Goal: Task Accomplishment & Management: Manage account settings

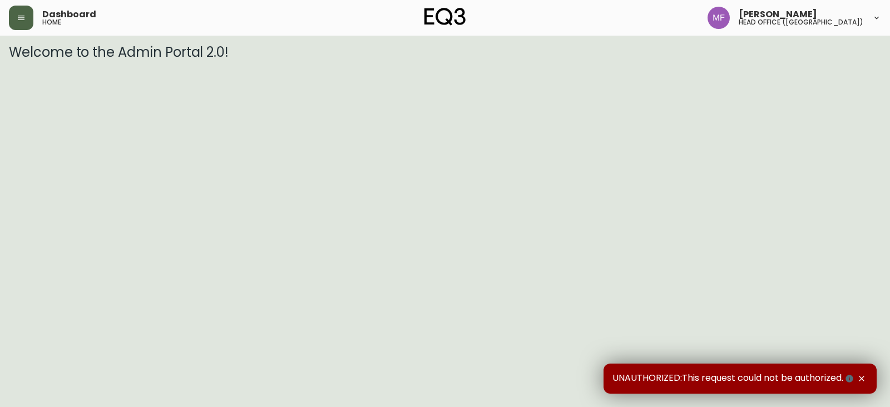
click at [15, 12] on button "button" at bounding box center [21, 18] width 24 height 24
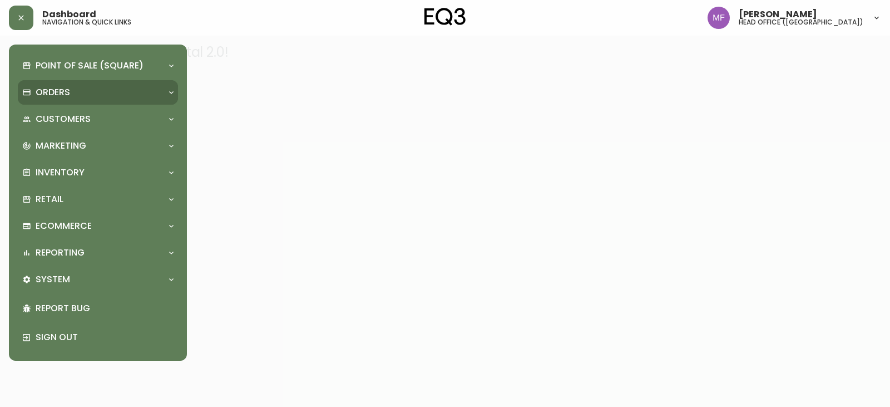
click at [41, 95] on p "Orders" at bounding box center [53, 92] width 34 height 12
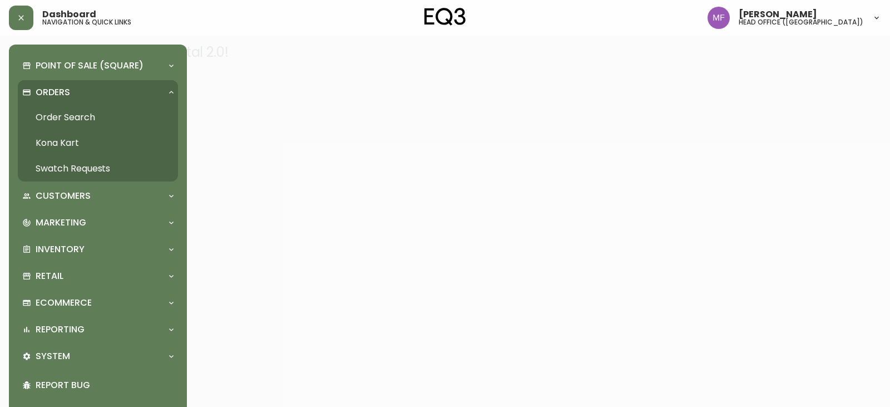
click at [69, 108] on link "Order Search" at bounding box center [98, 118] width 160 height 26
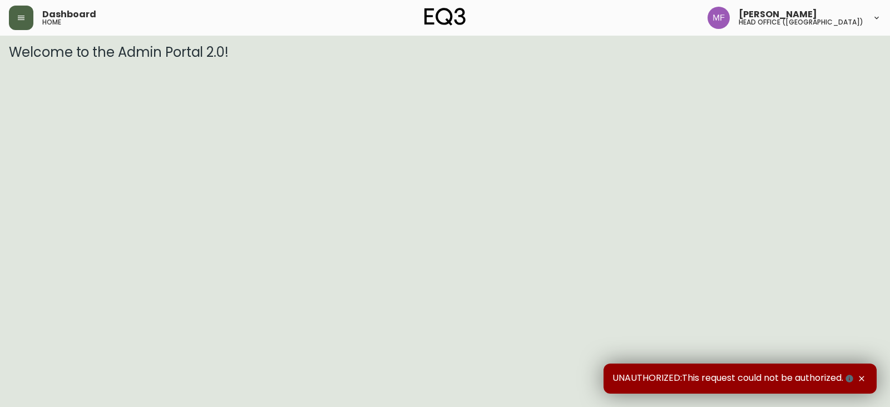
click at [19, 25] on button "button" at bounding box center [21, 18] width 24 height 24
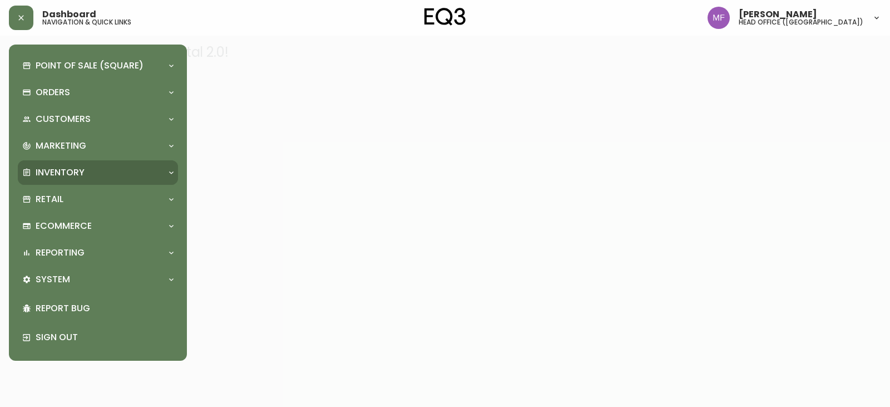
click at [63, 174] on p "Inventory" at bounding box center [60, 172] width 49 height 12
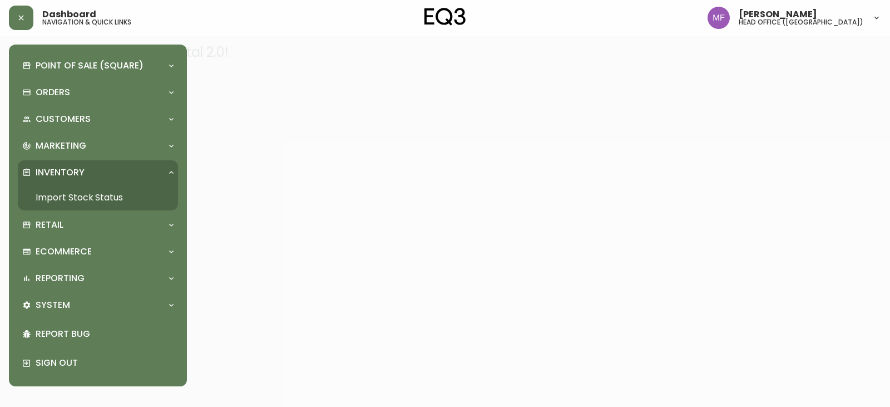
click at [112, 191] on link "Import Stock Status" at bounding box center [98, 198] width 160 height 26
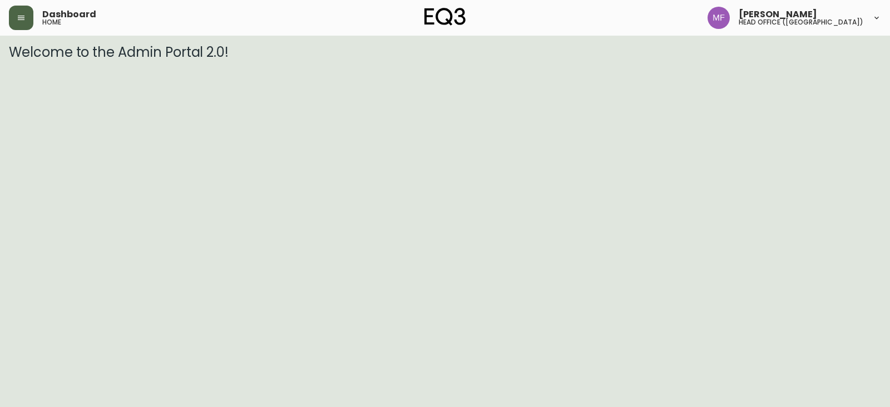
click at [29, 26] on button "button" at bounding box center [21, 18] width 24 height 24
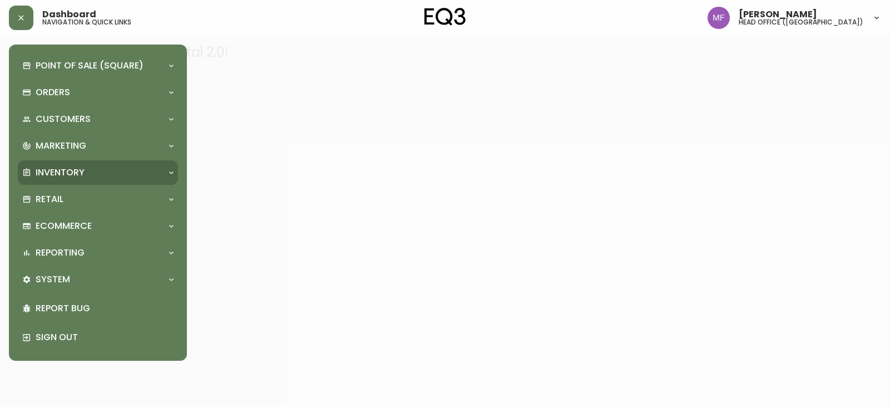
click at [47, 168] on p "Inventory" at bounding box center [60, 172] width 49 height 12
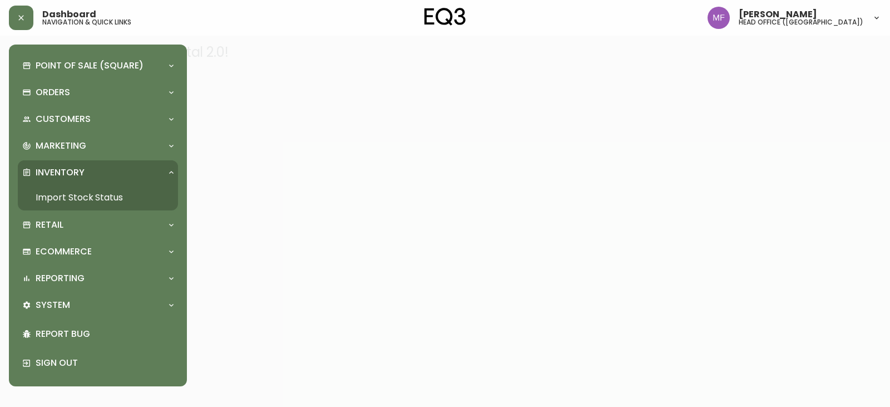
click at [66, 190] on link "Import Stock Status" at bounding box center [98, 198] width 160 height 26
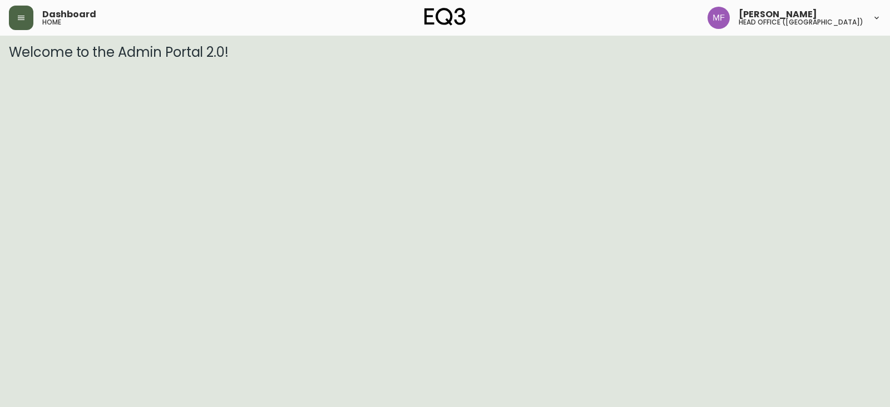
click at [16, 21] on button "button" at bounding box center [21, 18] width 24 height 24
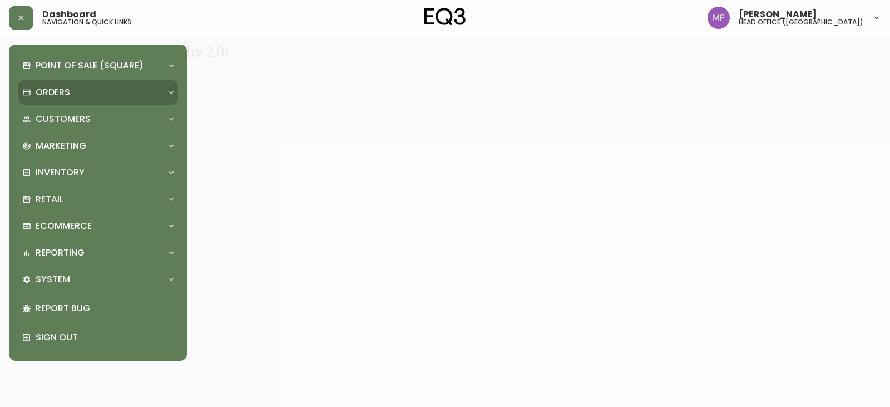
click at [34, 93] on div "Orders" at bounding box center [92, 92] width 140 height 12
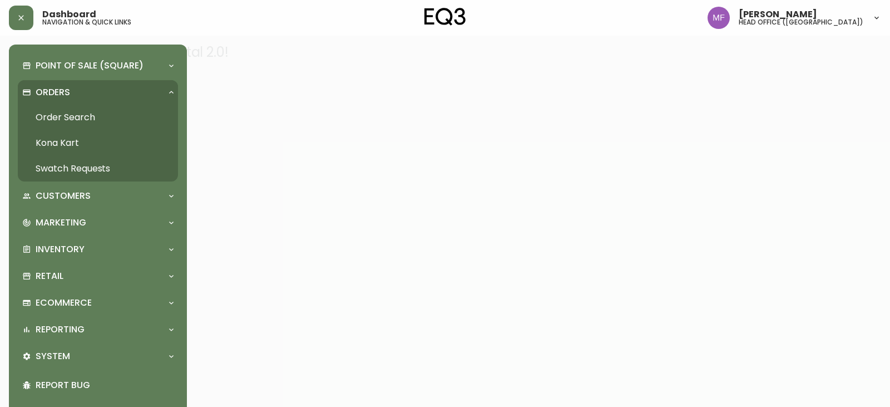
click at [62, 109] on link "Order Search" at bounding box center [98, 118] width 160 height 26
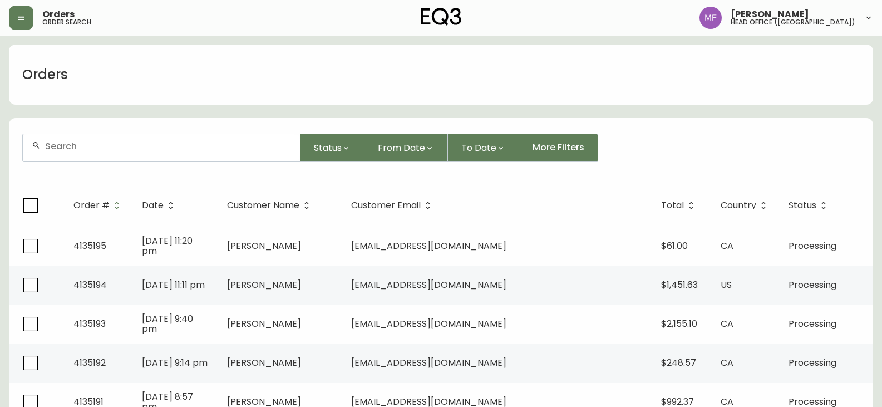
click at [96, 155] on div at bounding box center [161, 147] width 277 height 27
paste input "4135141"
type input "4135141"
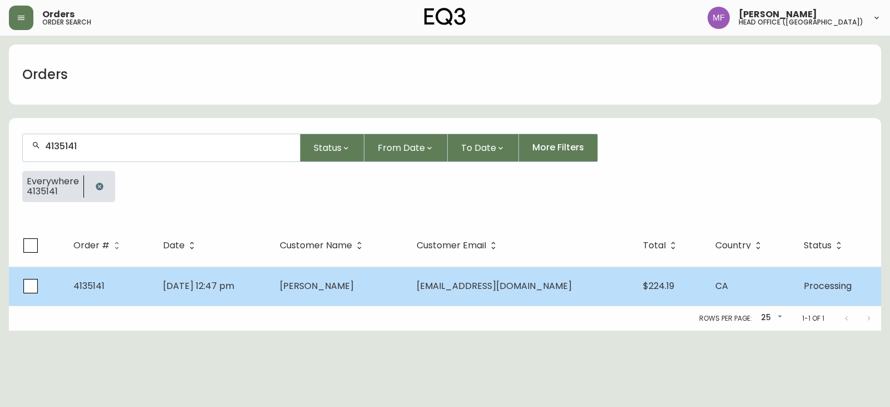
click at [392, 296] on td "Patrick Malone" at bounding box center [339, 285] width 137 height 39
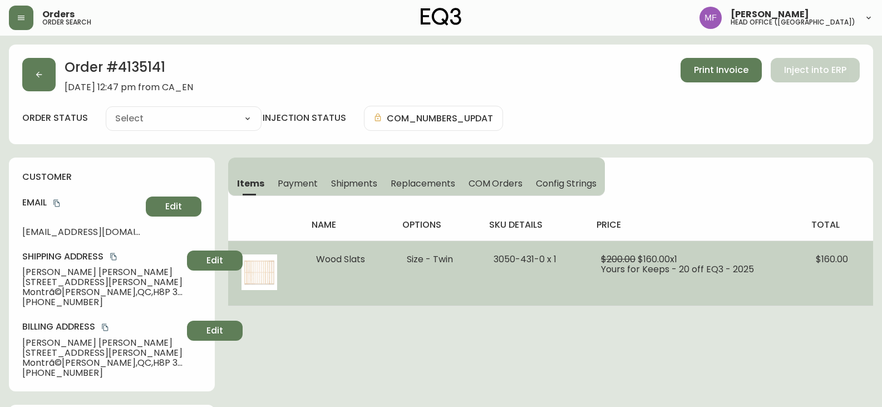
type input "Processing"
select select "PROCESSING"
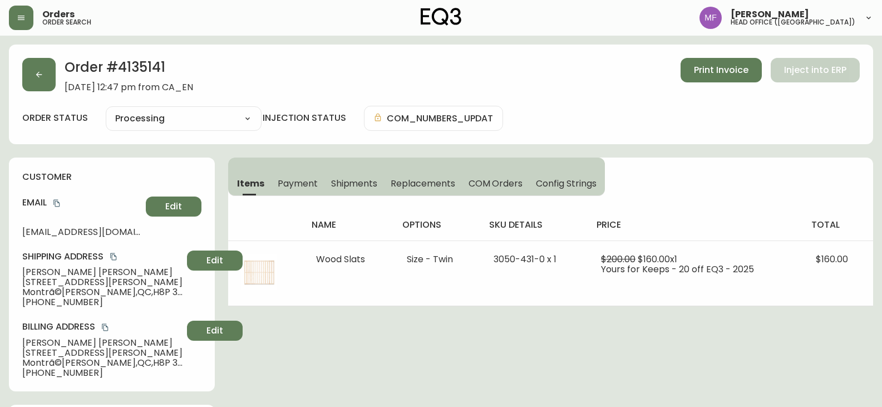
click at [161, 68] on h2 "Order # 4135141" at bounding box center [129, 70] width 129 height 24
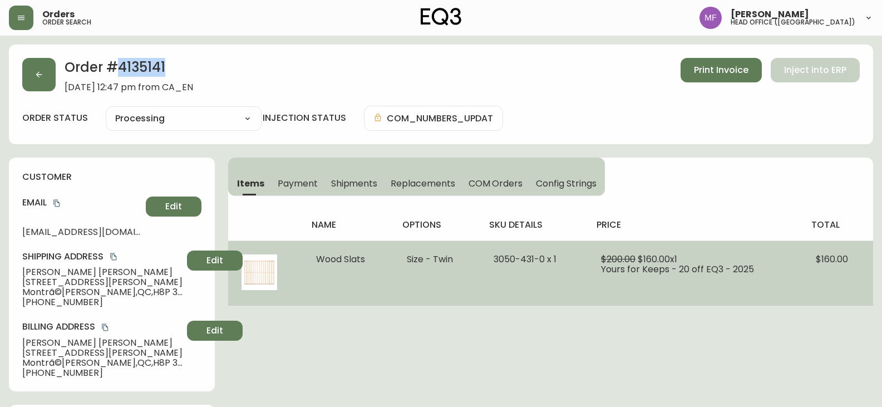
copy h2 "4135141"
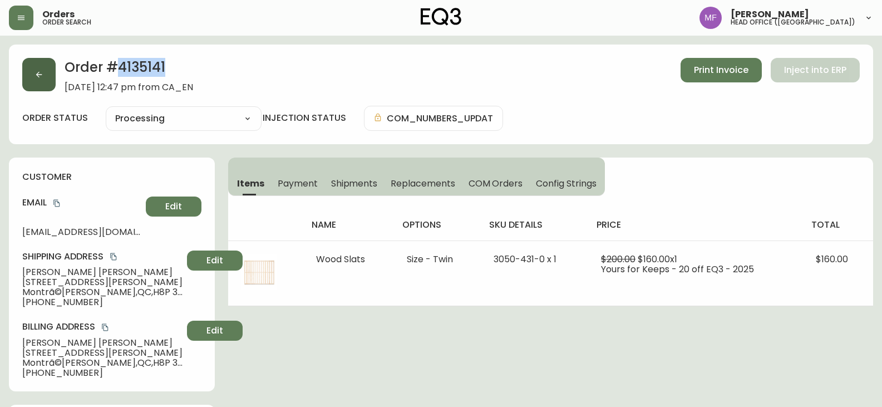
click at [34, 82] on button "button" at bounding box center [38, 74] width 33 height 33
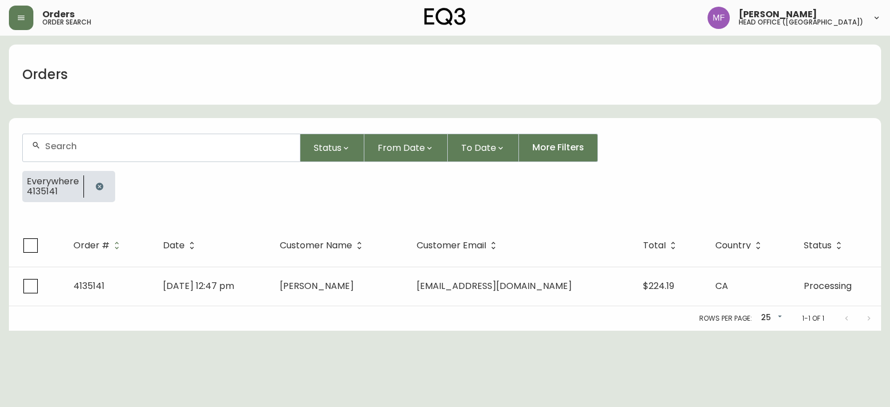
click at [100, 180] on button "button" at bounding box center [99, 186] width 22 height 22
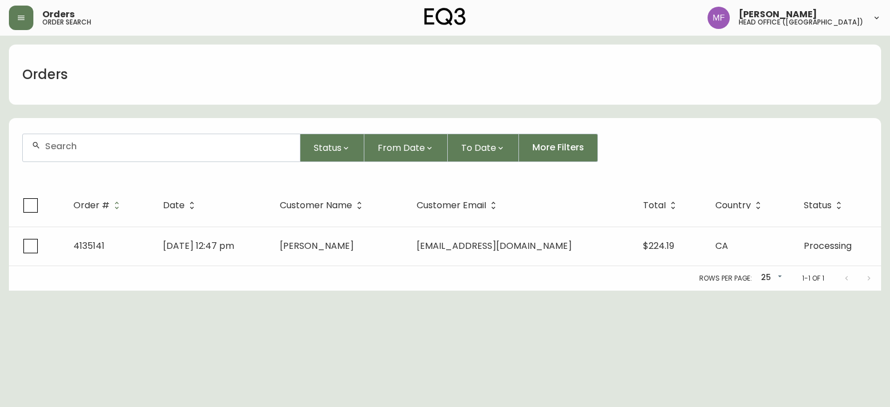
click at [87, 147] on input "text" at bounding box center [168, 146] width 246 height 11
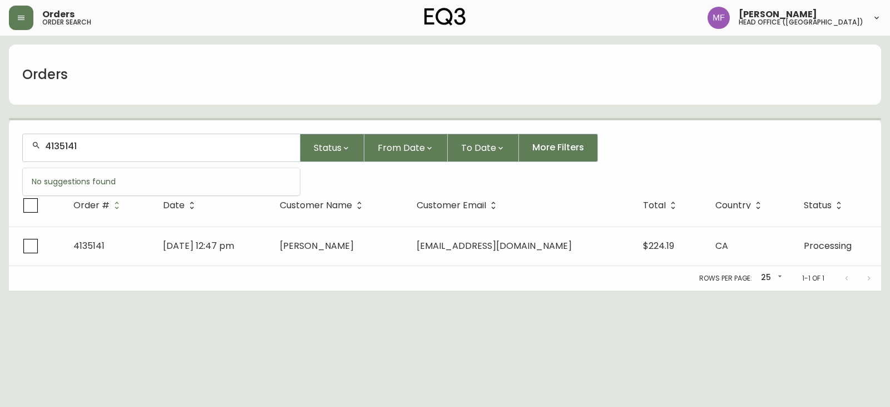
type input "4135141"
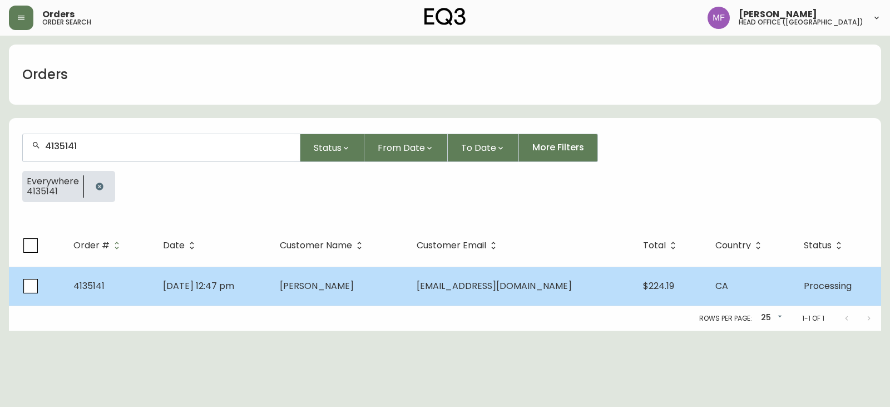
click at [255, 277] on td "Sep 06 2025, 12:47 pm" at bounding box center [212, 285] width 117 height 39
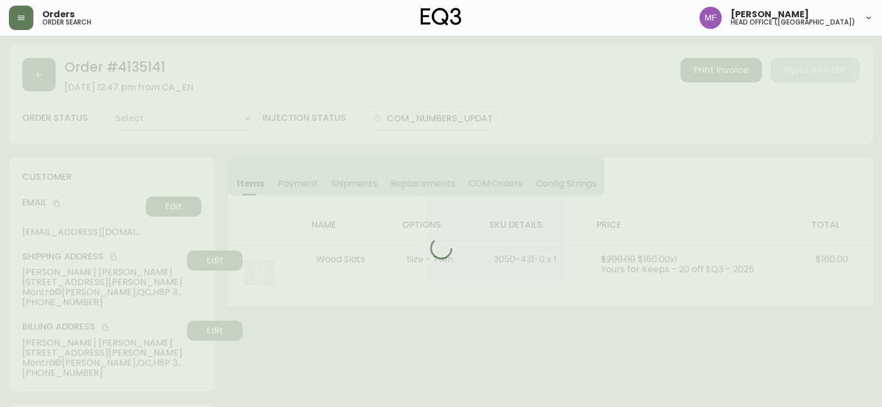
type input "Processing"
select select "PROCESSING"
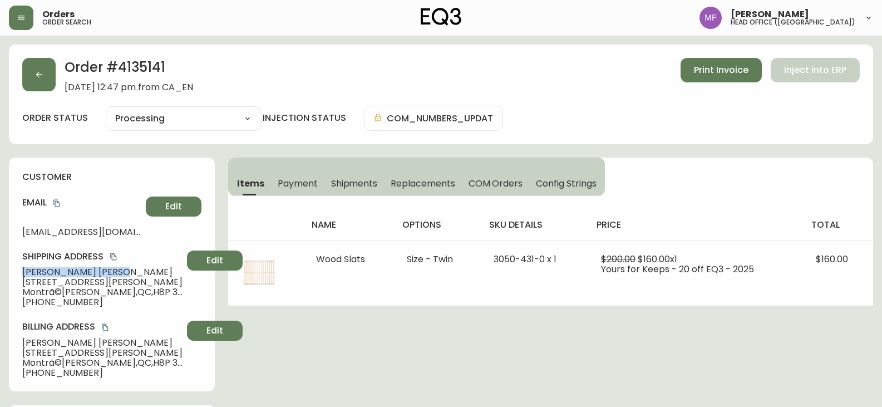
drag, startPoint x: 88, startPoint y: 273, endPoint x: 0, endPoint y: 269, distance: 88.6
copy span "Patrick Malone"
click at [145, 73] on h2 "Order # 4135141" at bounding box center [129, 70] width 129 height 24
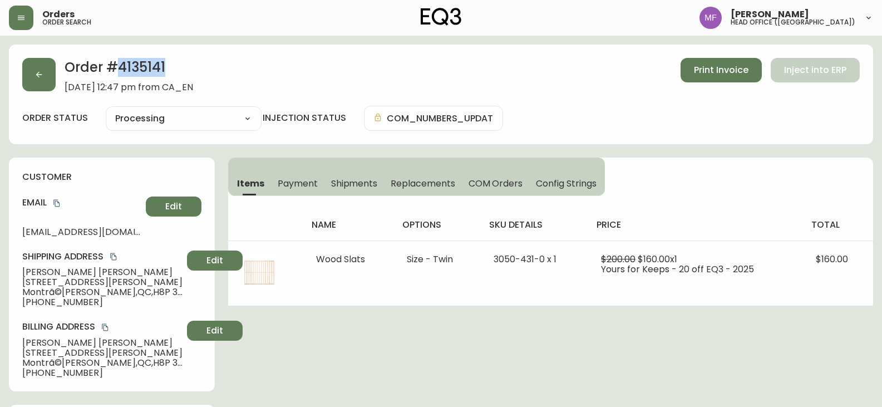
copy h2 "4135141"
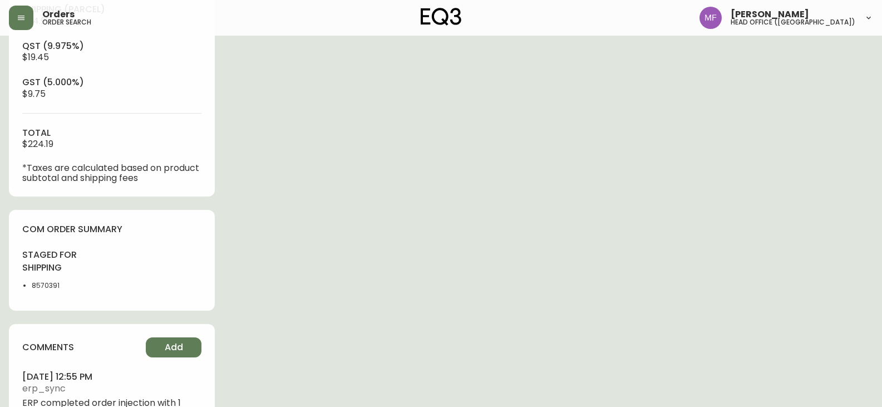
scroll to position [501, 0]
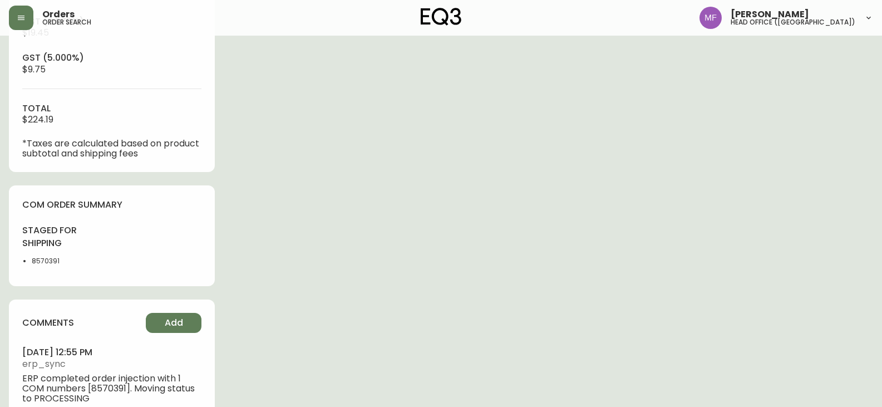
click at [50, 263] on li "8570391" at bounding box center [68, 261] width 73 height 10
copy li "8570391"
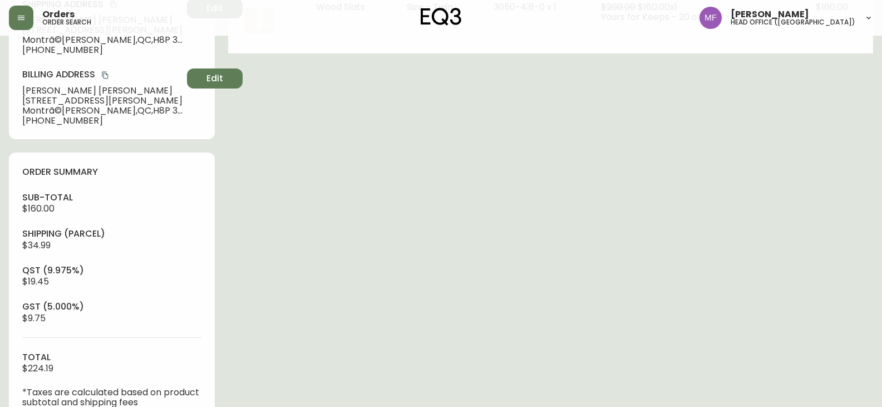
scroll to position [167, 0]
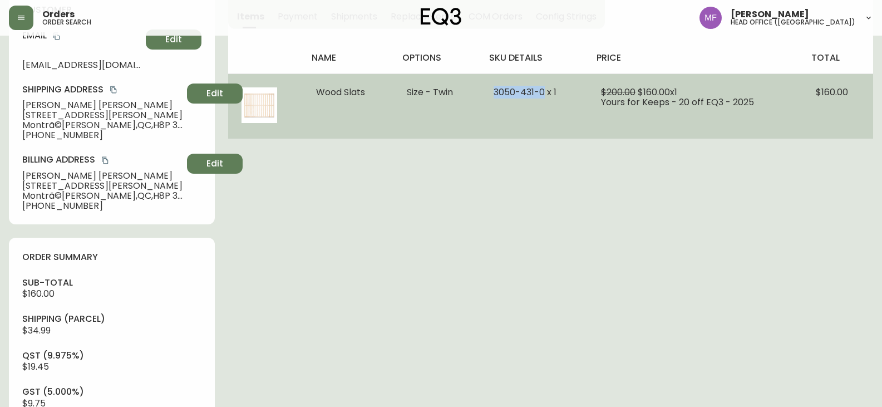
drag, startPoint x: 545, startPoint y: 95, endPoint x: 589, endPoint y: 145, distance: 66.7
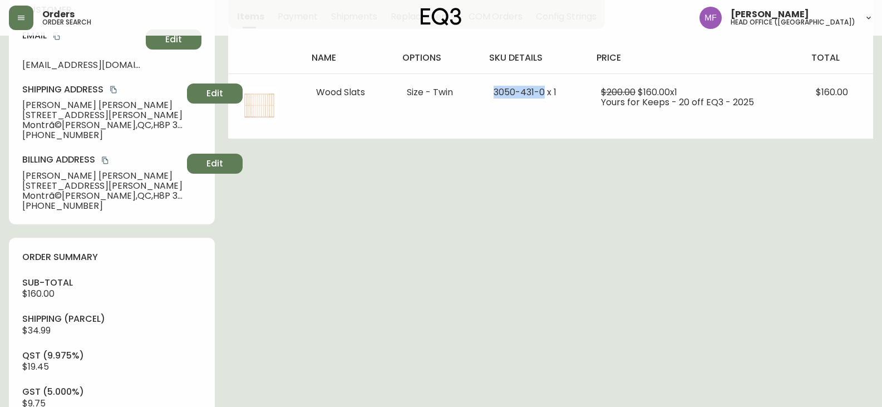
click at [496, 100] on td "3050-431-0 x 1" at bounding box center [533, 105] width 107 height 65
copy span "3050-431-0"
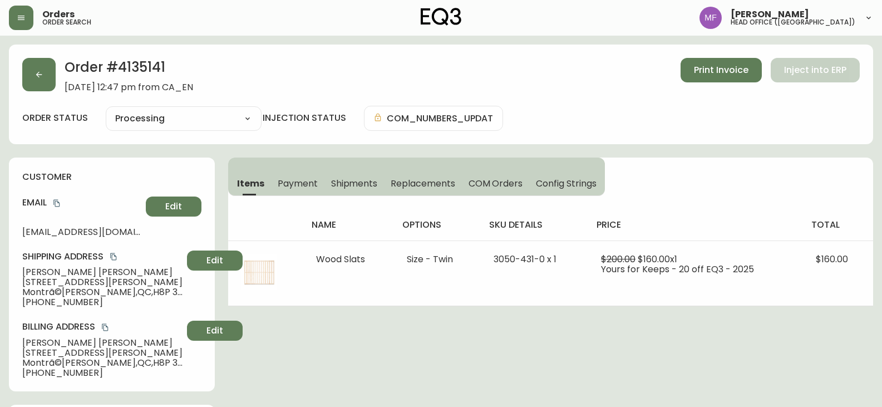
click at [146, 76] on h2 "Order # 4135141" at bounding box center [129, 70] width 129 height 24
click at [146, 77] on h2 "Order # 4135141" at bounding box center [129, 70] width 129 height 24
copy h2 "4135141"
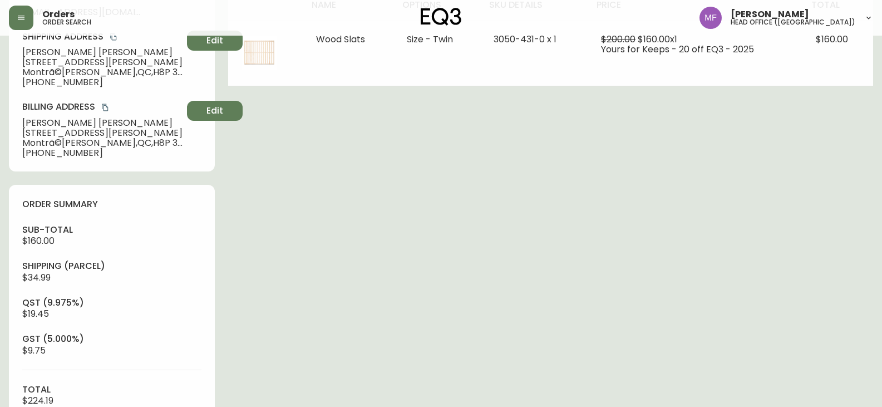
scroll to position [223, 0]
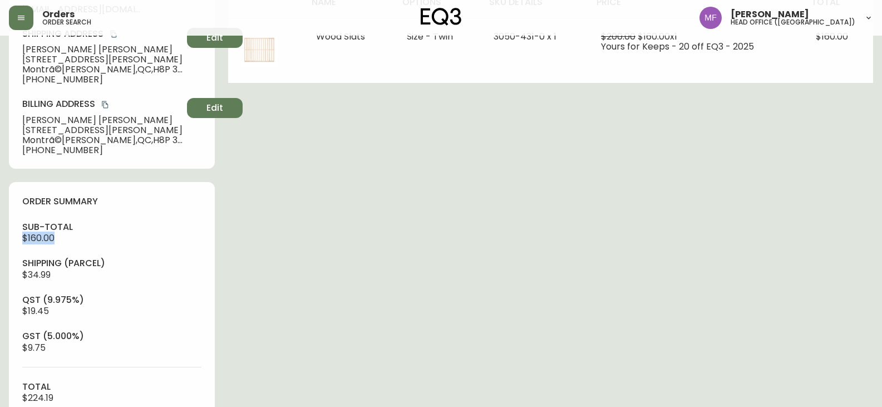
drag, startPoint x: 62, startPoint y: 239, endPoint x: 9, endPoint y: 239, distance: 52.3
click at [9, 239] on div "order summary sub-total $160.00 Shipping ( Parcel ) $34.99 qst (9.975%) $19.45 …" at bounding box center [112, 316] width 206 height 268
copy span "$160.00"
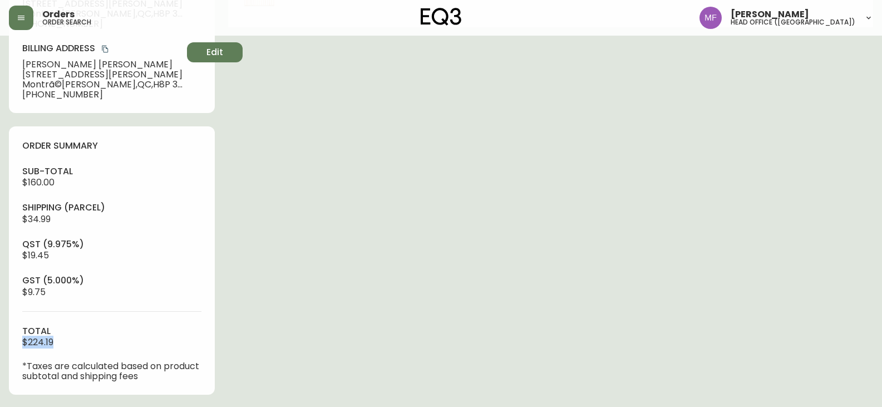
drag, startPoint x: 65, startPoint y: 342, endPoint x: 6, endPoint y: 342, distance: 59.5
click at [6, 342] on main "Order # 4135141 September 6, 2025 at 12:47 pm from CA_EN Print Invoice Inject i…" at bounding box center [441, 208] width 882 height 902
copy span "$224.19"
click at [274, 180] on div "Order # 4135141 September 6, 2025 at 12:47 pm from CA_EN Print Invoice Inject i…" at bounding box center [441, 212] width 864 height 893
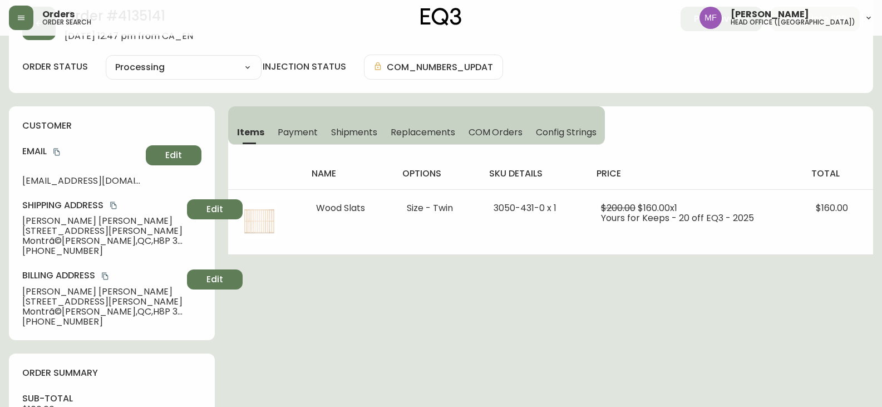
scroll to position [0, 0]
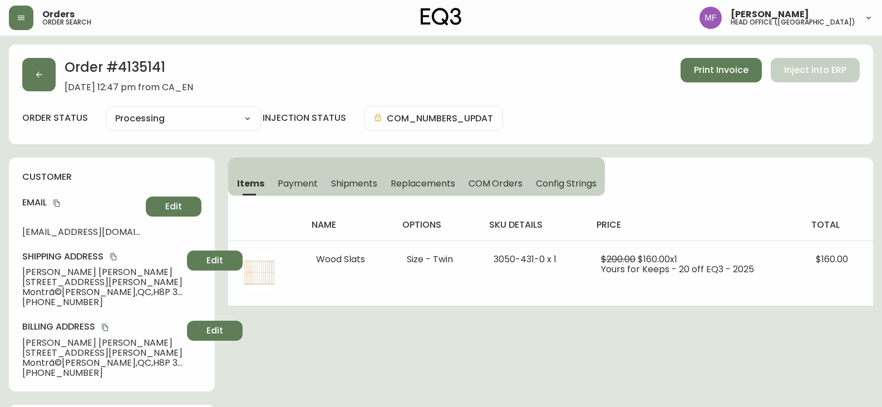
drag, startPoint x: 305, startPoint y: 182, endPoint x: 272, endPoint y: 186, distance: 33.6
click at [305, 182] on span "Payment" at bounding box center [298, 183] width 40 height 12
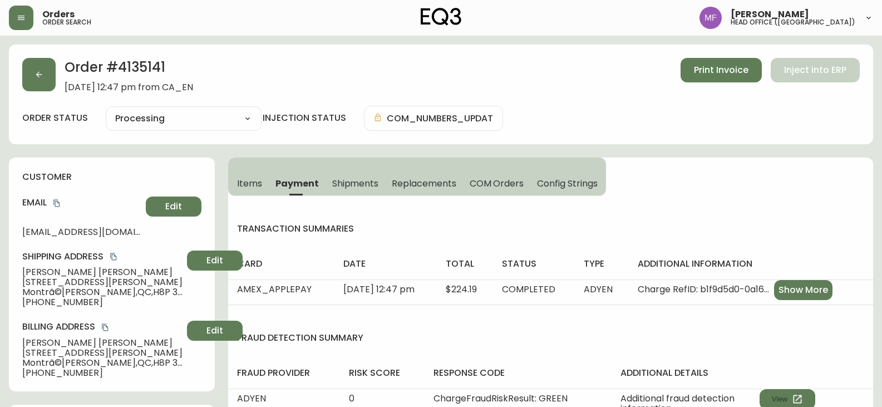
click at [253, 183] on span "Items" at bounding box center [249, 183] width 25 height 12
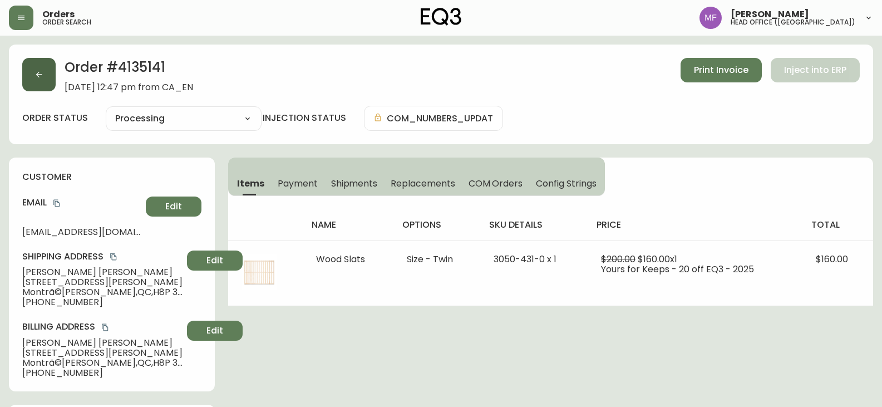
click at [36, 65] on button "button" at bounding box center [38, 74] width 33 height 33
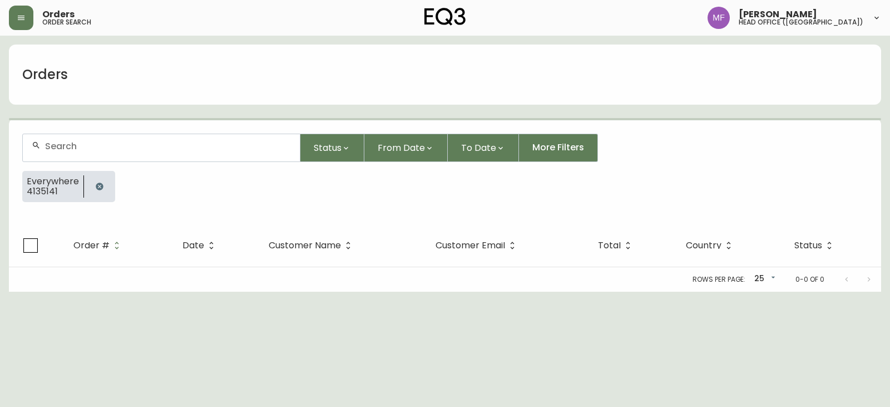
click at [99, 188] on icon "button" at bounding box center [99, 185] width 7 height 7
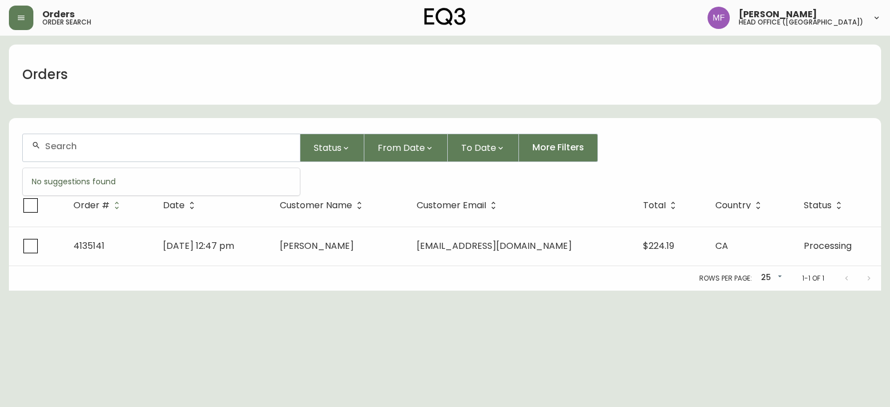
click at [93, 149] on input "text" at bounding box center [168, 146] width 246 height 11
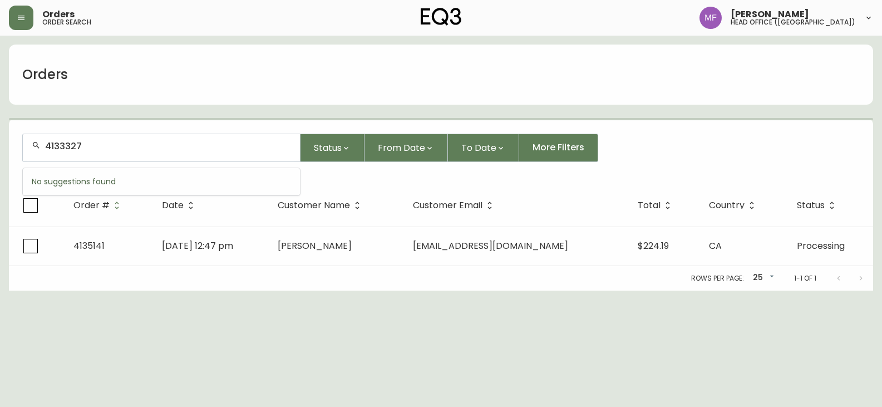
type input "4133327"
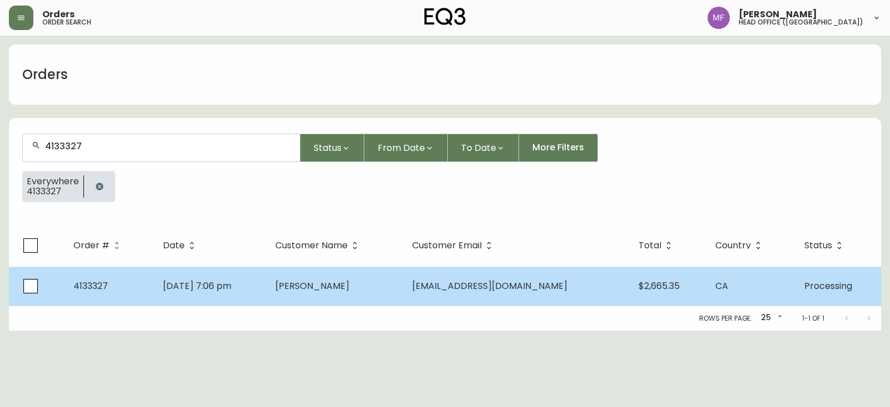
click at [318, 287] on span "Tamar Merdkhanian" at bounding box center [312, 285] width 74 height 13
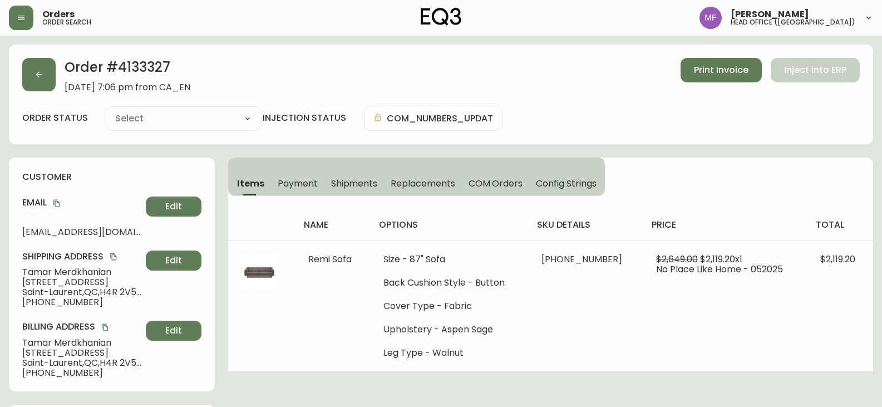
type input "Processing"
select select "PROCESSING"
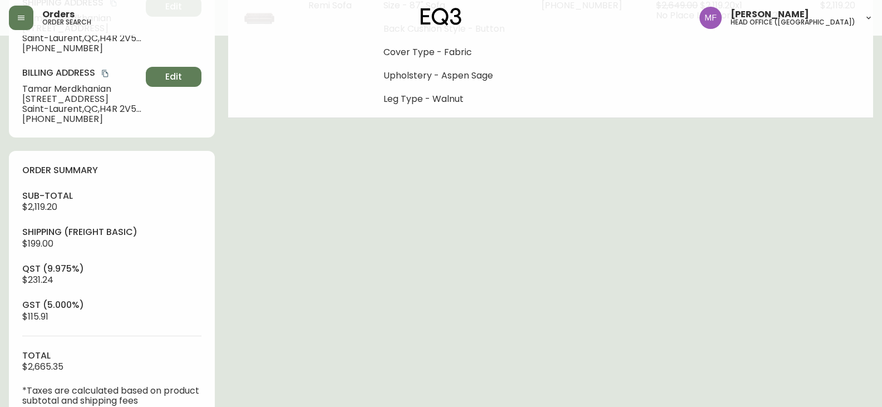
scroll to position [56, 0]
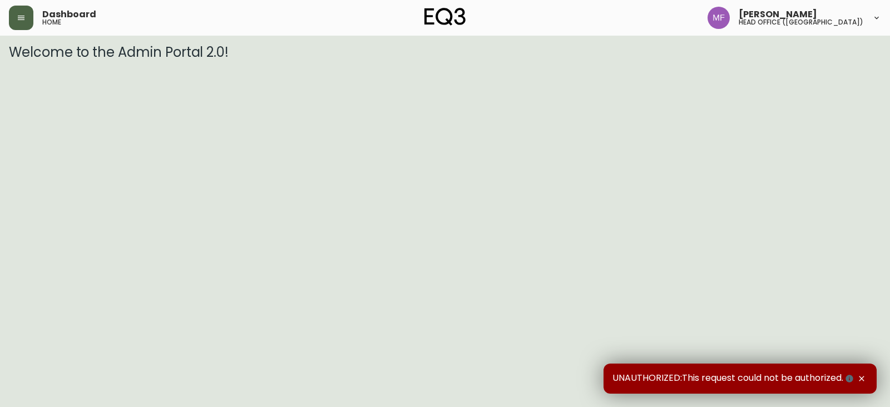
click at [23, 12] on button "button" at bounding box center [21, 18] width 24 height 24
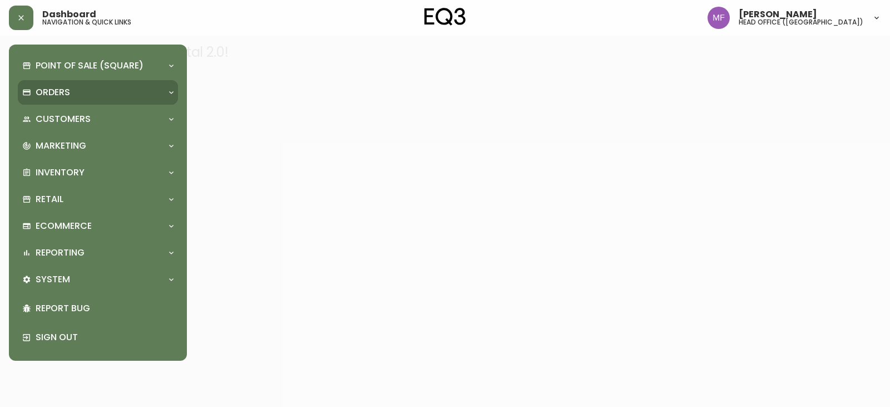
click at [49, 98] on p "Orders" at bounding box center [53, 92] width 34 height 12
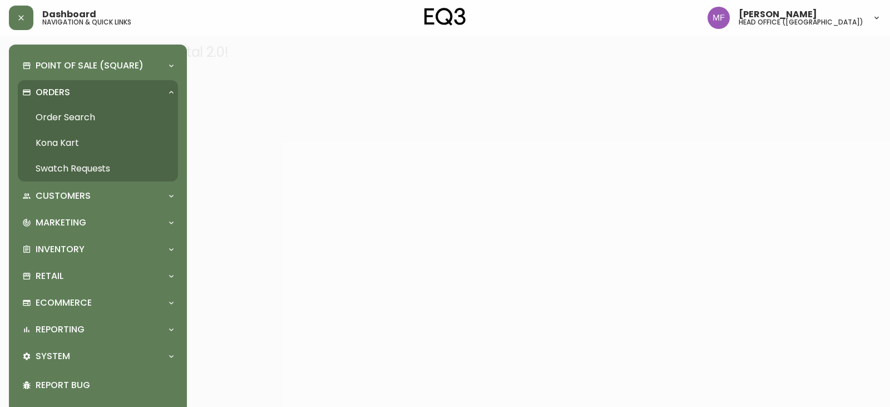
click at [70, 125] on link "Order Search" at bounding box center [98, 118] width 160 height 26
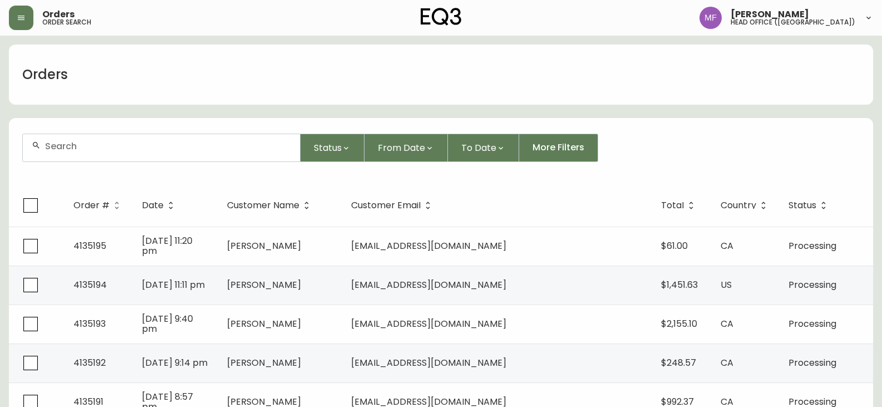
click at [83, 139] on div at bounding box center [161, 147] width 277 height 27
type input "4133327"
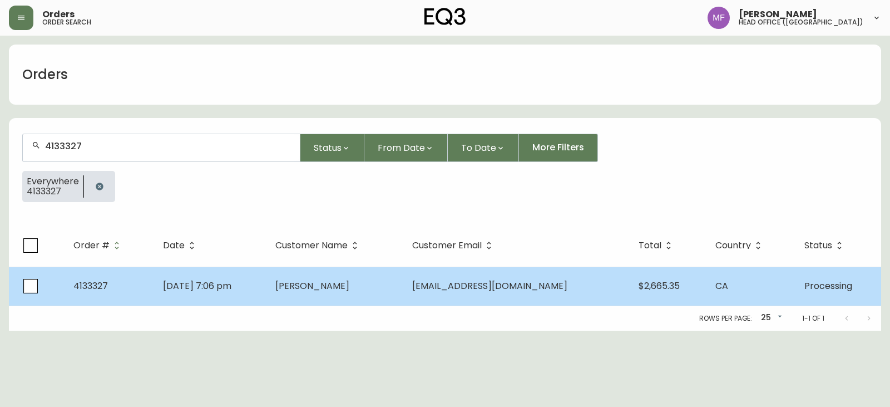
click at [315, 292] on td "Tamar Merdkhanian" at bounding box center [334, 285] width 137 height 39
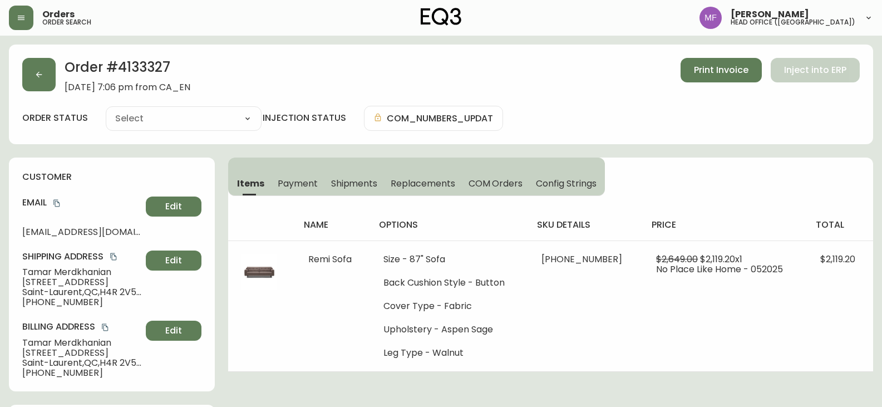
type input "Processing"
select select "PROCESSING"
drag, startPoint x: 55, startPoint y: 58, endPoint x: 46, endPoint y: 71, distance: 15.5
click at [55, 58] on div "Order # 4133327 May 26, 2025 at 7:06 pm from CA_EN Print Invoice Inject into ERP" at bounding box center [440, 75] width 837 height 34
click at [45, 73] on button "button" at bounding box center [38, 74] width 33 height 33
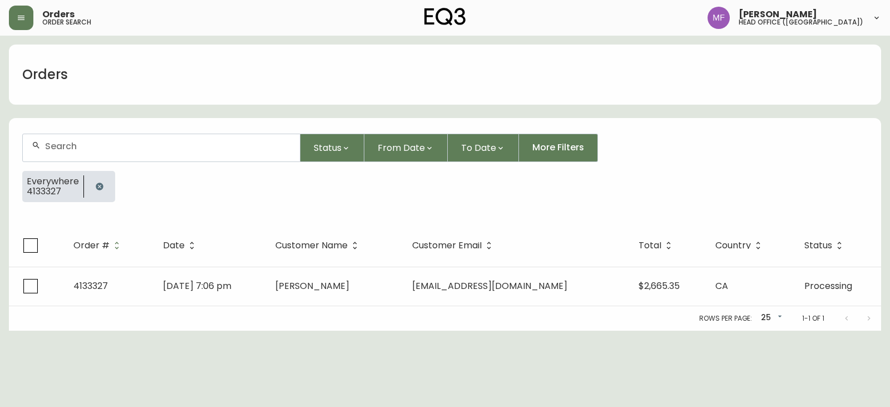
drag, startPoint x: 101, startPoint y: 179, endPoint x: 99, endPoint y: 174, distance: 6.0
click at [101, 180] on button "button" at bounding box center [99, 186] width 22 height 22
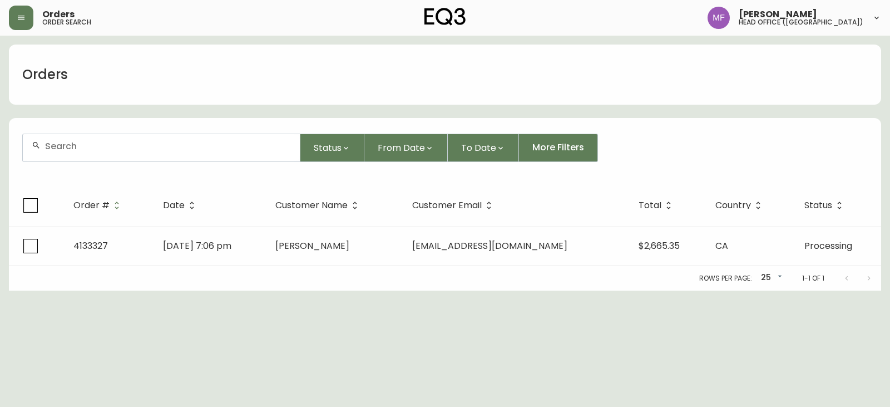
click at [94, 151] on div at bounding box center [161, 147] width 277 height 27
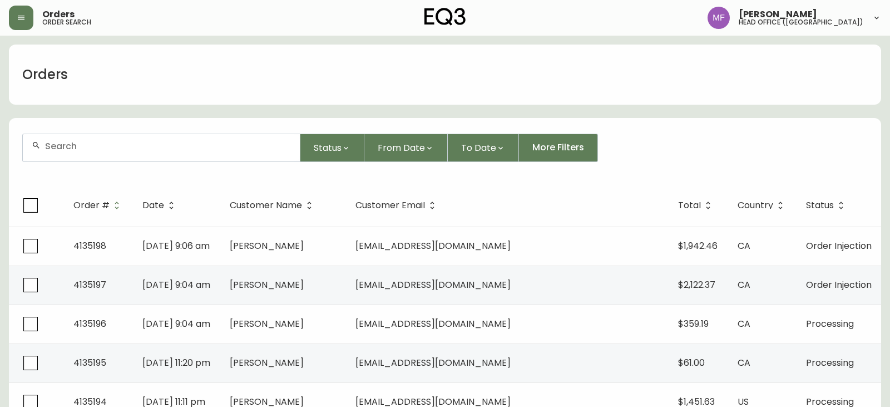
paste input "catinblack99@icloud.com"
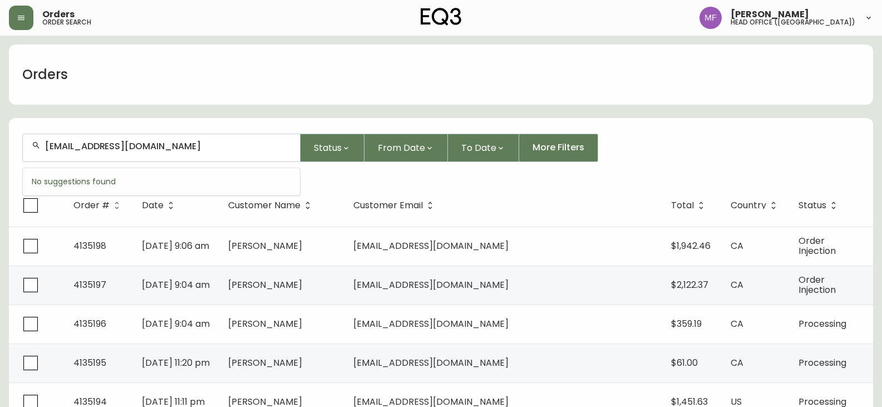
type input "catinblack99@icloud.com"
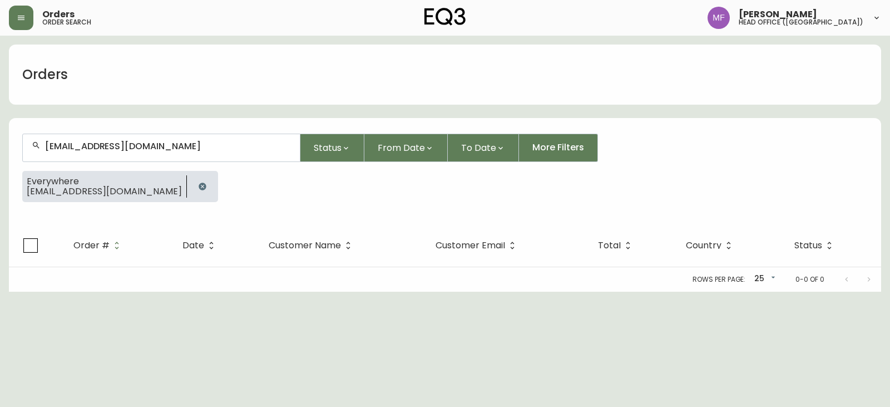
click at [191, 181] on button "button" at bounding box center [202, 186] width 22 height 22
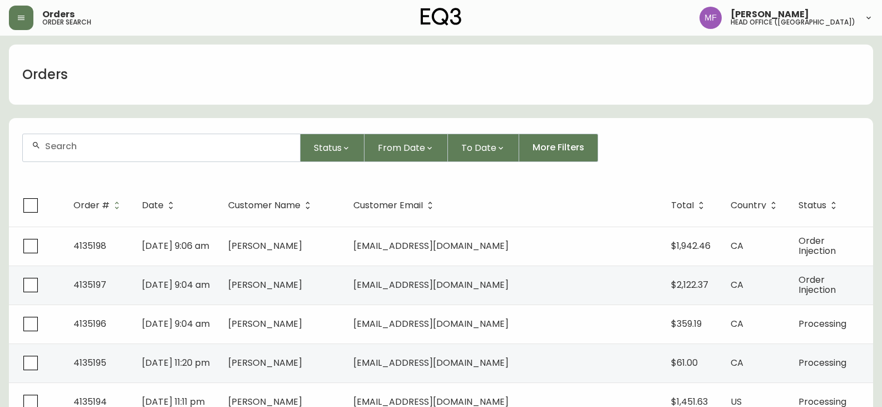
click at [43, 152] on div at bounding box center [161, 147] width 277 height 27
paste input "Catherine Stedman"
type input "Catherine Stedman"
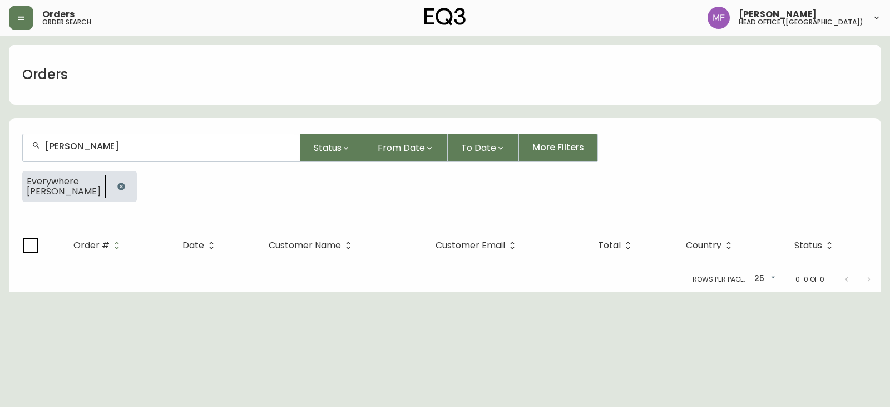
click at [120, 179] on div at bounding box center [121, 186] width 31 height 31
click at [125, 185] on icon "button" at bounding box center [120, 185] width 7 height 7
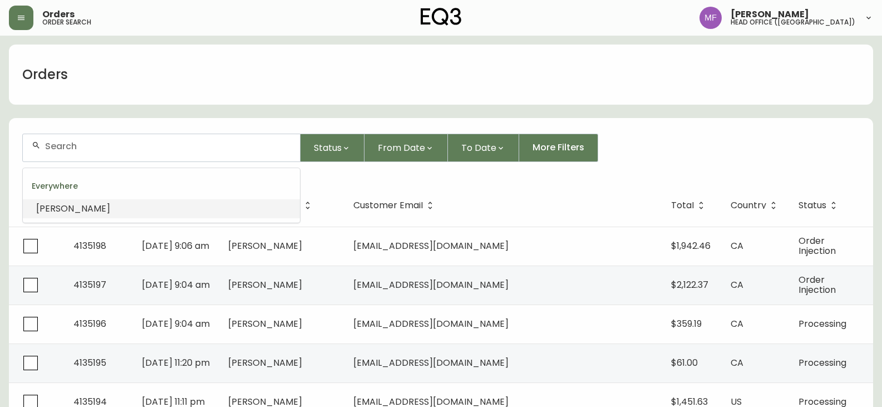
click at [54, 149] on input "text" at bounding box center [168, 146] width 246 height 11
paste input "4124551"
type input "4124551"
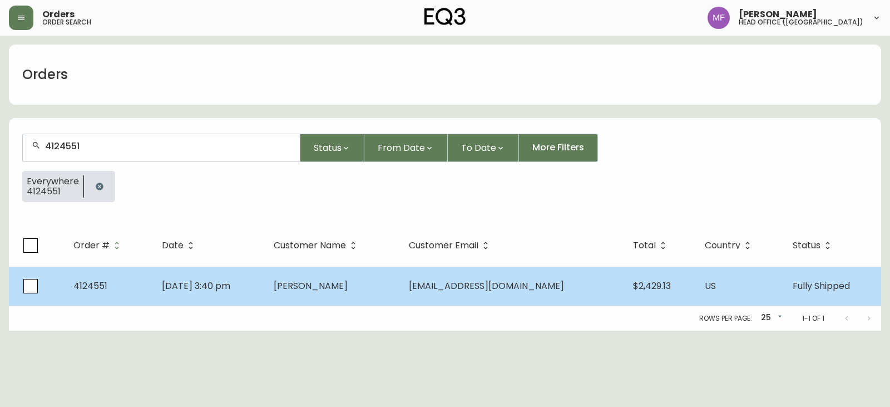
click at [312, 271] on td "Satu Pelkonen" at bounding box center [332, 285] width 135 height 39
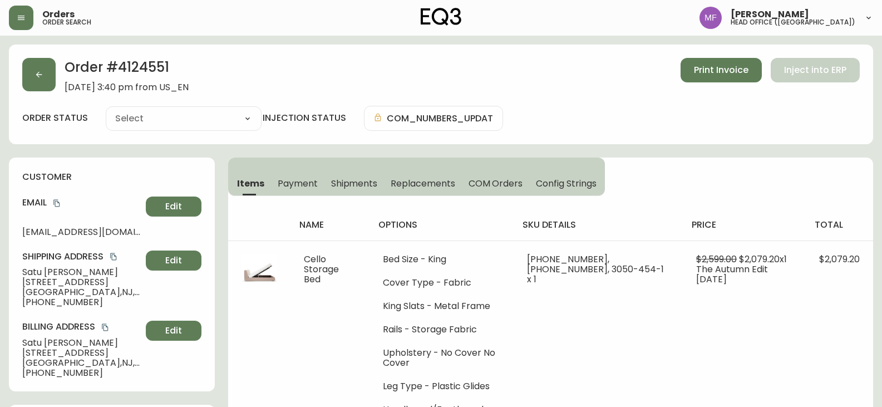
type input "Fully Shipped"
select select "FULLY_SHIPPED"
click at [150, 70] on h2 "Order # 4124551" at bounding box center [127, 70] width 124 height 24
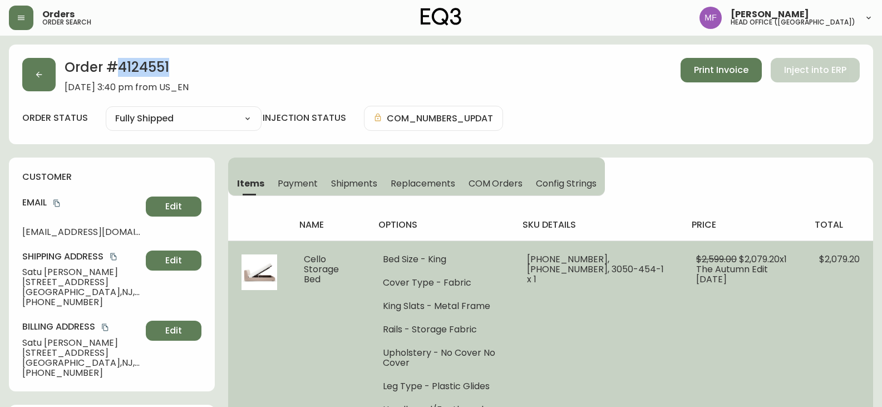
copy h2 "4124551"
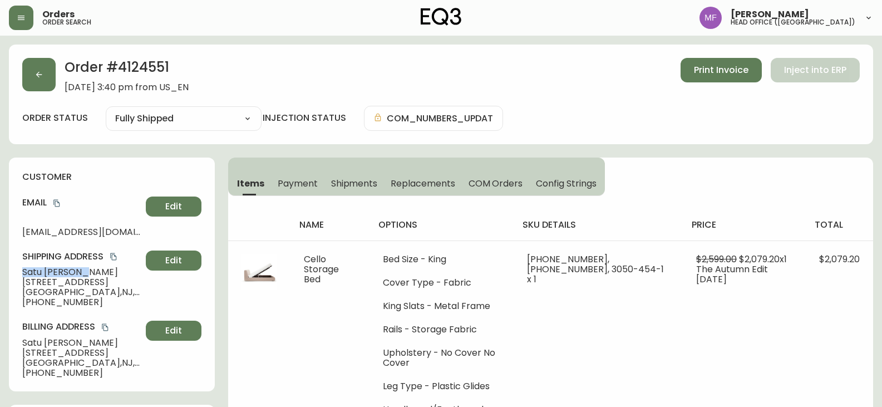
drag, startPoint x: 91, startPoint y: 273, endPoint x: 3, endPoint y: 269, distance: 88.0
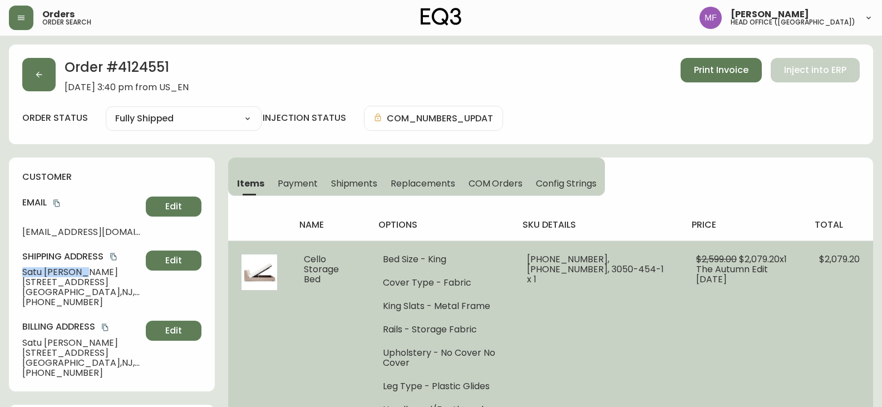
copy span "Satu Pelkonen"
drag, startPoint x: 340, startPoint y: 280, endPoint x: 301, endPoint y: 260, distance: 44.0
click at [303, 261] on td "Cello Storage Bed" at bounding box center [329, 350] width 79 height 221
copy span "Cello Storage Bed"
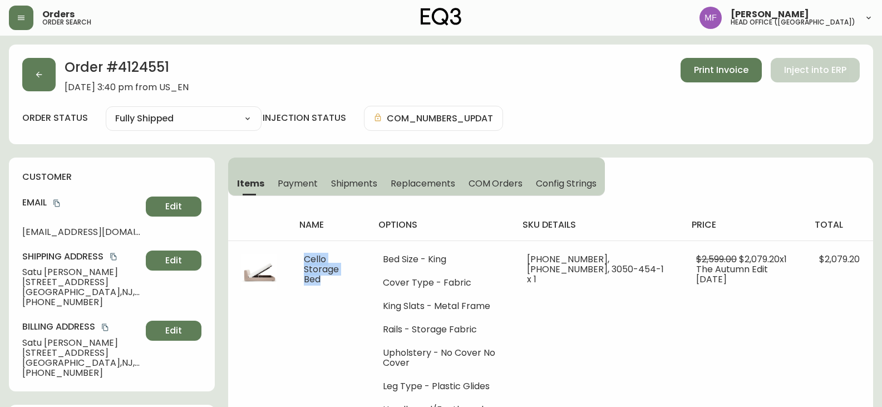
click at [131, 73] on h2 "Order # 4124551" at bounding box center [127, 70] width 124 height 24
drag, startPoint x: 131, startPoint y: 73, endPoint x: 253, endPoint y: 98, distance: 124.5
click at [132, 73] on h2 "Order # 4124551" at bounding box center [127, 70] width 124 height 24
copy h2 "4124551"
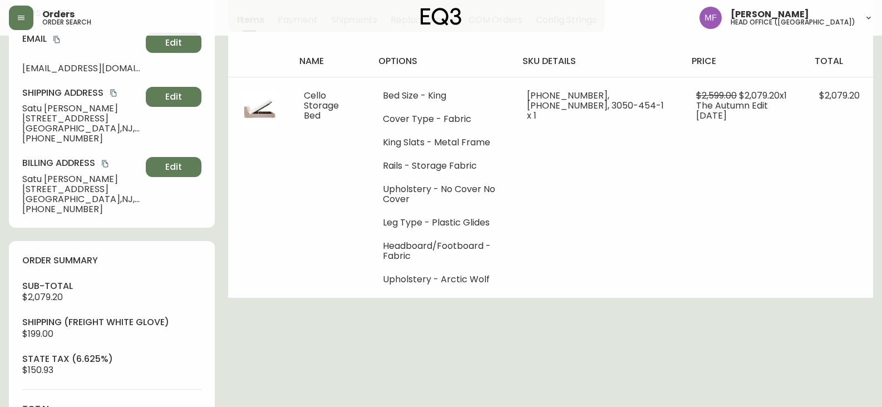
scroll to position [389, 0]
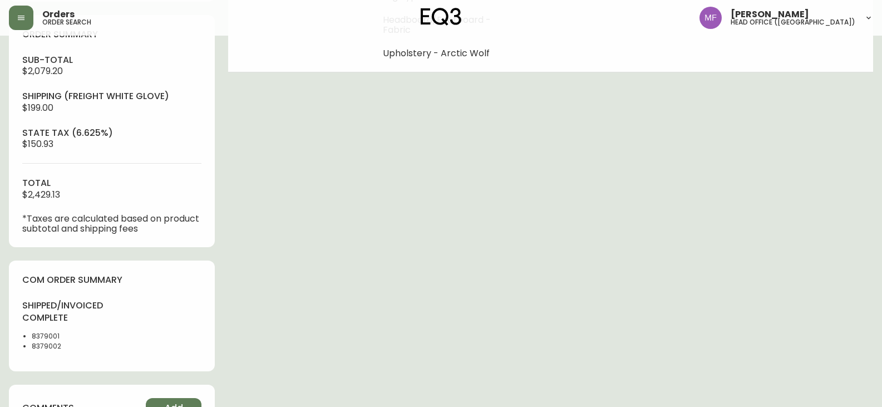
click at [36, 341] on li "8379002" at bounding box center [68, 346] width 73 height 10
click at [41, 334] on li "8379001" at bounding box center [68, 336] width 73 height 10
copy li "8379001"
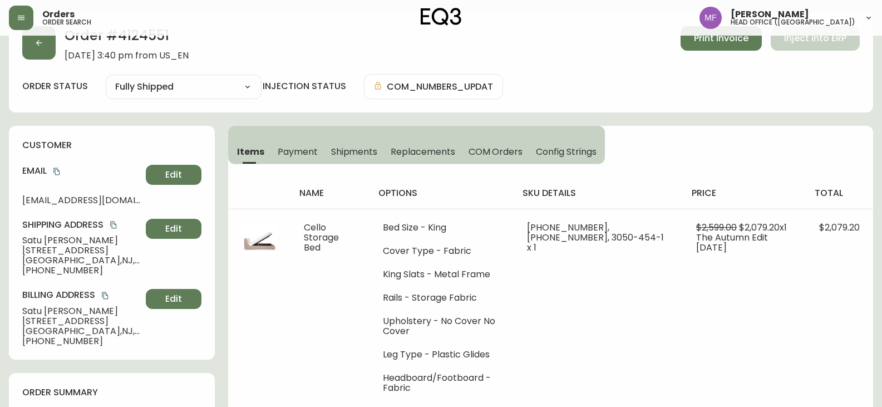
scroll to position [0, 0]
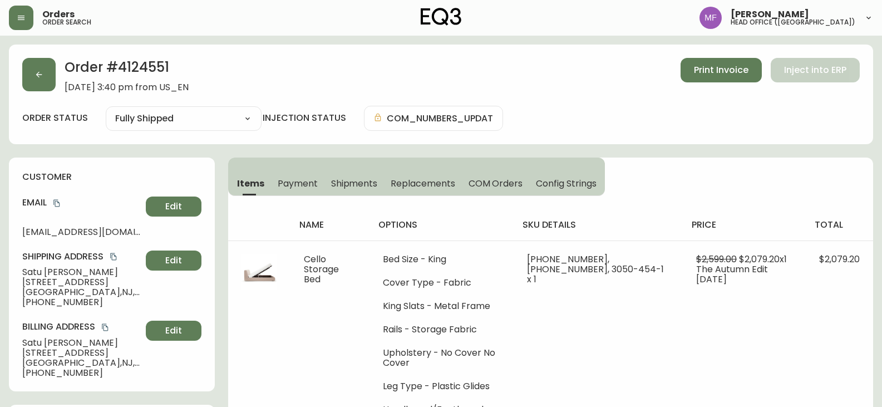
click at [347, 184] on span "Shipments" at bounding box center [354, 183] width 47 height 12
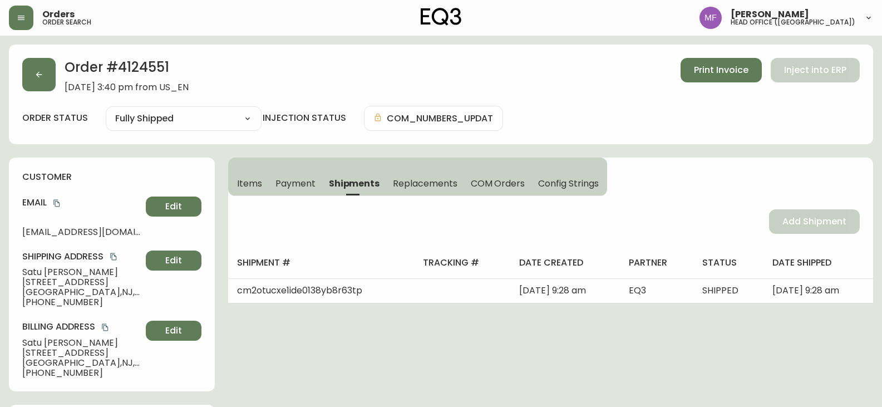
click at [262, 185] on button "Items" at bounding box center [248, 183] width 41 height 24
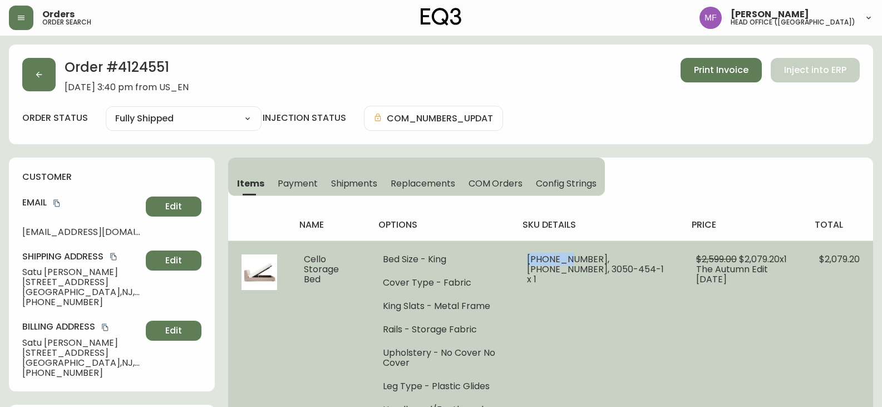
drag, startPoint x: 581, startPoint y: 256, endPoint x: 544, endPoint y: 254, distance: 37.4
click at [544, 254] on td "31135-50 x 1, 31135-53 x 1, 3050-454-1 x 1" at bounding box center [597, 350] width 169 height 221
copy span "31135-50"
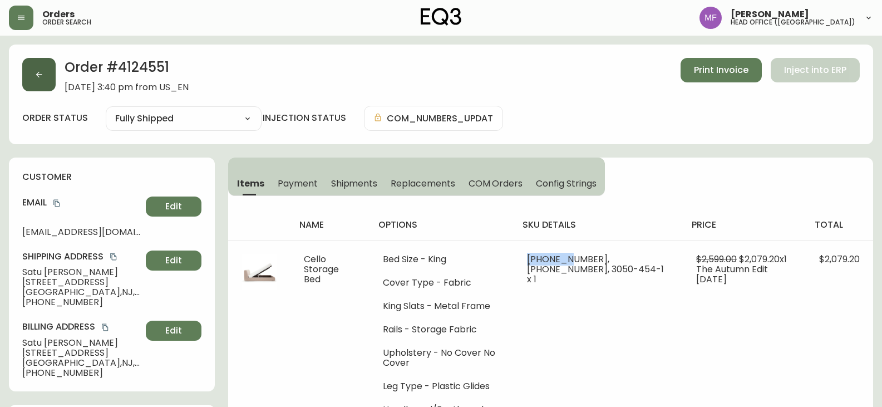
click at [29, 77] on button "button" at bounding box center [38, 74] width 33 height 33
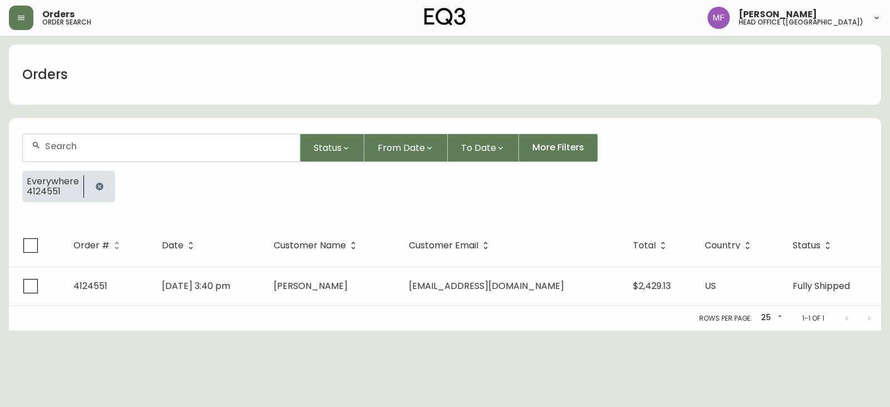
click at [105, 186] on button "button" at bounding box center [99, 186] width 22 height 22
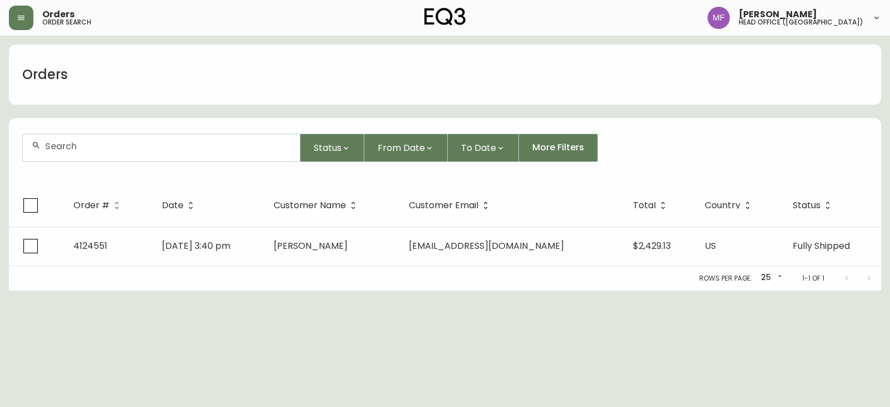
click at [92, 155] on div at bounding box center [161, 147] width 277 height 27
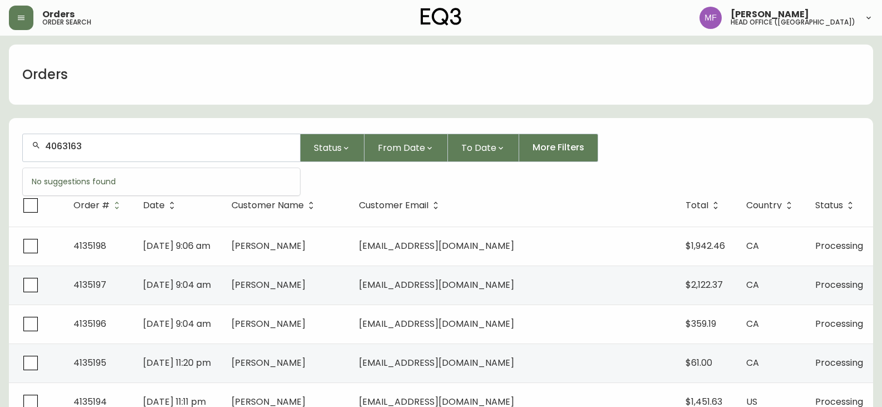
type input "4063163"
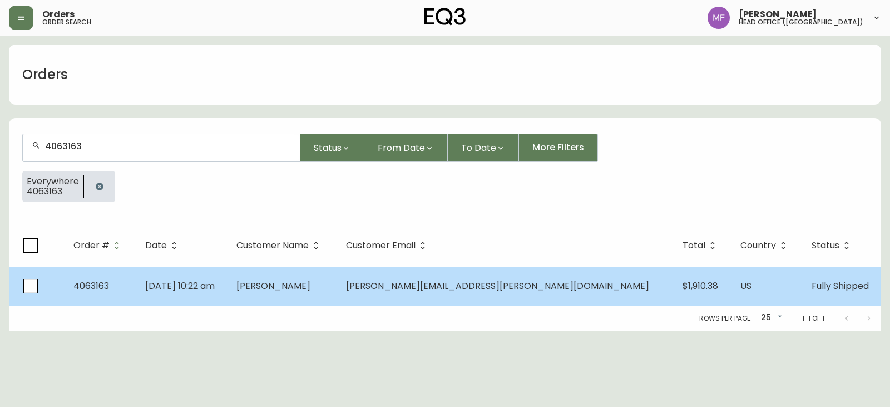
click at [337, 290] on td "Peggy Garard" at bounding box center [283, 285] width 110 height 39
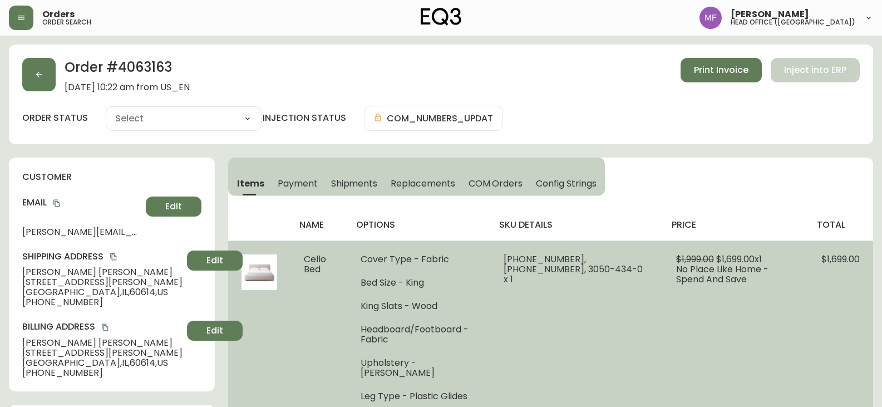
type input "Fully Shipped"
select select "FULLY_SHIPPED"
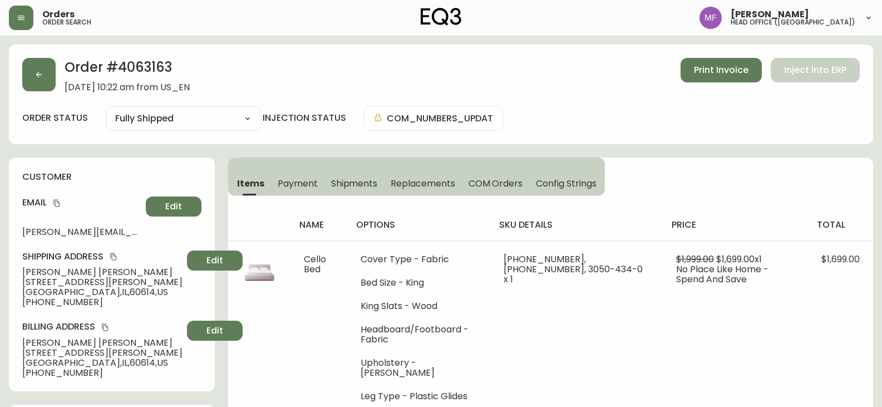
click at [147, 70] on h2 "Order # 4063163" at bounding box center [127, 70] width 125 height 24
copy h2 "4063163"
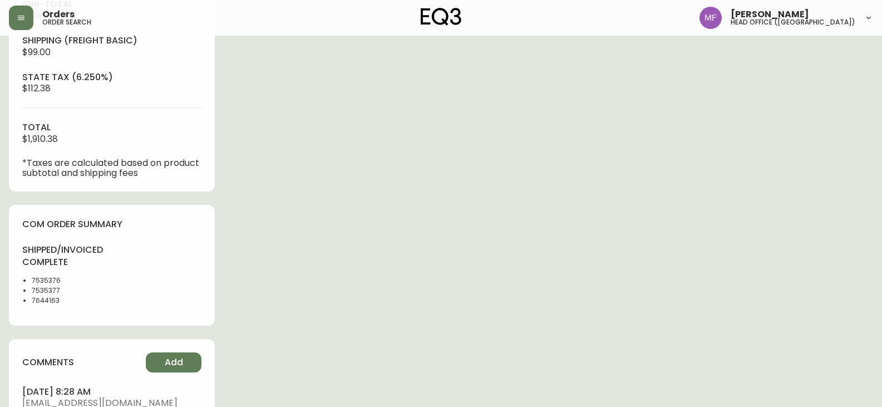
click at [42, 284] on li "7535376" at bounding box center [68, 280] width 73 height 10
copy li "7535376"
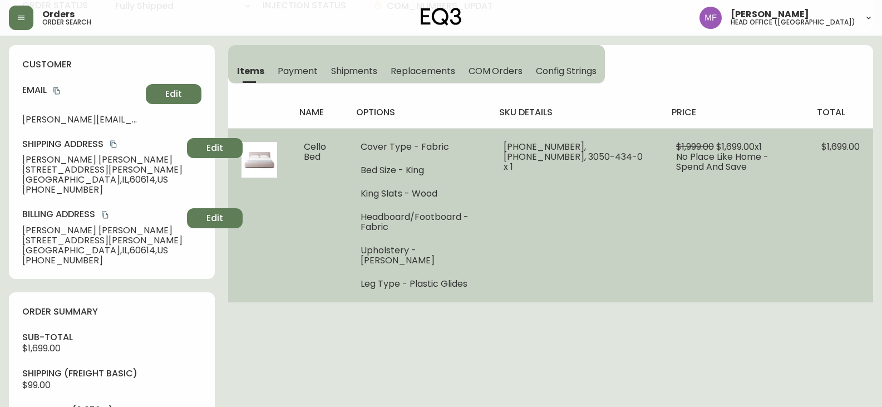
scroll to position [111, 0]
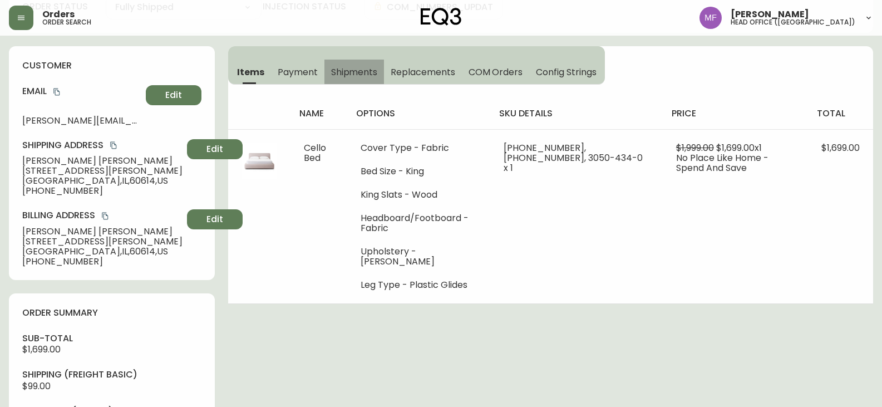
click at [346, 70] on span "Shipments" at bounding box center [354, 72] width 47 height 12
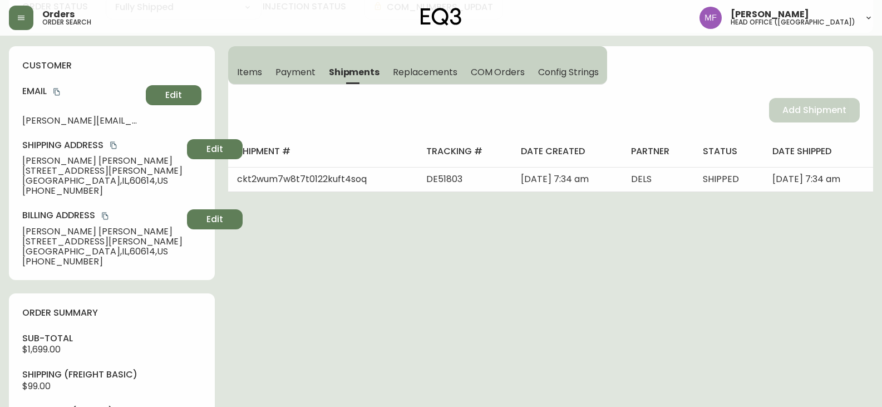
click at [251, 77] on span "Items" at bounding box center [249, 72] width 25 height 12
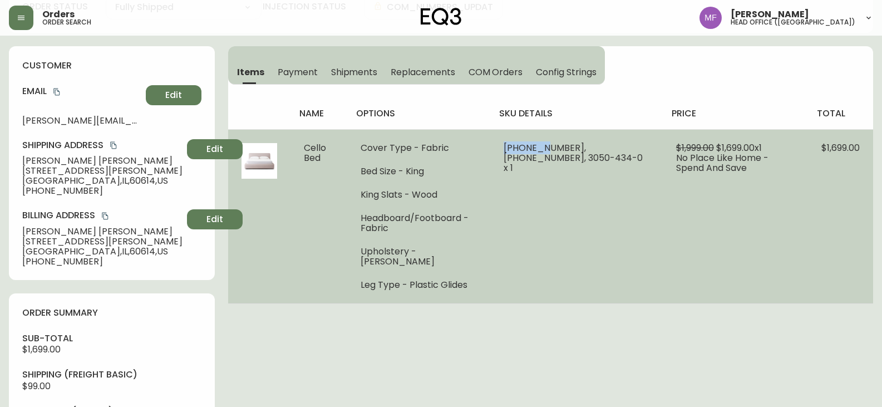
drag, startPoint x: 551, startPoint y: 146, endPoint x: 515, endPoint y: 145, distance: 36.2
click at [515, 145] on span "31135-50 x 1, 31135-52 x 1, 3050-434-0 x 1" at bounding box center [572, 157] width 139 height 33
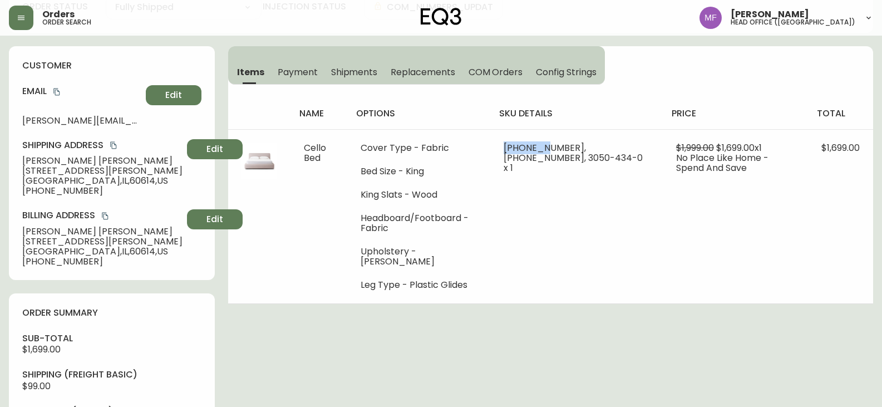
copy span "31135-50"
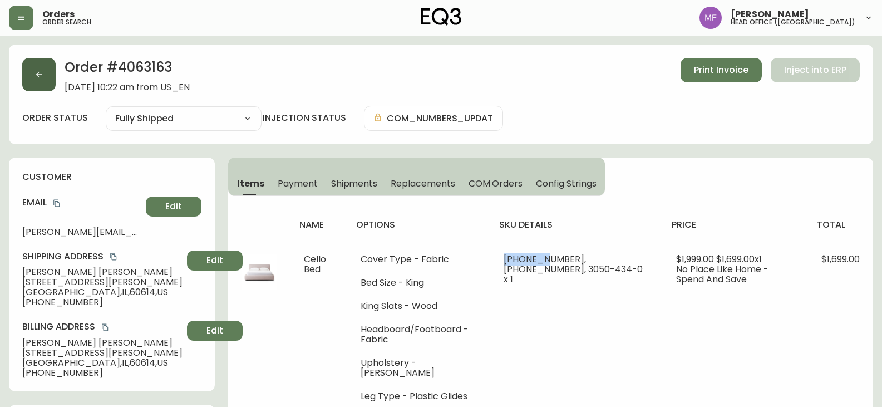
click at [38, 73] on icon "button" at bounding box center [39, 75] width 6 height 6
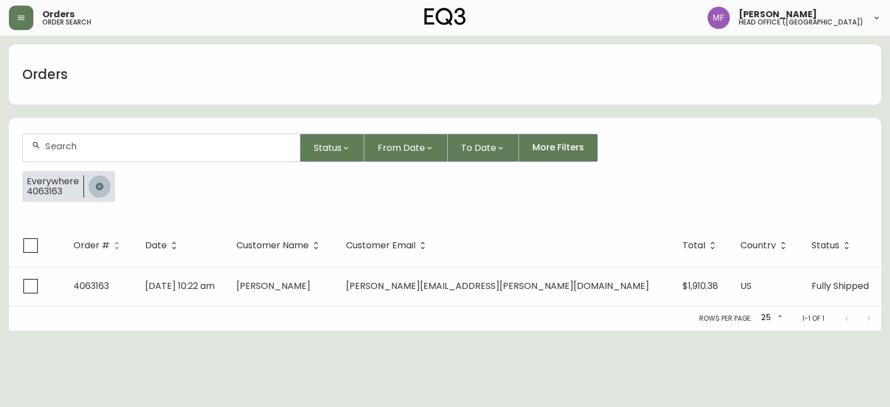
click at [90, 181] on button "button" at bounding box center [99, 186] width 22 height 22
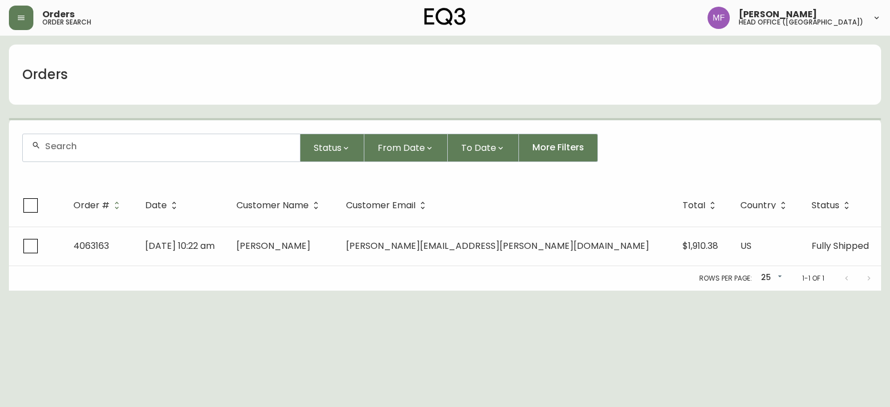
click at [93, 155] on div at bounding box center [161, 147] width 277 height 27
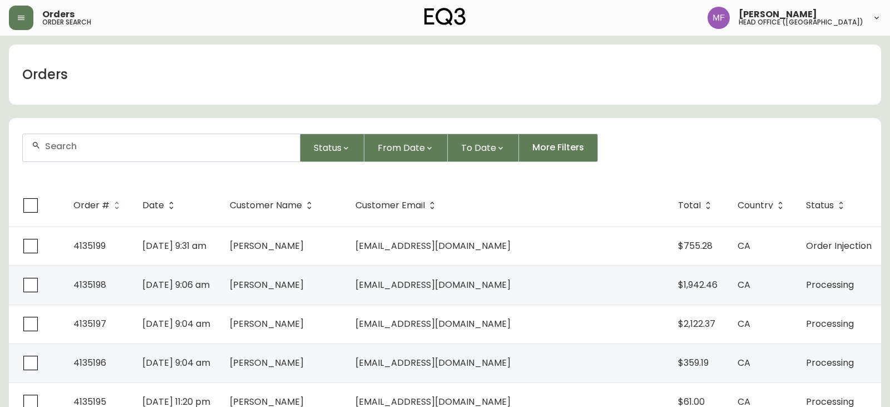
paste input "ttapp@telus.net"
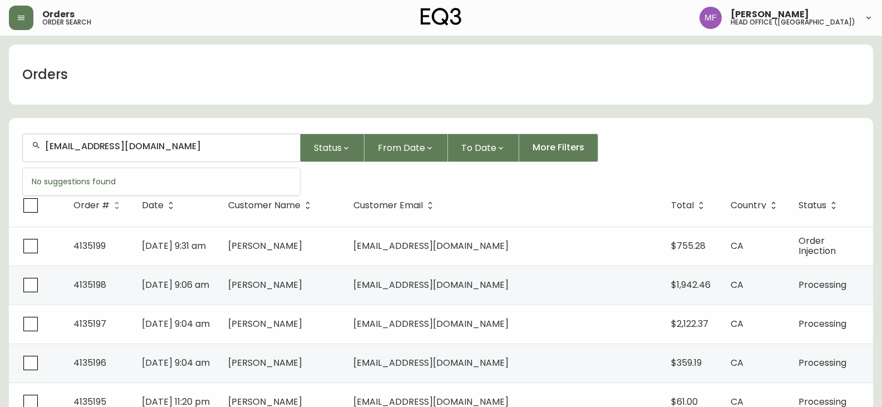
type input "ttapp@telus.net"
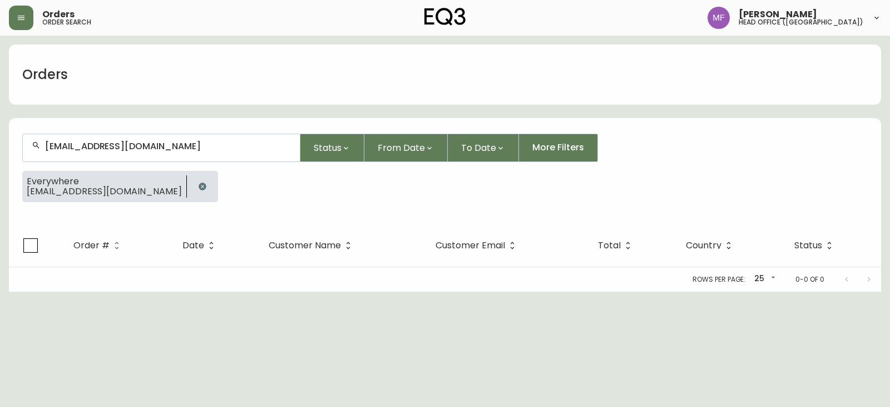
click at [191, 182] on button "button" at bounding box center [202, 186] width 22 height 22
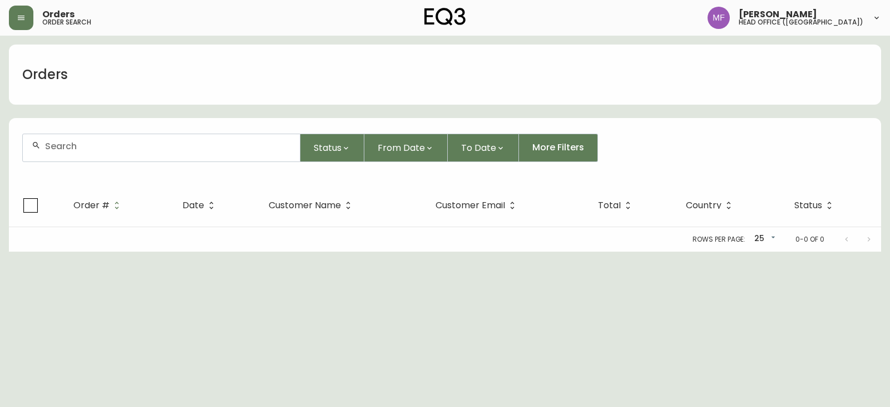
click at [111, 153] on div at bounding box center [161, 147] width 277 height 27
paste input "4134983"
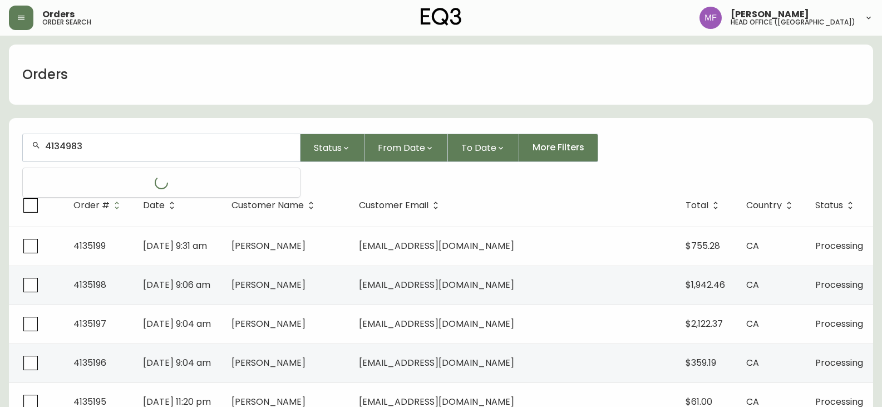
type input "4134983"
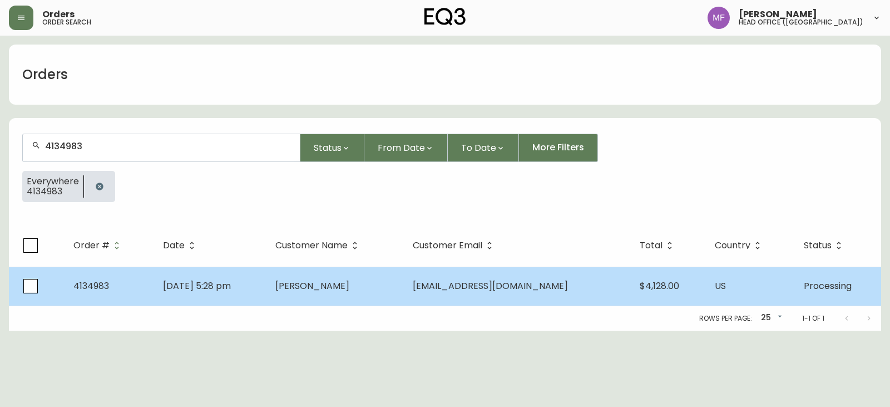
click at [240, 279] on td "Aug 31 2025, 5:28 pm" at bounding box center [210, 285] width 112 height 39
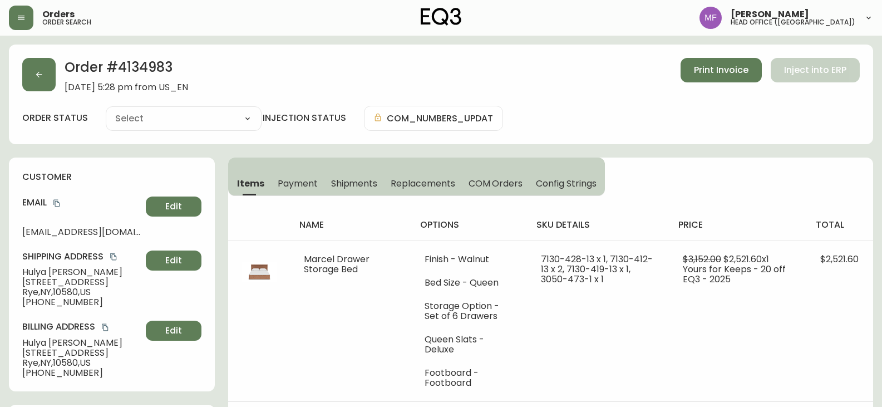
type input "Processing"
select select "PROCESSING"
click at [142, 70] on h2 "Order # 4134983" at bounding box center [126, 70] width 123 height 24
drag, startPoint x: 142, startPoint y: 70, endPoint x: 187, endPoint y: 76, distance: 45.4
click at [142, 71] on h2 "Order # 4134983" at bounding box center [126, 70] width 123 height 24
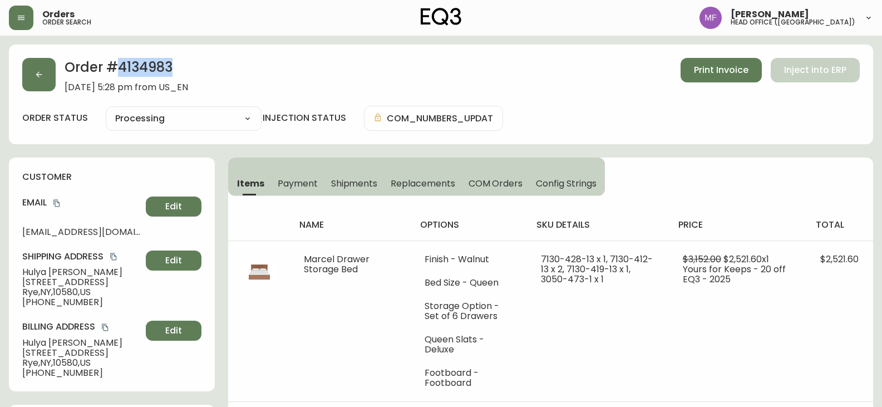
copy h2 "4134983"
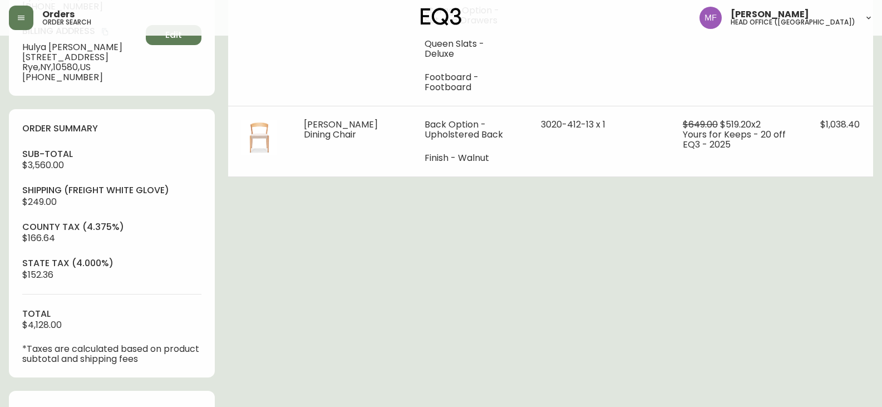
scroll to position [389, 0]
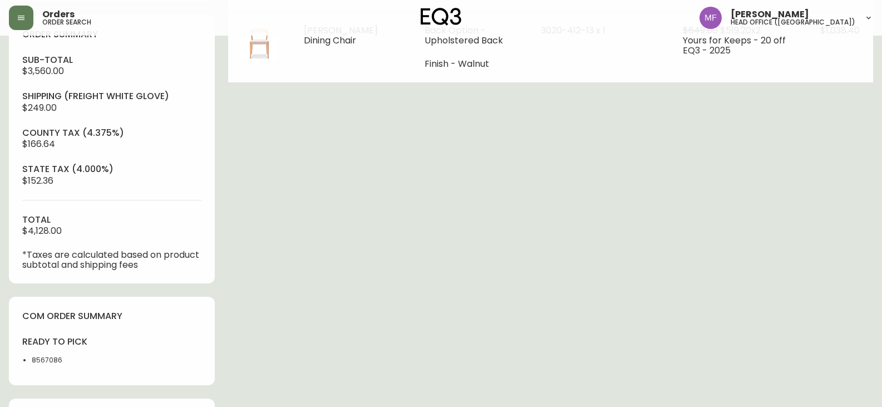
click at [52, 358] on li "8567086" at bounding box center [68, 360] width 73 height 10
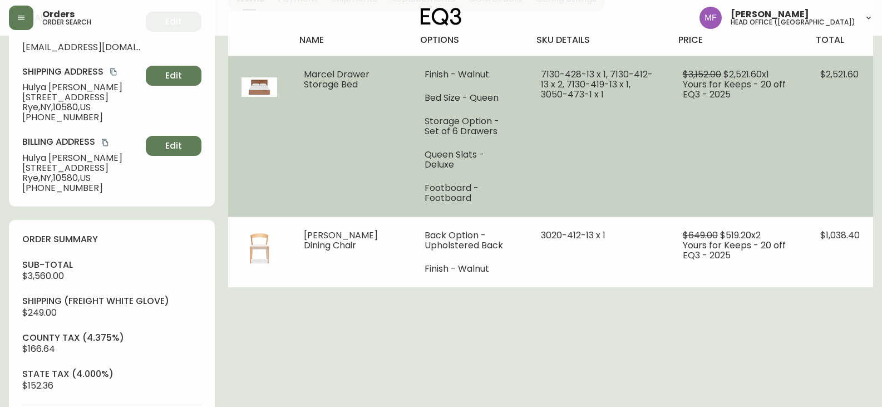
scroll to position [0, 0]
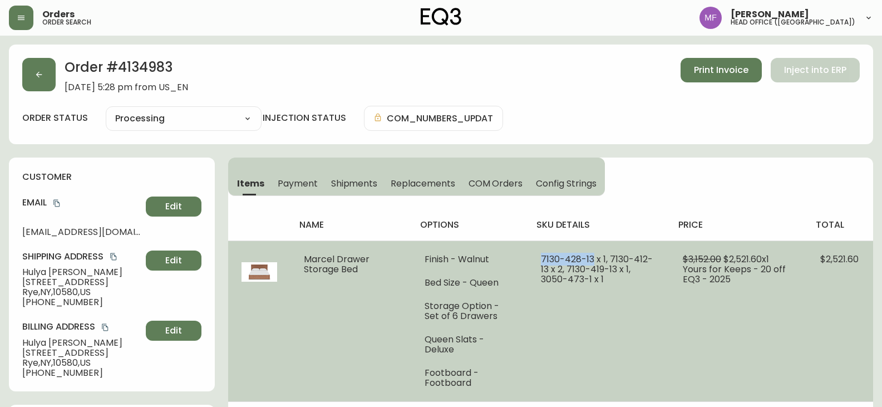
drag, startPoint x: 576, startPoint y: 259, endPoint x: 521, endPoint y: 255, distance: 55.2
click at [527, 255] on td "7130-428-13 x 1, 7130-412-13 x 2, 7130-419-13 x 1, 3050-473-1 x 1" at bounding box center [598, 320] width 142 height 161
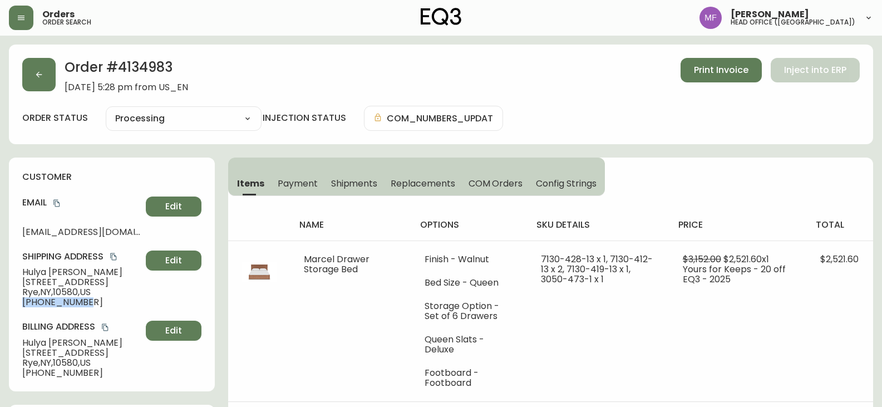
drag, startPoint x: 85, startPoint y: 303, endPoint x: 21, endPoint y: 303, distance: 64.0
click at [21, 303] on div "customer Email hulyaniver@gmail.com Edit Shipping Address Hulya Niver 596 Purch…" at bounding box center [112, 274] width 206 height 234
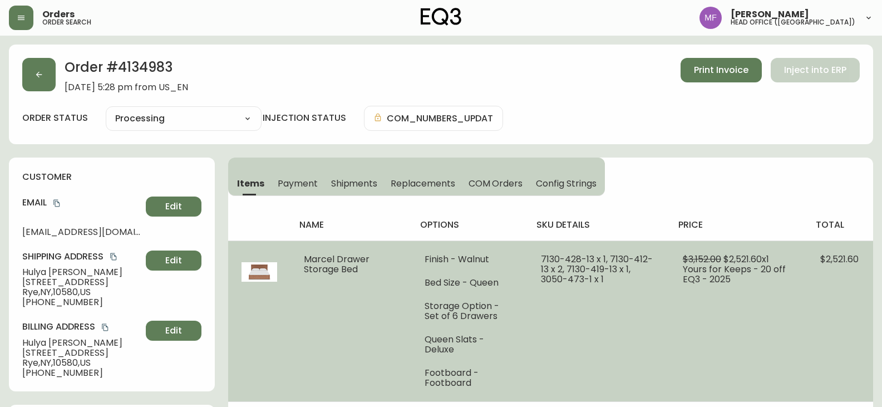
click at [585, 307] on td "7130-428-13 x 1, 7130-412-13 x 2, 7130-419-13 x 1, 3050-473-1 x 1" at bounding box center [598, 320] width 142 height 161
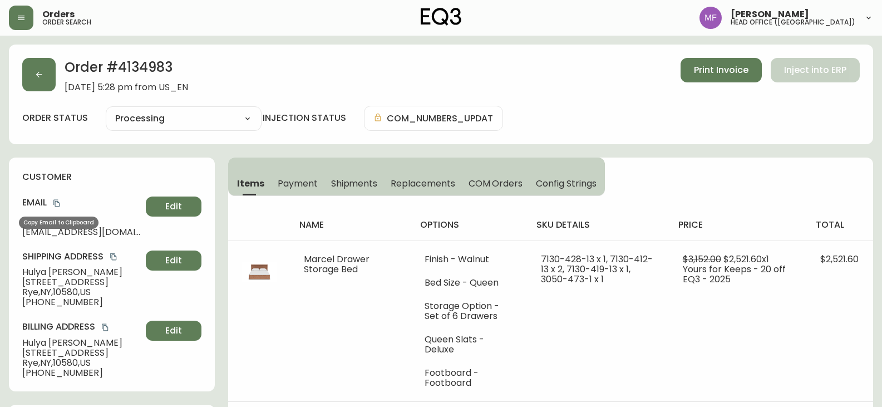
click at [56, 204] on icon "copy" at bounding box center [57, 203] width 8 height 8
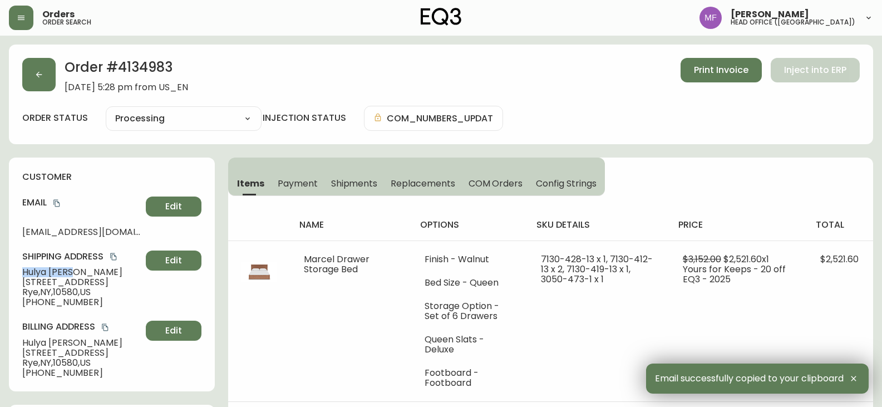
drag, startPoint x: 72, startPoint y: 273, endPoint x: 11, endPoint y: 273, distance: 61.2
click at [11, 273] on div "customer Email hulyaniver@gmail.com Edit Shipping Address Hulya Niver 596 Purch…" at bounding box center [112, 274] width 206 height 234
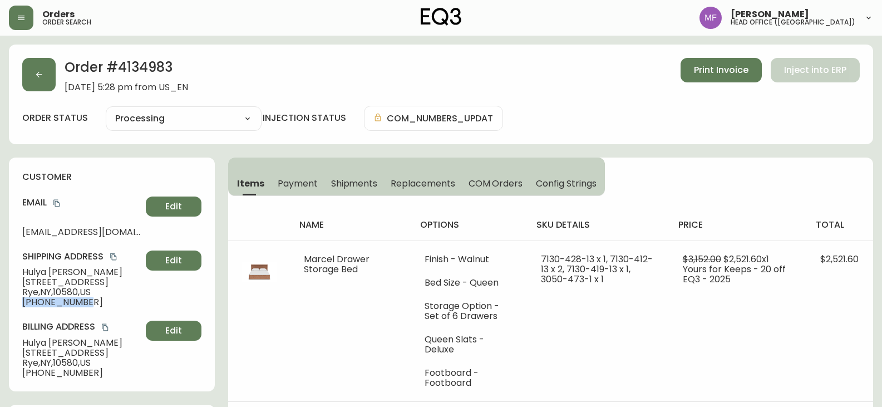
drag, startPoint x: 97, startPoint y: 300, endPoint x: 0, endPoint y: 300, distance: 97.4
click at [57, 202] on icon "copy" at bounding box center [57, 203] width 8 height 8
click at [34, 82] on button "button" at bounding box center [38, 74] width 33 height 33
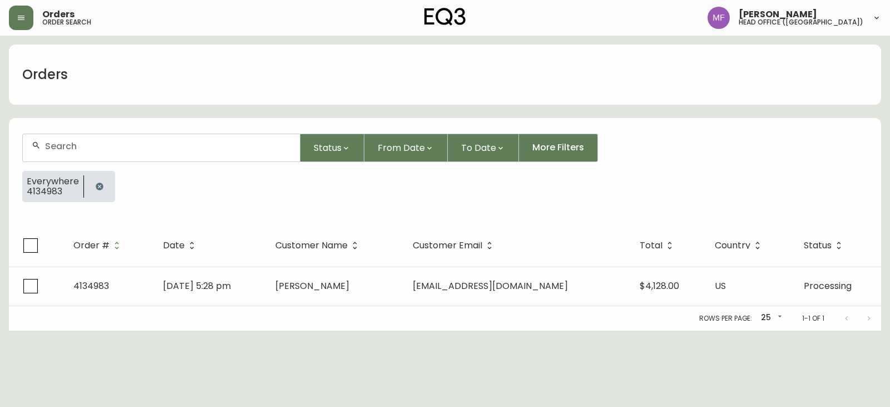
click at [100, 182] on button "button" at bounding box center [99, 186] width 22 height 22
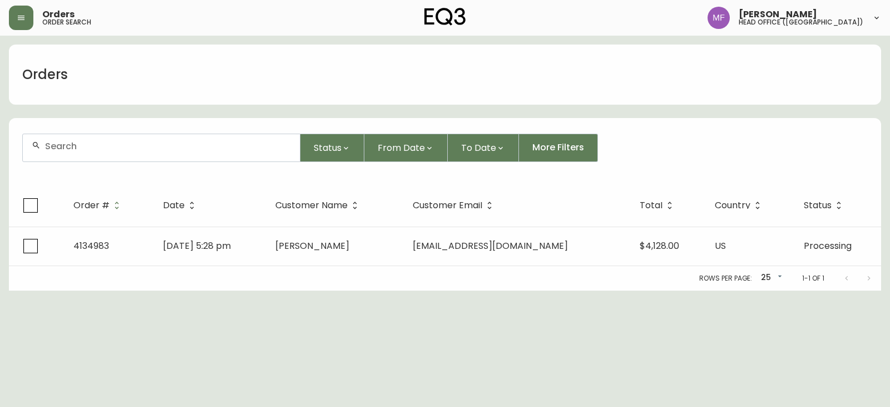
click at [92, 155] on div at bounding box center [161, 147] width 277 height 27
paste input "4133890"
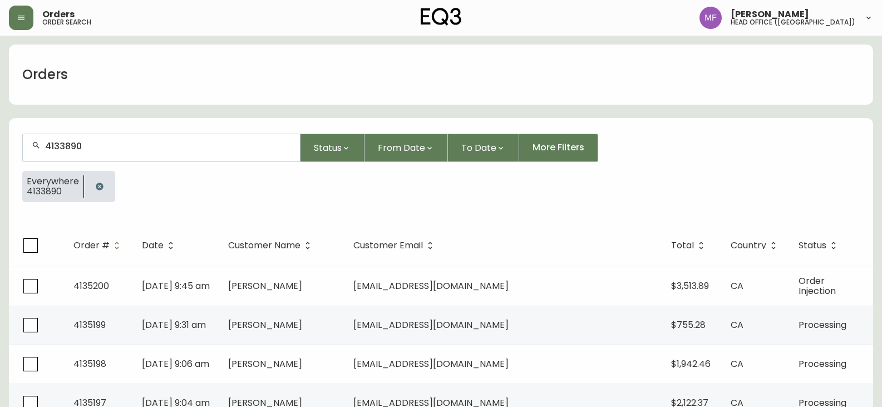
type input "4133890"
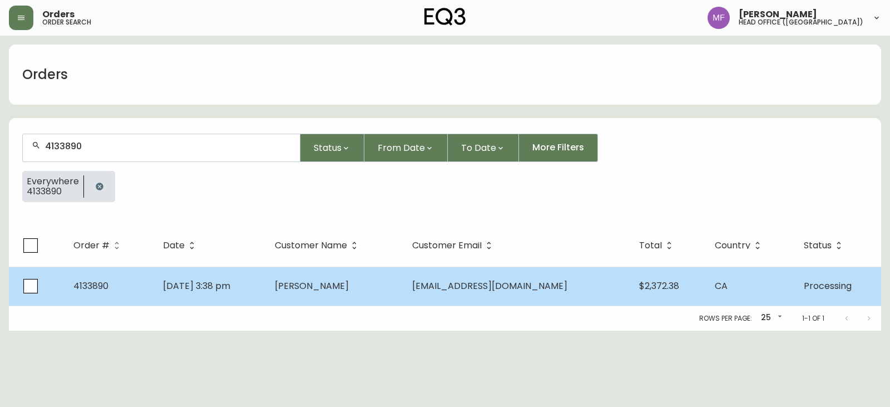
click at [252, 268] on td "Jun 29 2025, 3:38 pm" at bounding box center [210, 285] width 112 height 39
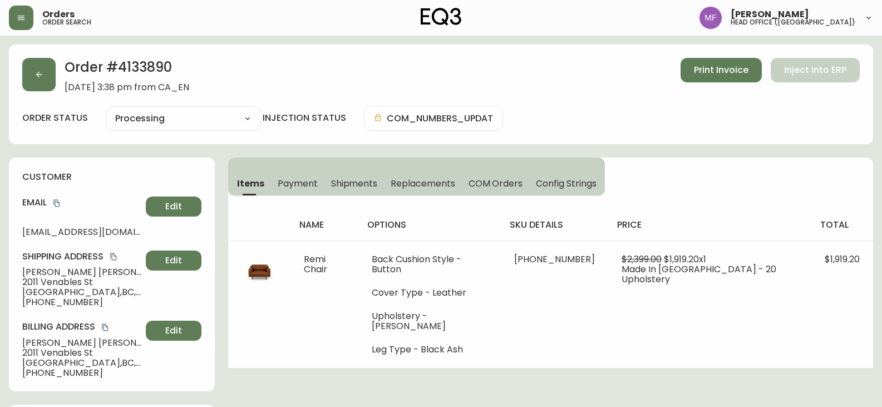
type input "Processing"
select select "PROCESSING"
click at [52, 81] on button "button" at bounding box center [38, 74] width 33 height 33
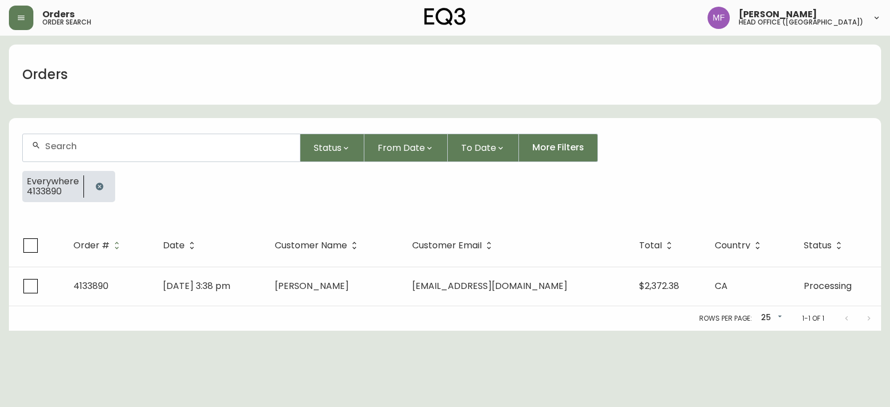
click at [96, 183] on icon "button" at bounding box center [99, 186] width 9 height 9
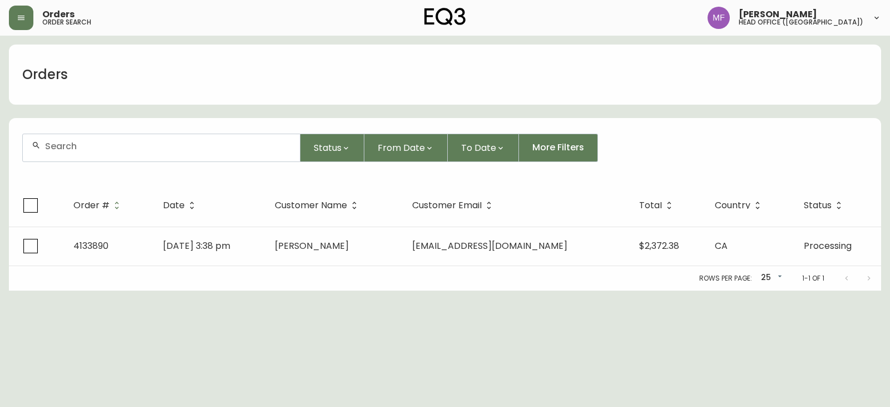
click at [88, 156] on div at bounding box center [161, 147] width 277 height 27
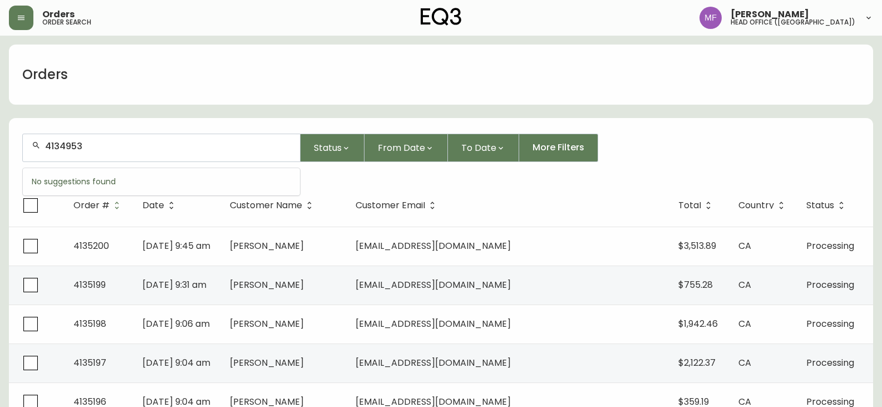
type input "4134953"
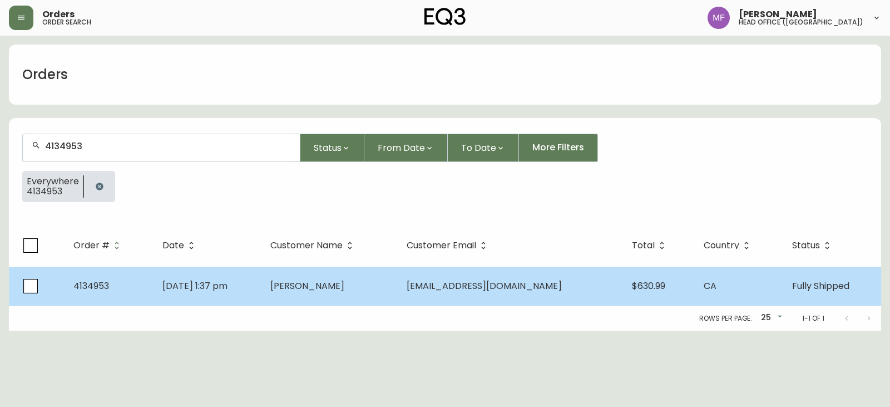
click at [261, 286] on td "Aug 30 2025, 1:37 pm" at bounding box center [208, 285] width 108 height 39
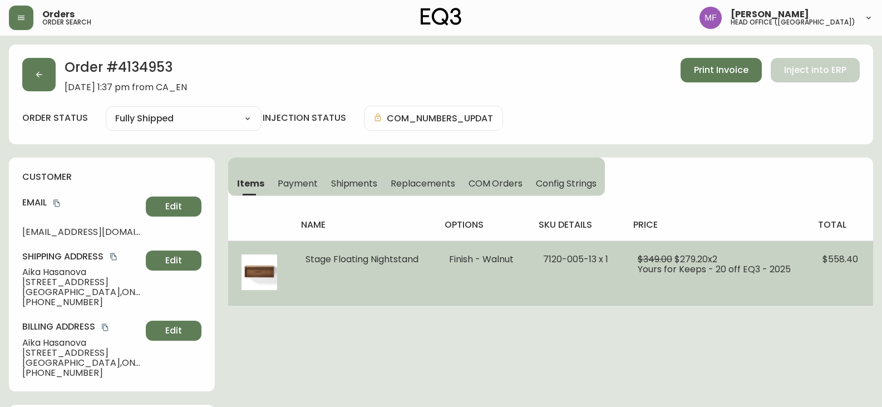
type input "Fully Shipped"
select select "FULLY_SHIPPED"
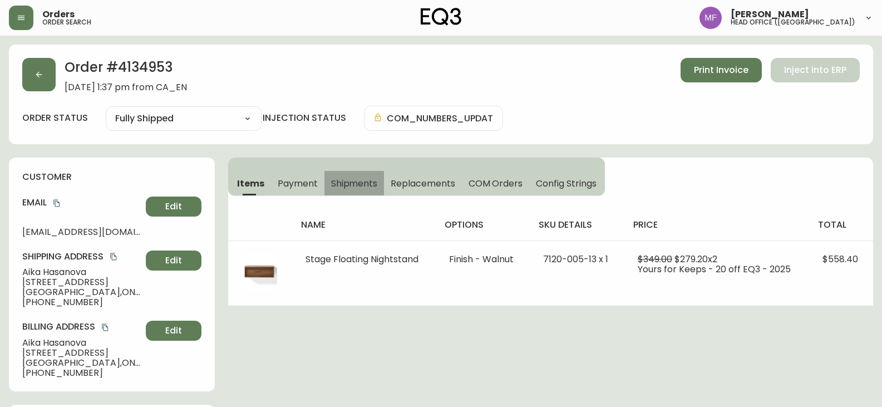
click at [348, 181] on span "Shipments" at bounding box center [354, 183] width 47 height 12
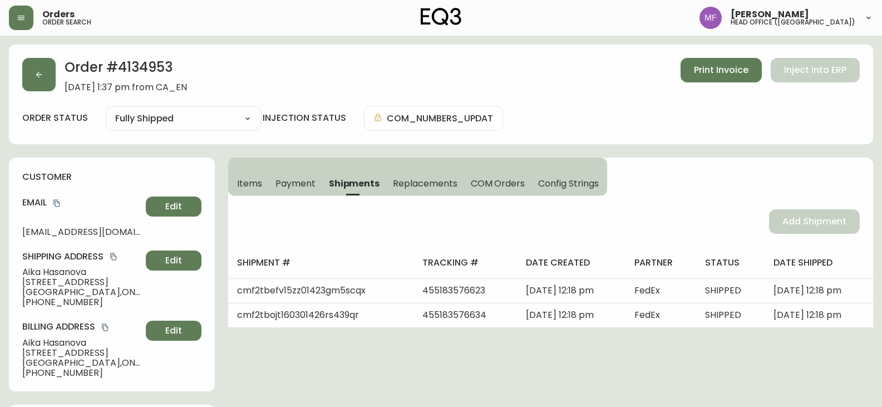
click at [245, 186] on span "Items" at bounding box center [249, 183] width 25 height 12
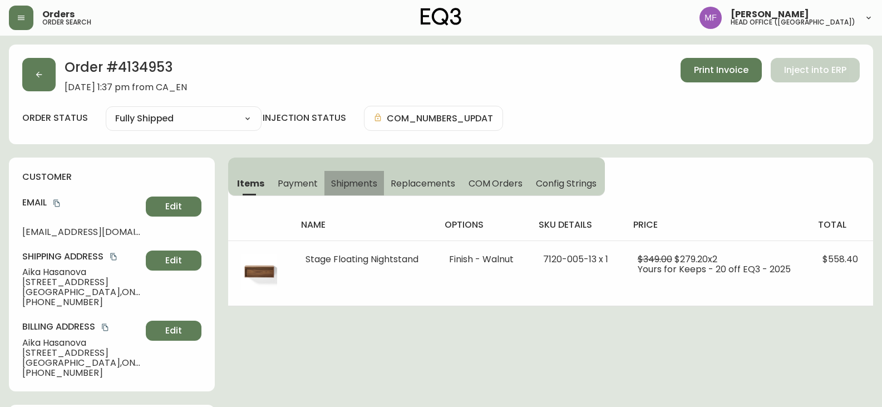
click at [365, 175] on button "Shipments" at bounding box center [354, 183] width 60 height 24
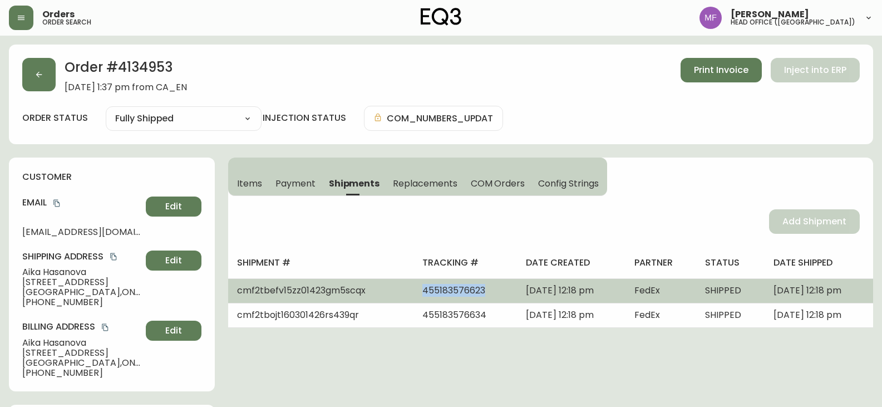
drag, startPoint x: 448, startPoint y: 293, endPoint x: 373, endPoint y: 293, distance: 74.5
click at [413, 293] on td "455183576623" at bounding box center [464, 290] width 103 height 24
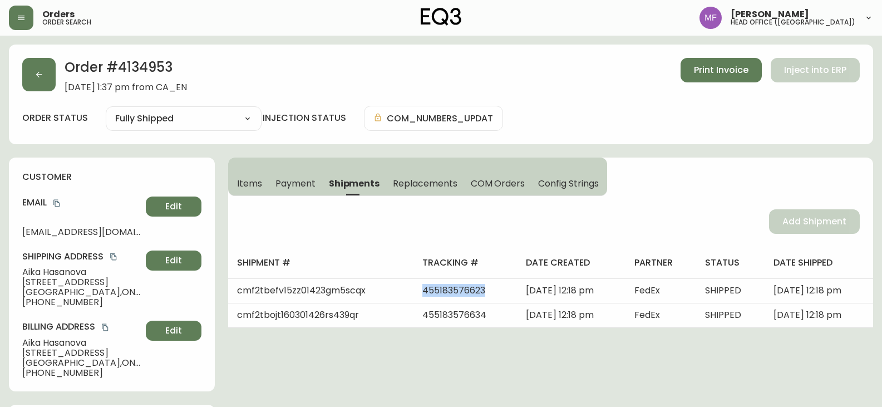
click at [256, 178] on span "Items" at bounding box center [249, 183] width 25 height 12
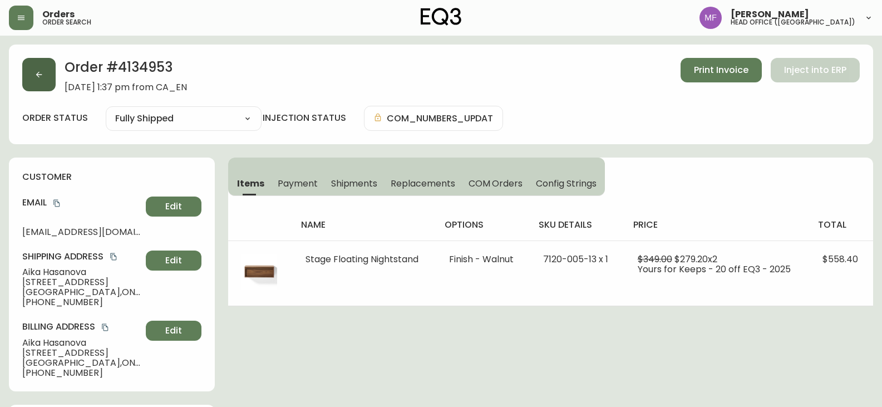
click at [45, 90] on button "button" at bounding box center [38, 74] width 33 height 33
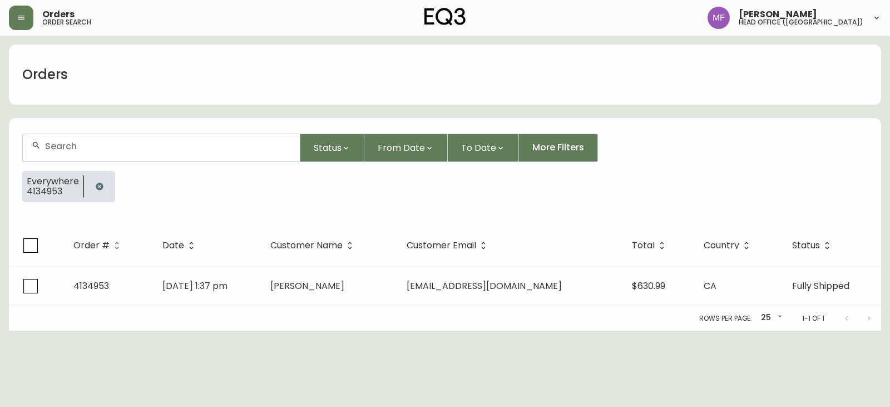
drag, startPoint x: 98, startPoint y: 192, endPoint x: 98, endPoint y: 184, distance: 7.8
click at [98, 189] on button "button" at bounding box center [99, 186] width 22 height 22
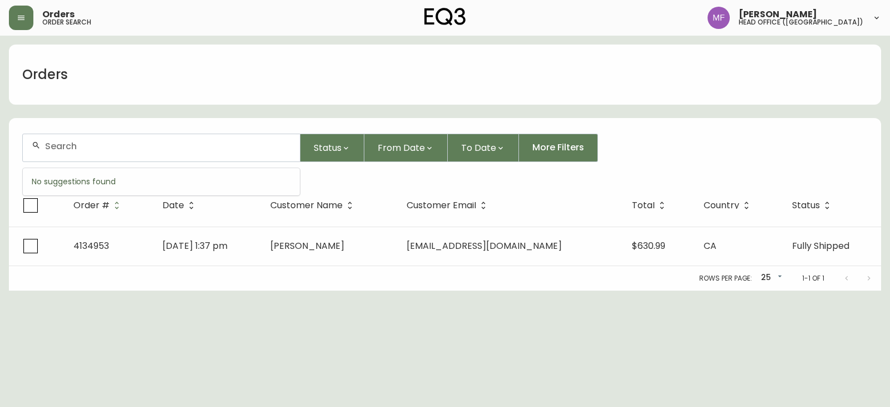
click at [91, 151] on input "text" at bounding box center [168, 146] width 246 height 11
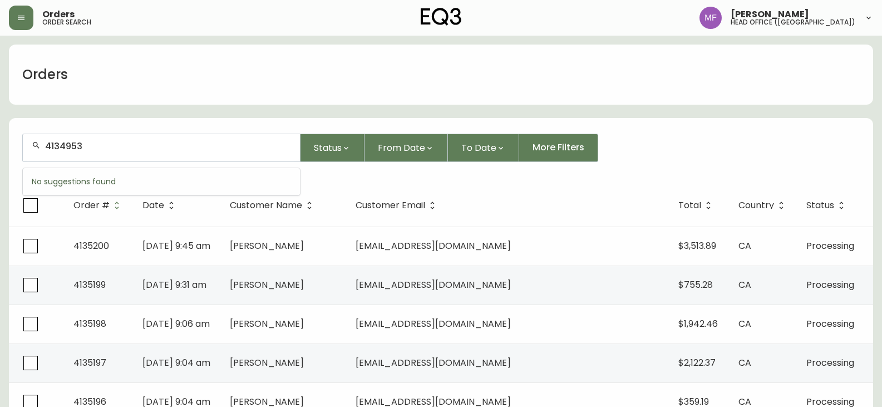
type input "4134953"
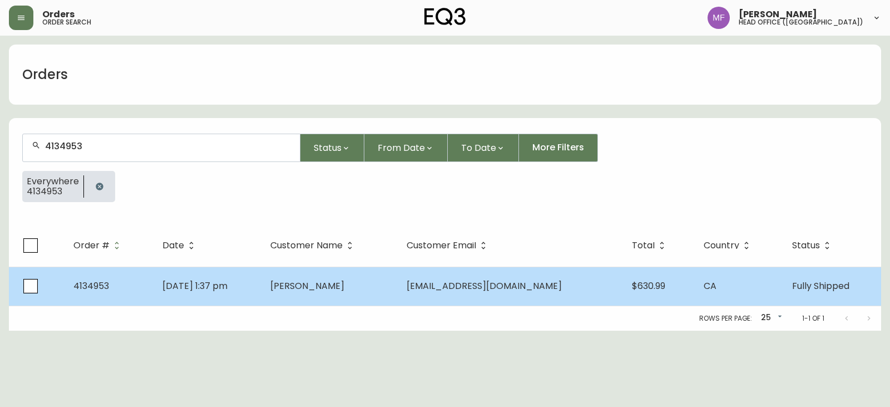
click at [324, 290] on span "Aika Hasanova" at bounding box center [307, 285] width 74 height 13
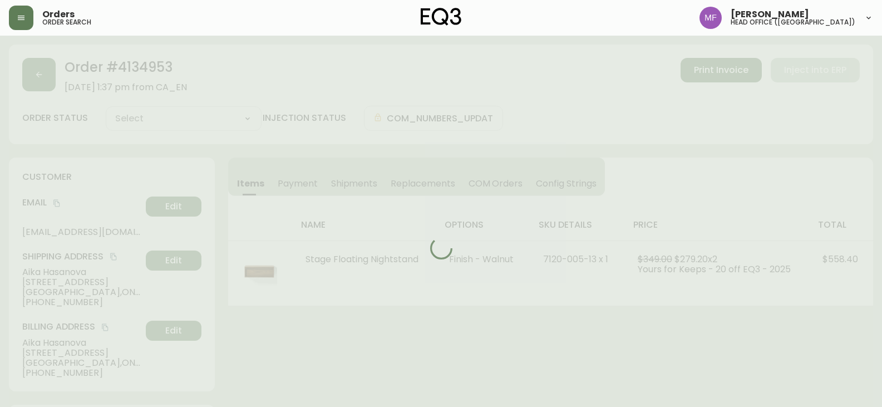
type input "Fully Shipped"
select select "FULLY_SHIPPED"
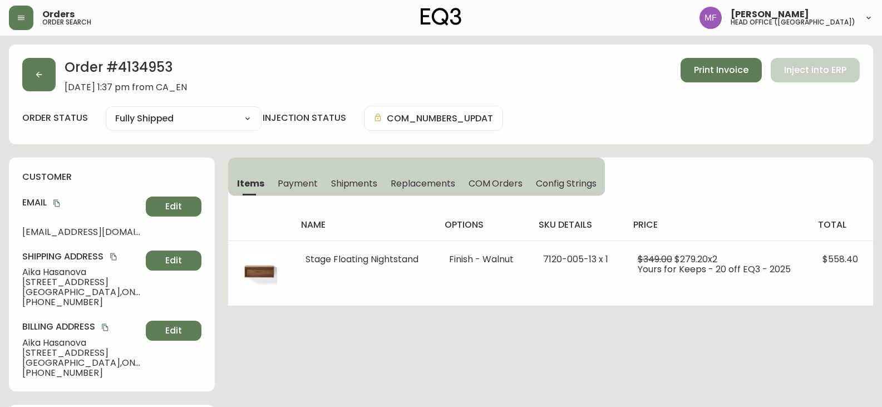
click at [163, 69] on h2 "Order # 4134953" at bounding box center [126, 70] width 122 height 24
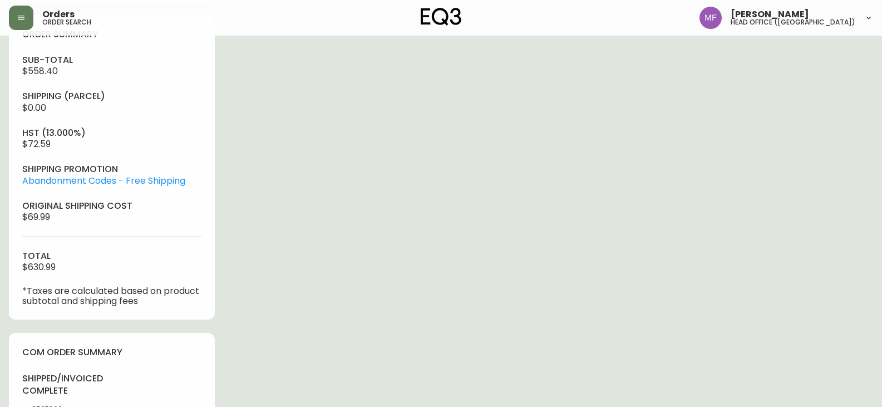
scroll to position [501, 0]
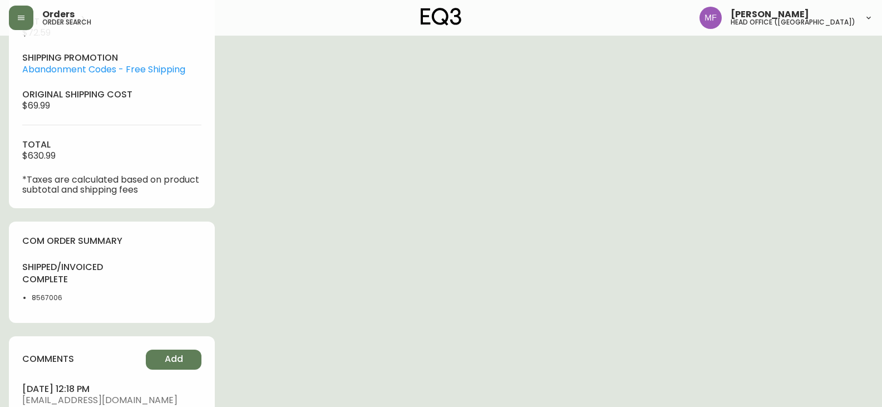
click at [50, 294] on li "8567006" at bounding box center [68, 298] width 73 height 10
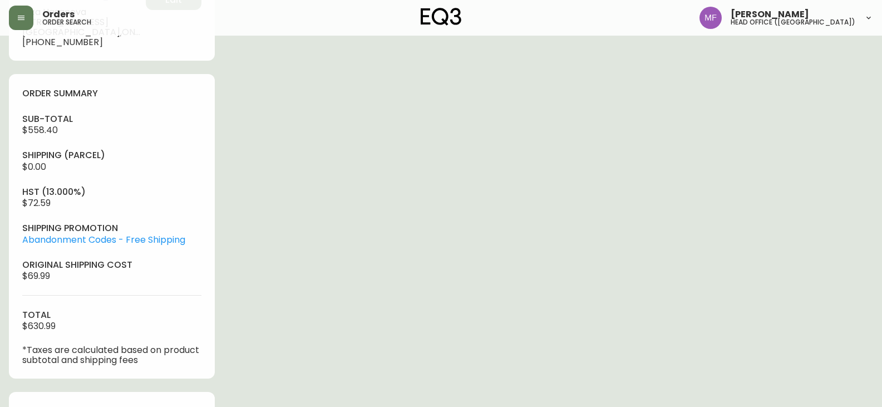
scroll to position [111, 0]
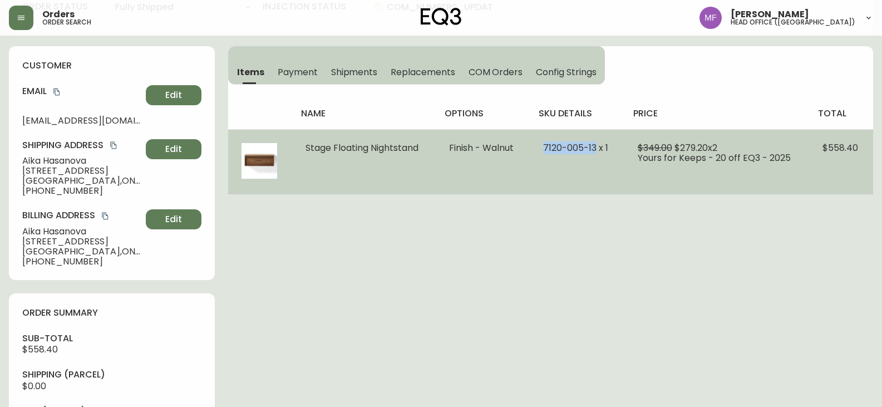
drag, startPoint x: 597, startPoint y: 147, endPoint x: 543, endPoint y: 146, distance: 54.0
click at [543, 146] on td "7120-005-13 x 1" at bounding box center [577, 161] width 95 height 65
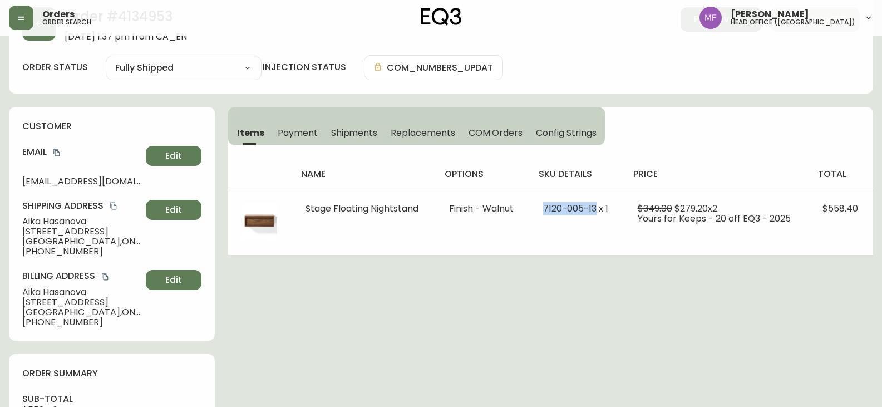
scroll to position [0, 0]
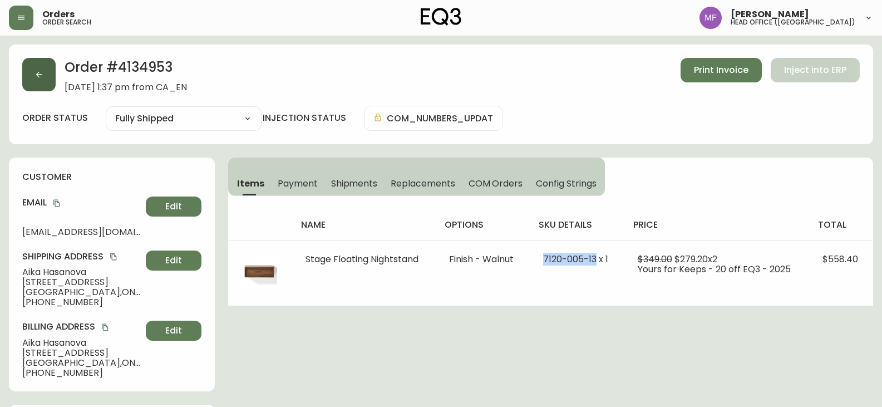
click at [51, 83] on button "button" at bounding box center [38, 74] width 33 height 33
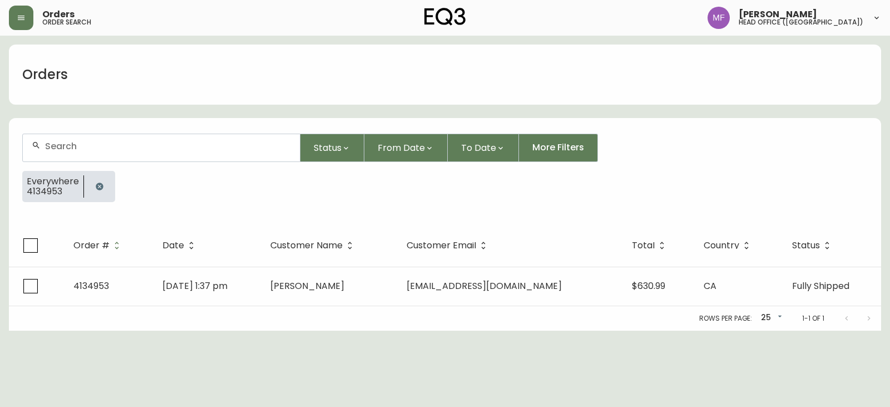
click at [95, 178] on button "button" at bounding box center [99, 186] width 22 height 22
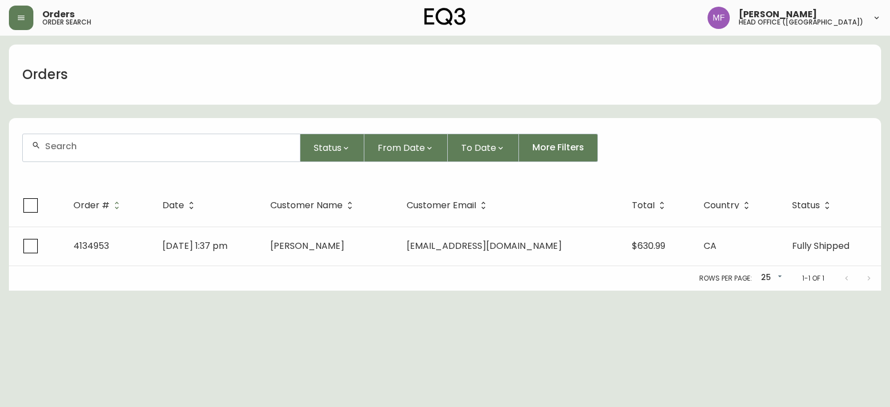
click at [84, 149] on input "text" at bounding box center [168, 146] width 246 height 11
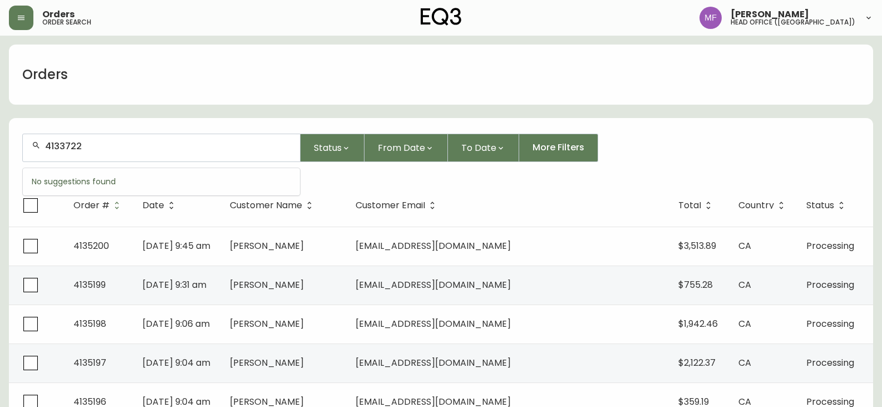
type input "4133722"
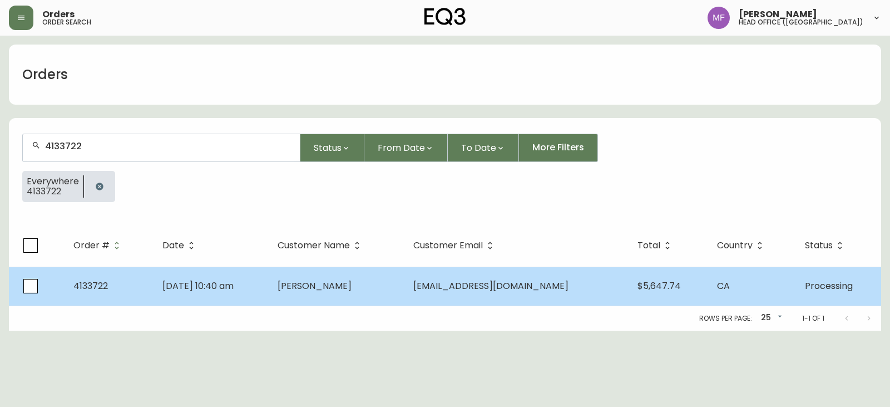
click at [269, 286] on td "Jun 16 2025, 10:40 am" at bounding box center [211, 285] width 115 height 39
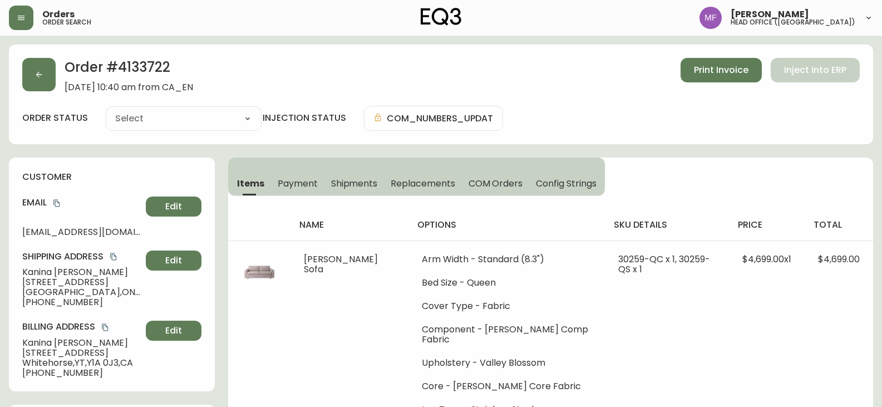
type input "Processing"
select select "PROCESSING"
click at [60, 199] on icon "copy" at bounding box center [57, 203] width 8 height 8
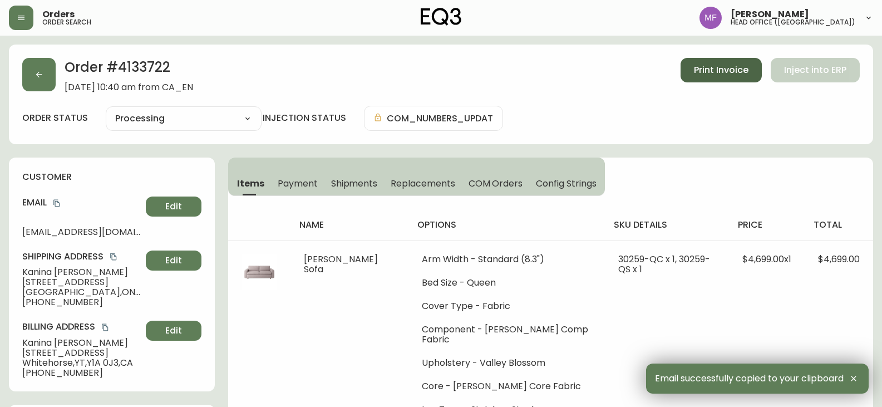
click at [727, 81] on button "Print Invoice" at bounding box center [720, 70] width 81 height 24
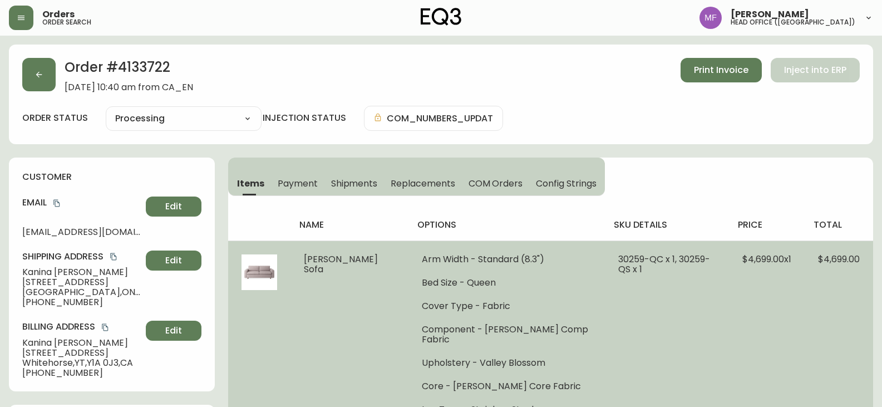
click at [656, 293] on td "30259-QC x 1, 30259-QS x 1" at bounding box center [667, 333] width 124 height 187
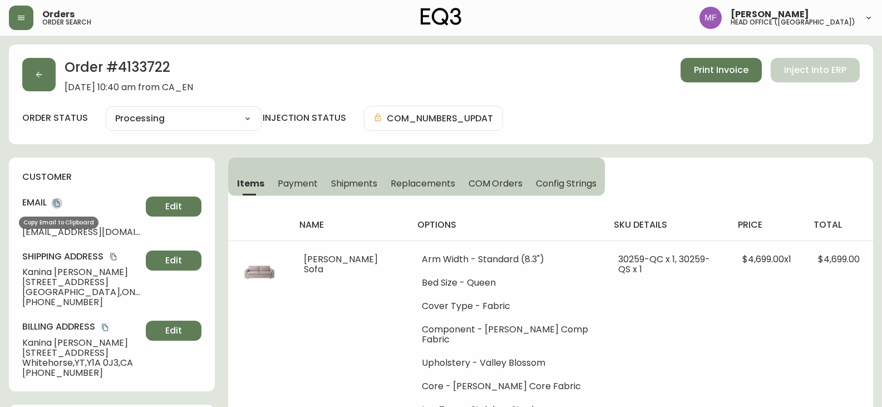
click at [58, 204] on icon "copy" at bounding box center [57, 203] width 8 height 8
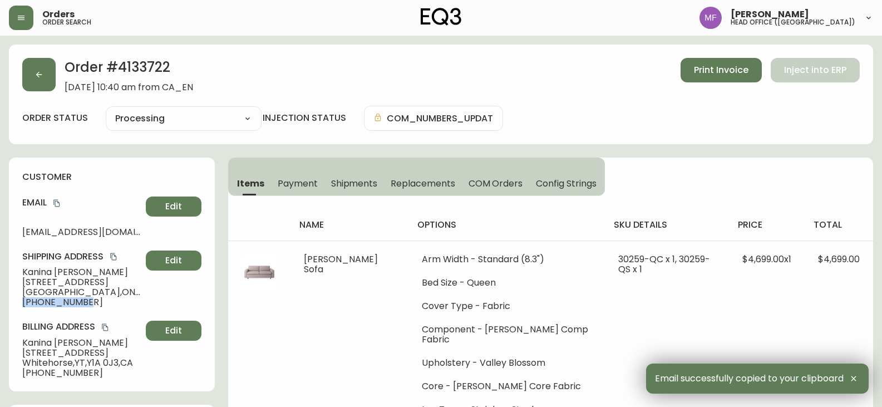
drag, startPoint x: 87, startPoint y: 300, endPoint x: 24, endPoint y: 303, distance: 63.5
click at [24, 303] on span "+16137699410" at bounding box center [81, 302] width 119 height 10
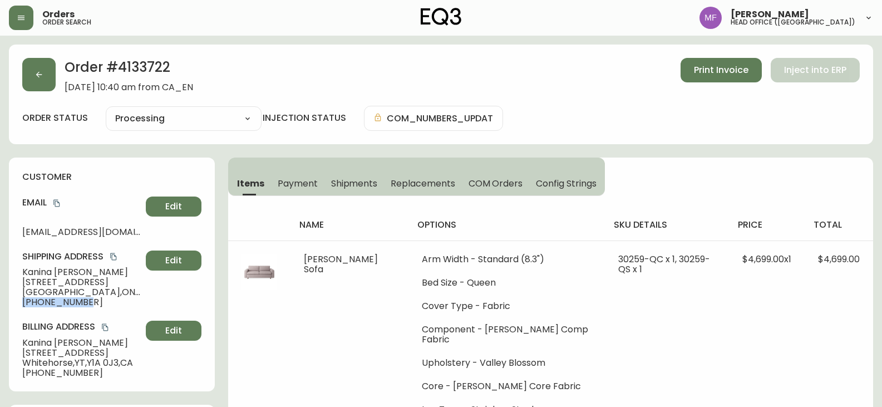
click at [141, 61] on h2 "Order # 4133722" at bounding box center [129, 70] width 129 height 24
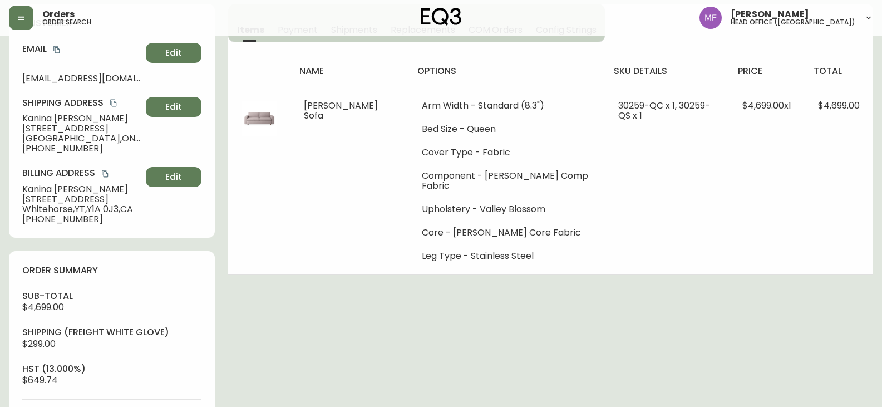
scroll to position [334, 0]
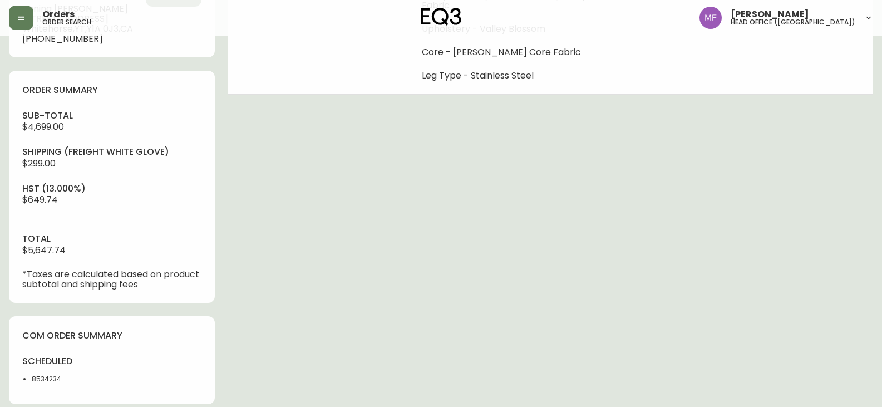
click at [42, 381] on li "8534234" at bounding box center [68, 379] width 73 height 10
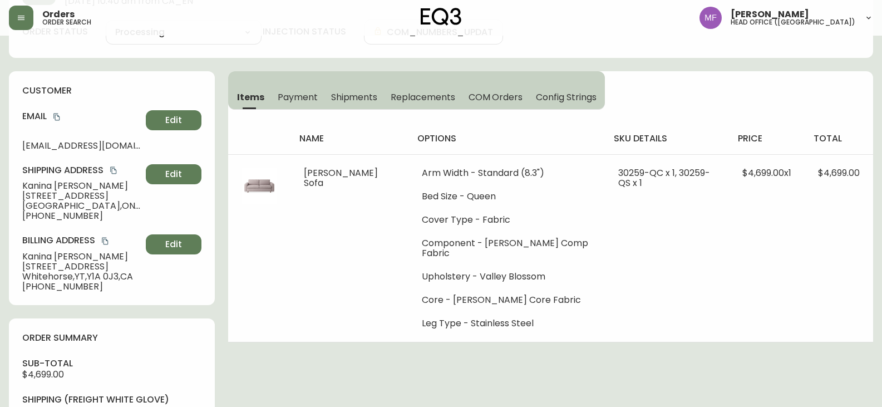
scroll to position [0, 0]
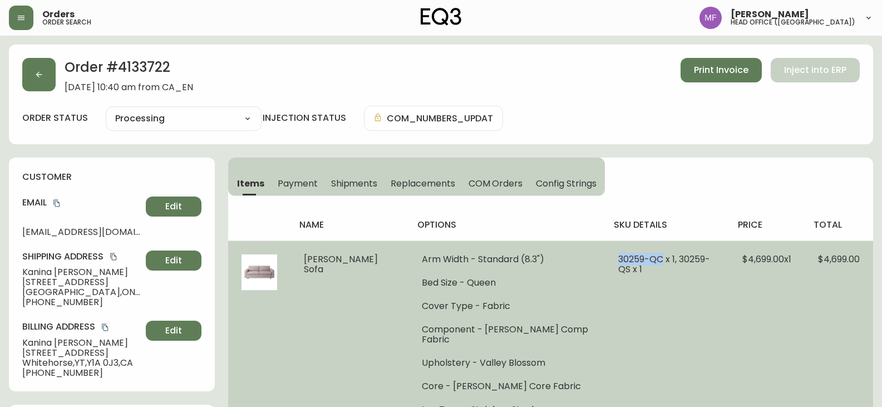
drag, startPoint x: 644, startPoint y: 261, endPoint x: 589, endPoint y: 259, distance: 55.1
click at [605, 259] on td "30259-QC x 1, 30259-QS x 1" at bounding box center [667, 333] width 124 height 187
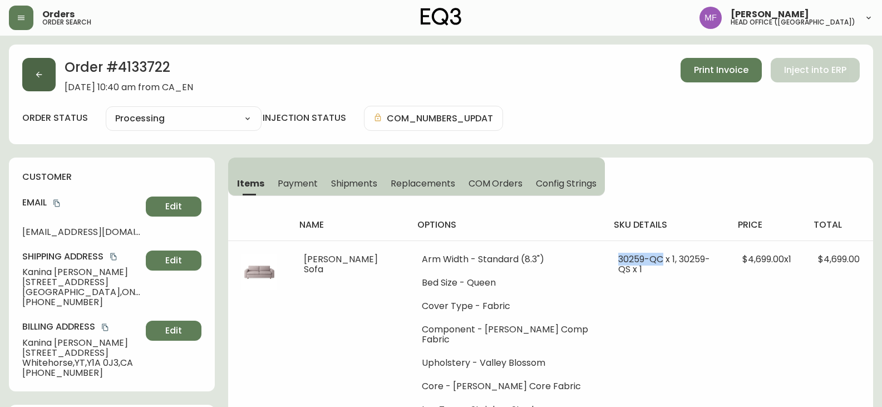
click at [29, 81] on button "button" at bounding box center [38, 74] width 33 height 33
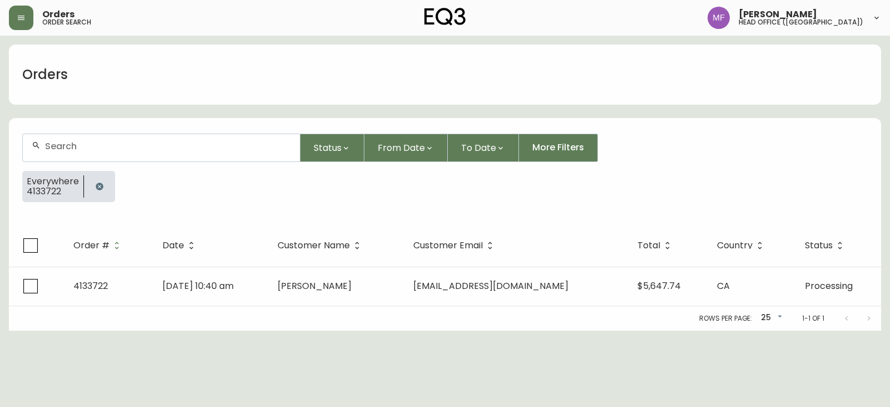
click at [96, 189] on icon "button" at bounding box center [99, 186] width 9 height 9
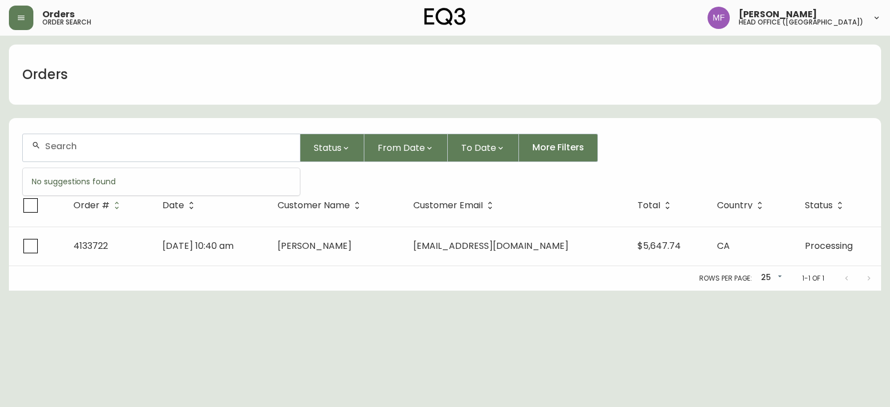
click at [89, 142] on input "text" at bounding box center [168, 146] width 246 height 11
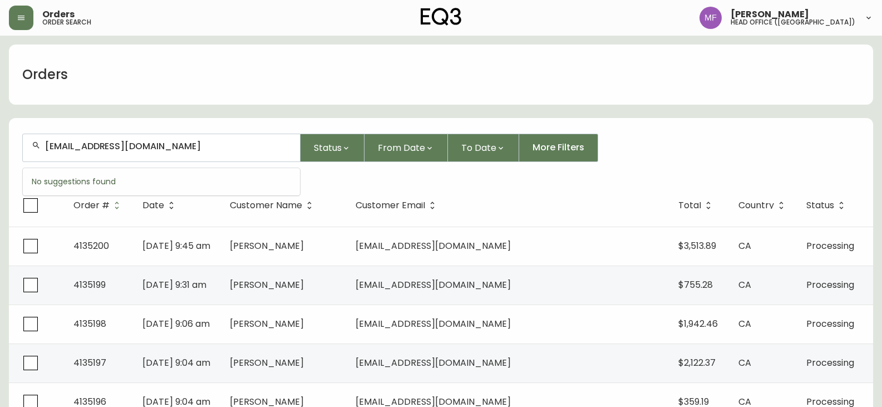
type input "izza@nekomori.ca"
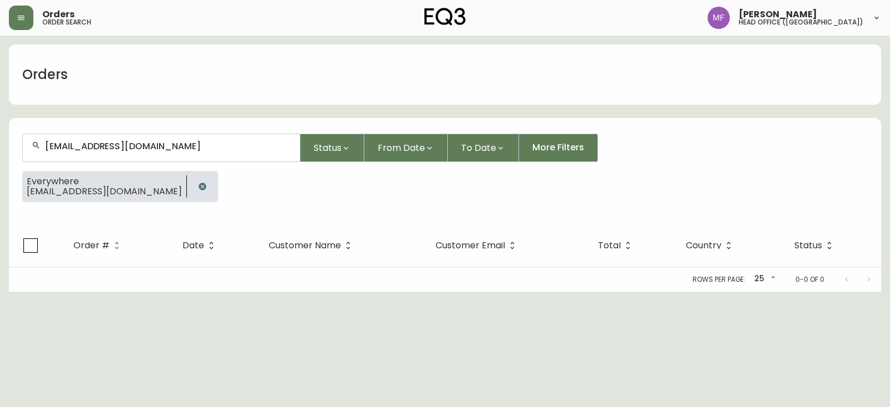
click at [199, 183] on icon "button" at bounding box center [202, 185] width 7 height 7
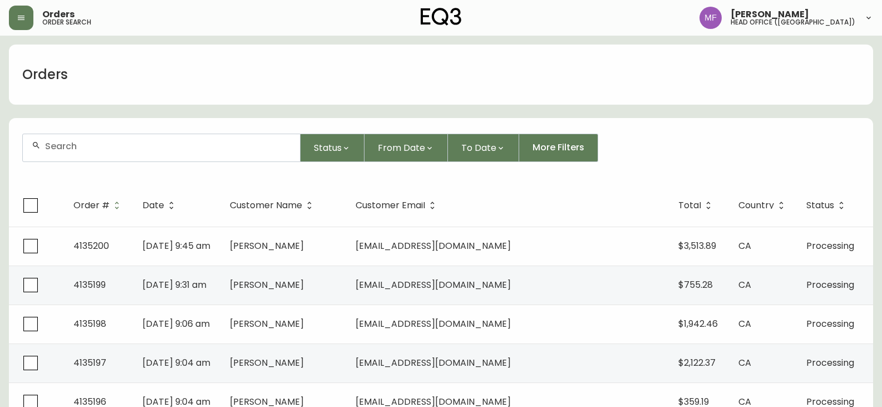
click at [91, 156] on div at bounding box center [161, 147] width 277 height 27
paste input "izza@nekomori.ca"
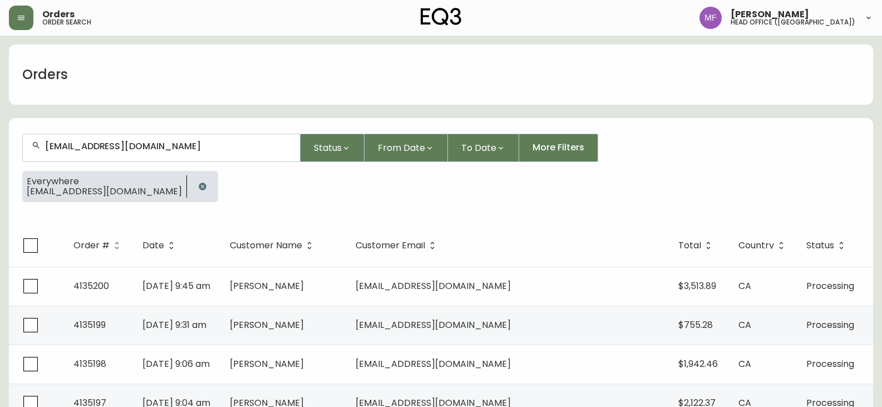
type input "izza@nekomori.ca"
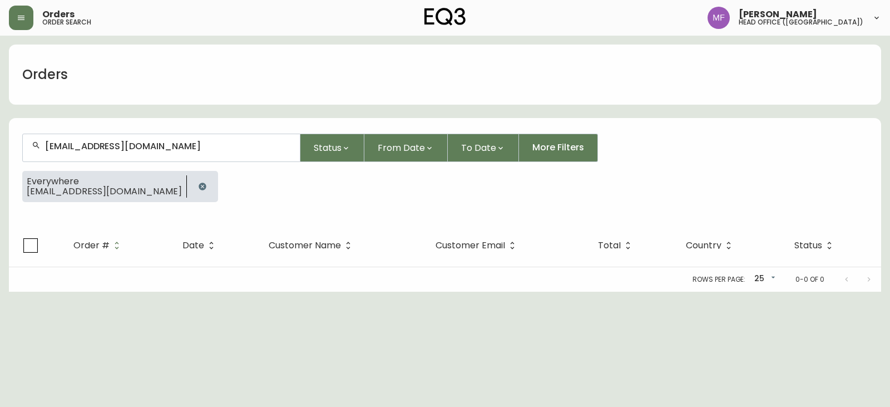
click at [187, 184] on div at bounding box center [202, 186] width 31 height 31
click at [199, 186] on icon "button" at bounding box center [202, 185] width 7 height 7
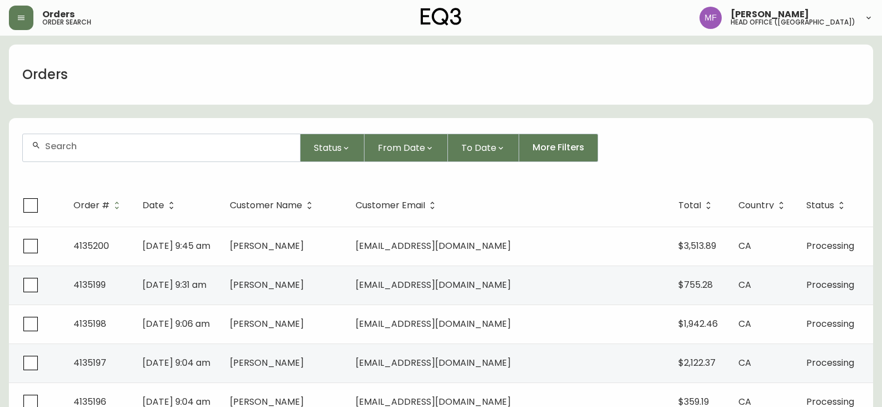
click at [744, 150] on div "Status From Date To Date More Filters" at bounding box center [440, 148] width 837 height 28
click at [67, 150] on input "text" at bounding box center [168, 146] width 246 height 11
drag, startPoint x: 79, startPoint y: 124, endPoint x: 80, endPoint y: 134, distance: 10.1
click at [80, 124] on form "Status From Date To Date More Filters" at bounding box center [441, 152] width 864 height 64
click at [81, 142] on input "text" at bounding box center [168, 146] width 246 height 11
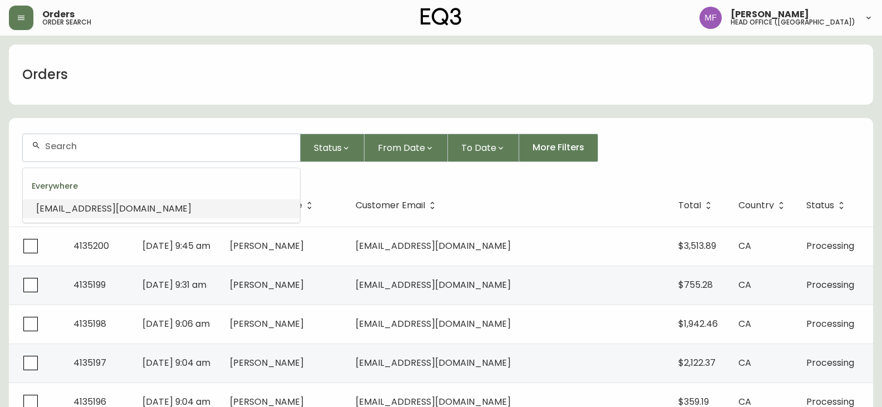
paste input "4133066"
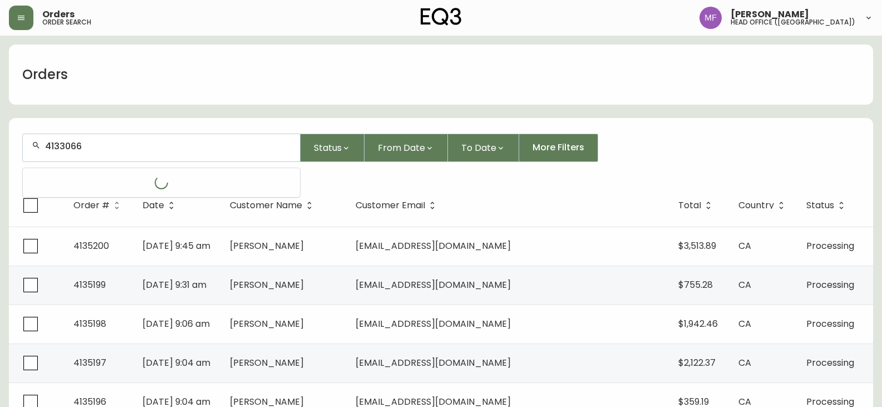
type input "4133066"
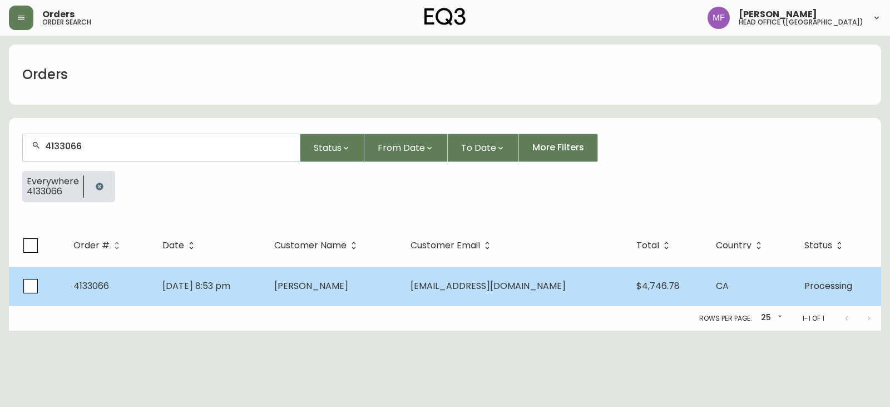
click at [348, 292] on td "Lauren Amorese" at bounding box center [333, 285] width 136 height 39
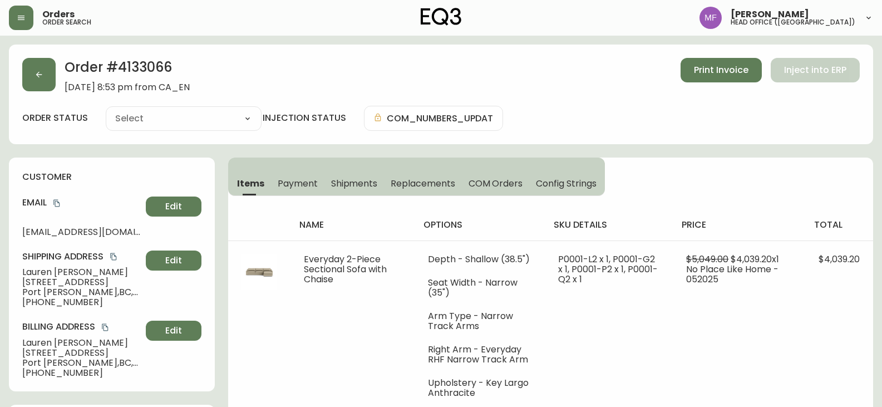
type input "Processing"
select select "PROCESSING"
click at [169, 63] on h2 "Order # 4133066" at bounding box center [127, 70] width 125 height 24
click at [168, 63] on h2 "Order # 4133066" at bounding box center [127, 70] width 125 height 24
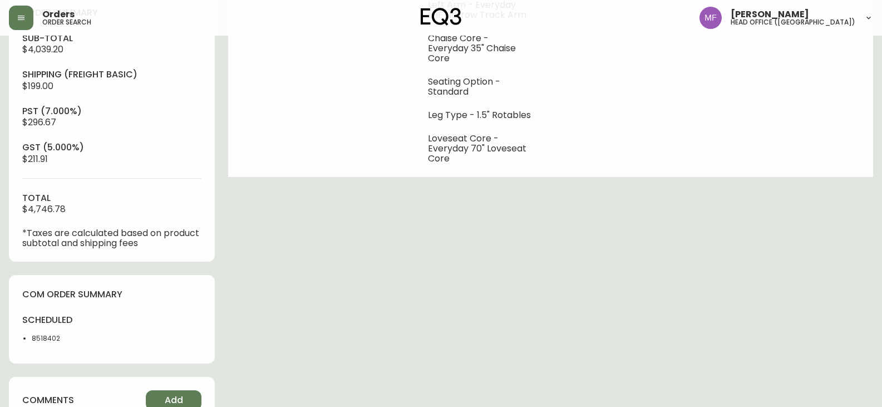
scroll to position [501, 0]
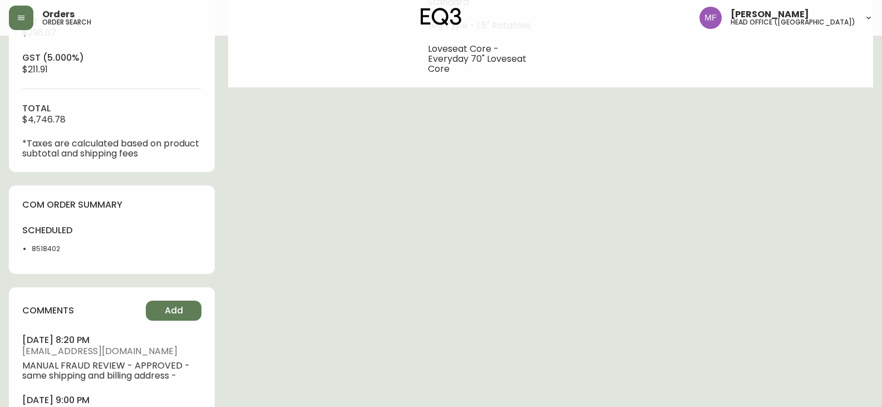
click at [43, 251] on li "8518402" at bounding box center [68, 249] width 73 height 10
click at [44, 251] on li "8518402" at bounding box center [68, 249] width 73 height 10
click at [635, 229] on div "Order # 4133066 May 18, 2025 at 8:53 pm from CA_EN Print Invoice Inject into ER…" at bounding box center [441, 14] width 864 height 941
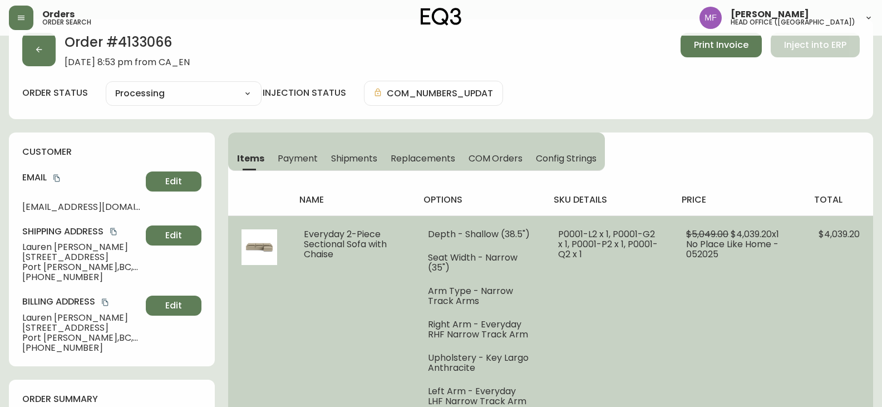
scroll to position [0, 0]
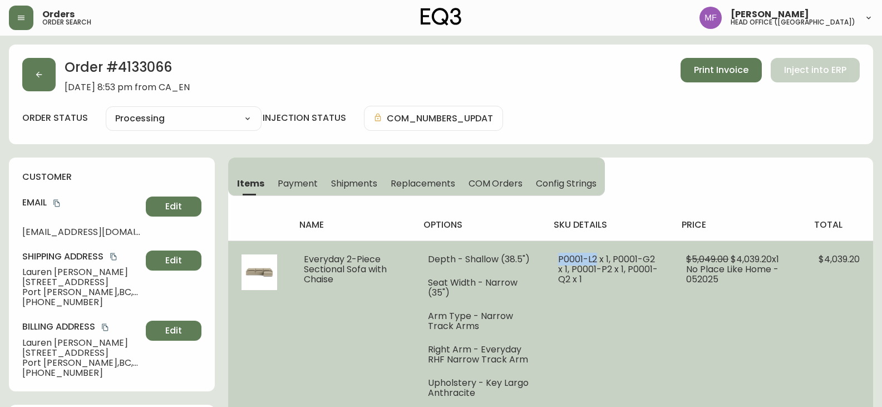
drag, startPoint x: 596, startPoint y: 258, endPoint x: 557, endPoint y: 255, distance: 39.1
click at [557, 255] on td "P0001-L2 x 1, P0001-G2 x 1, P0001-P2 x 1, P0001-Q2 x 1" at bounding box center [609, 414] width 129 height 348
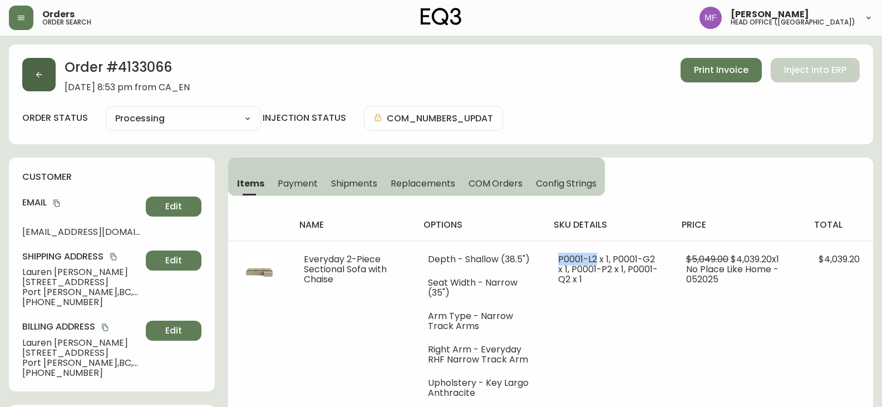
click at [46, 85] on button "button" at bounding box center [38, 74] width 33 height 33
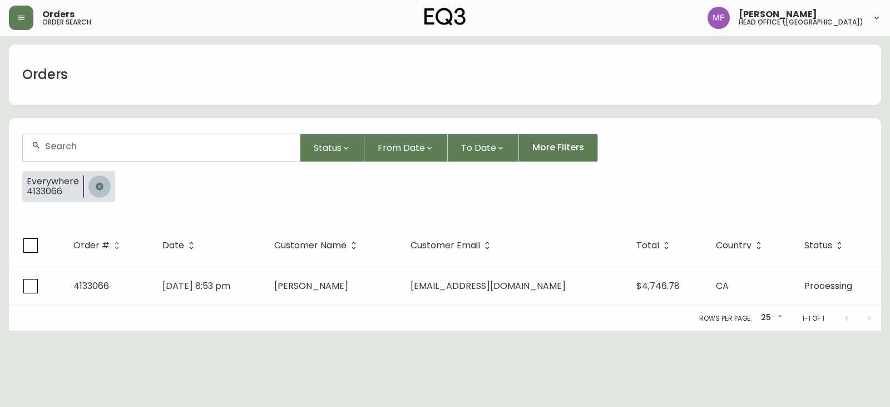
drag, startPoint x: 99, startPoint y: 186, endPoint x: 95, endPoint y: 155, distance: 31.4
click at [100, 185] on icon "button" at bounding box center [99, 186] width 9 height 9
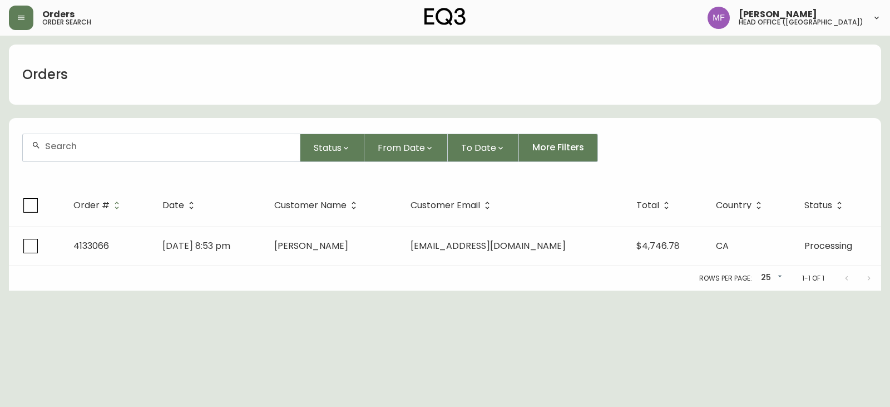
click at [91, 147] on input "text" at bounding box center [168, 146] width 246 height 11
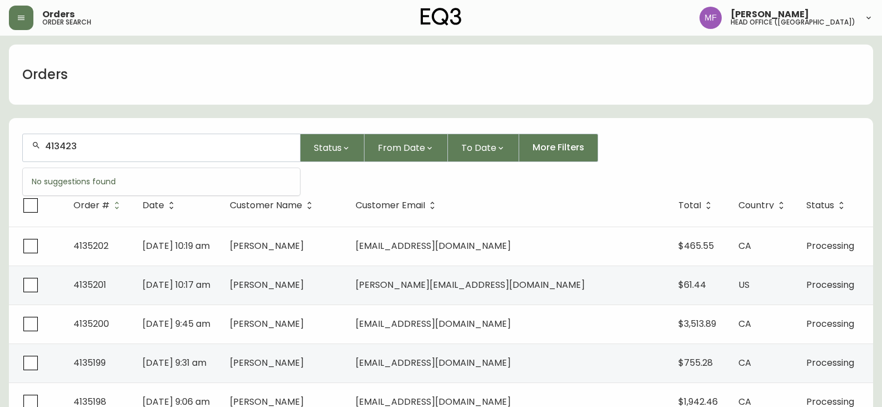
type input "413423"
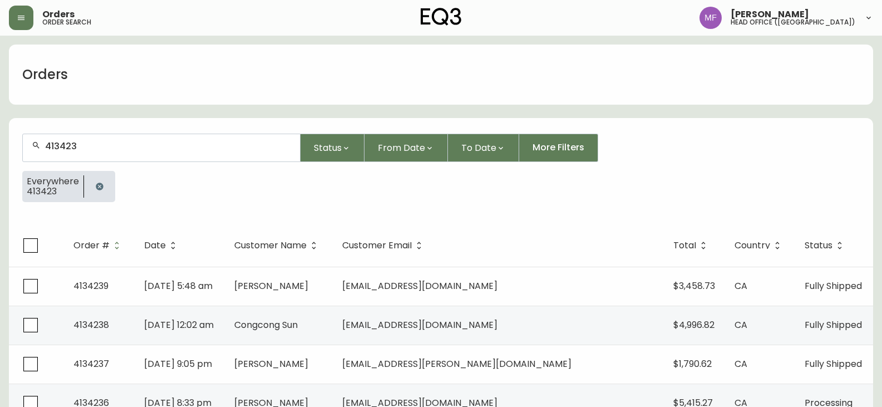
click at [103, 185] on button "button" at bounding box center [99, 186] width 22 height 22
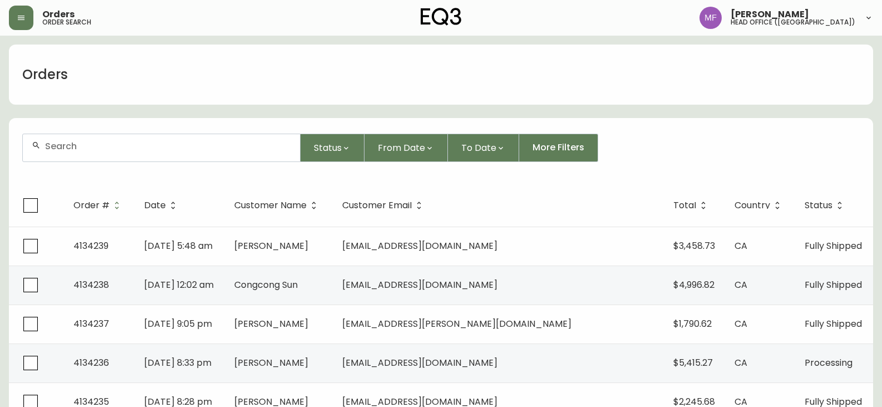
click at [98, 155] on div at bounding box center [161, 147] width 277 height 27
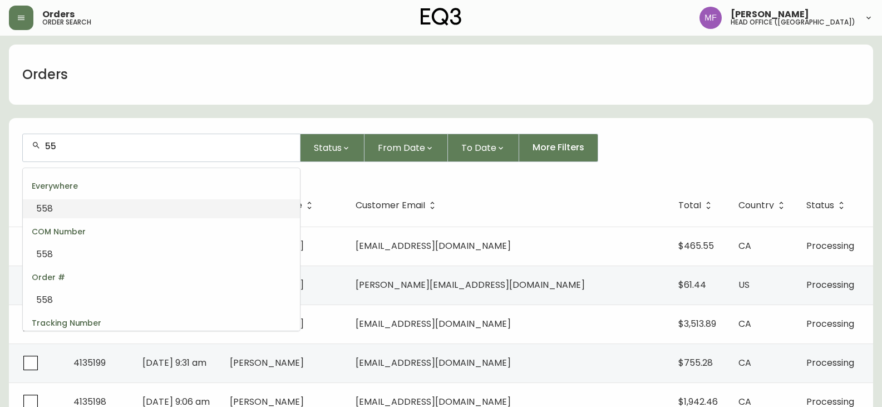
type input "5"
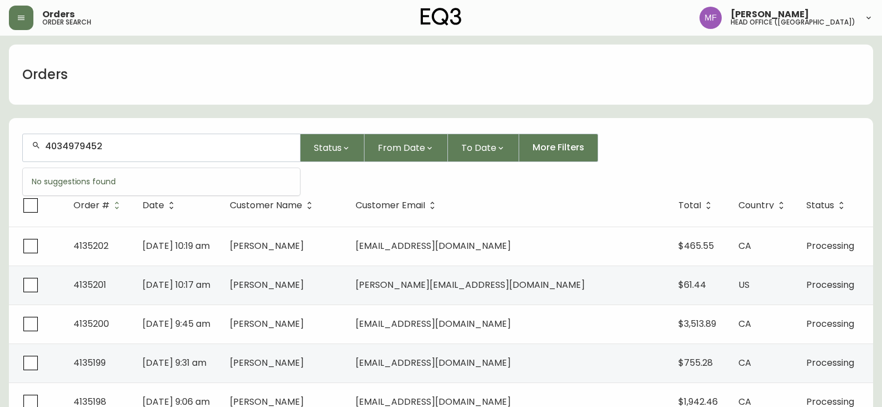
type input "4034979452"
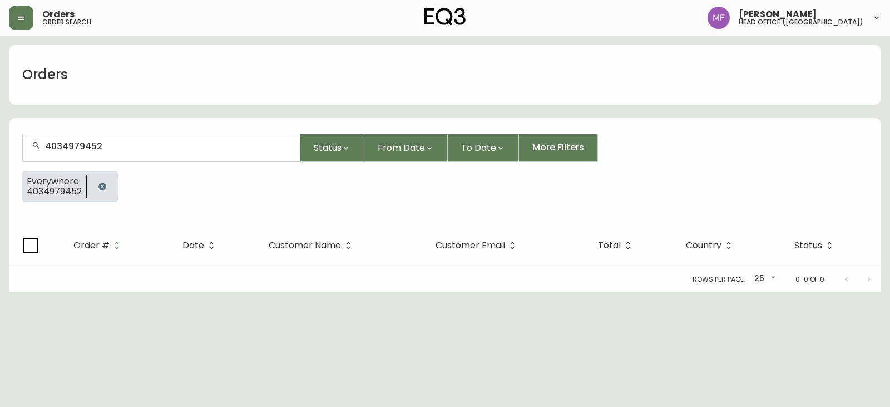
click at [108, 184] on button "button" at bounding box center [102, 186] width 22 height 22
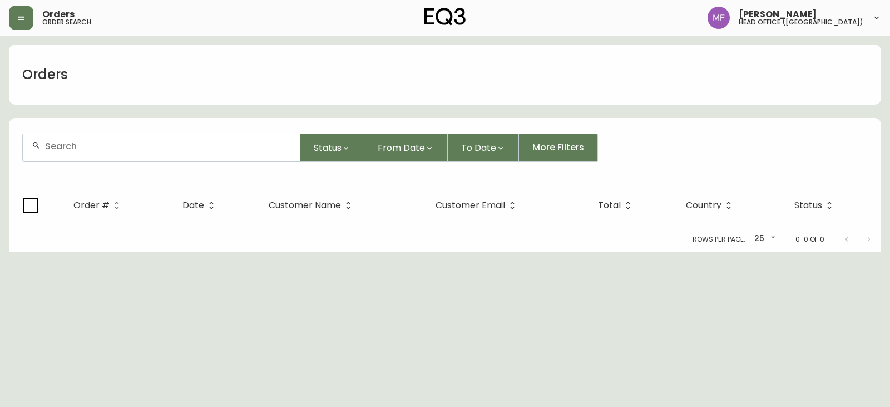
click at [100, 149] on input "text" at bounding box center [168, 146] width 246 height 11
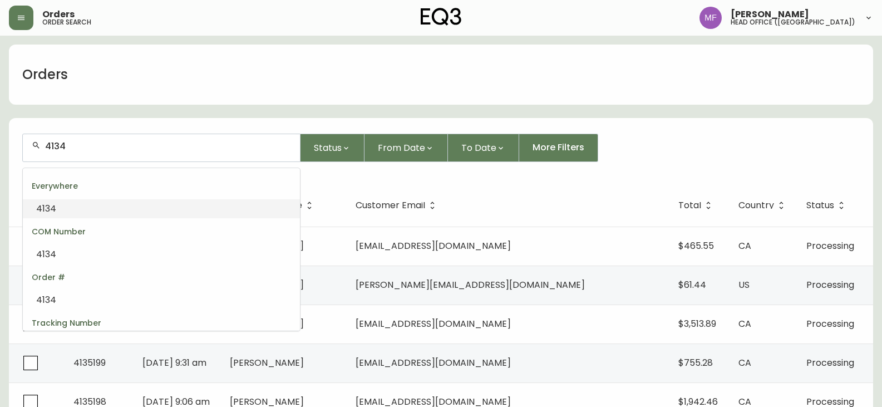
type input "41342"
drag, startPoint x: 102, startPoint y: 145, endPoint x: 16, endPoint y: 145, distance: 86.8
click at [16, 145] on form "41342 Status From Date To Date More Filters" at bounding box center [441, 152] width 864 height 64
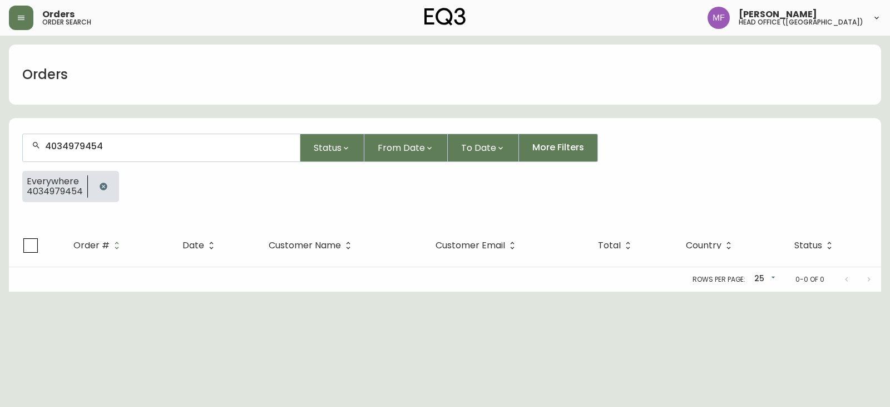
type input "4034979454"
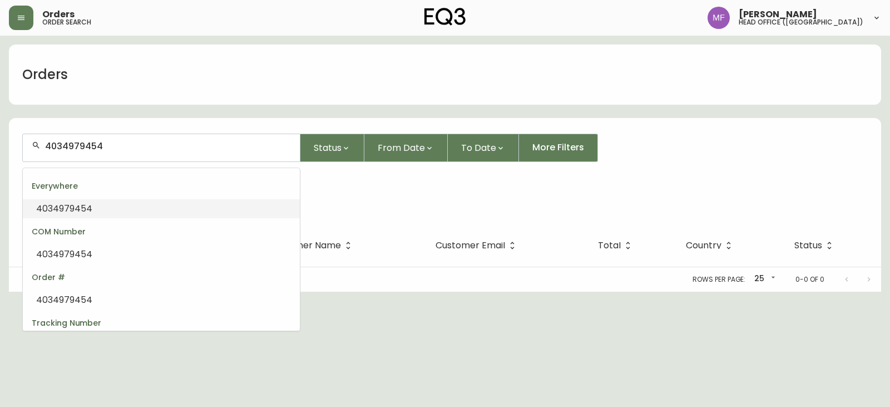
drag, startPoint x: 107, startPoint y: 145, endPoint x: 38, endPoint y: 147, distance: 69.0
click at [38, 147] on div "4034979454" at bounding box center [161, 147] width 277 height 27
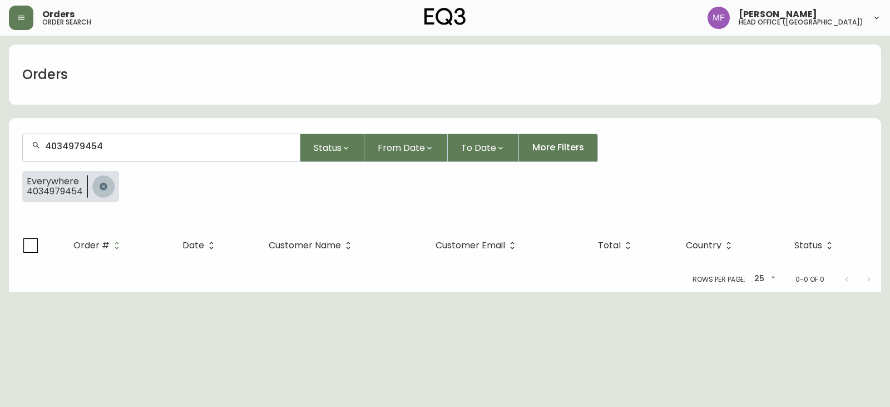
click at [101, 191] on button "button" at bounding box center [103, 186] width 22 height 22
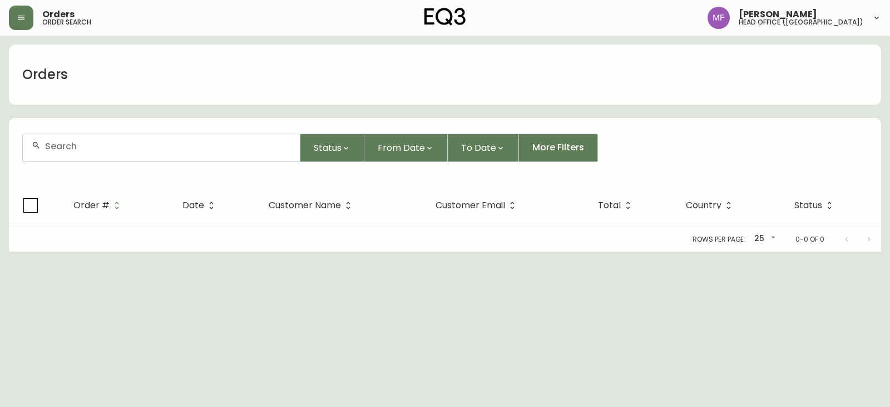
click at [96, 162] on form "Status From Date To Date More Filters" at bounding box center [445, 152] width 872 height 64
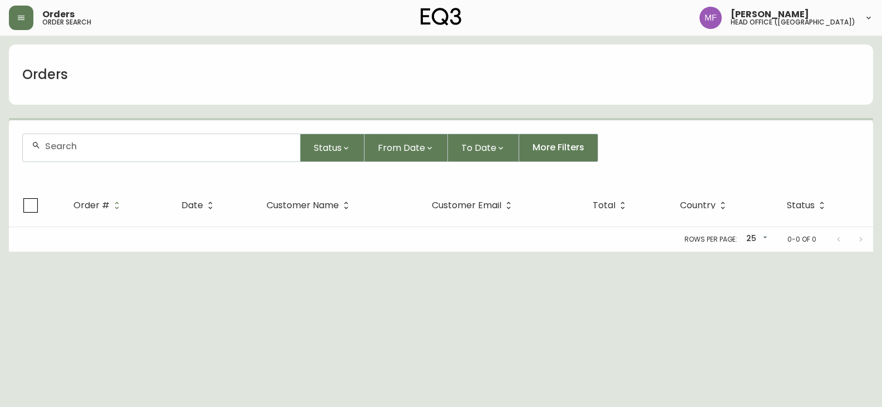
click at [95, 152] on div at bounding box center [161, 147] width 277 height 27
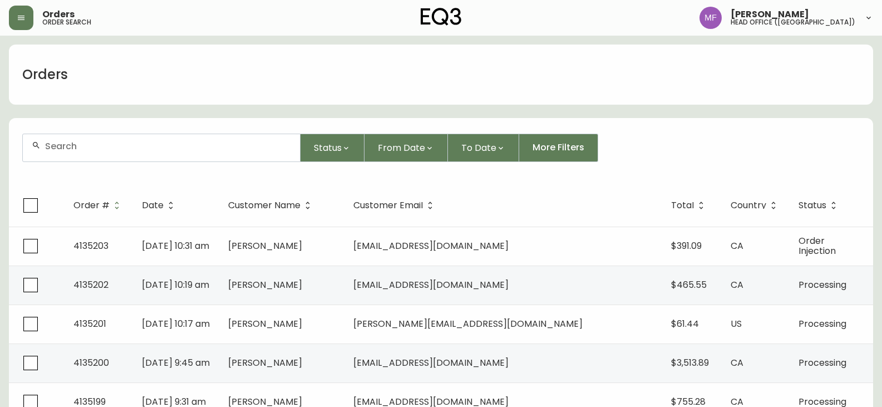
paste input "4134479"
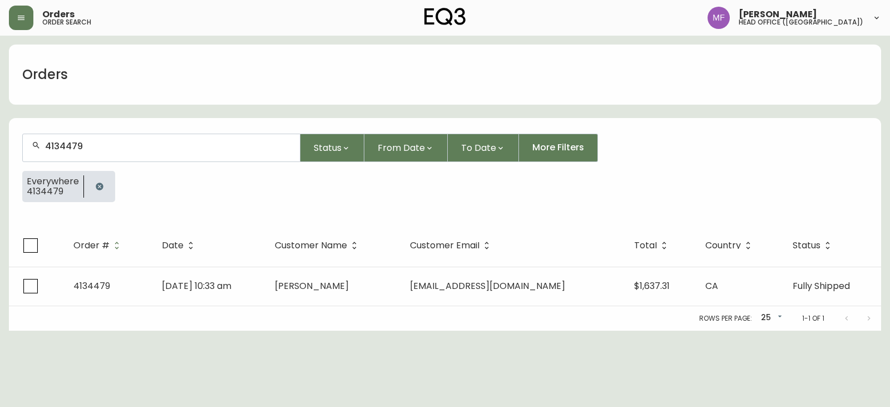
type input "4134479"
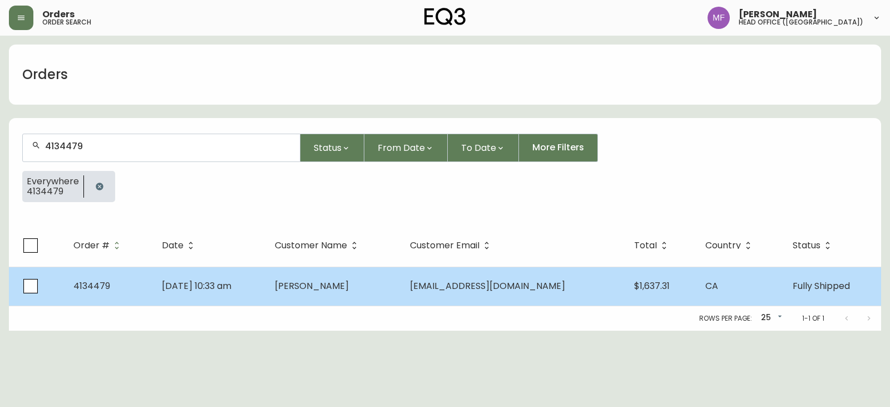
click at [349, 295] on td "Sean Rankin" at bounding box center [333, 285] width 135 height 39
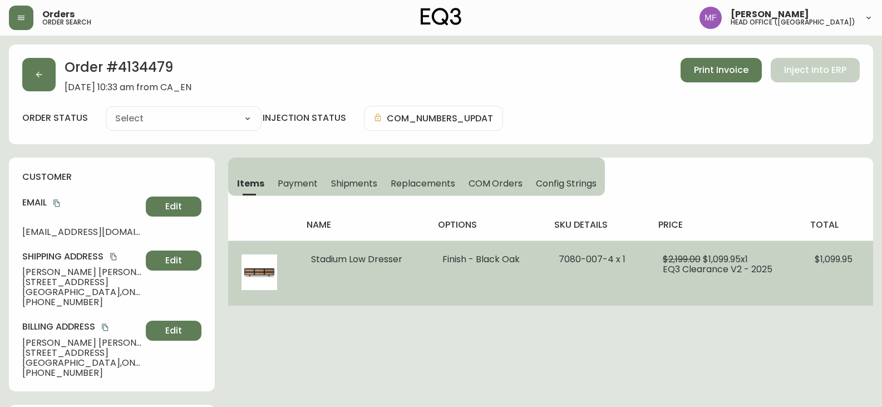
type input "Fully Shipped"
select select "FULLY_SHIPPED"
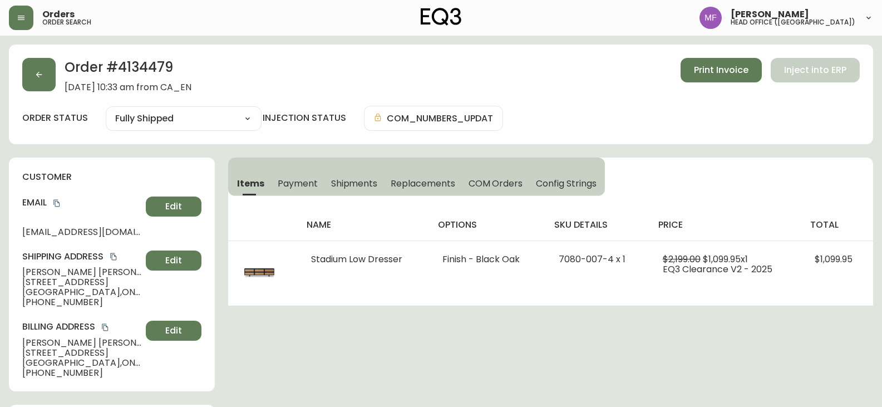
click at [149, 69] on h2 "Order # 4134479" at bounding box center [128, 70] width 127 height 24
click at [156, 67] on h2 "Order # 4134479" at bounding box center [128, 70] width 127 height 24
drag, startPoint x: 80, startPoint y: 273, endPoint x: 11, endPoint y: 264, distance: 69.5
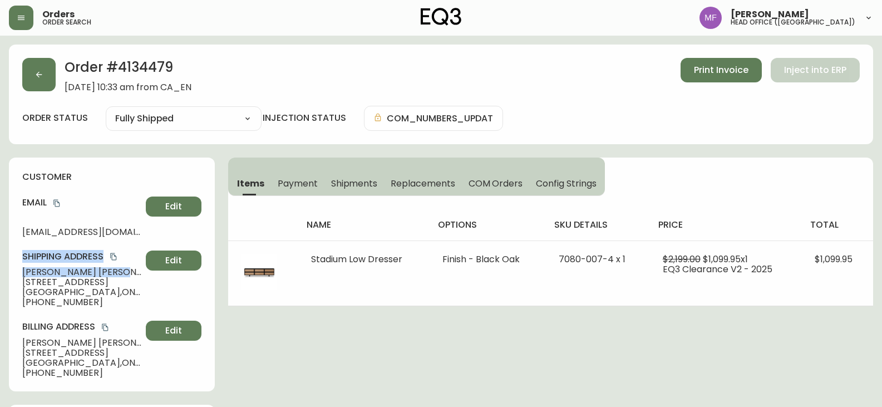
click at [11, 264] on div "customer Email sean_rankin_13@hotmail.com Edit Shipping Address Sean Rankin 407…" at bounding box center [112, 274] width 206 height 234
click at [65, 278] on span "407 Hepatica Way" at bounding box center [81, 282] width 119 height 10
drag, startPoint x: 84, startPoint y: 270, endPoint x: 19, endPoint y: 270, distance: 65.1
click at [19, 270] on div "customer Email sean_rankin_13@hotmail.com Edit Shipping Address Sean Rankin 407…" at bounding box center [112, 274] width 206 height 234
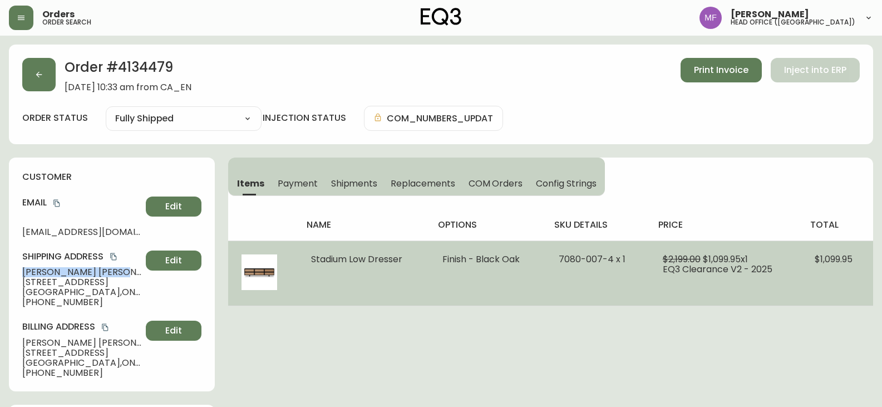
drag, startPoint x: 407, startPoint y: 258, endPoint x: 297, endPoint y: 258, distance: 110.7
click at [297, 258] on tr "Stadium Low Dresser Finish - Black Oak 7080-007-4 x 1 $2,199.00 $1,099.95 x 1 E…" at bounding box center [550, 272] width 645 height 65
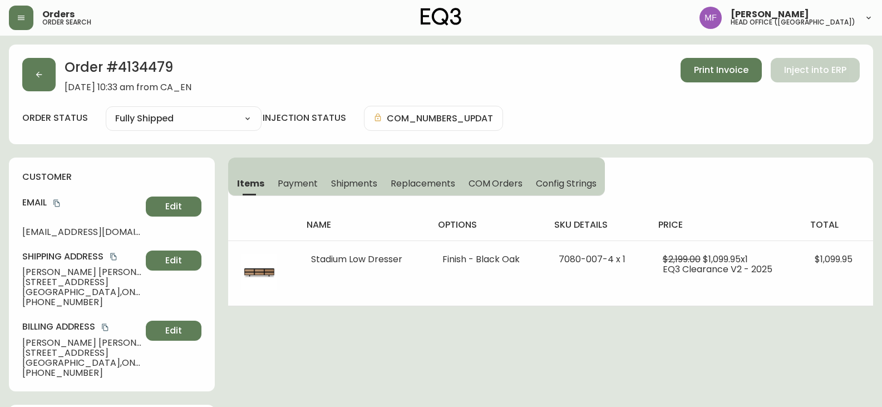
click at [156, 70] on h2 "Order # 4134479" at bounding box center [128, 70] width 127 height 24
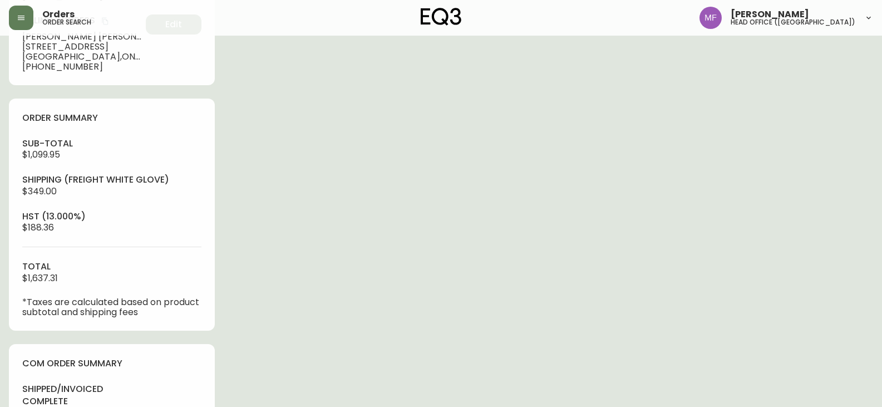
scroll to position [389, 0]
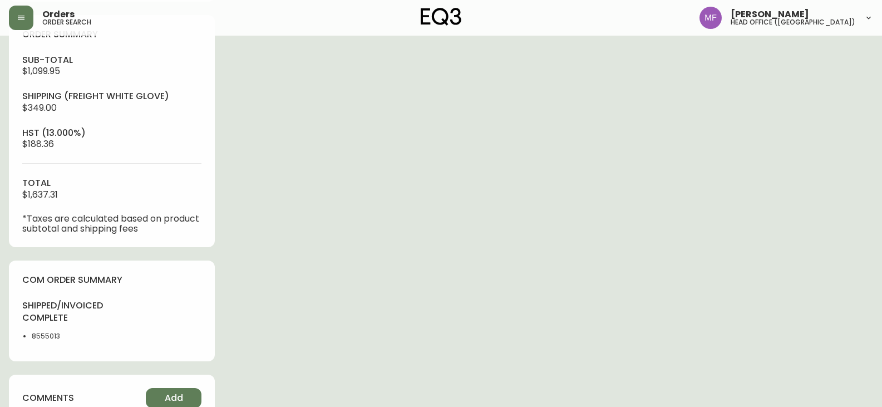
click at [37, 333] on li "8555013" at bounding box center [68, 336] width 73 height 10
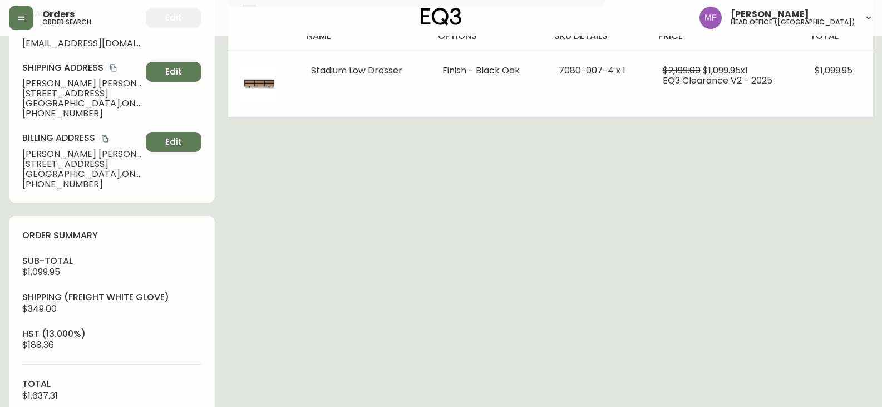
scroll to position [0, 0]
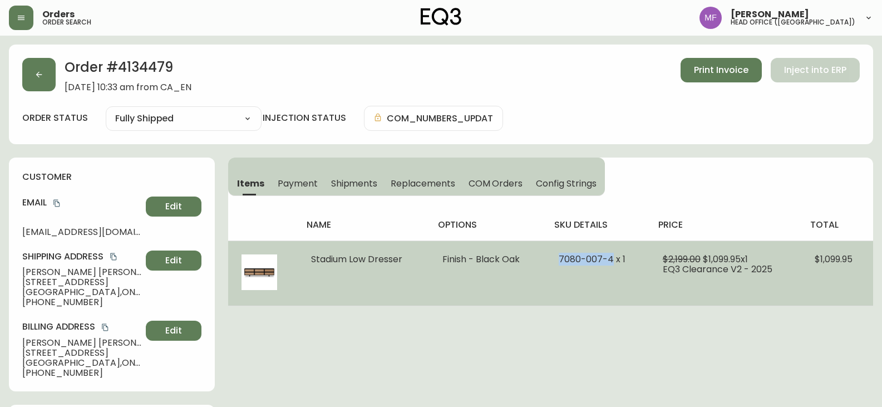
drag, startPoint x: 610, startPoint y: 258, endPoint x: 559, endPoint y: 258, distance: 51.2
click at [559, 258] on span "7080-007-4 x 1" at bounding box center [592, 259] width 67 height 13
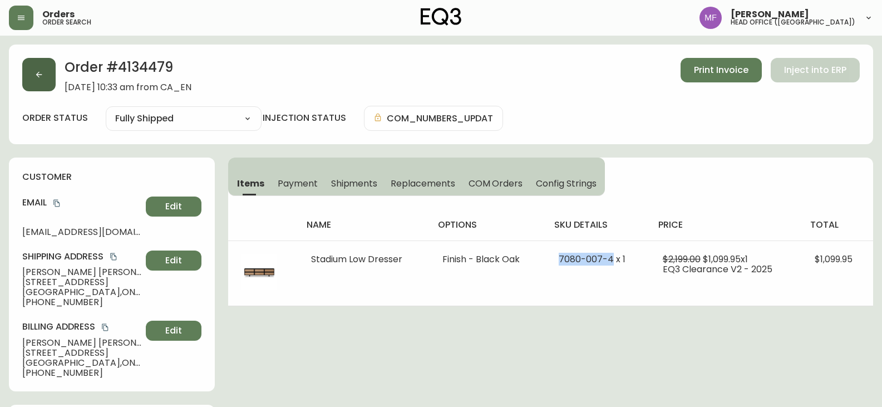
click at [41, 73] on icon "button" at bounding box center [38, 74] width 9 height 9
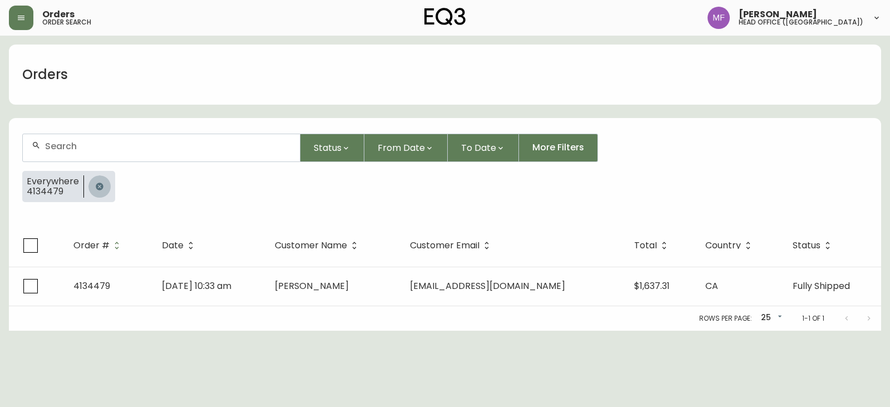
click at [95, 182] on icon "button" at bounding box center [99, 186] width 9 height 9
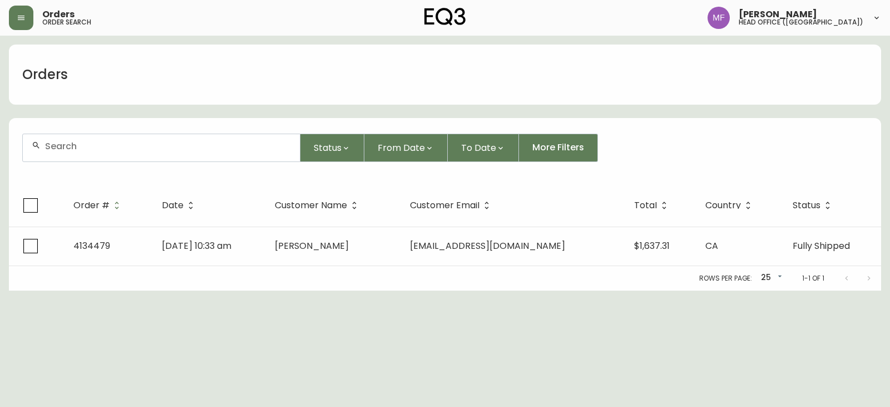
click at [87, 156] on div at bounding box center [161, 147] width 277 height 27
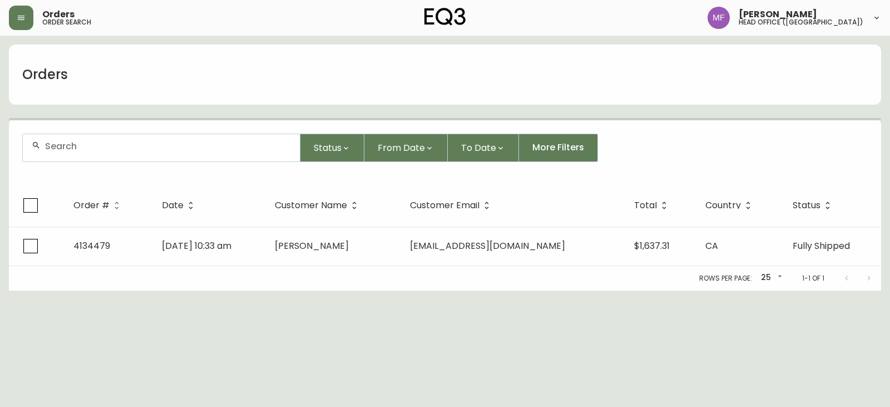
paste input "4134136I"
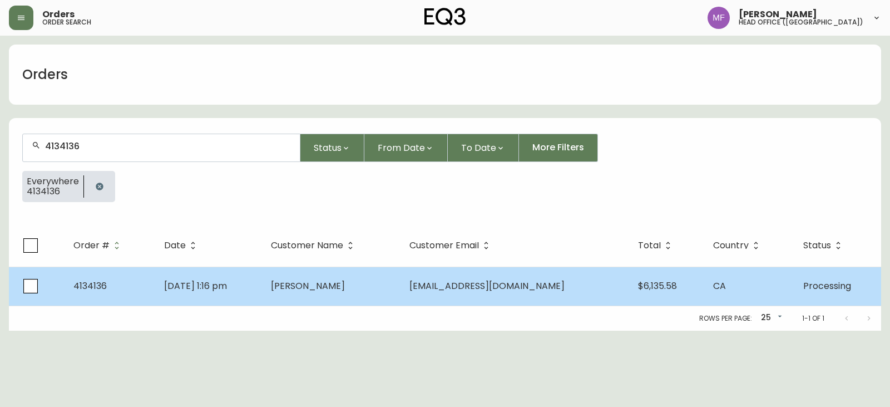
type input "4134136"
click at [262, 280] on td "Jul 14 2025, 1:16 pm" at bounding box center [208, 285] width 107 height 39
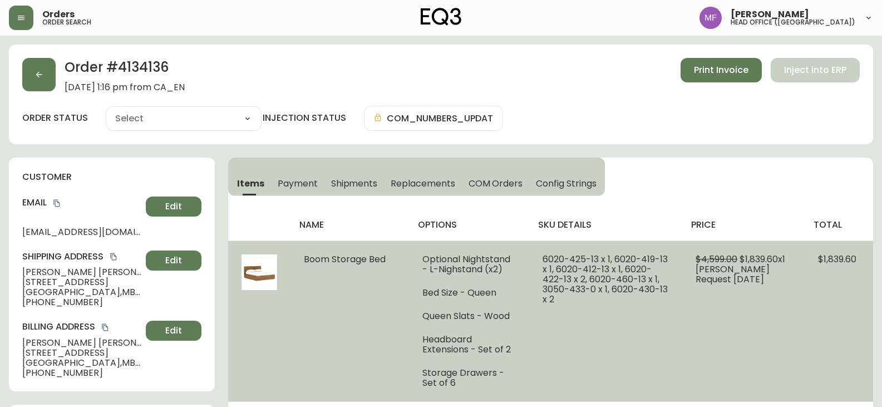
type input "Processing"
select select "PROCESSING"
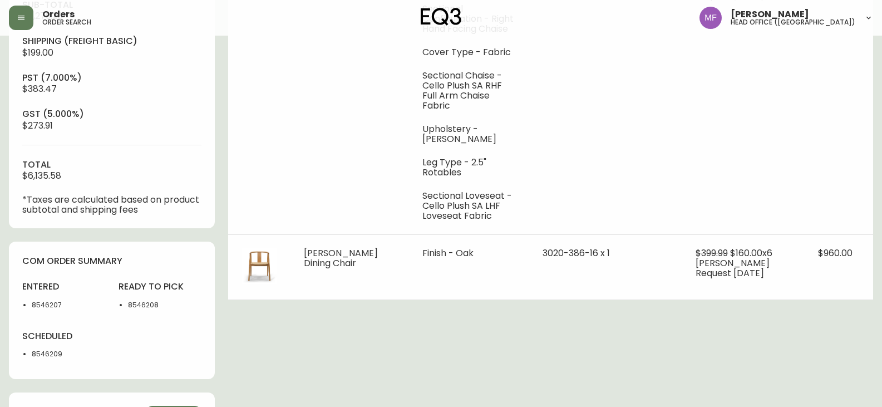
scroll to position [445, 0]
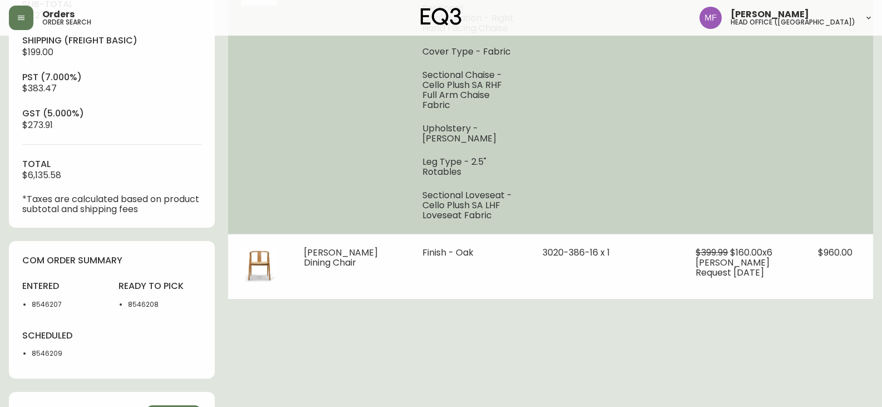
click at [765, 145] on td "$6,199.00 $2,479.60 x 1 Brett Request 2 - July 2025" at bounding box center [743, 95] width 122 height 278
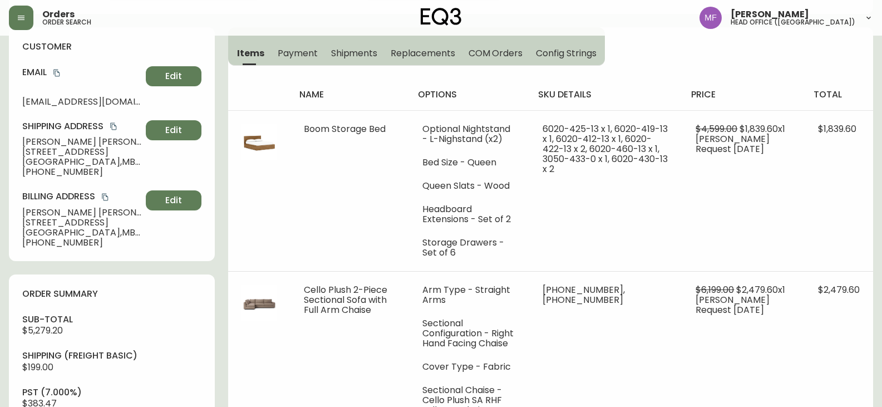
scroll to position [0, 0]
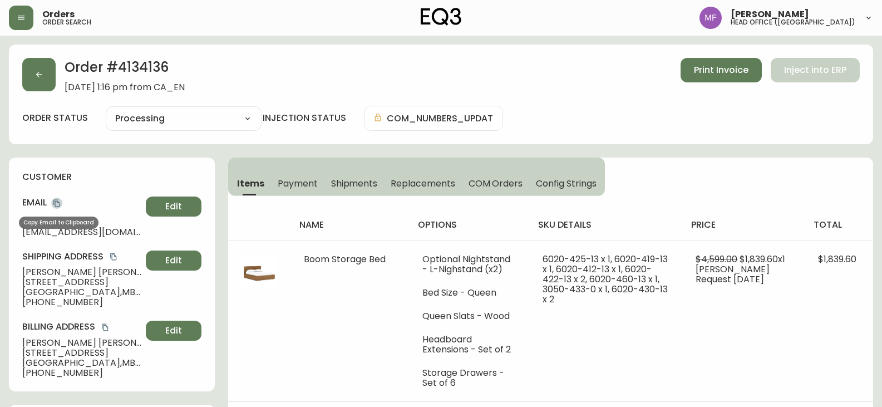
click at [55, 201] on icon "copy" at bounding box center [56, 203] width 6 height 7
drag, startPoint x: 57, startPoint y: 204, endPoint x: 188, endPoint y: 183, distance: 132.3
click at [57, 204] on icon "copy" at bounding box center [57, 203] width 8 height 8
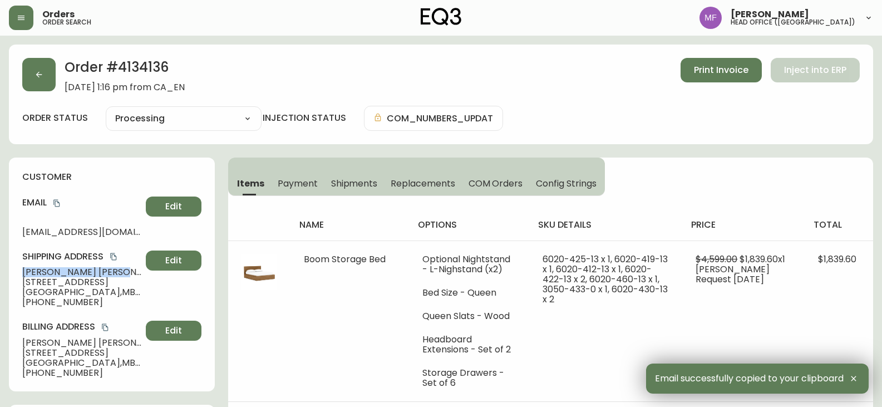
drag, startPoint x: 91, startPoint y: 269, endPoint x: 1, endPoint y: 270, distance: 90.1
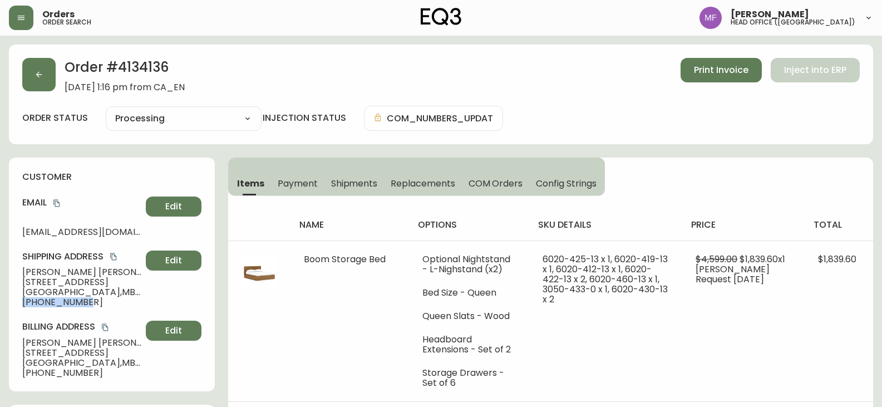
drag, startPoint x: 88, startPoint y: 299, endPoint x: 23, endPoint y: 302, distance: 64.6
click at [23, 302] on span "+12048940490" at bounding box center [81, 302] width 119 height 10
click at [137, 63] on h2 "Order # 4134136" at bounding box center [125, 70] width 120 height 24
drag, startPoint x: 85, startPoint y: 272, endPoint x: 0, endPoint y: 278, distance: 84.7
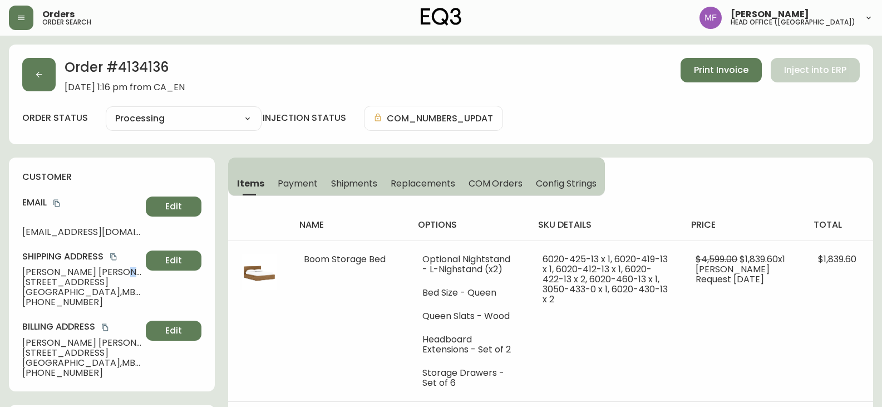
drag, startPoint x: 18, startPoint y: 273, endPoint x: 80, endPoint y: 271, distance: 61.8
click at [80, 271] on div "customer Email dylanzahari@gmail.com Edit Shipping Address Dylan Zahari 119 Nor…" at bounding box center [112, 274] width 206 height 234
click at [159, 58] on h2 "Order # 4134136" at bounding box center [125, 70] width 120 height 24
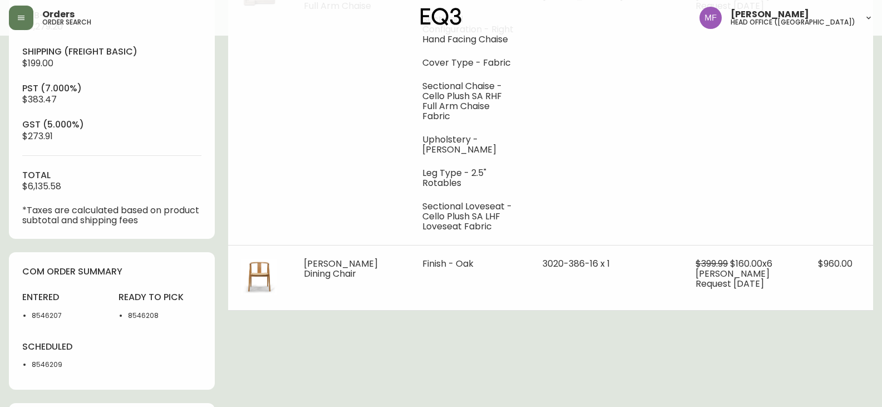
scroll to position [556, 0]
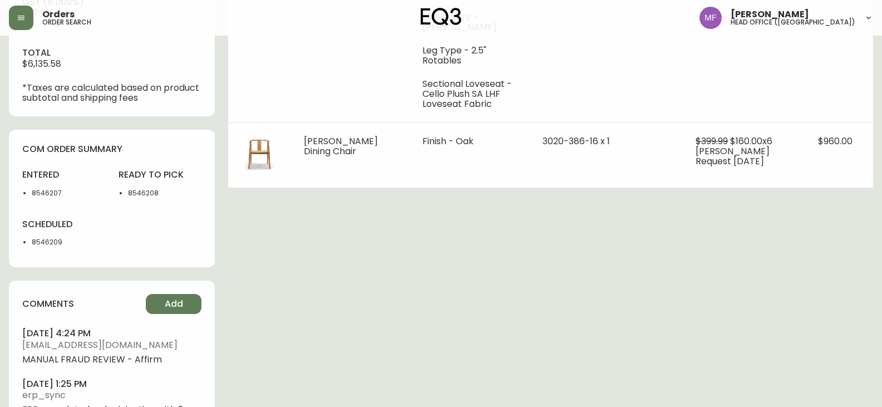
click at [41, 190] on li "8546207" at bounding box center [68, 193] width 73 height 10
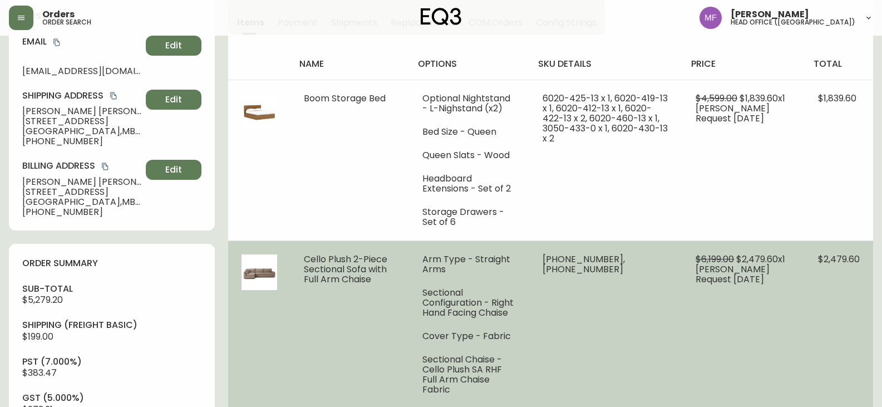
scroll to position [167, 0]
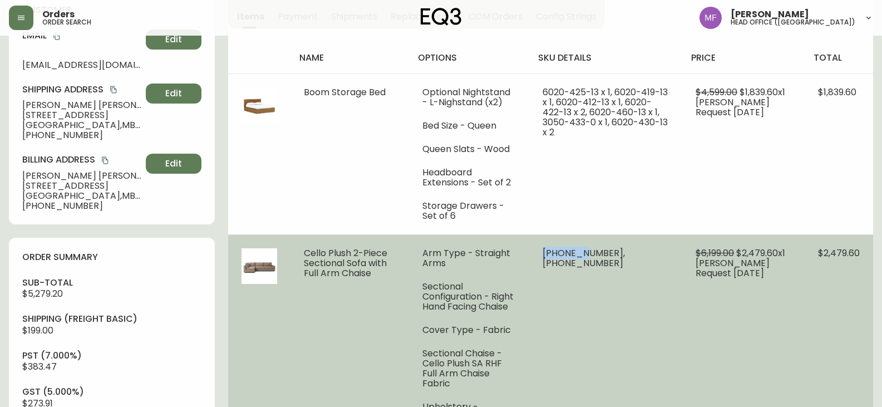
drag, startPoint x: 586, startPoint y: 251, endPoint x: 544, endPoint y: 252, distance: 42.3
click at [544, 252] on span "30392-07 x 1, 30392-20 x 1" at bounding box center [583, 257] width 82 height 23
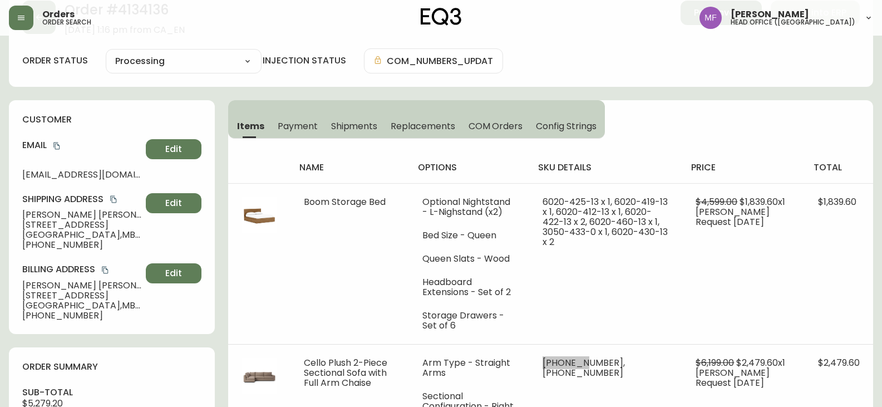
scroll to position [0, 0]
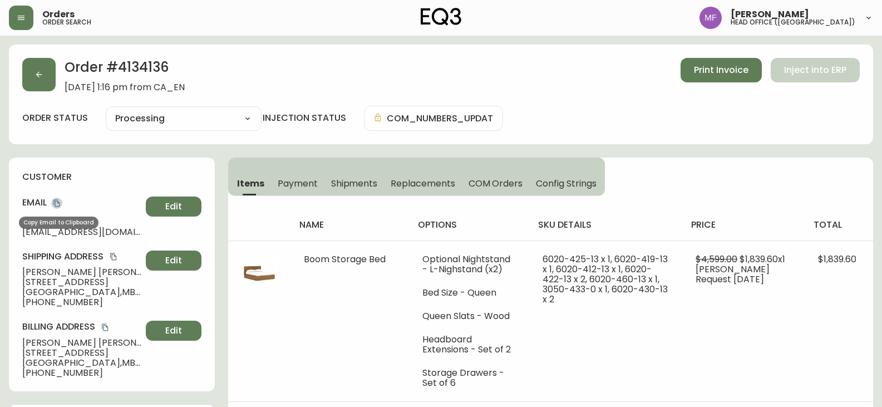
drag, startPoint x: 57, startPoint y: 203, endPoint x: 113, endPoint y: 197, distance: 56.5
click at [57, 204] on icon "copy" at bounding box center [57, 203] width 8 height 8
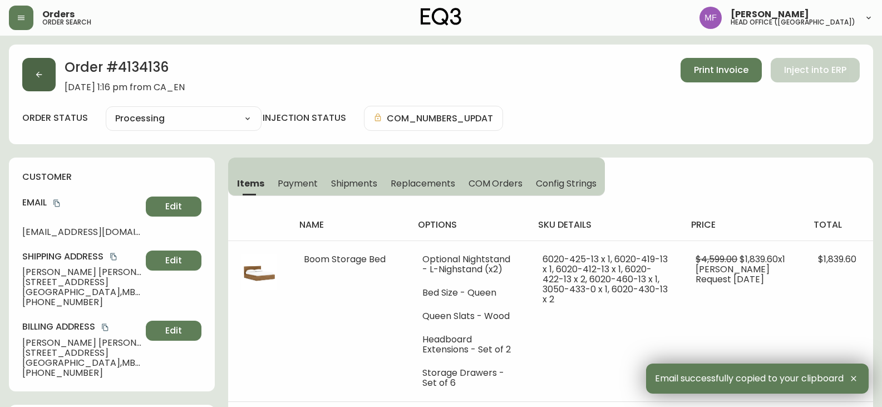
click at [23, 81] on button "button" at bounding box center [38, 74] width 33 height 33
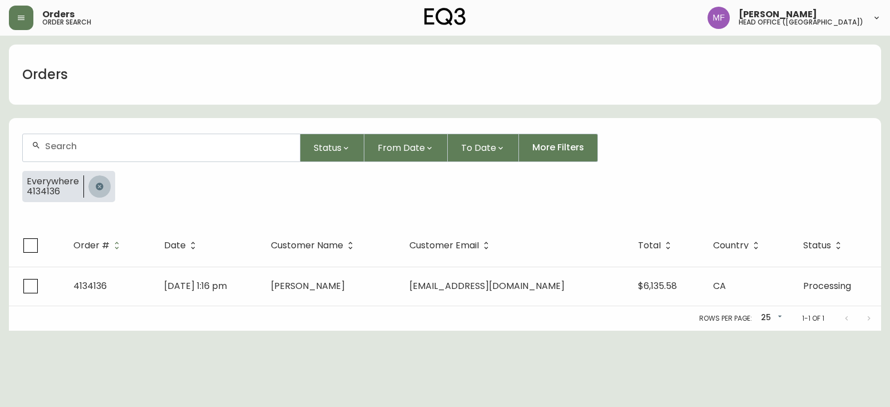
click at [96, 185] on icon "button" at bounding box center [99, 185] width 7 height 7
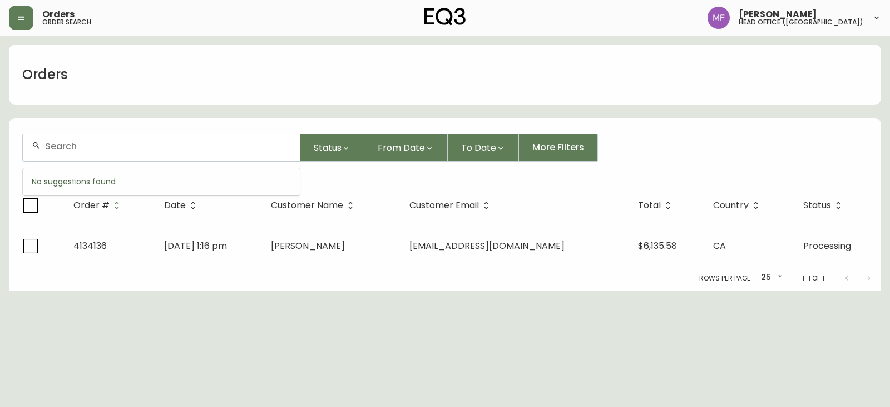
click at [89, 144] on input "text" at bounding box center [168, 146] width 246 height 11
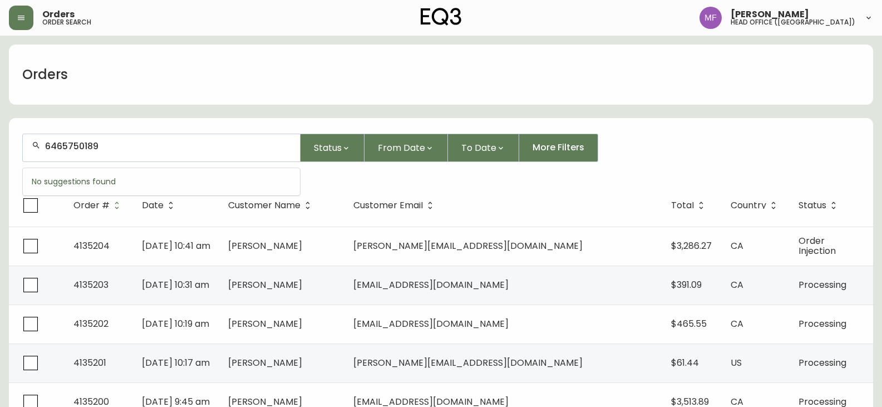
type input "6465750189"
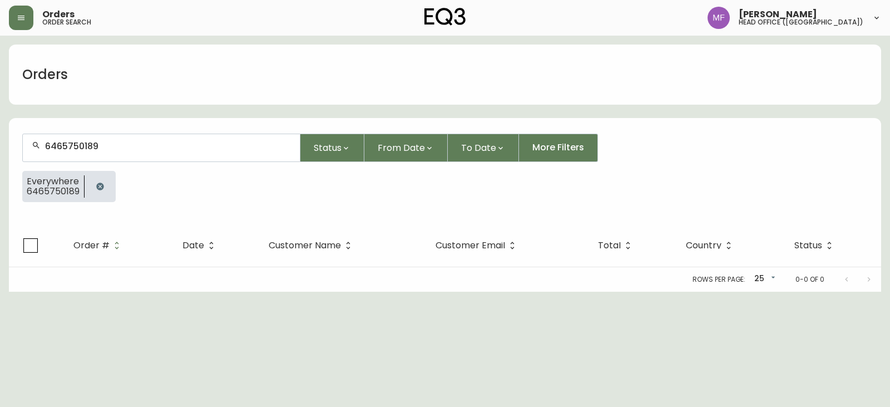
click at [97, 181] on button "button" at bounding box center [100, 186] width 22 height 22
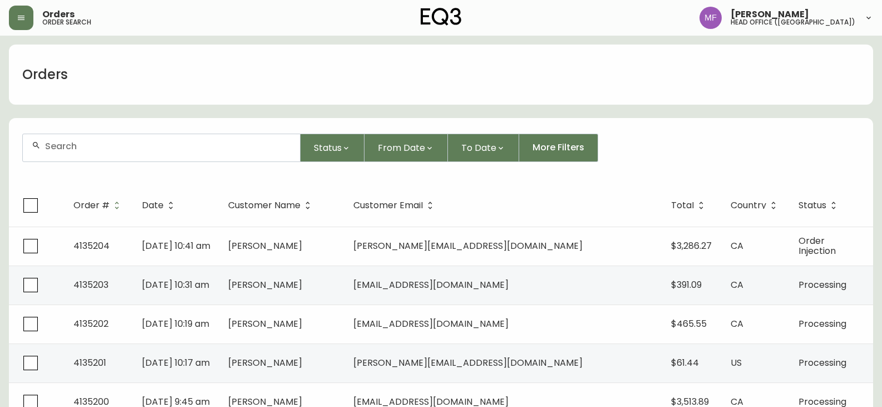
click at [91, 152] on div at bounding box center [161, 147] width 277 height 27
type input "4645750189"
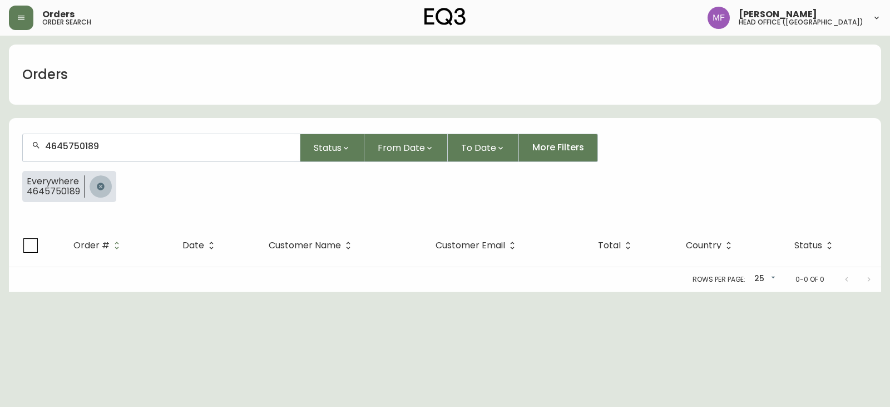
click at [98, 184] on icon "button" at bounding box center [100, 185] width 7 height 7
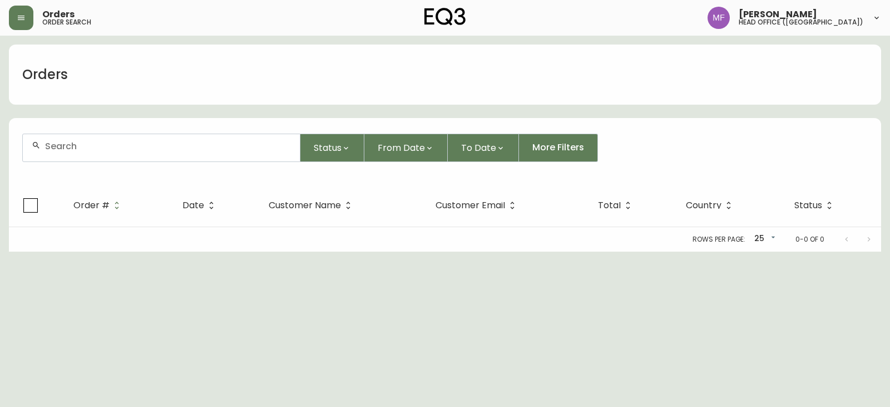
click at [82, 142] on input "text" at bounding box center [168, 146] width 246 height 11
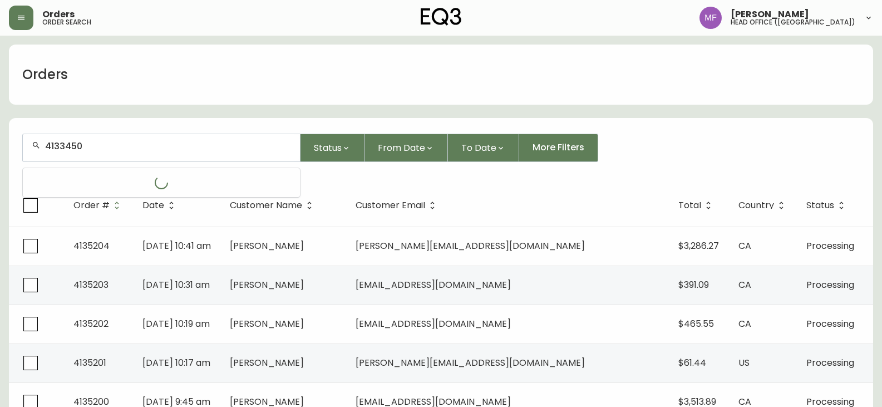
type input "4133450"
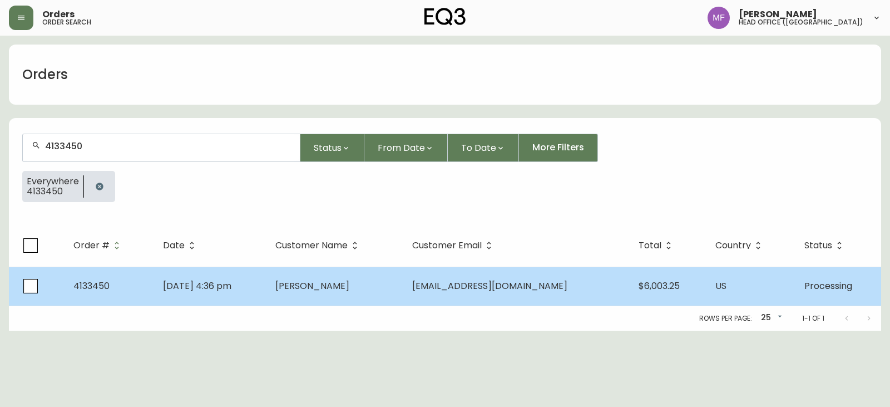
click at [300, 273] on td "Wing Yi Yau" at bounding box center [334, 285] width 137 height 39
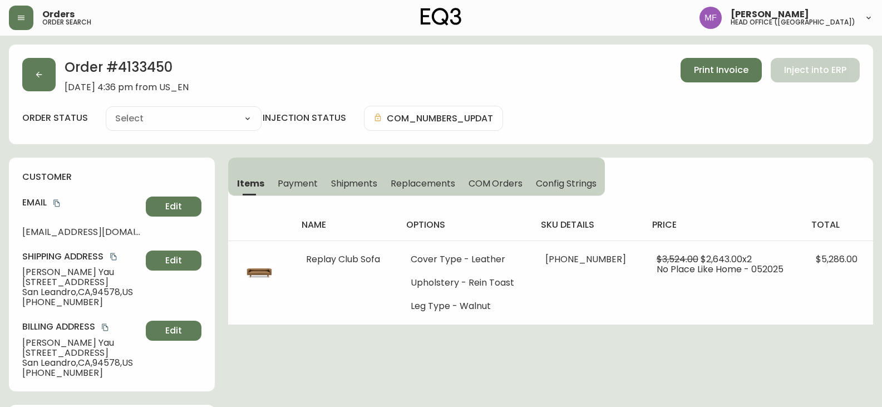
type input "Processing"
select select "PROCESSING"
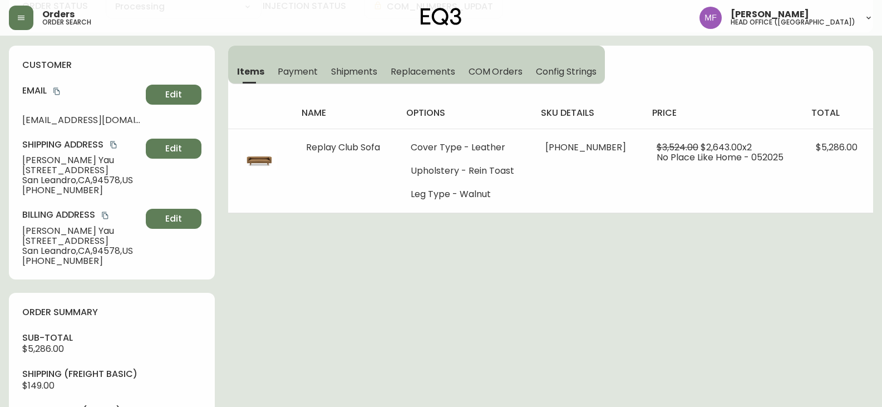
scroll to position [111, 0]
drag, startPoint x: 788, startPoint y: 236, endPoint x: 827, endPoint y: 240, distance: 39.7
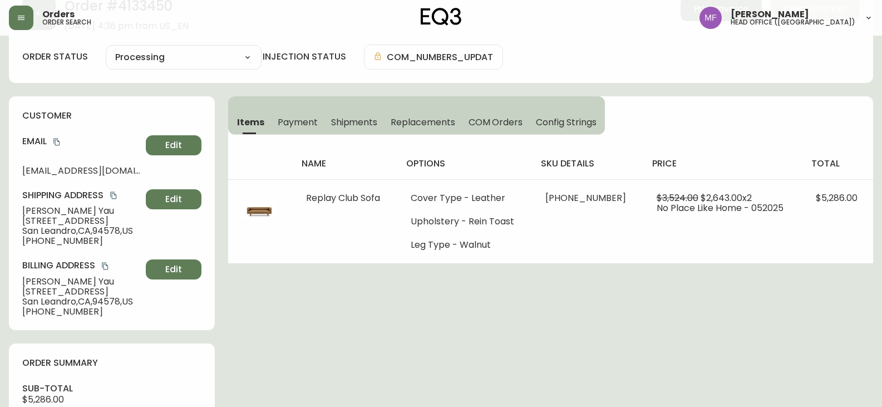
scroll to position [0, 0]
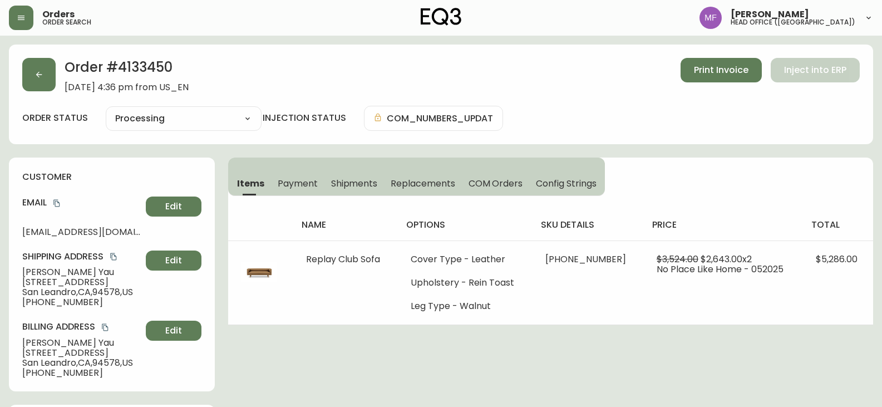
click at [139, 73] on h2 "Order # 4133450" at bounding box center [127, 70] width 124 height 24
click at [138, 70] on h2 "Order # 4133450" at bounding box center [127, 70] width 124 height 24
drag, startPoint x: 85, startPoint y: 275, endPoint x: 14, endPoint y: 276, distance: 71.2
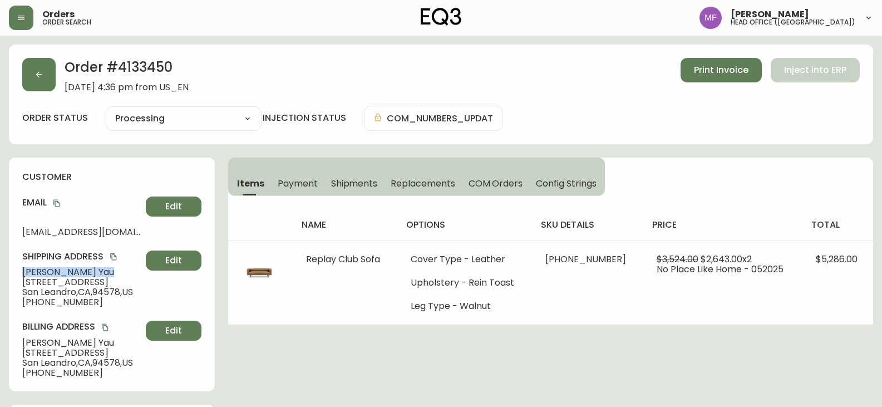
click at [14, 276] on div "customer Email strawberrymochi@hotmail.com Edit Shipping Address Wing Yi Yau 36…" at bounding box center [112, 274] width 206 height 234
click at [149, 73] on h2 "Order # 4133450" at bounding box center [127, 70] width 124 height 24
drag, startPoint x: 149, startPoint y: 73, endPoint x: 169, endPoint y: 76, distance: 19.7
click at [150, 73] on h2 "Order # 4133450" at bounding box center [127, 70] width 124 height 24
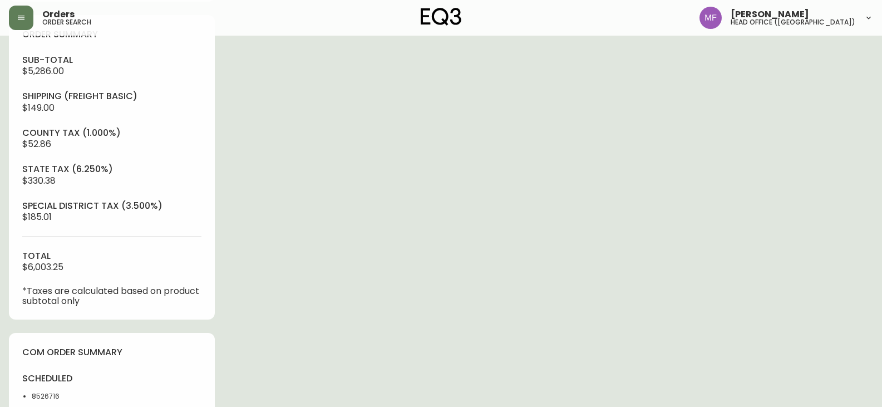
scroll to position [501, 0]
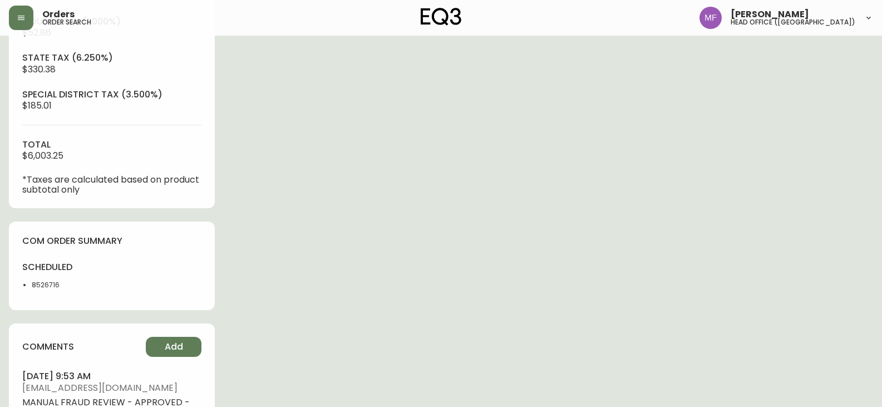
click at [41, 288] on li "8526716" at bounding box center [68, 285] width 73 height 10
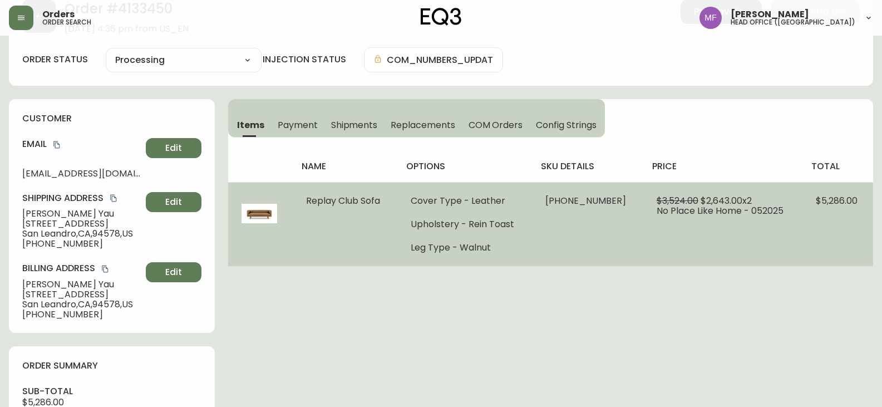
scroll to position [56, 0]
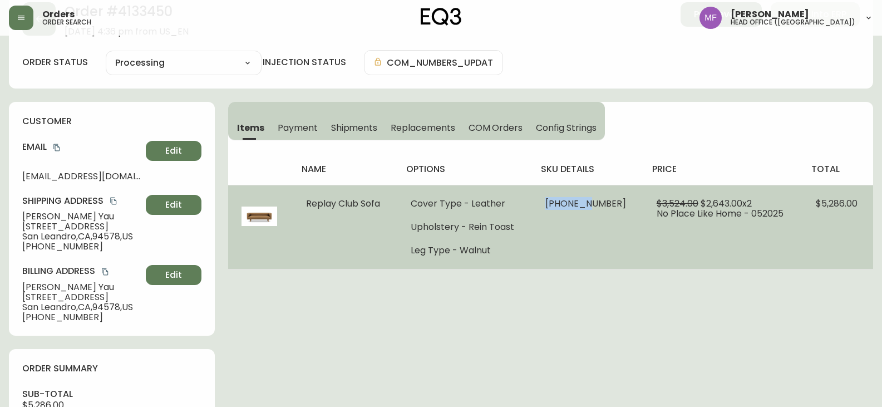
drag, startPoint x: 597, startPoint y: 201, endPoint x: 557, endPoint y: 197, distance: 40.2
click at [557, 197] on td "37147-01 x 1" at bounding box center [587, 227] width 111 height 84
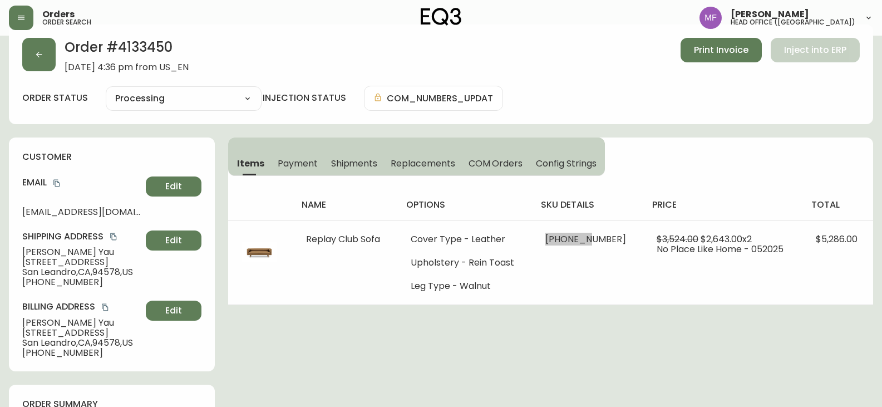
scroll to position [0, 0]
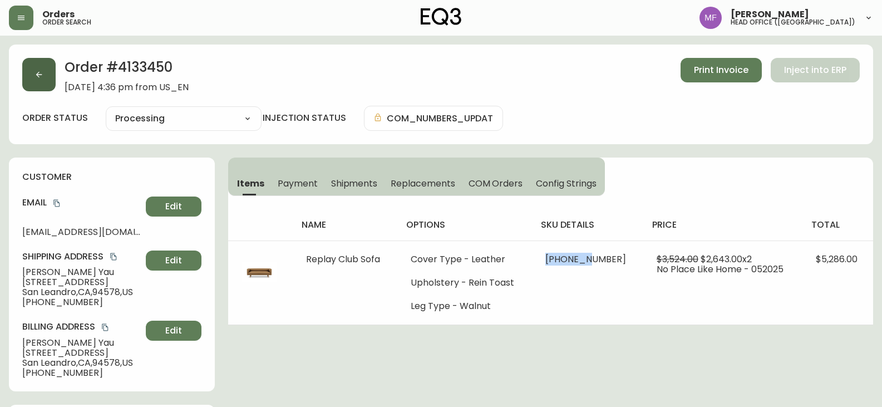
click at [54, 80] on button "button" at bounding box center [38, 74] width 33 height 33
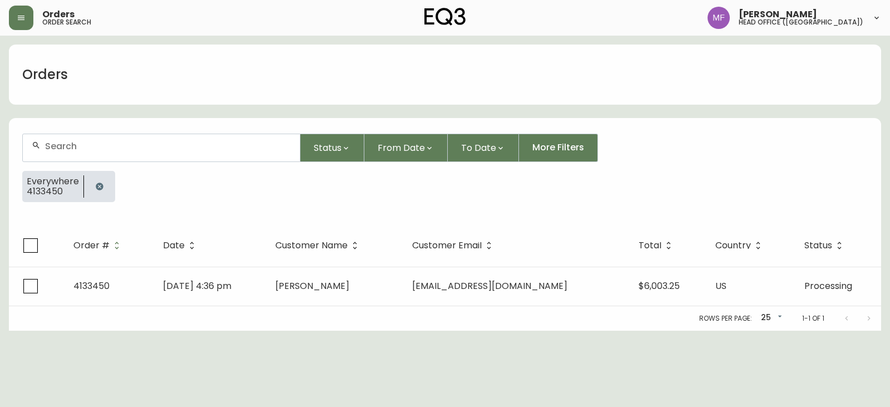
click at [93, 179] on button "button" at bounding box center [99, 186] width 22 height 22
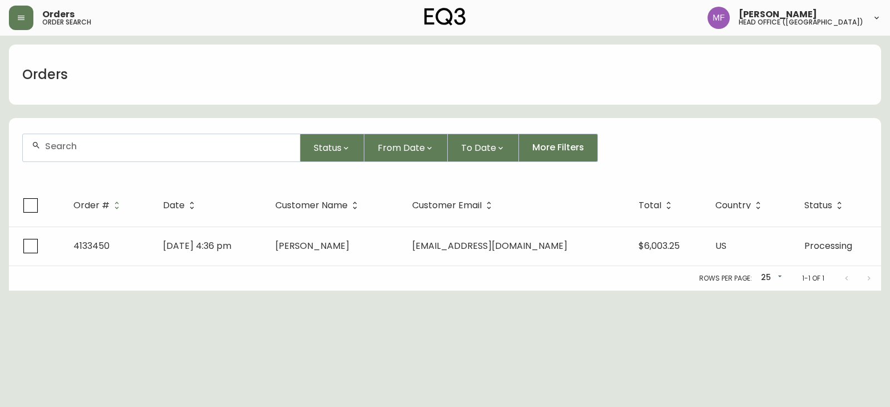
click at [81, 155] on div at bounding box center [161, 147] width 277 height 27
paste input "4133927"
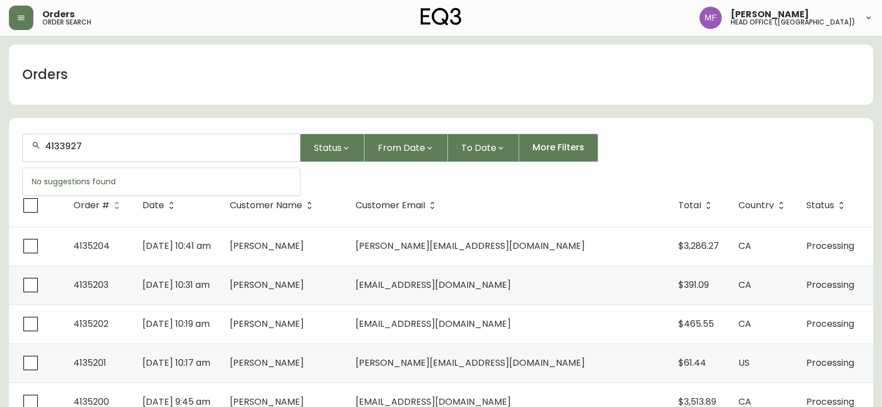
type input "4133927"
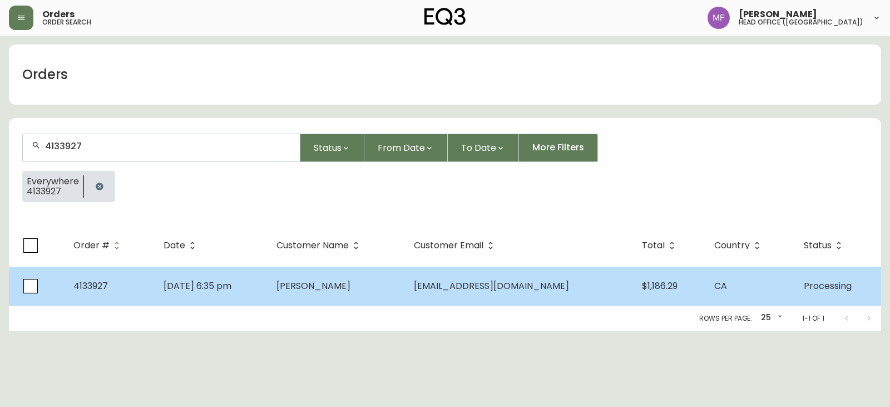
click at [401, 294] on td "miko zhang" at bounding box center [337, 285] width 138 height 39
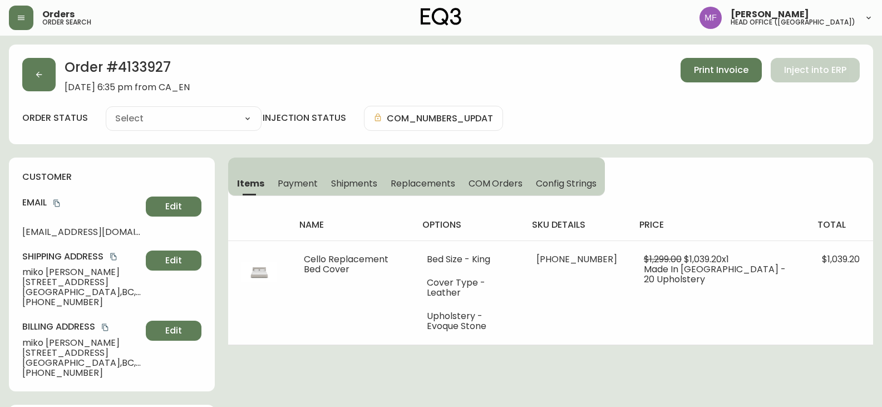
type input "Processing"
select select "PROCESSING"
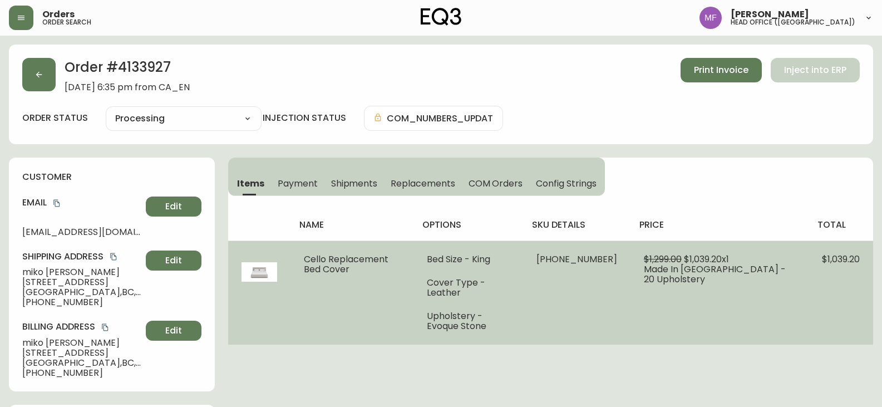
drag, startPoint x: 534, startPoint y: 335, endPoint x: 545, endPoint y: 334, distance: 10.7
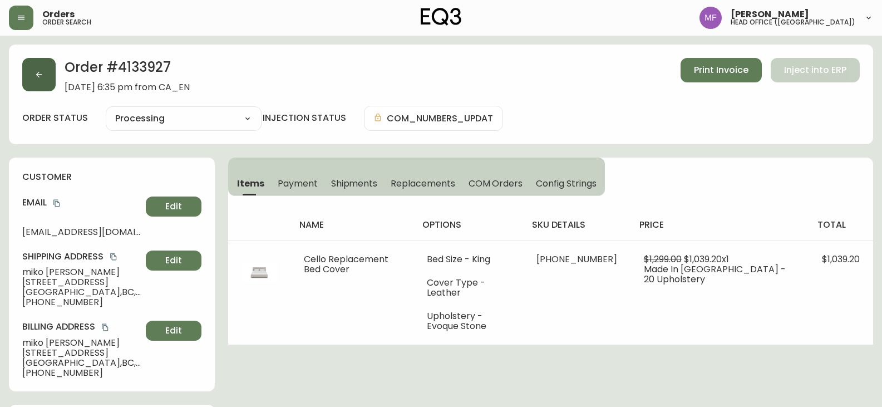
click at [27, 78] on button "button" at bounding box center [38, 74] width 33 height 33
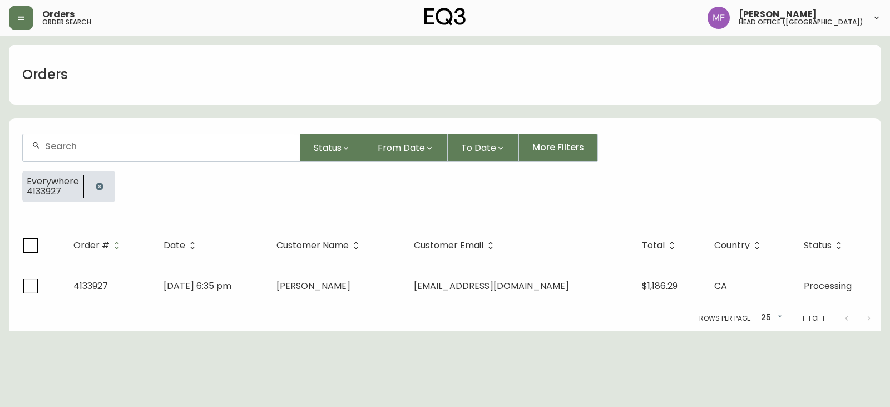
click at [94, 195] on button "button" at bounding box center [99, 186] width 22 height 22
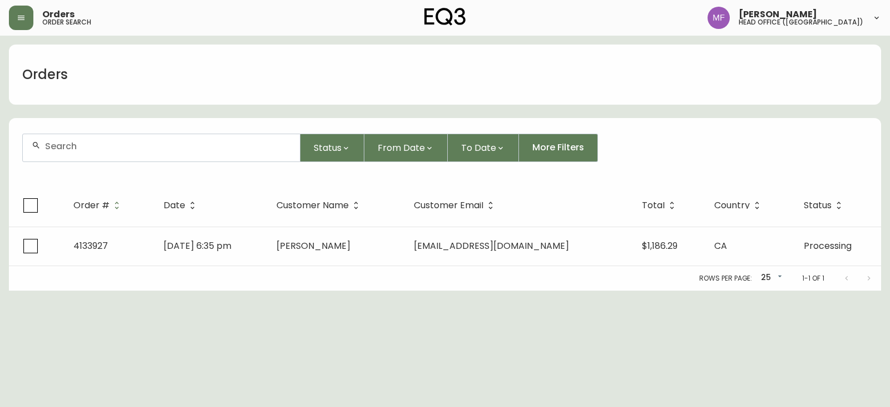
click at [82, 137] on div at bounding box center [161, 147] width 277 height 27
paste input "4133631"
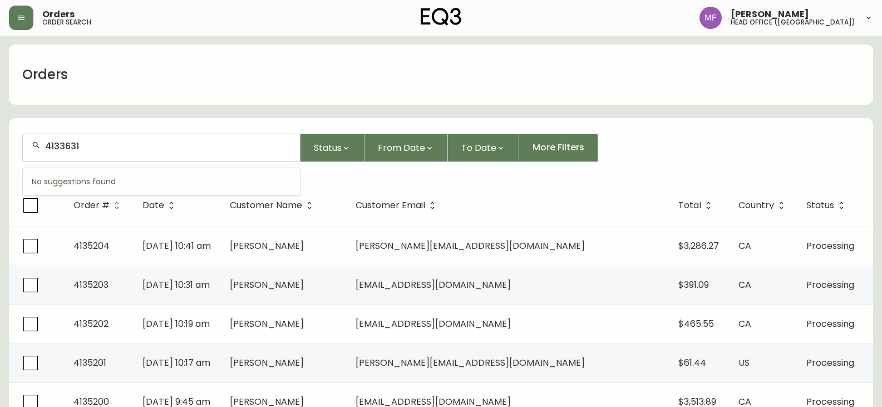
type input "4133631"
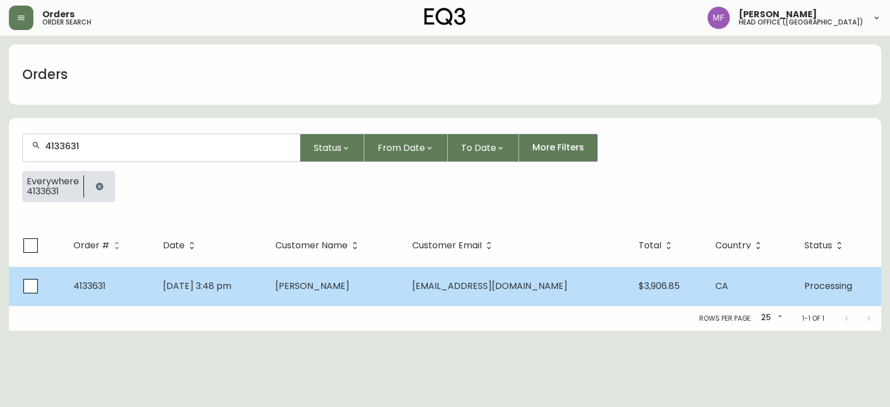
click at [325, 281] on span "Sunny Truong" at bounding box center [312, 285] width 74 height 13
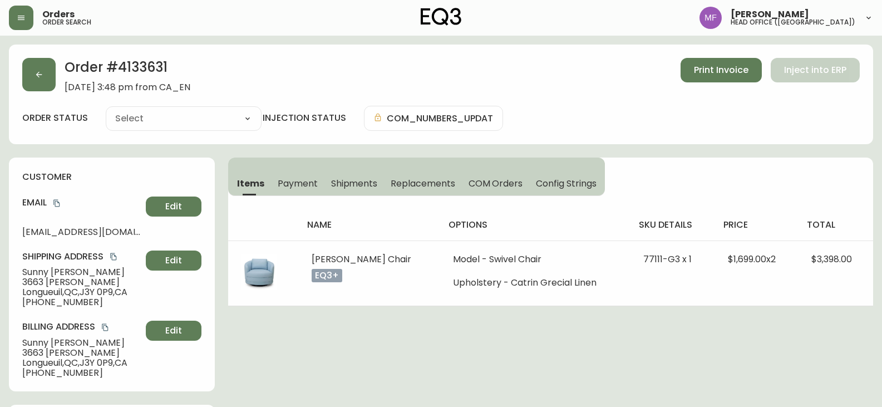
type input "Processing"
select select "PROCESSING"
click at [32, 85] on button "button" at bounding box center [38, 74] width 33 height 33
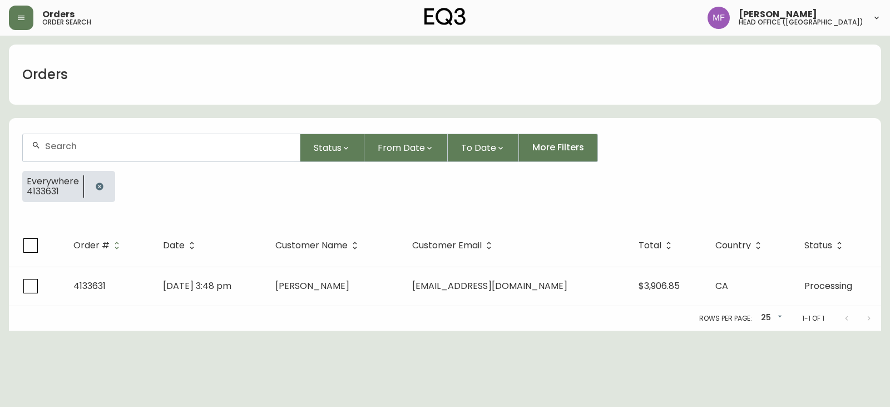
click at [101, 182] on icon "button" at bounding box center [99, 186] width 9 height 9
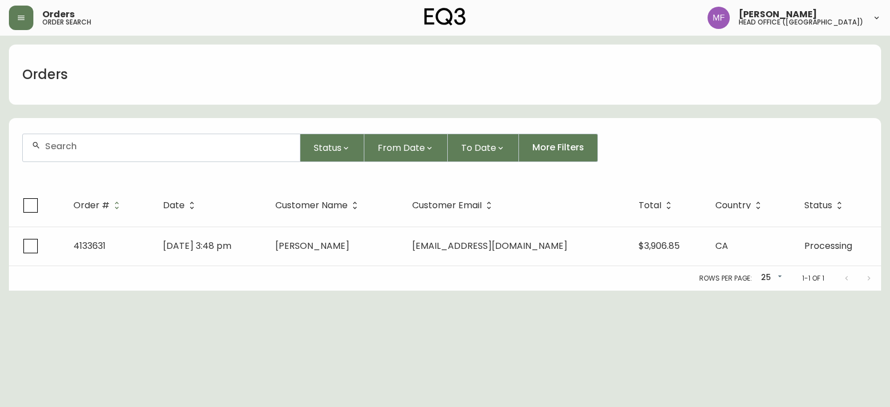
click at [91, 137] on div at bounding box center [161, 147] width 277 height 27
paste input "4135091"
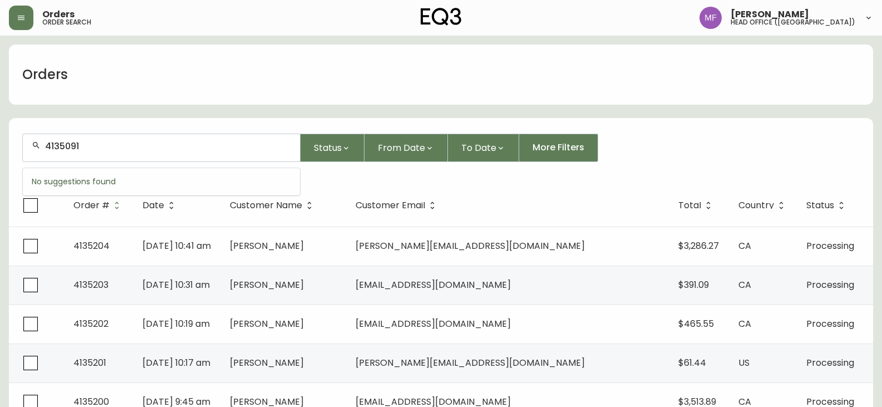
type input "4135091"
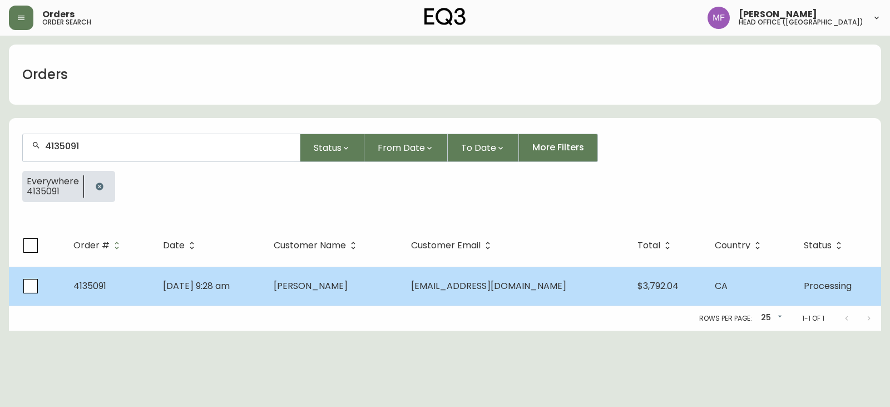
click at [348, 286] on span "Hana Sakuragi" at bounding box center [311, 285] width 74 height 13
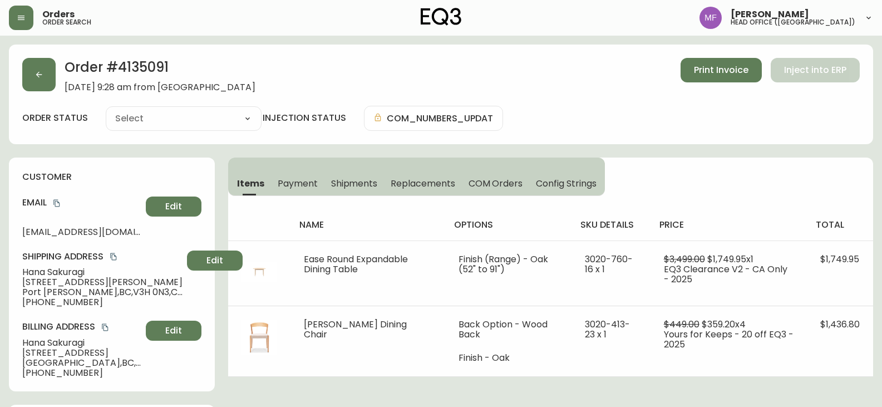
type input "Processing"
select select "PROCESSING"
click at [146, 58] on h2 "Order # 4135091" at bounding box center [160, 70] width 191 height 24
drag, startPoint x: 96, startPoint y: 271, endPoint x: 17, endPoint y: 273, distance: 79.6
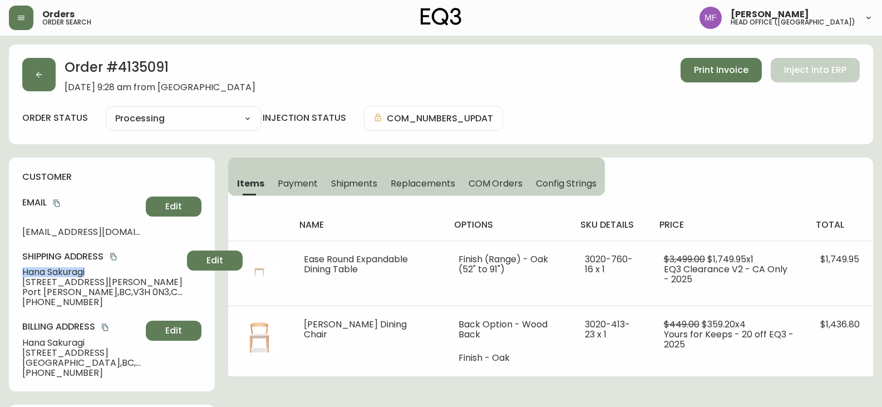
click at [17, 273] on div "customer Email hsakuragi@gmail.com Edit Shipping Address Hana Sakuragi 1100 Cla…" at bounding box center [112, 274] width 206 height 234
click at [153, 71] on h2 "Order # 4135091" at bounding box center [160, 70] width 191 height 24
click at [154, 71] on h2 "Order # 4135091" at bounding box center [160, 70] width 191 height 24
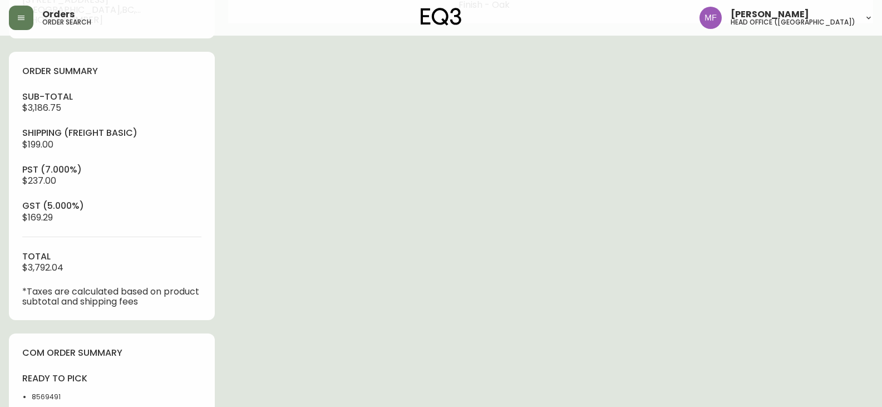
scroll to position [445, 0]
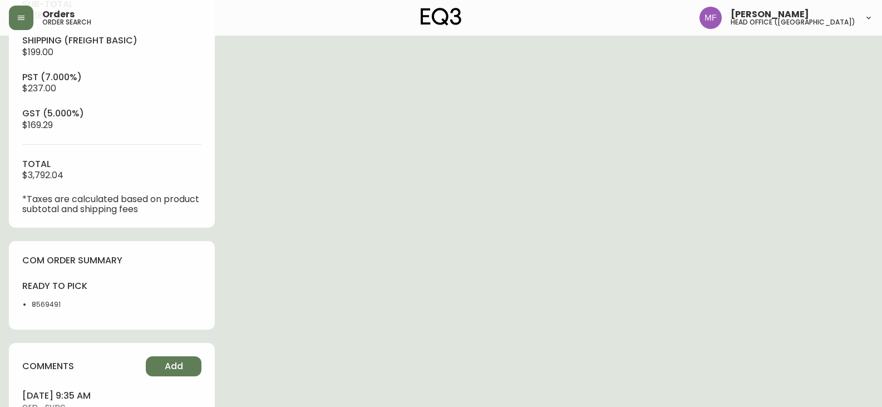
click at [51, 308] on li "8569491" at bounding box center [68, 304] width 73 height 10
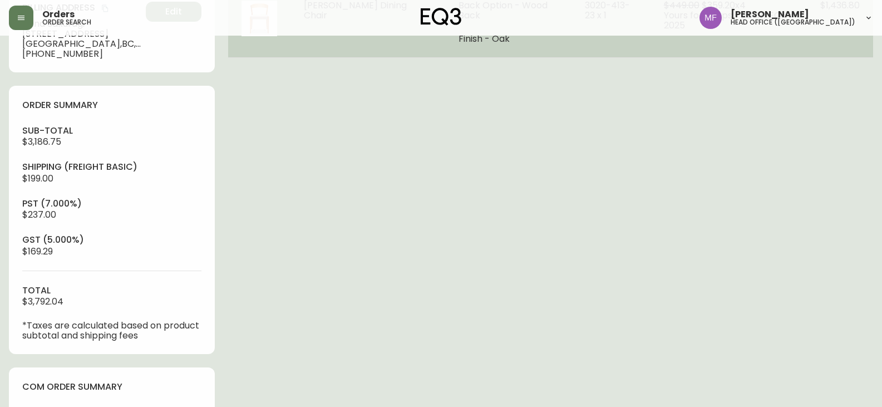
scroll to position [56, 0]
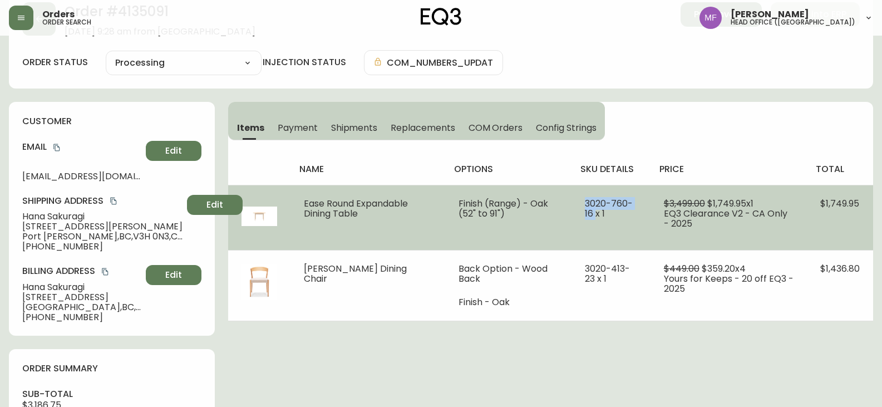
drag, startPoint x: 584, startPoint y: 202, endPoint x: 594, endPoint y: 212, distance: 13.8
click at [594, 212] on span "3020-760-16 x 1" at bounding box center [609, 208] width 48 height 23
drag, startPoint x: 300, startPoint y: 203, endPoint x: 363, endPoint y: 204, distance: 62.9
click at [363, 204] on td "Ease Round Expandable Dining Table" at bounding box center [367, 217] width 155 height 65
click at [409, 222] on td "Ease Round Expandable Dining Table" at bounding box center [367, 217] width 155 height 65
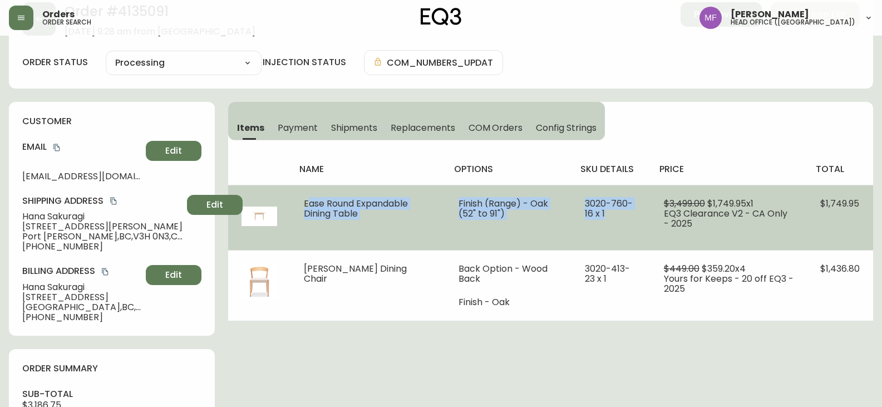
drag, startPoint x: 314, startPoint y: 201, endPoint x: 637, endPoint y: 210, distance: 323.3
click at [637, 210] on tr "Ease Round Expandable Dining Table Finish (Range) - Oak (52" to 91") 3020-760-1…" at bounding box center [550, 217] width 645 height 65
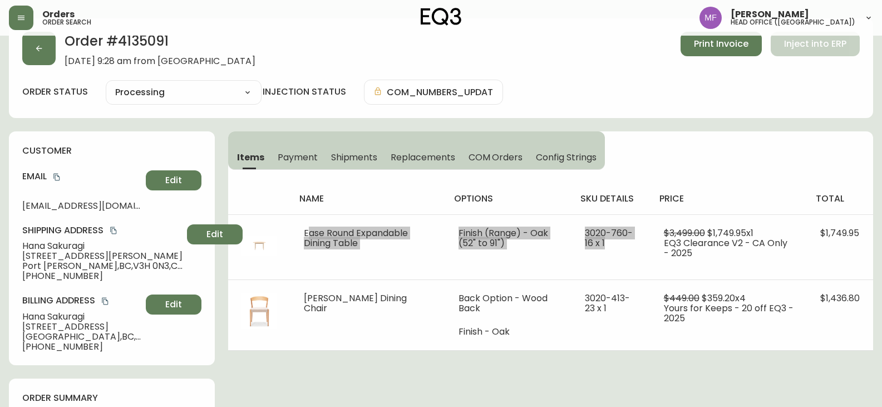
scroll to position [0, 0]
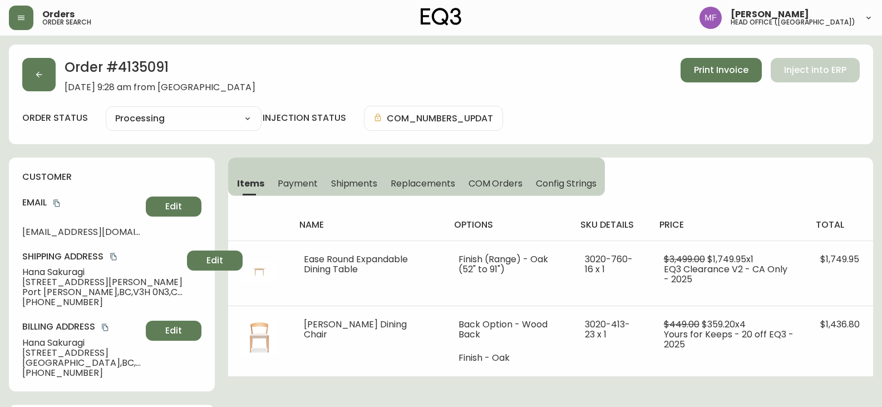
click at [145, 68] on h2 "Order # 4135091" at bounding box center [160, 70] width 191 height 24
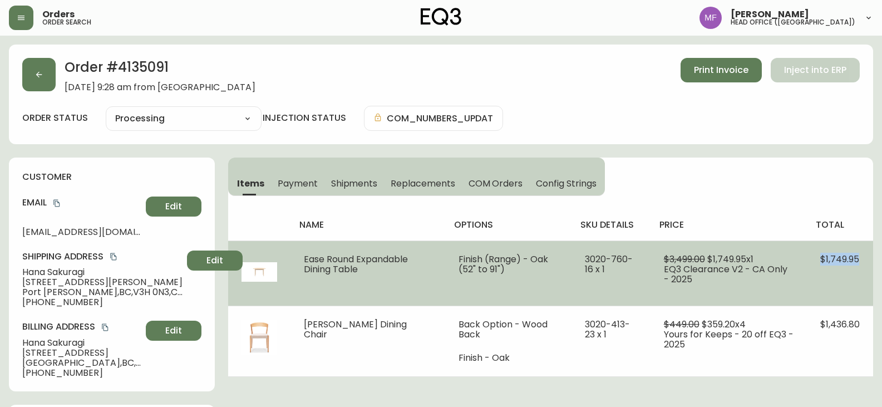
drag, startPoint x: 817, startPoint y: 258, endPoint x: 860, endPoint y: 263, distance: 43.1
click at [860, 263] on td "$1,749.95" at bounding box center [840, 272] width 66 height 65
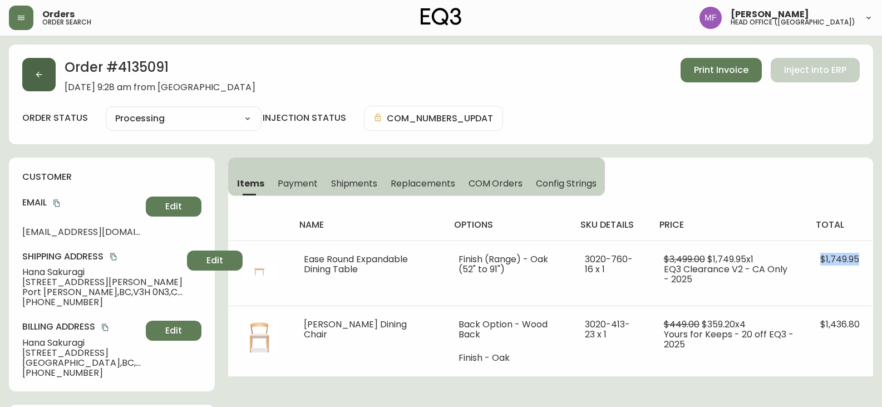
click at [32, 77] on button "button" at bounding box center [38, 74] width 33 height 33
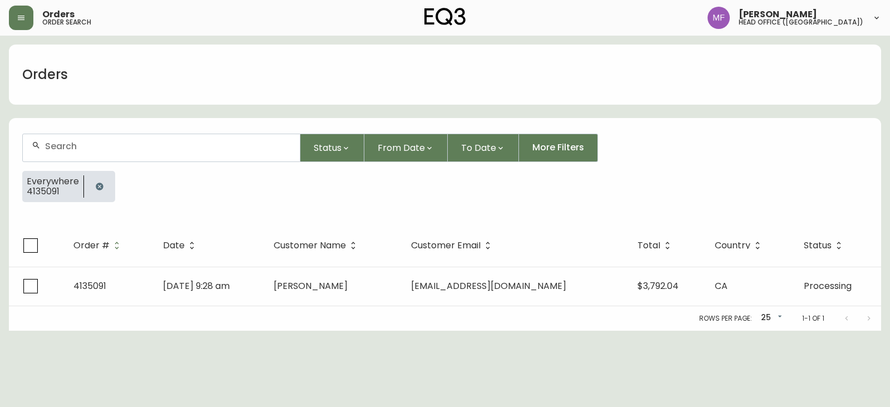
drag, startPoint x: 92, startPoint y: 182, endPoint x: 81, endPoint y: 164, distance: 21.9
click at [93, 182] on button "button" at bounding box center [99, 186] width 22 height 22
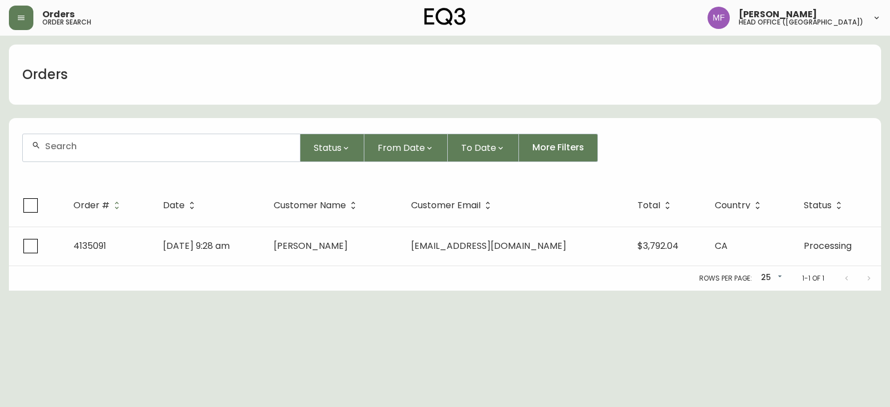
click at [76, 155] on div at bounding box center [161, 147] width 277 height 27
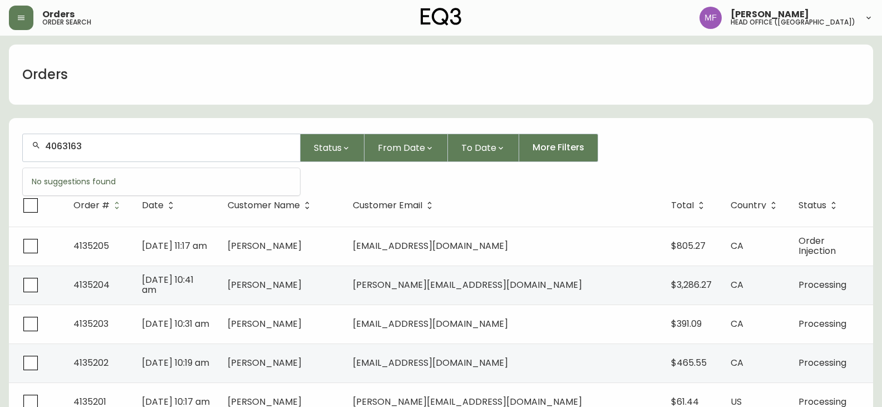
type input "4063163"
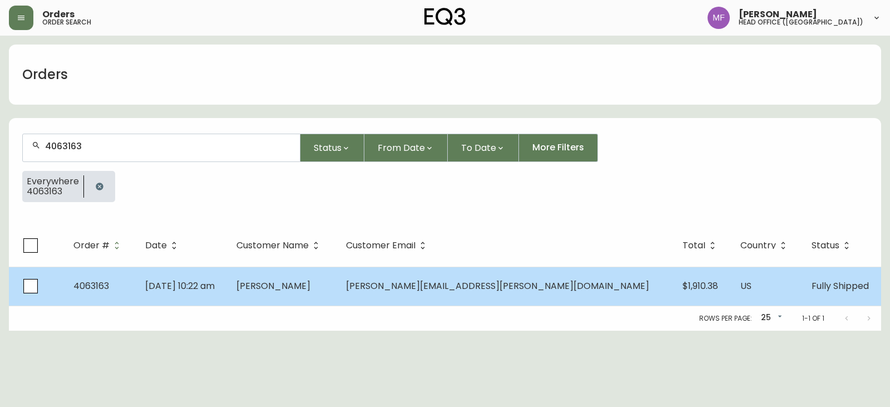
click at [337, 303] on td "Peggy Garard" at bounding box center [283, 285] width 110 height 39
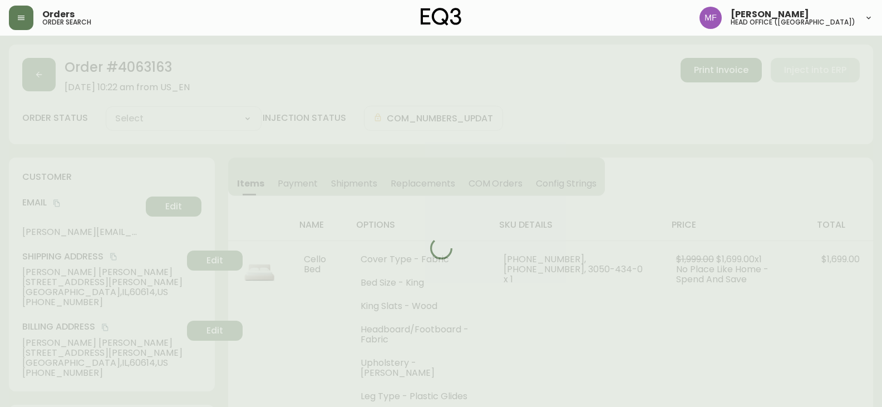
type input "Fully Shipped"
select select "FULLY_SHIPPED"
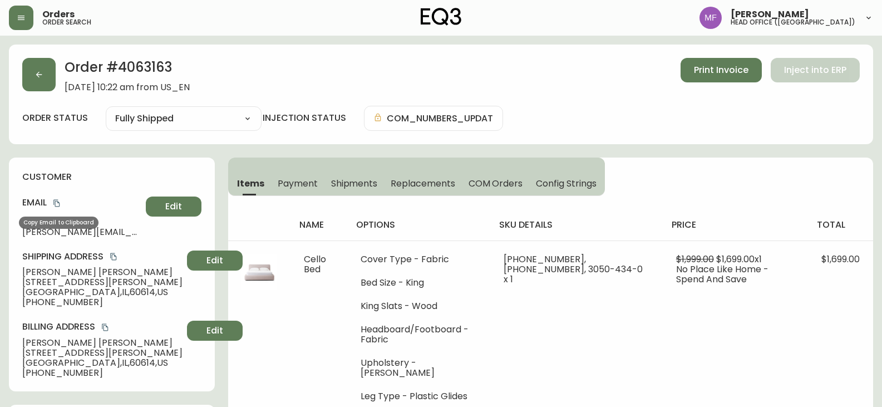
click at [57, 201] on icon "copy" at bounding box center [56, 203] width 6 height 7
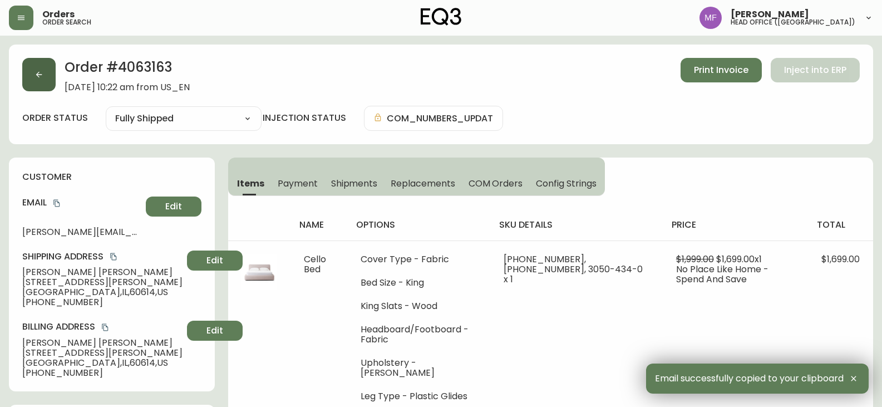
click at [31, 62] on button "button" at bounding box center [38, 74] width 33 height 33
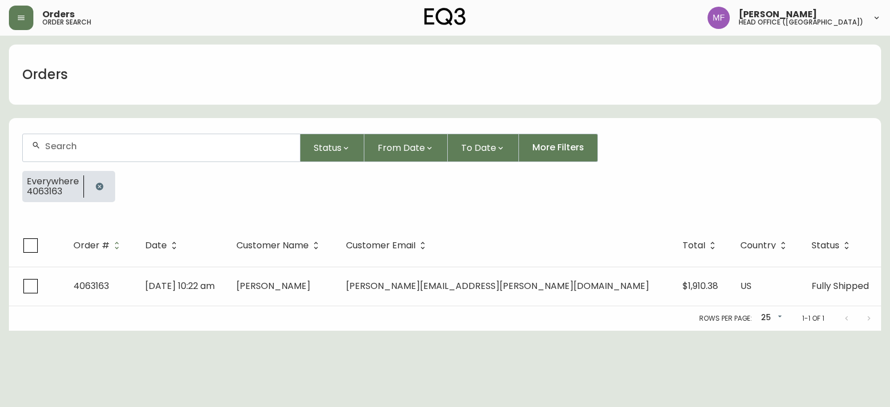
click at [88, 181] on button "button" at bounding box center [99, 186] width 22 height 22
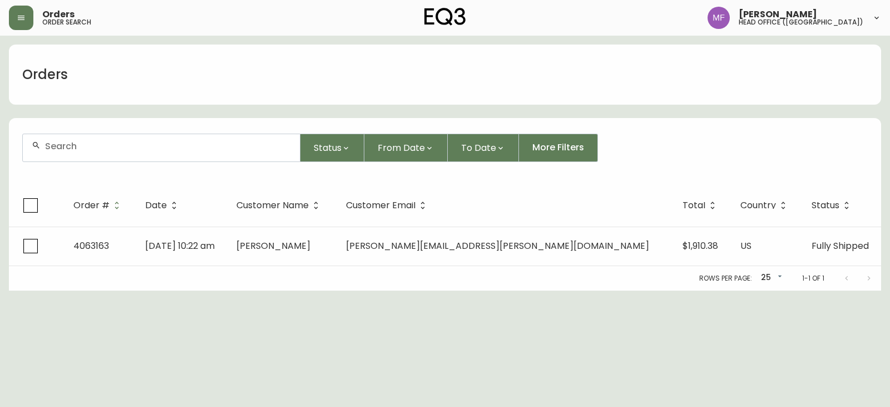
click at [94, 152] on div at bounding box center [161, 147] width 277 height 27
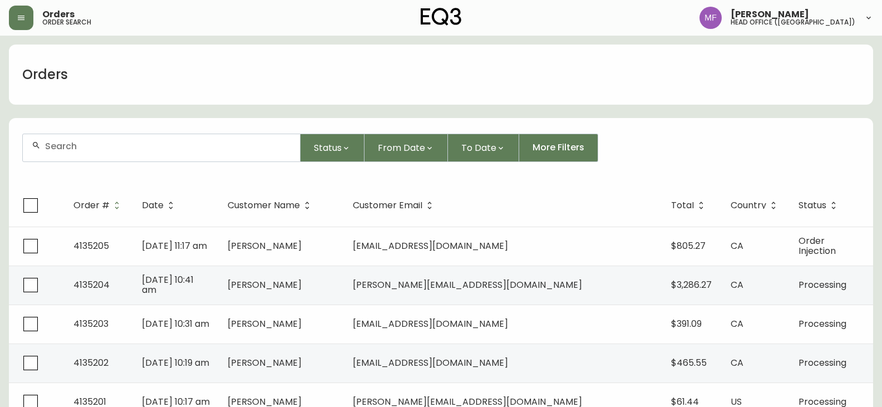
paste input "4135023"
type input "4135023"
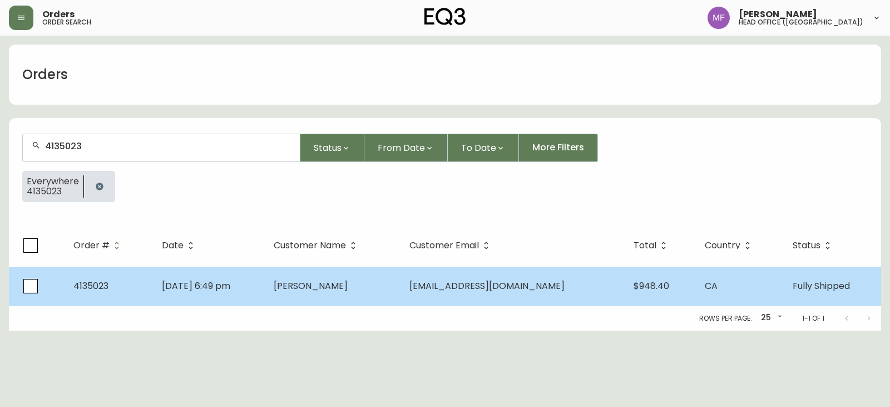
click at [264, 278] on td "Sep 01 2025, 6:49 pm" at bounding box center [209, 285] width 112 height 39
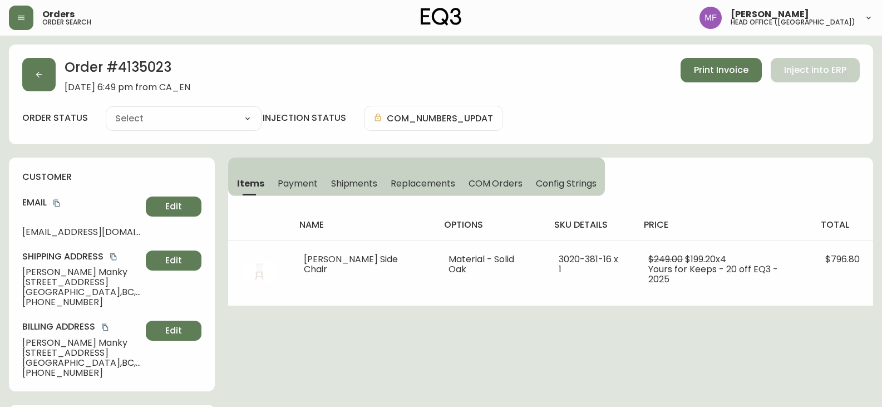
type input "Fully Shipped"
select select "FULLY_SHIPPED"
click at [353, 180] on span "Shipments" at bounding box center [354, 183] width 47 height 12
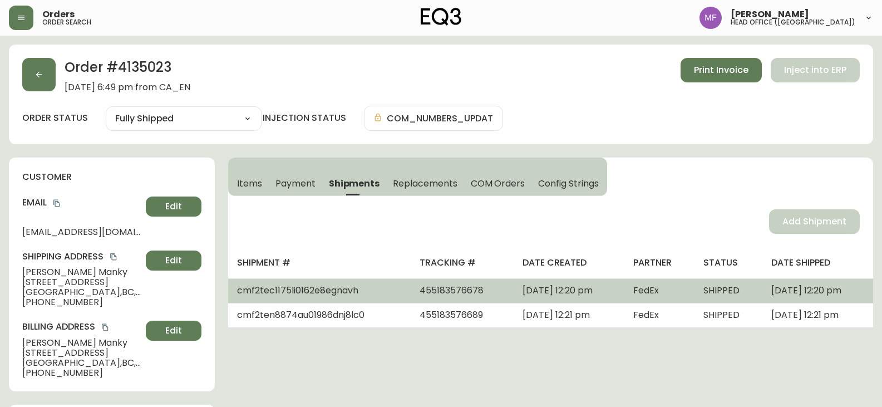
click at [522, 287] on span "September 02, 2025 at 12:20 pm" at bounding box center [557, 290] width 70 height 13
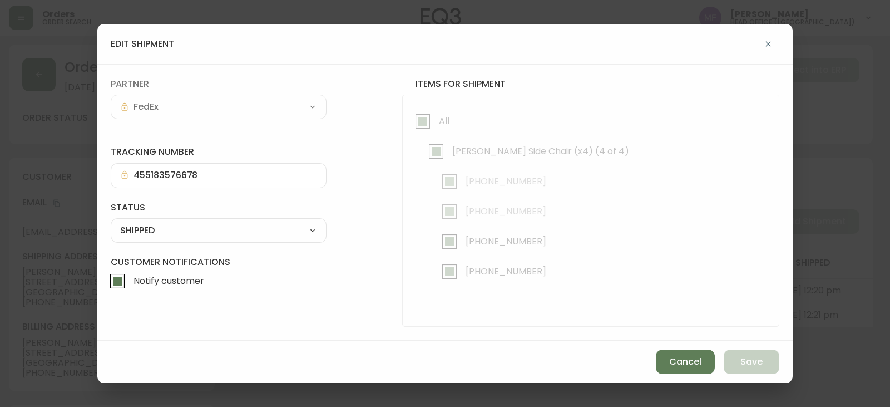
click at [423, 292] on div at bounding box center [591, 210] width 376 height 231
click at [678, 362] on span "Cancel" at bounding box center [685, 361] width 32 height 12
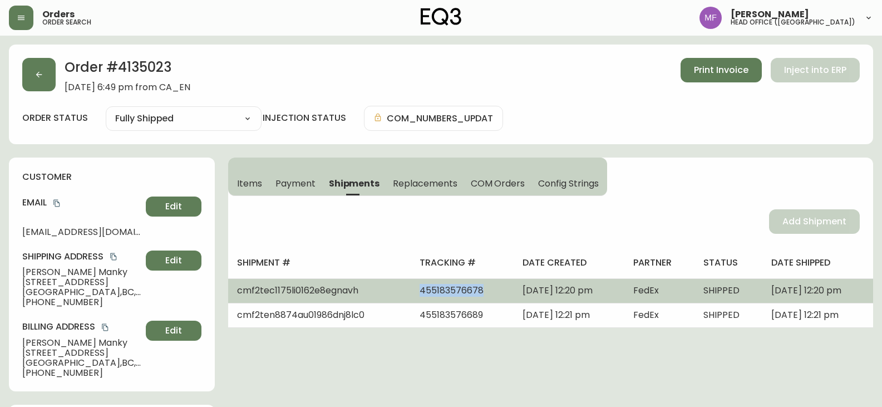
drag, startPoint x: 453, startPoint y: 297, endPoint x: 377, endPoint y: 297, distance: 75.7
click at [411, 297] on td "455183576678" at bounding box center [462, 290] width 103 height 24
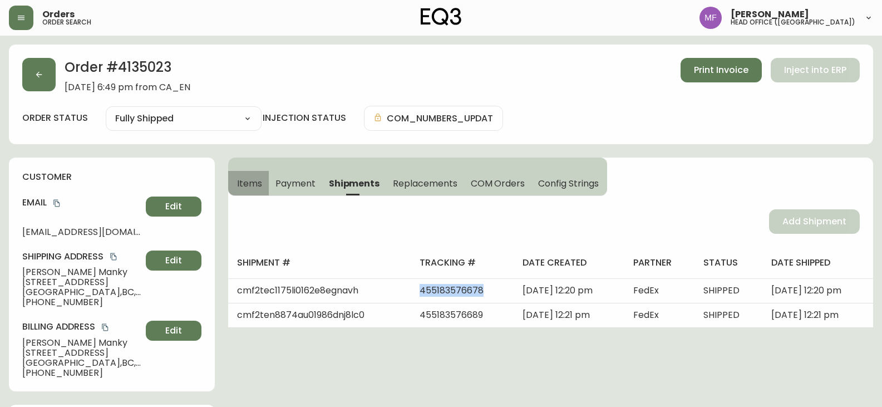
click at [256, 186] on span "Items" at bounding box center [249, 183] width 25 height 12
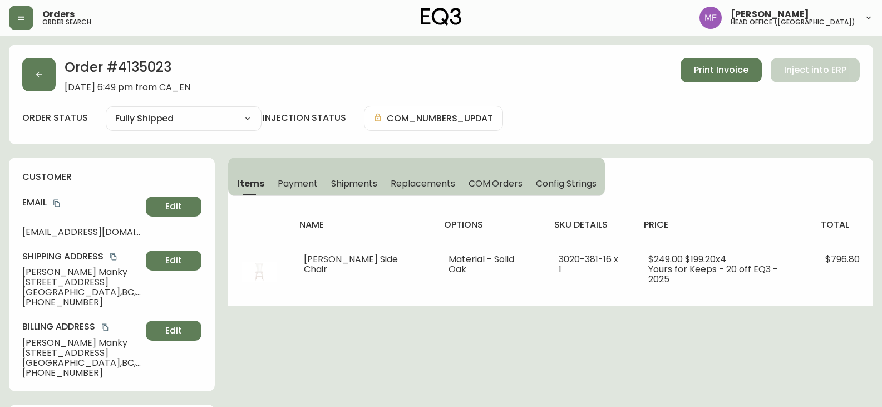
click at [158, 70] on h2 "Order # 4135023" at bounding box center [128, 70] width 126 height 24
drag, startPoint x: 93, startPoint y: 273, endPoint x: 17, endPoint y: 276, distance: 75.8
click at [17, 276] on div "customer Email kim_manky@hotmail.com Edit Shipping Address Kimberly Manky 2-457…" at bounding box center [112, 274] width 206 height 234
click at [157, 68] on h2 "Order # 4135023" at bounding box center [128, 70] width 126 height 24
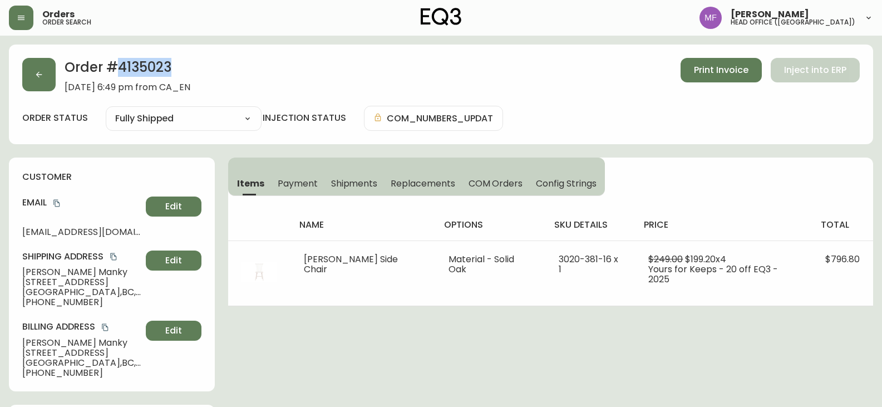
click at [157, 68] on h2 "Order # 4135023" at bounding box center [128, 70] width 126 height 24
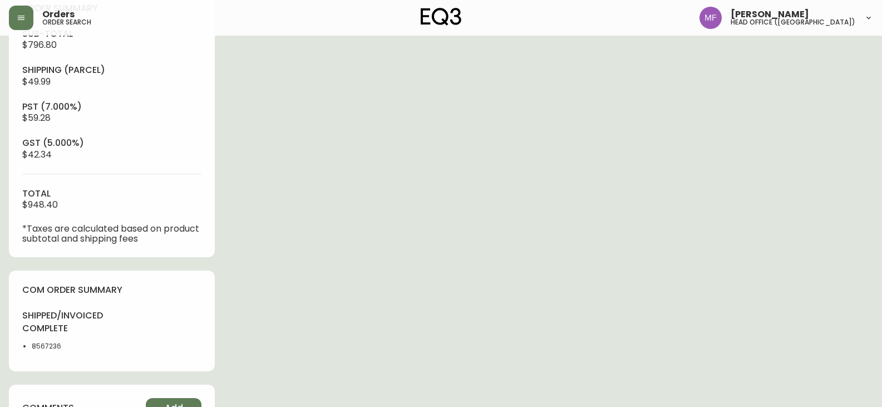
scroll to position [501, 0]
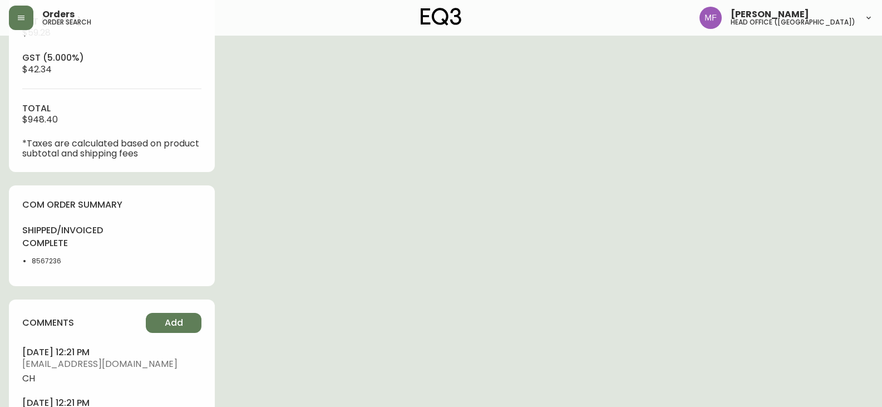
click at [45, 261] on li "8567236" at bounding box center [68, 261] width 73 height 10
click at [46, 262] on li "8567236" at bounding box center [68, 261] width 73 height 10
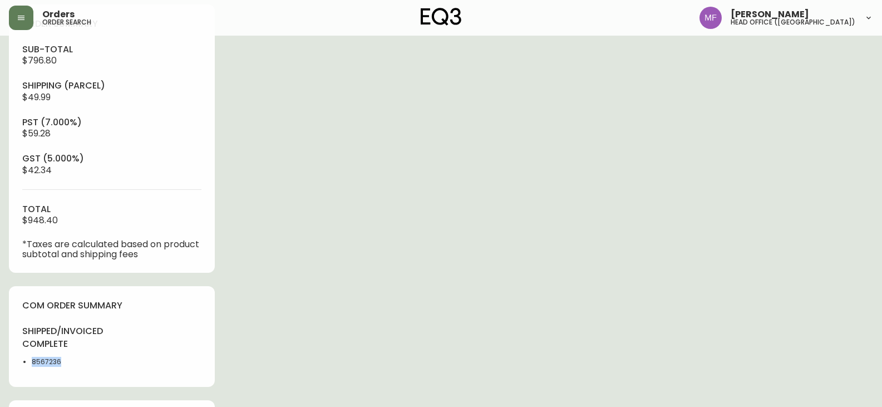
scroll to position [167, 0]
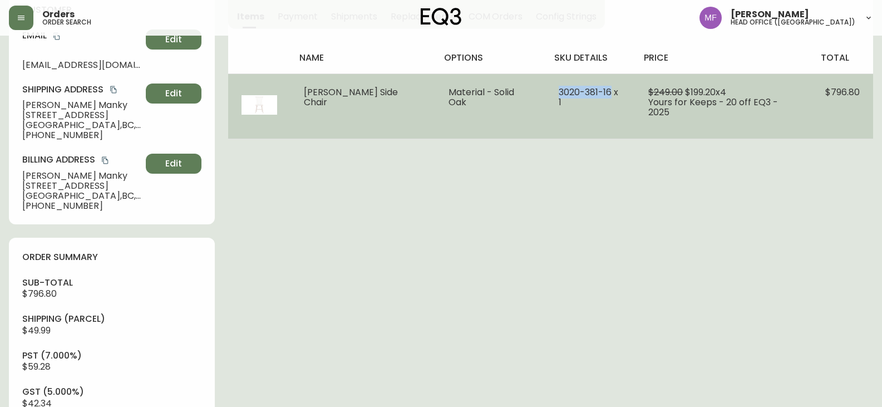
drag, startPoint x: 528, startPoint y: 97, endPoint x: 581, endPoint y: 97, distance: 52.3
click at [581, 97] on span "3020-381-16 x 1" at bounding box center [589, 97] width 60 height 23
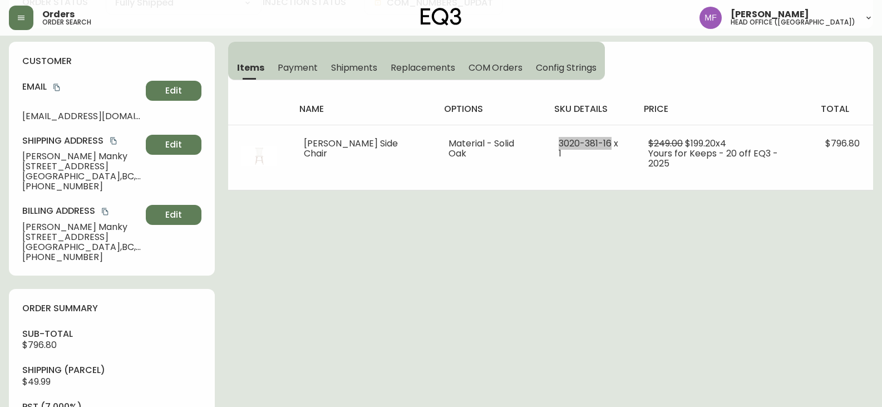
scroll to position [0, 0]
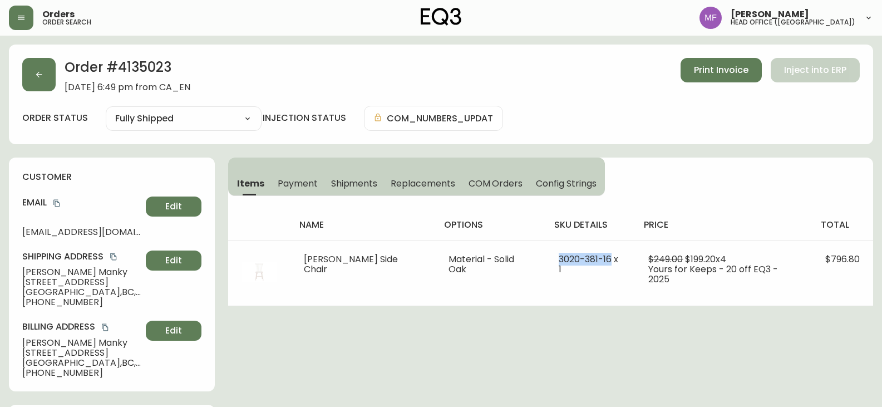
click at [355, 179] on span "Shipments" at bounding box center [354, 183] width 47 height 12
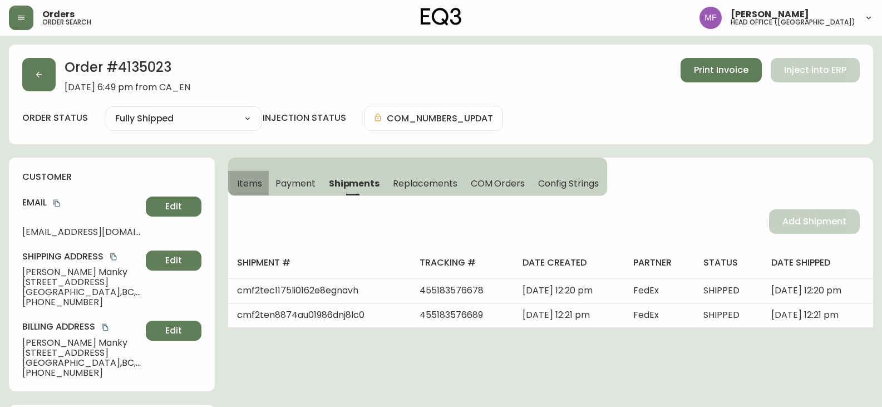
click at [258, 187] on span "Items" at bounding box center [249, 183] width 25 height 12
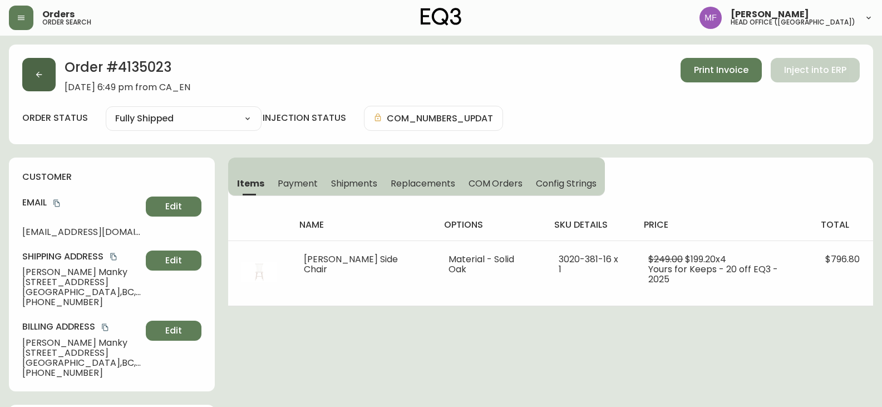
click at [31, 77] on button "button" at bounding box center [38, 74] width 33 height 33
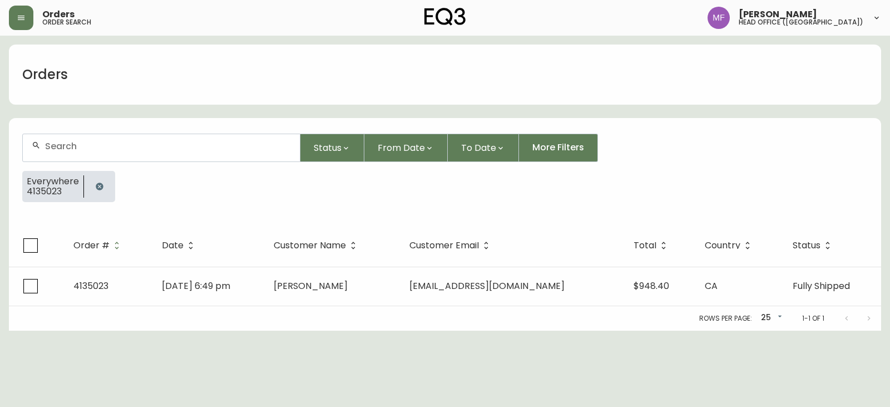
click at [98, 182] on icon "button" at bounding box center [99, 186] width 9 height 9
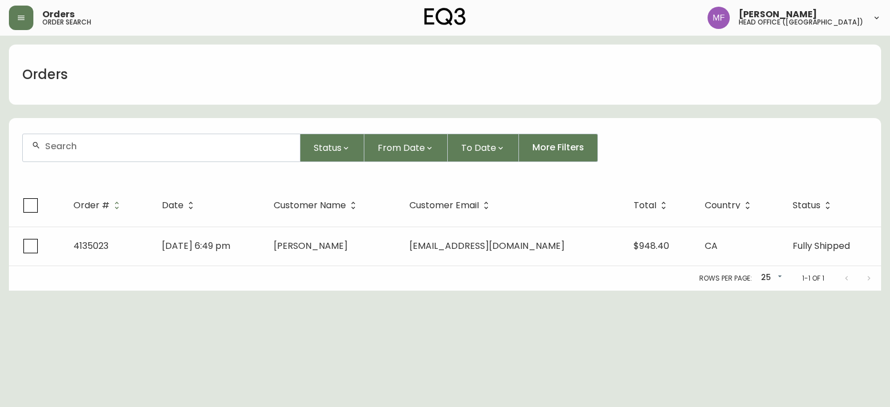
click at [86, 150] on input "text" at bounding box center [168, 146] width 246 height 11
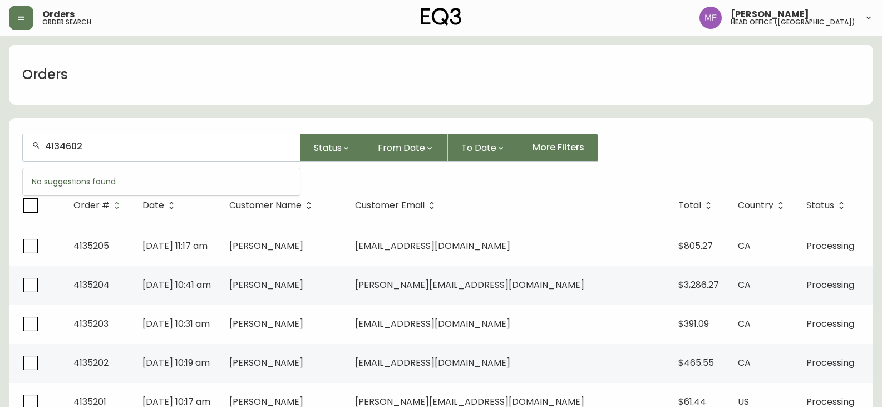
type input "4134602"
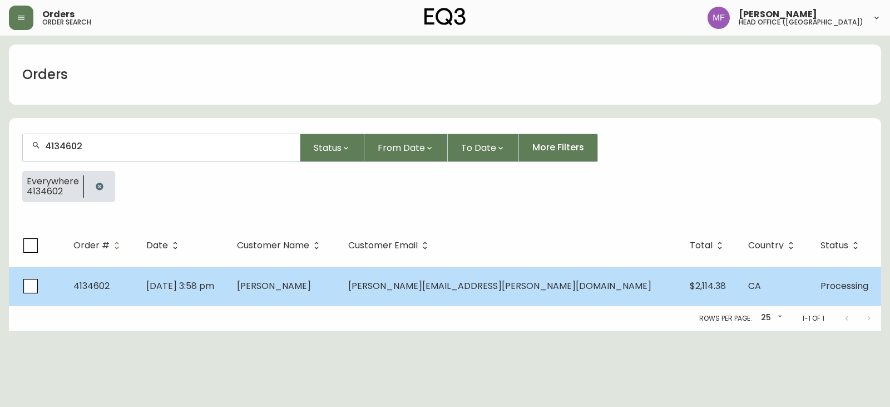
click at [339, 295] on td "Richard Boisvert" at bounding box center [283, 285] width 111 height 39
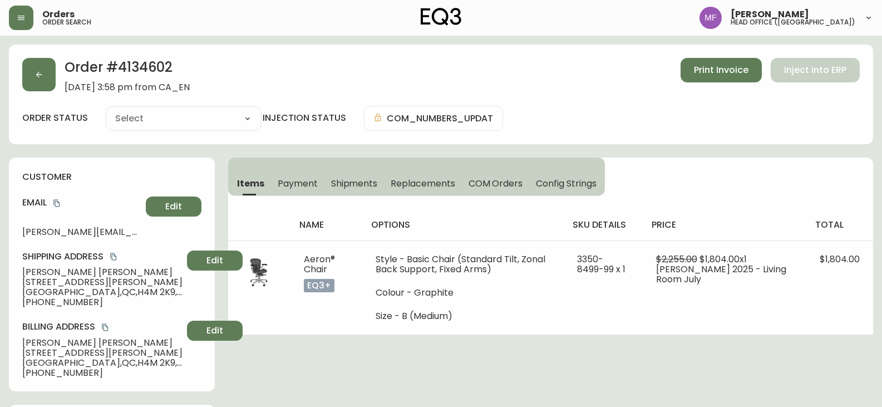
type input "Processing"
select select "PROCESSING"
click at [149, 65] on h2 "Order # 4134602" at bounding box center [127, 70] width 125 height 24
drag, startPoint x: 92, startPoint y: 274, endPoint x: 17, endPoint y: 273, distance: 75.1
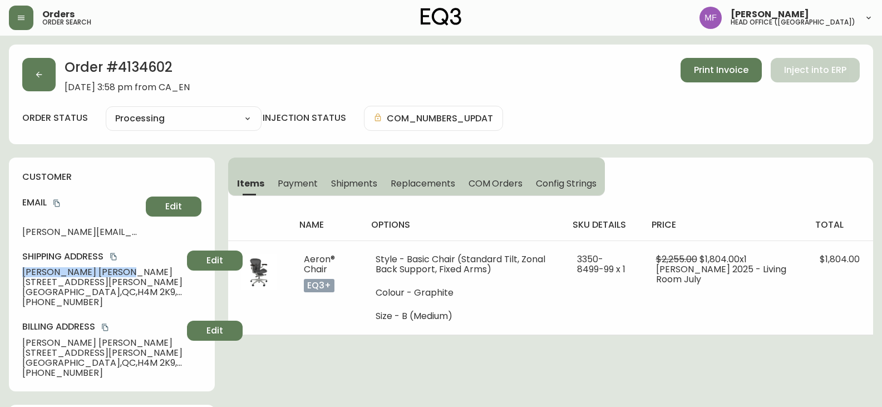
click at [17, 273] on div "customer Email richard.boisvert@cinfinity.io Edit Shipping Address Richard Bois…" at bounding box center [112, 274] width 206 height 234
click at [139, 281] on span "720 Rue Tait" at bounding box center [102, 282] width 160 height 10
drag, startPoint x: 97, startPoint y: 271, endPoint x: 19, endPoint y: 270, distance: 77.9
click at [19, 270] on div "customer Email richard.boisvert@cinfinity.io Edit Shipping Address Richard Bois…" at bounding box center [112, 274] width 206 height 234
click at [141, 60] on h2 "Order # 4134602" at bounding box center [127, 70] width 125 height 24
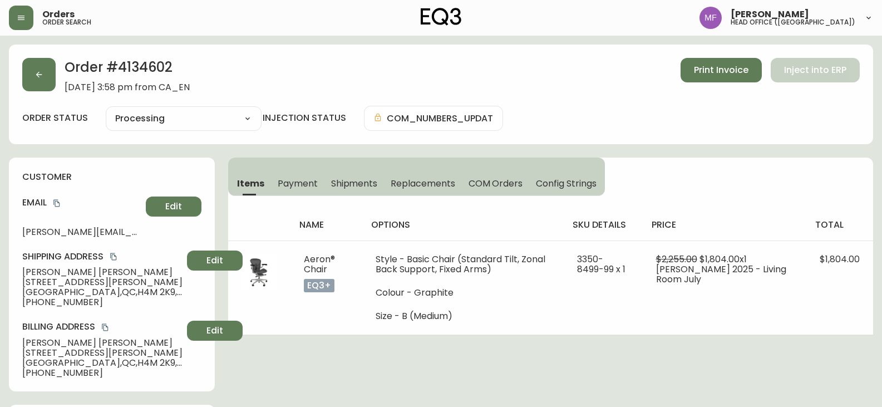
click at [141, 60] on h2 "Order # 4134602" at bounding box center [127, 70] width 125 height 24
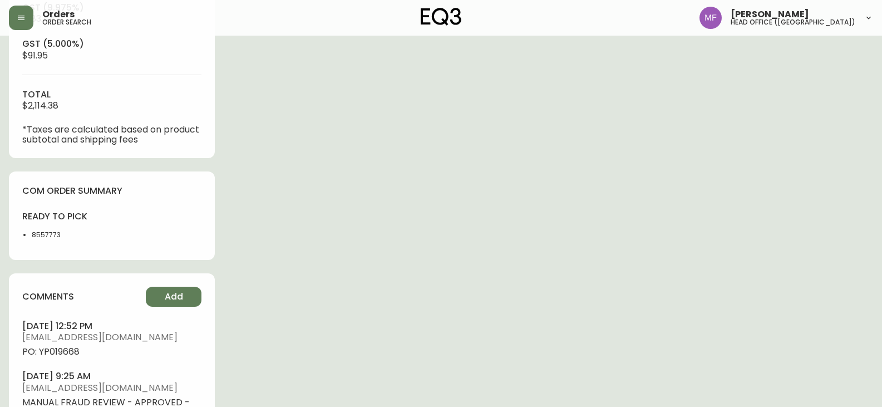
scroll to position [612, 0]
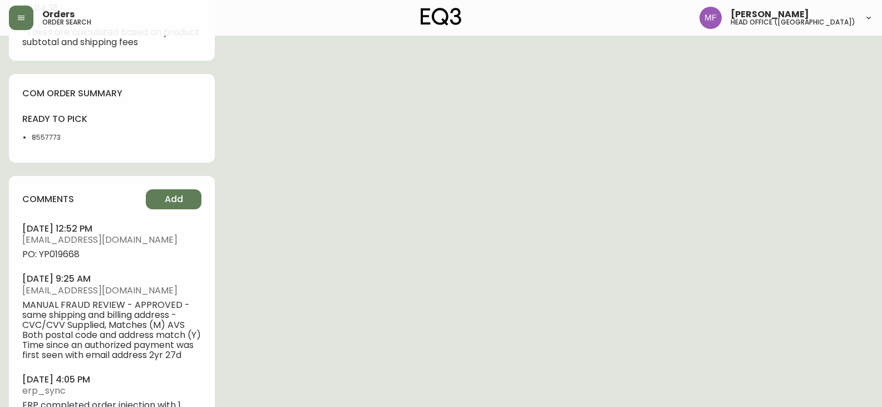
click at [46, 135] on li "8557773" at bounding box center [68, 137] width 73 height 10
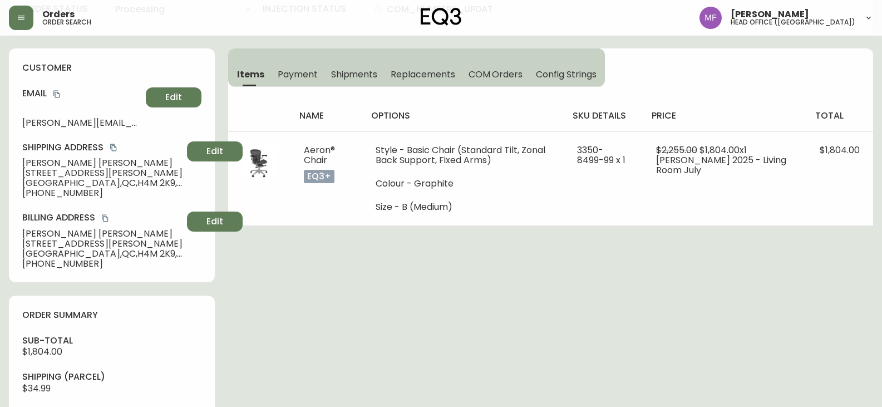
scroll to position [0, 0]
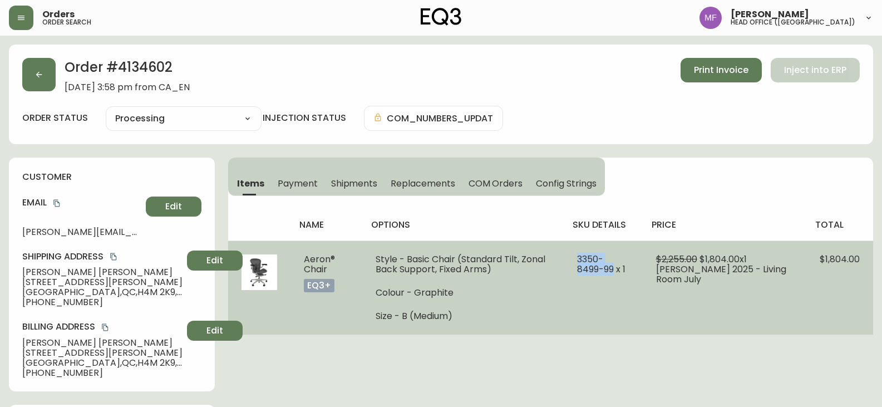
drag, startPoint x: 571, startPoint y: 261, endPoint x: 593, endPoint y: 267, distance: 22.9
click at [593, 267] on td "3350-8499-99 x 1" at bounding box center [603, 287] width 79 height 94
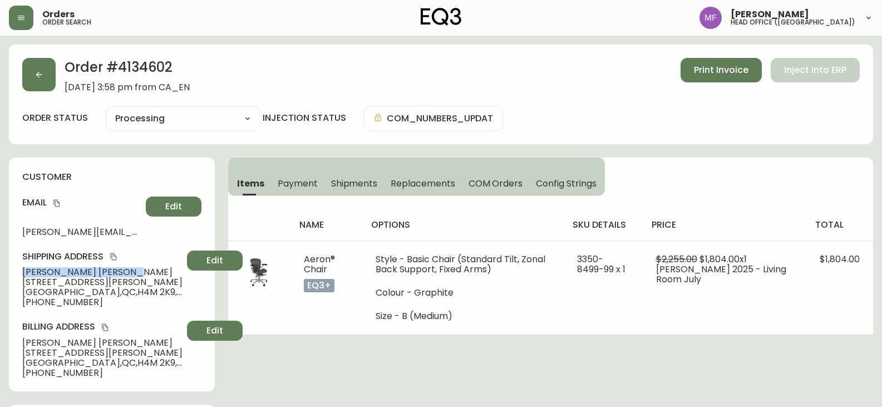
drag, startPoint x: 98, startPoint y: 270, endPoint x: 24, endPoint y: 270, distance: 73.4
click at [24, 270] on span "Richard Boisvert" at bounding box center [102, 272] width 160 height 10
click at [701, 77] on button "Print Invoice" at bounding box center [720, 70] width 81 height 24
click at [41, 64] on button "button" at bounding box center [38, 74] width 33 height 33
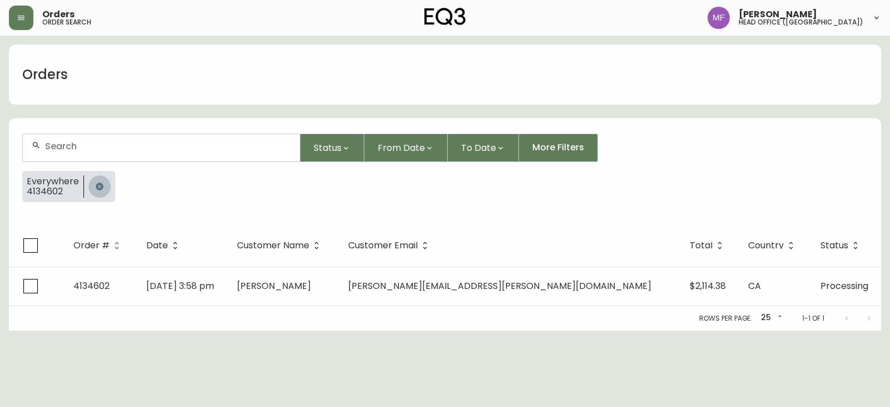
click at [96, 177] on button "button" at bounding box center [99, 186] width 22 height 22
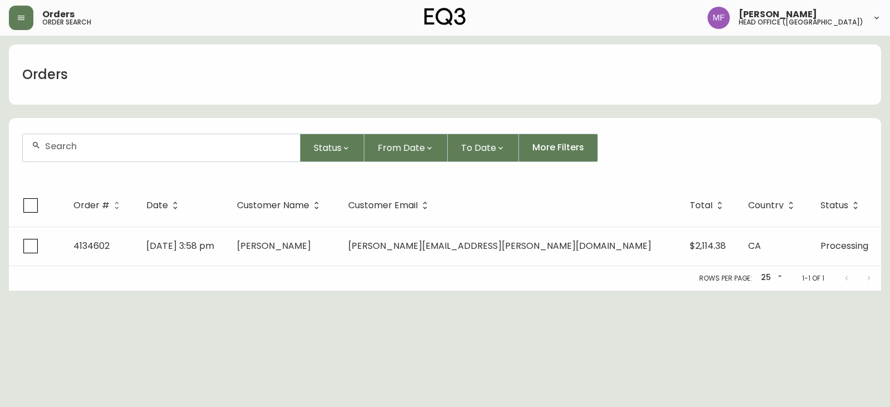
click at [92, 157] on div at bounding box center [161, 147] width 277 height 27
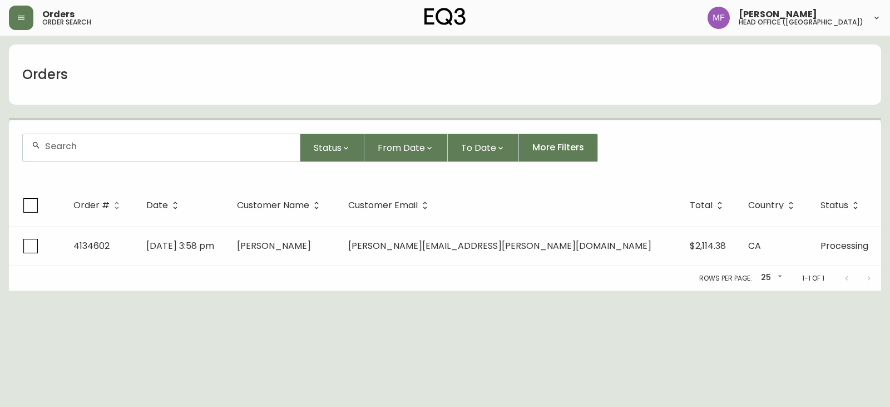
paste input "4134814"
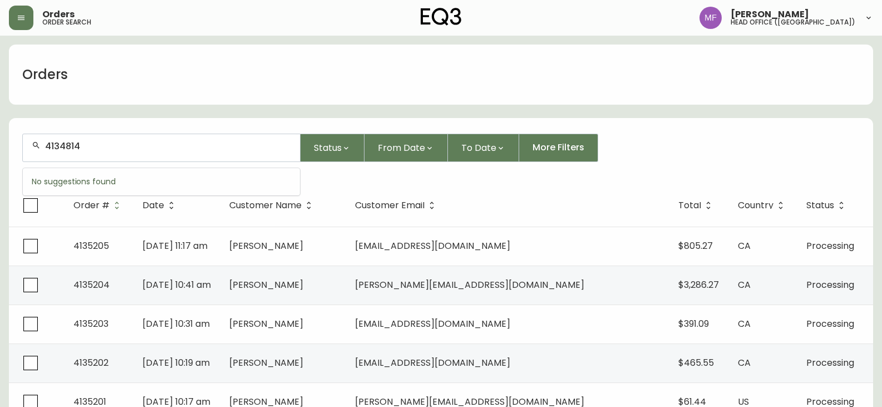
type input "4134814"
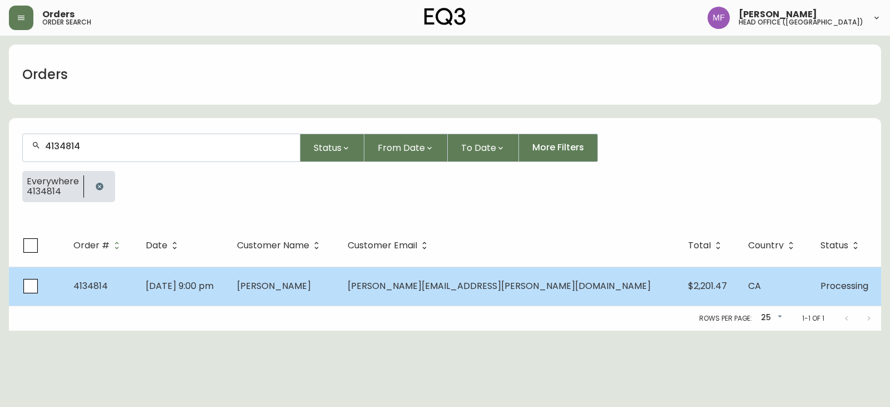
click at [339, 293] on td "Katrina Dods" at bounding box center [283, 285] width 111 height 39
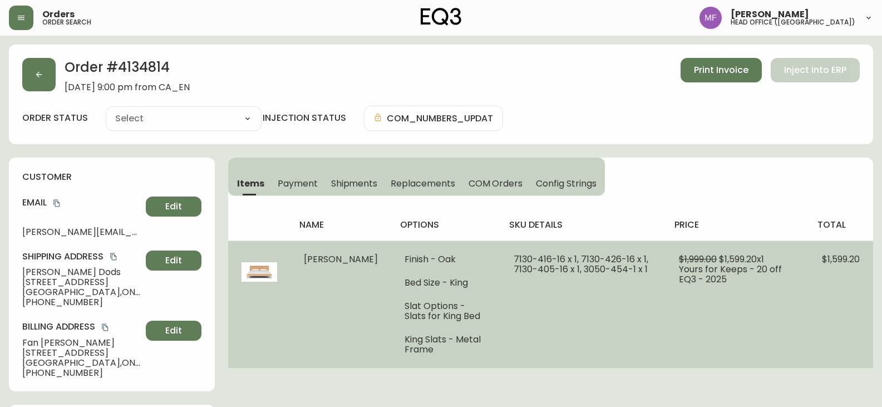
type input "Processing"
select select "PROCESSING"
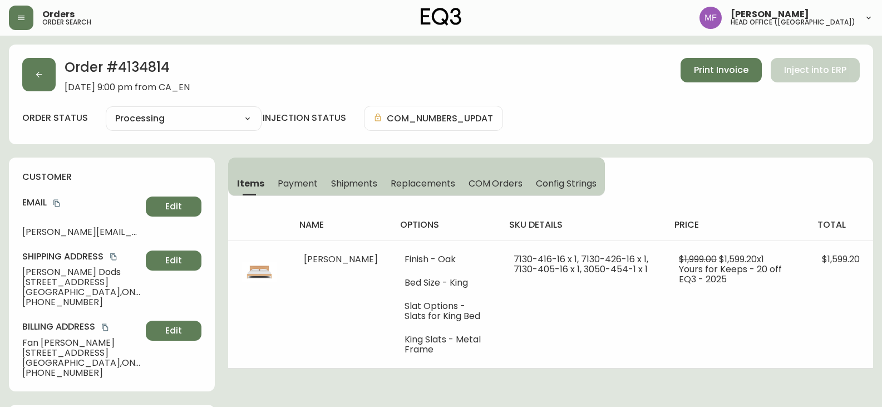
click at [141, 64] on h2 "Order # 4134814" at bounding box center [127, 70] width 125 height 24
drag, startPoint x: 90, startPoint y: 274, endPoint x: 6, endPoint y: 274, distance: 84.0
click at [149, 69] on h2 "Order # 4134814" at bounding box center [127, 70] width 125 height 24
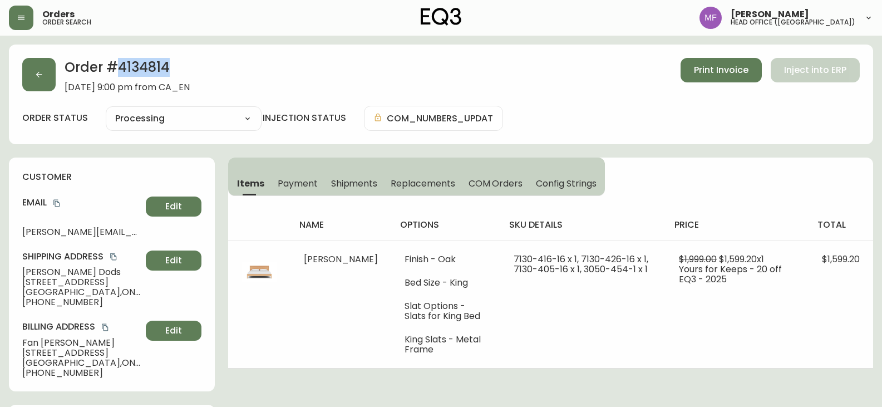
click at [149, 69] on h2 "Order # 4134814" at bounding box center [127, 70] width 125 height 24
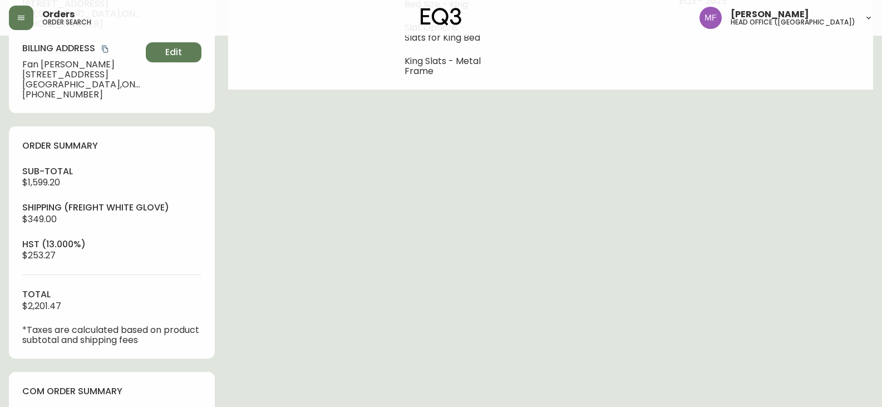
scroll to position [482, 0]
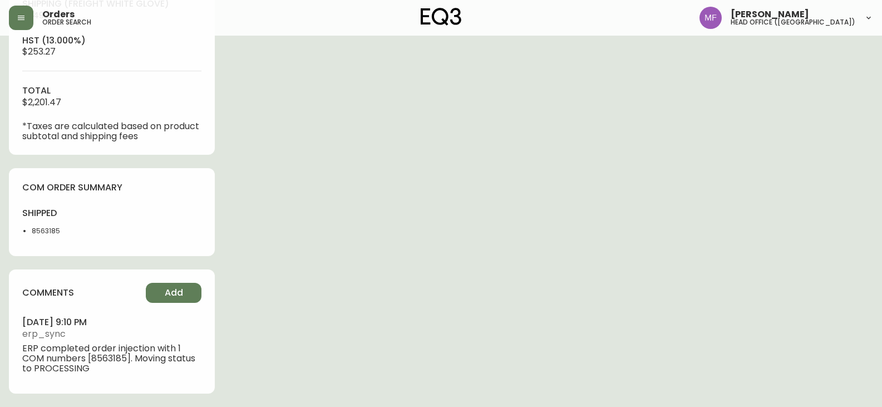
click at [53, 230] on li "8563185" at bounding box center [68, 231] width 73 height 10
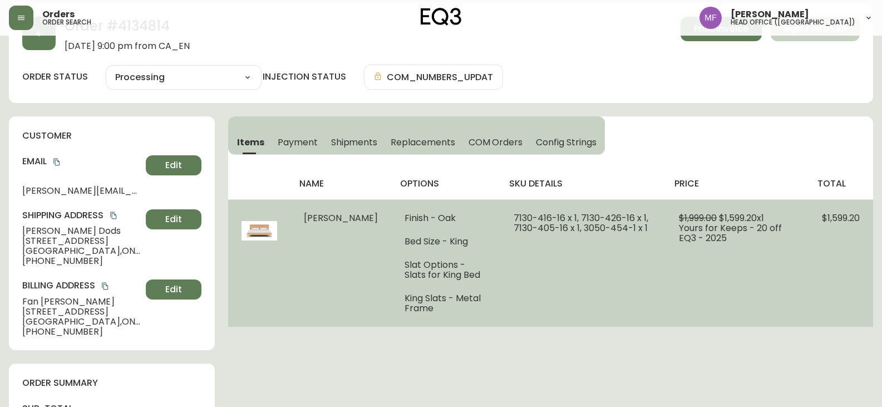
scroll to position [0, 0]
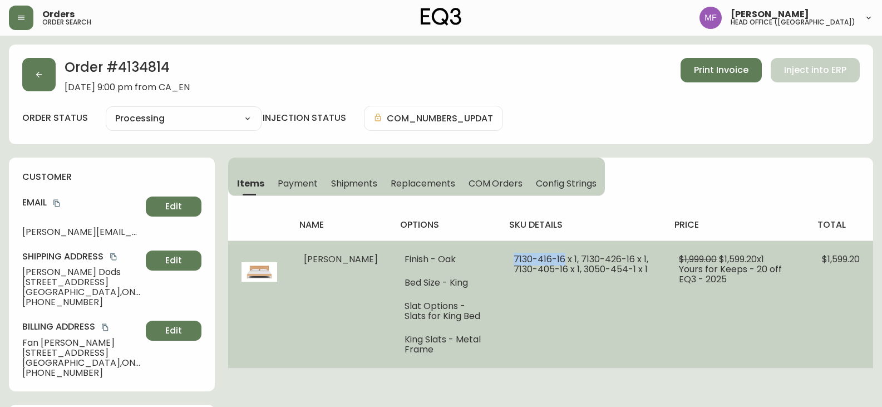
drag, startPoint x: 538, startPoint y: 259, endPoint x: 485, endPoint y: 259, distance: 53.4
click at [500, 259] on td "7130-416-16 x 1, 7130-426-16 x 1, 7130-405-16 x 1, 3050-454-1 x 1" at bounding box center [582, 303] width 165 height 127
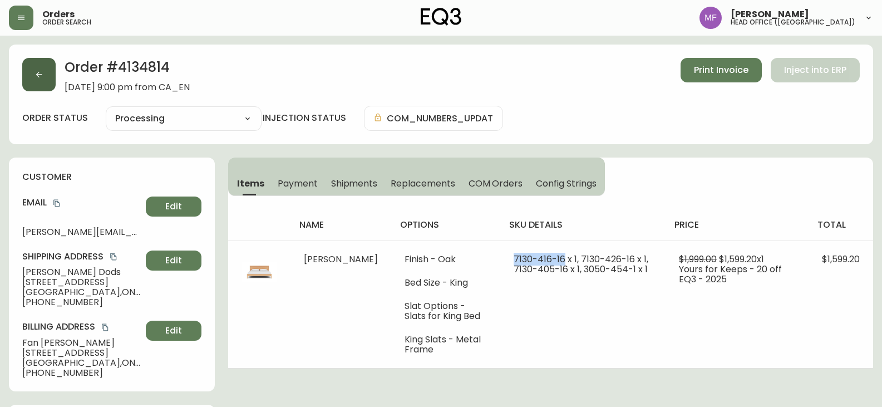
click at [41, 81] on button "button" at bounding box center [38, 74] width 33 height 33
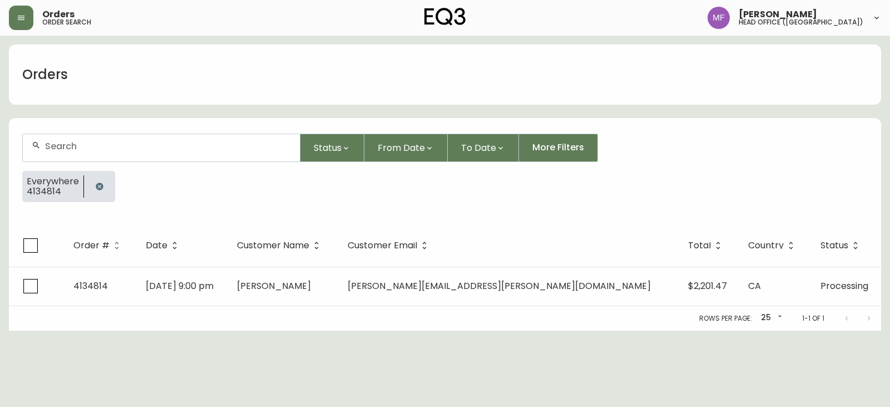
drag, startPoint x: 96, startPoint y: 186, endPoint x: 94, endPoint y: 170, distance: 16.8
click at [96, 187] on icon "button" at bounding box center [99, 185] width 7 height 7
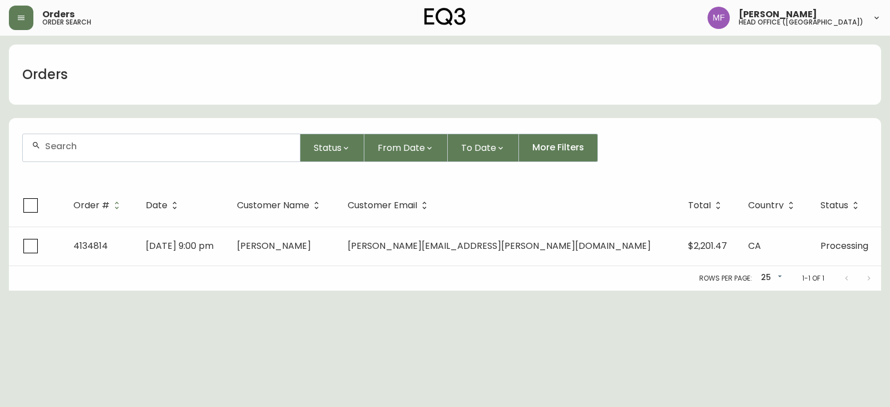
click at [91, 155] on div at bounding box center [161, 147] width 277 height 27
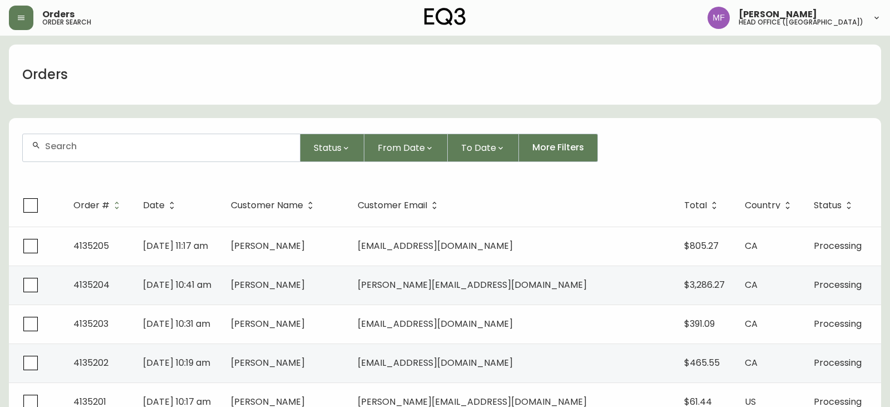
paste input "shahrzad.mnb@gmail.com"
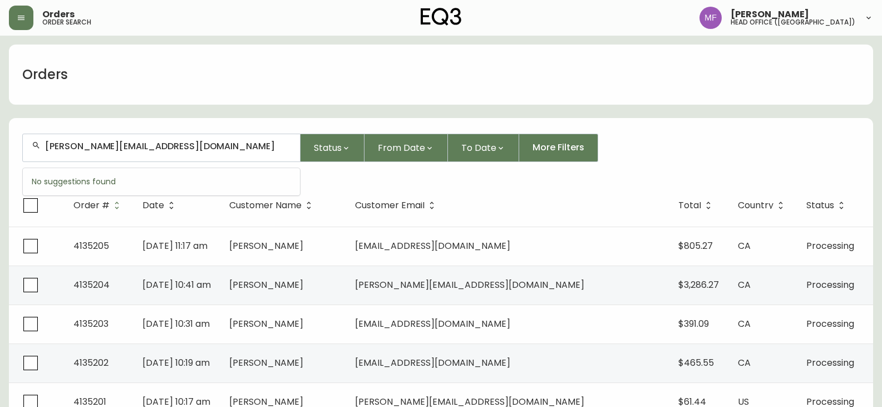
type input "shahrzad.mnb@gmail.com"
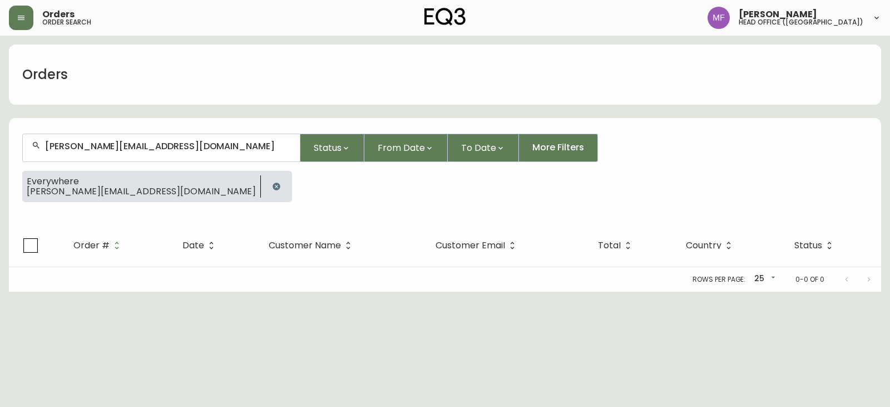
drag, startPoint x: 169, startPoint y: 185, endPoint x: 164, endPoint y: 172, distance: 13.5
click at [272, 185] on icon "button" at bounding box center [276, 186] width 9 height 9
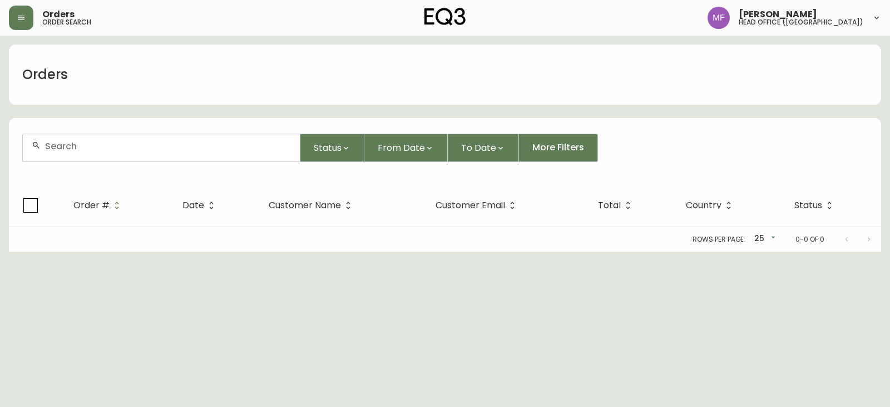
click at [149, 146] on input "text" at bounding box center [168, 146] width 246 height 11
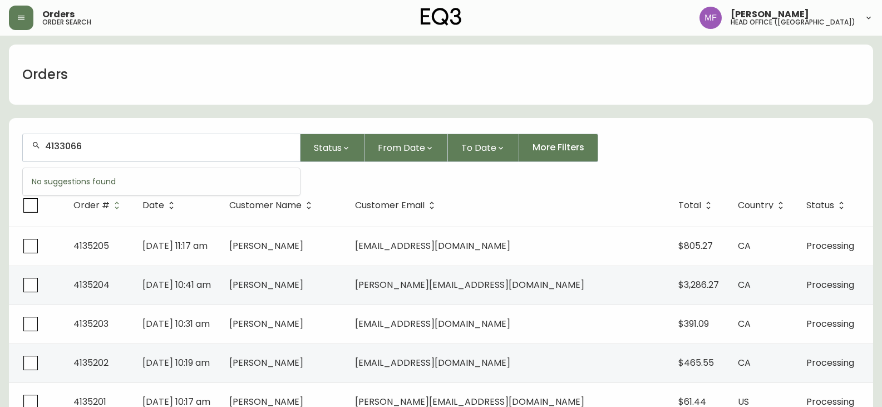
type input "4133066"
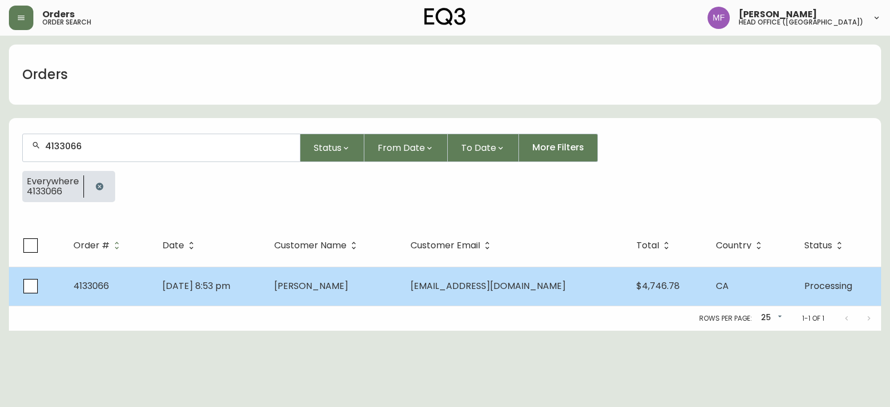
click at [400, 300] on td "Lauren Amorese" at bounding box center [333, 285] width 136 height 39
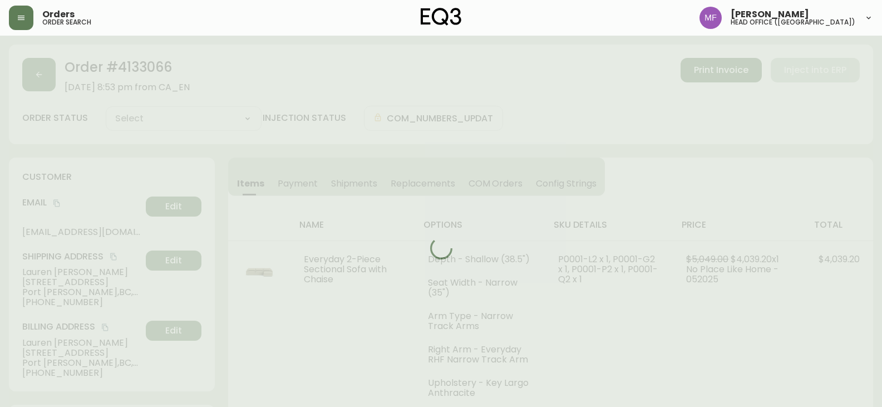
type input "Processing"
select select "PROCESSING"
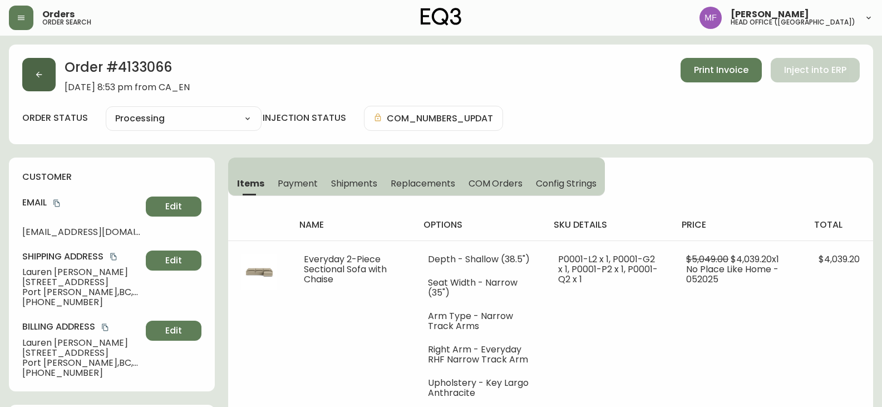
click at [32, 81] on button "button" at bounding box center [38, 74] width 33 height 33
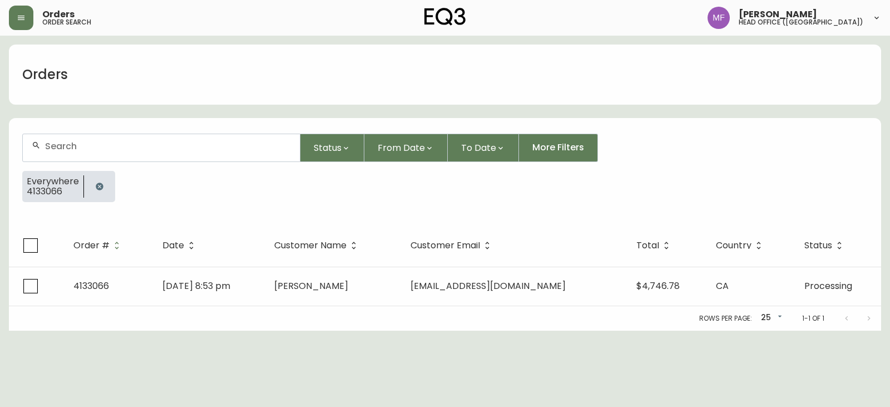
click at [103, 187] on button "button" at bounding box center [99, 186] width 22 height 22
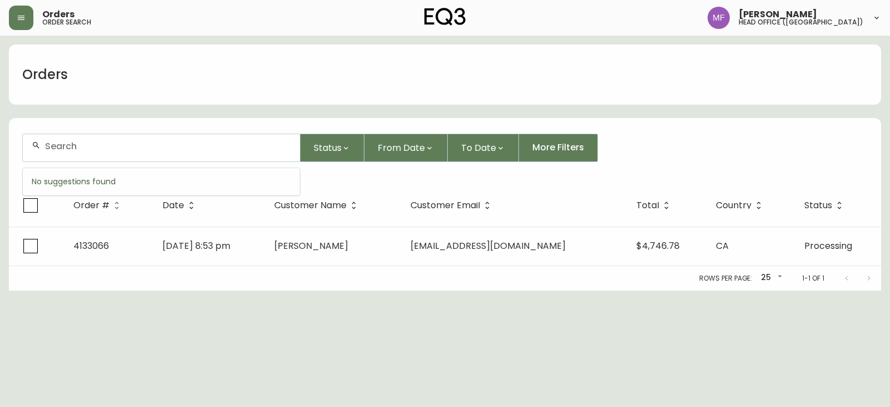
click at [92, 151] on input "text" at bounding box center [168, 146] width 246 height 11
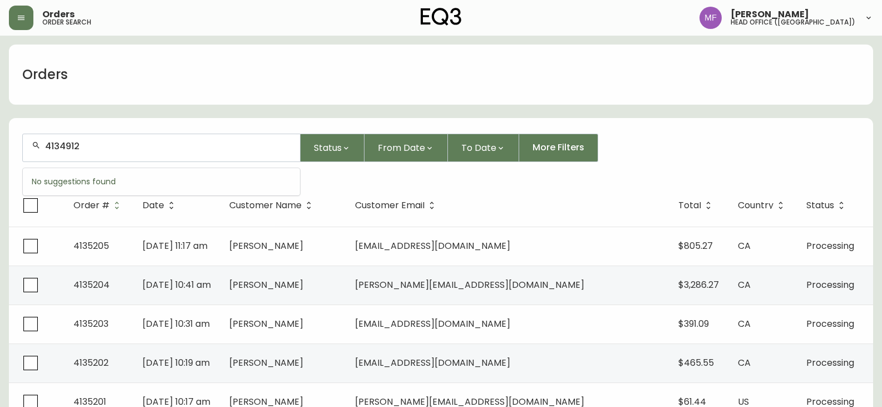
type input "4134912"
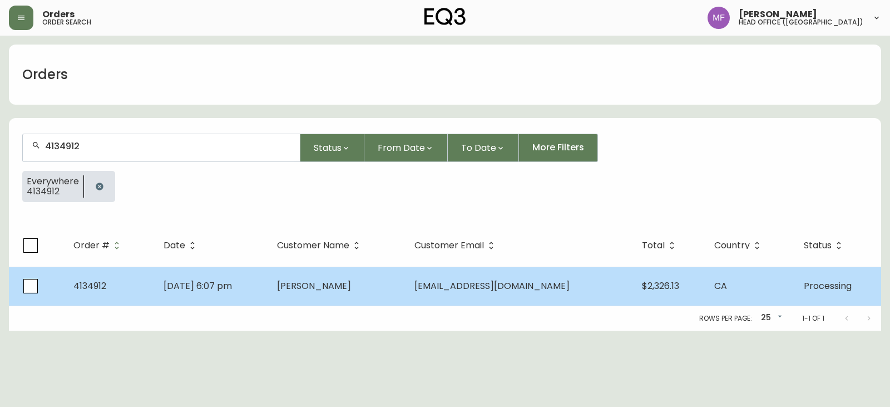
click at [268, 291] on td "Aug 28 2025, 6:07 pm" at bounding box center [211, 285] width 113 height 39
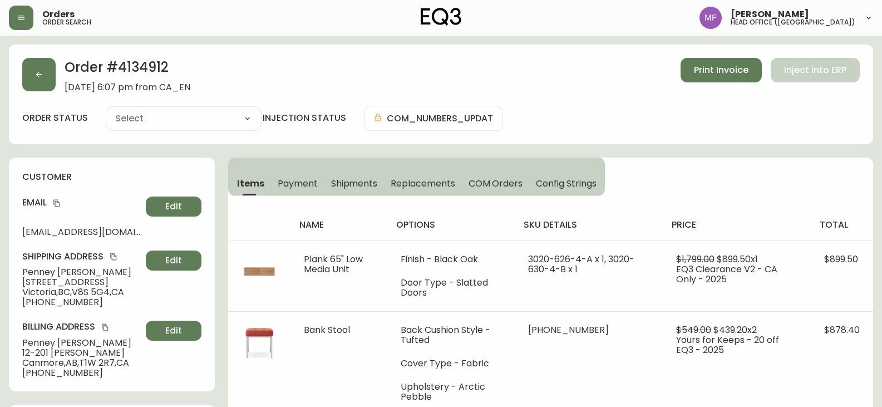
type input "Processing"
select select "PROCESSING"
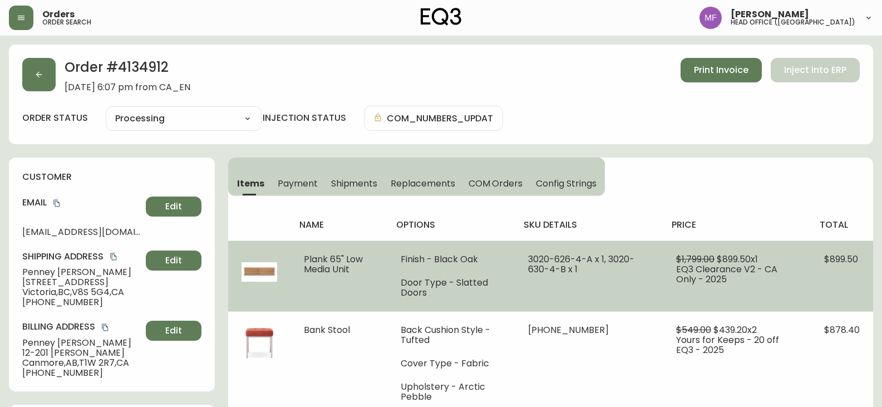
click at [852, 253] on span "$899.50" at bounding box center [841, 259] width 34 height 13
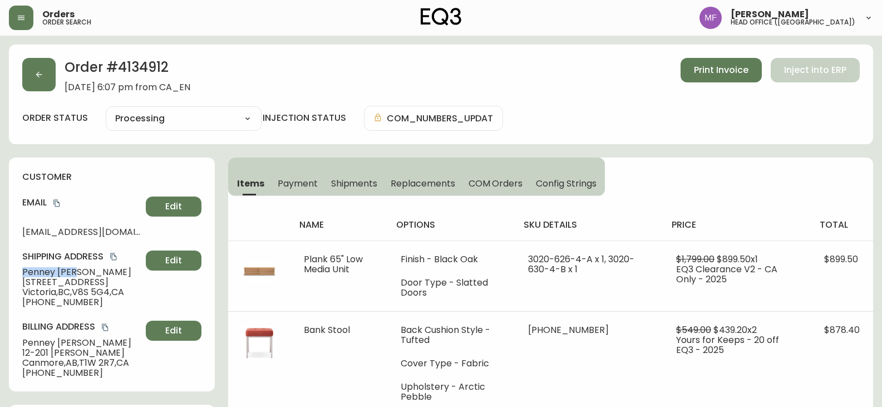
drag, startPoint x: 84, startPoint y: 271, endPoint x: 22, endPoint y: 274, distance: 62.4
click at [22, 274] on div "customer Email pgaul@telus.net Edit Shipping Address Penney Gaul 903 Deal St Vi…" at bounding box center [112, 274] width 206 height 234
click at [727, 73] on span "Print Invoice" at bounding box center [721, 70] width 55 height 12
click at [155, 62] on h2 "Order # 4134912" at bounding box center [128, 70] width 126 height 24
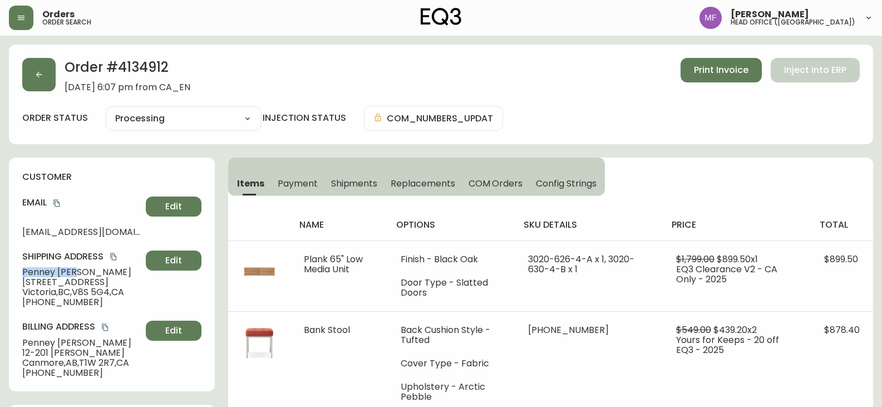
drag, startPoint x: 90, startPoint y: 272, endPoint x: 63, endPoint y: 280, distance: 28.0
click at [142, 63] on h2 "Order # 4134912" at bounding box center [128, 70] width 126 height 24
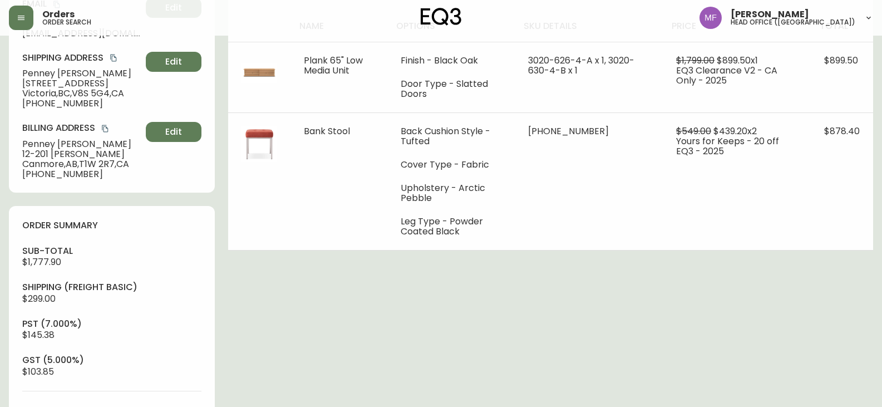
scroll to position [445, 0]
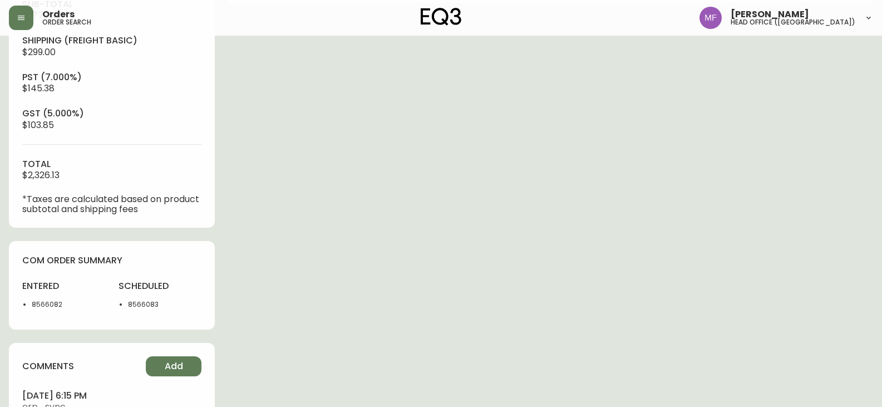
click at [47, 305] on li "8566082" at bounding box center [68, 304] width 73 height 10
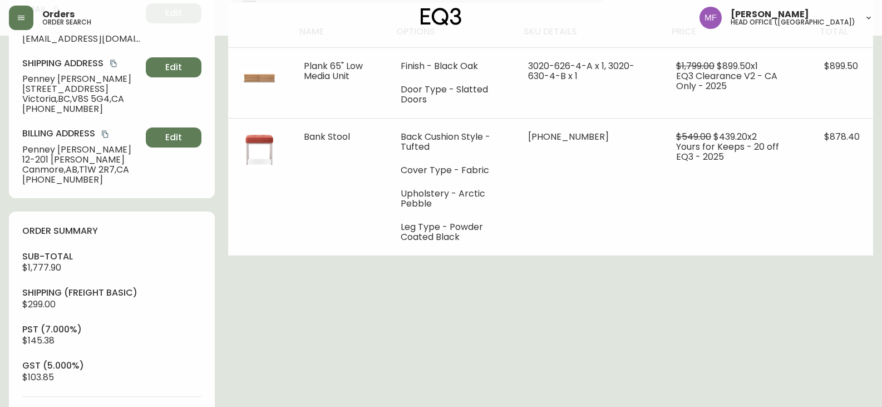
scroll to position [0, 0]
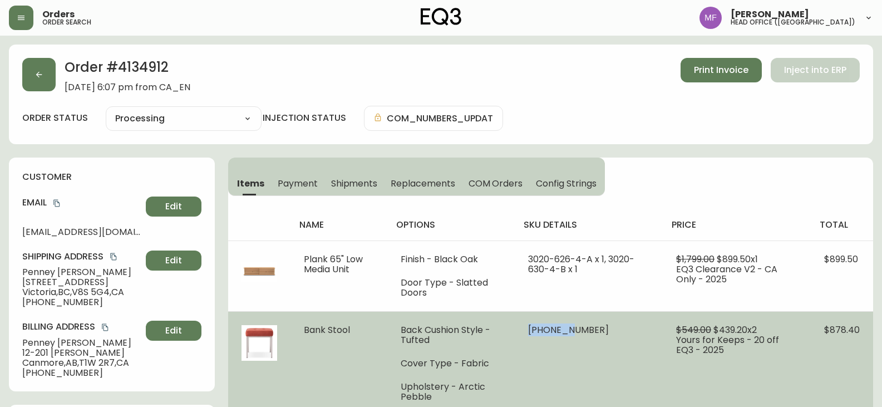
drag, startPoint x: 582, startPoint y: 327, endPoint x: 560, endPoint y: 325, distance: 22.3
click at [540, 325] on span "30295-32 x 1" at bounding box center [568, 329] width 81 height 13
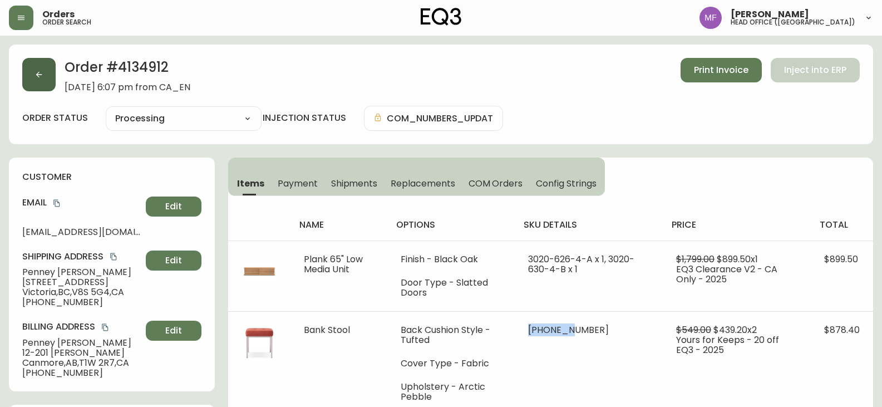
click at [45, 85] on button "button" at bounding box center [38, 74] width 33 height 33
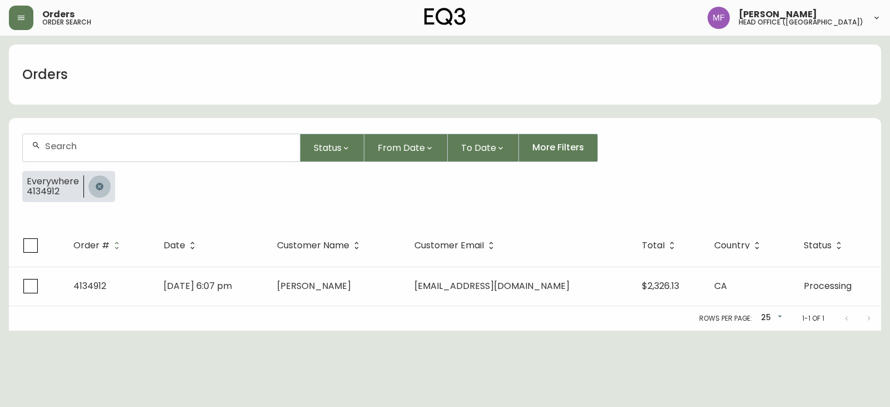
click at [100, 184] on icon "button" at bounding box center [99, 185] width 7 height 7
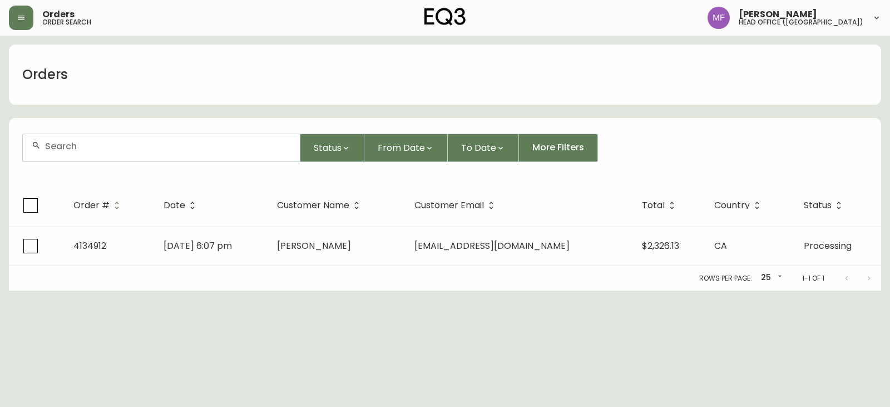
click at [99, 160] on div at bounding box center [161, 147] width 277 height 27
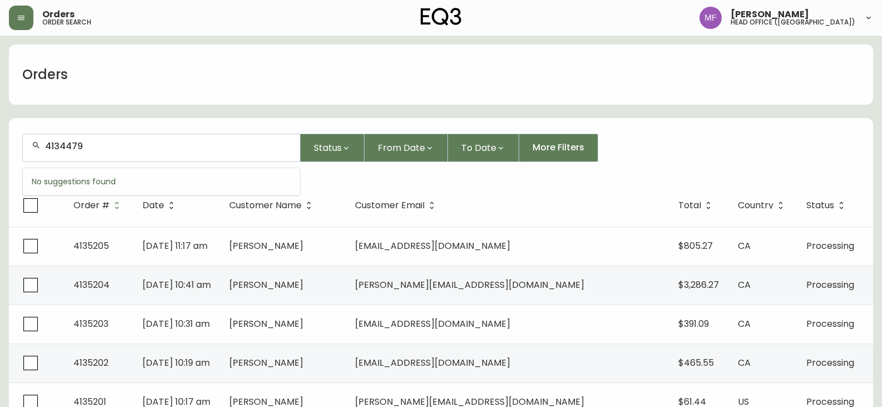
type input "4134479"
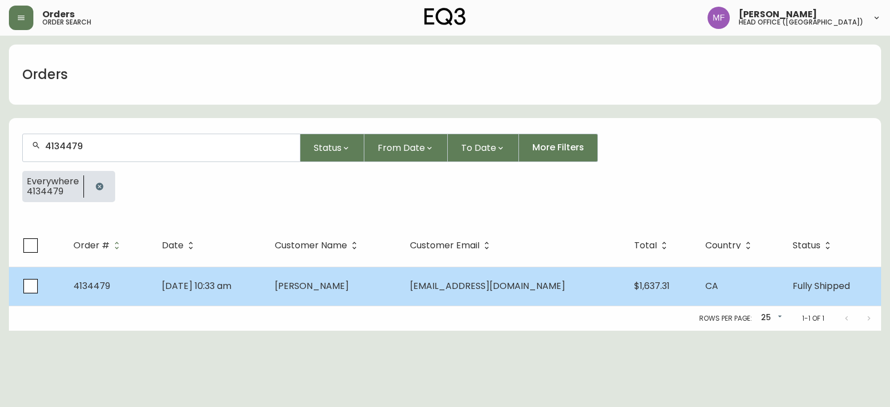
click at [552, 290] on span "sean_rankin_13@hotmail.com" at bounding box center [487, 285] width 155 height 13
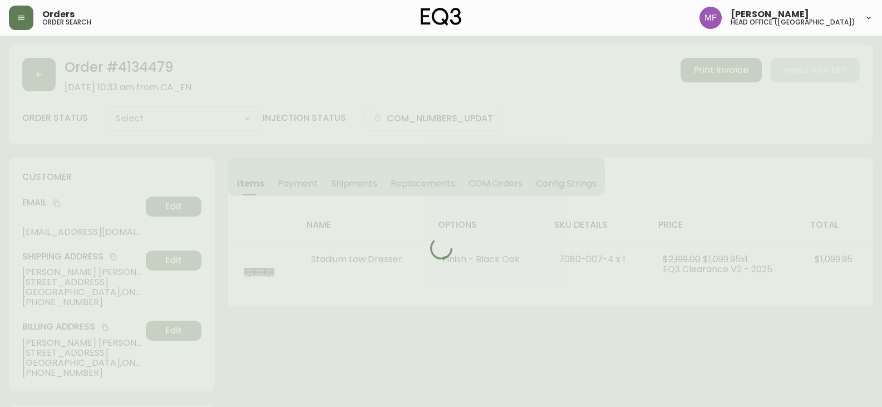
type input "Fully Shipped"
select select "FULLY_SHIPPED"
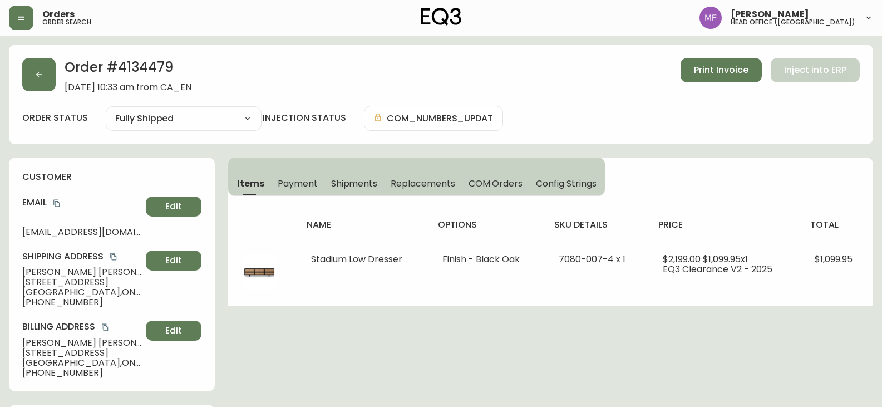
click at [353, 174] on button "Shipments" at bounding box center [354, 183] width 60 height 24
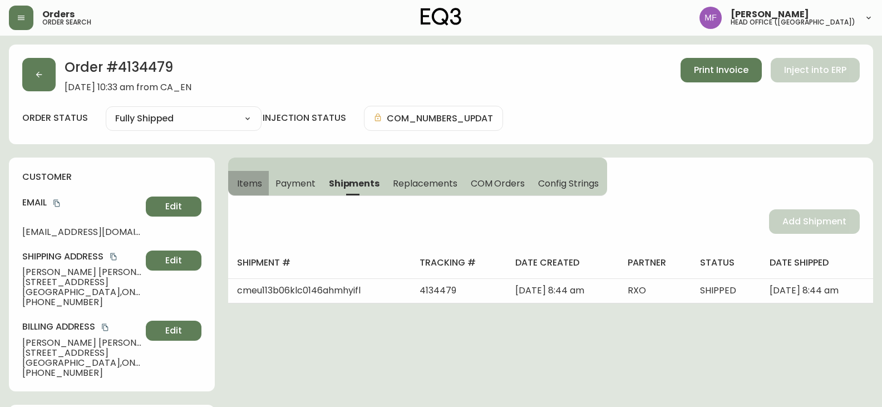
click at [252, 176] on button "Items" at bounding box center [248, 183] width 41 height 24
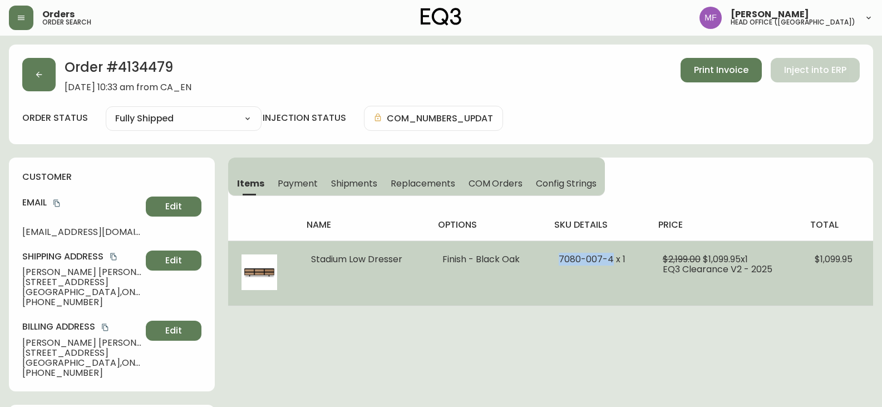
drag, startPoint x: 612, startPoint y: 256, endPoint x: 555, endPoint y: 256, distance: 57.9
click at [555, 256] on td "7080-007-4 x 1" at bounding box center [597, 272] width 104 height 65
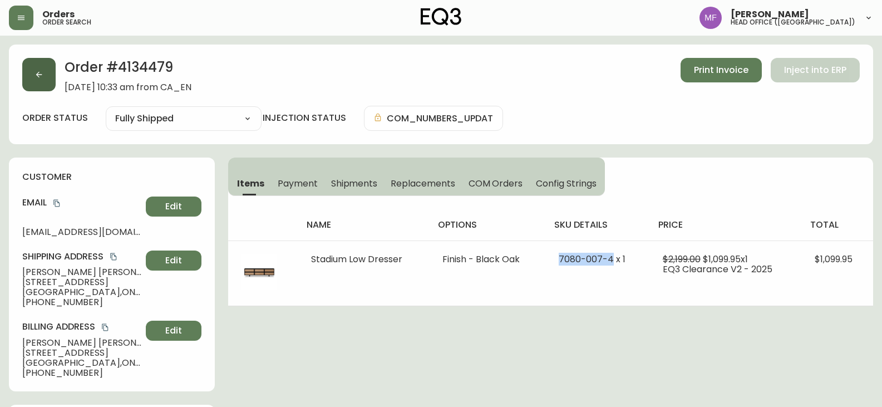
click at [51, 83] on button "button" at bounding box center [38, 74] width 33 height 33
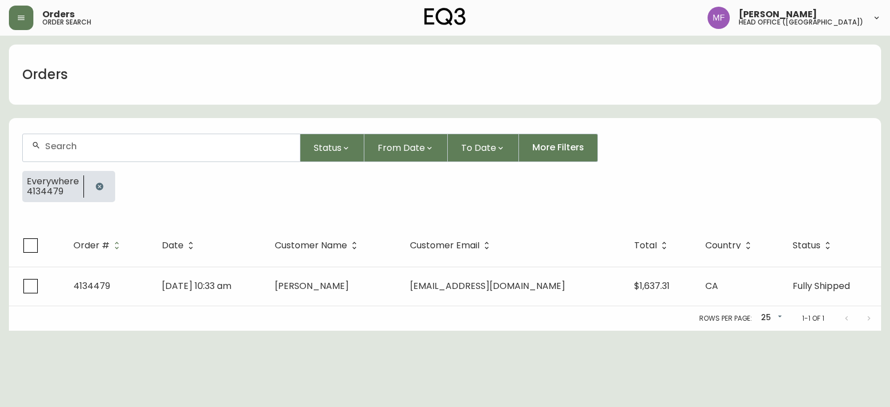
click at [92, 180] on button "button" at bounding box center [99, 186] width 22 height 22
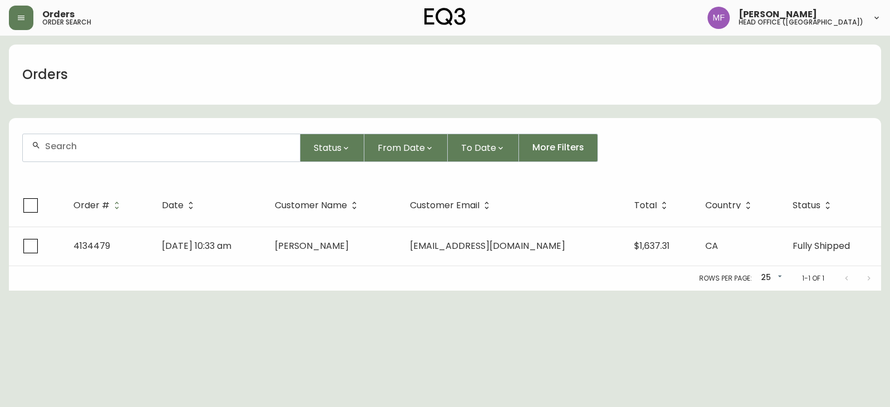
click at [88, 155] on div at bounding box center [161, 147] width 277 height 27
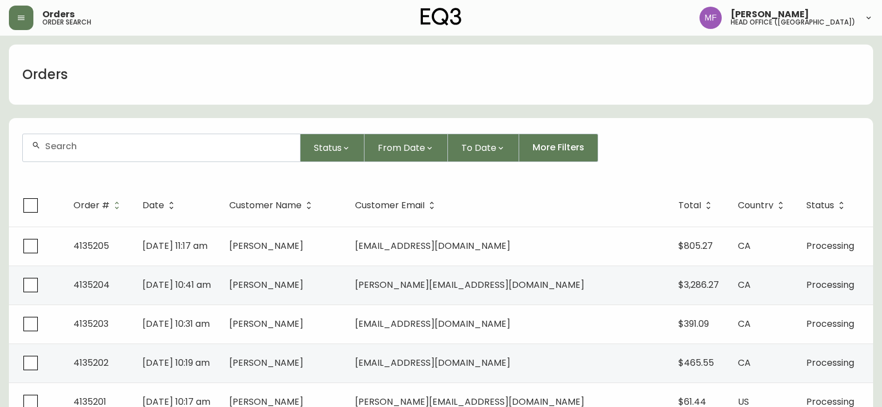
click at [54, 147] on input "text" at bounding box center [168, 146] width 246 height 11
type input "9179366352"
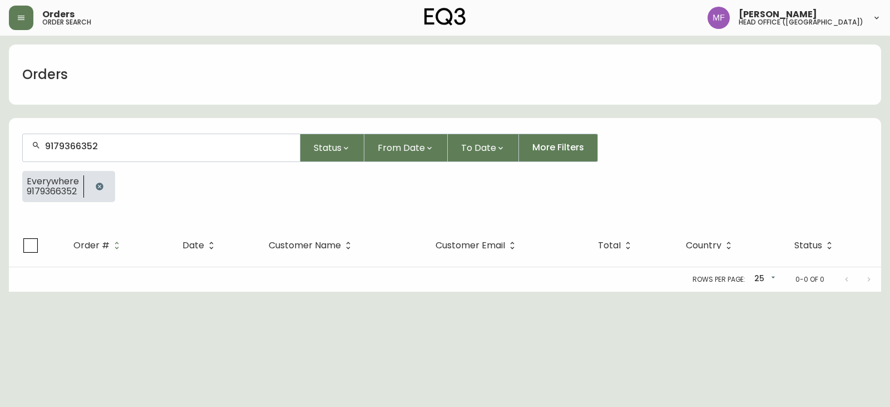
drag, startPoint x: 98, startPoint y: 190, endPoint x: 151, endPoint y: 208, distance: 55.4
click at [98, 190] on icon "button" at bounding box center [99, 185] width 7 height 7
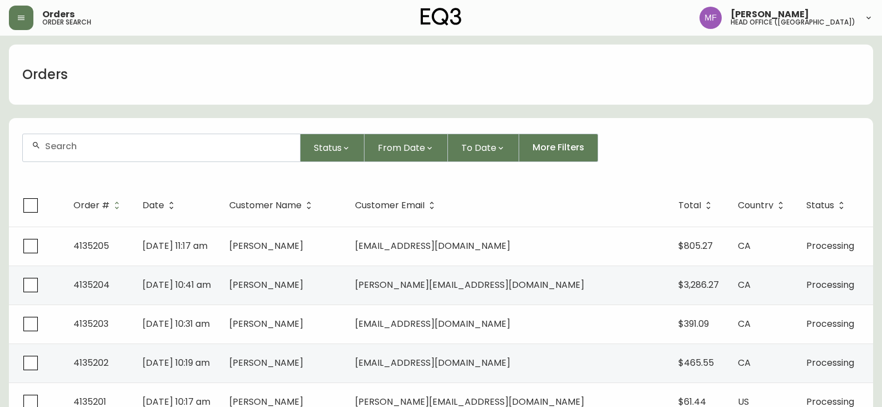
click at [180, 147] on input "text" at bounding box center [168, 146] width 246 height 11
click at [190, 150] on input "text" at bounding box center [168, 146] width 246 height 11
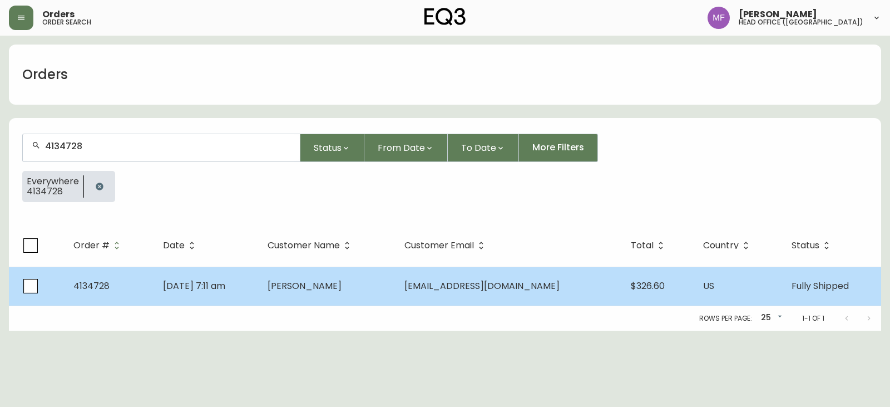
type input "4134728"
click at [396, 290] on td "Menelik Rowe" at bounding box center [327, 285] width 137 height 39
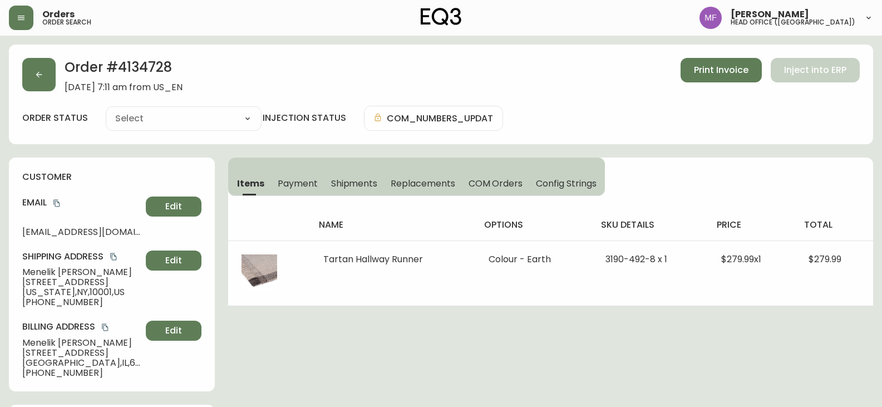
type input "Fully Shipped"
select select "FULLY_SHIPPED"
click at [57, 202] on icon "copy" at bounding box center [57, 203] width 8 height 8
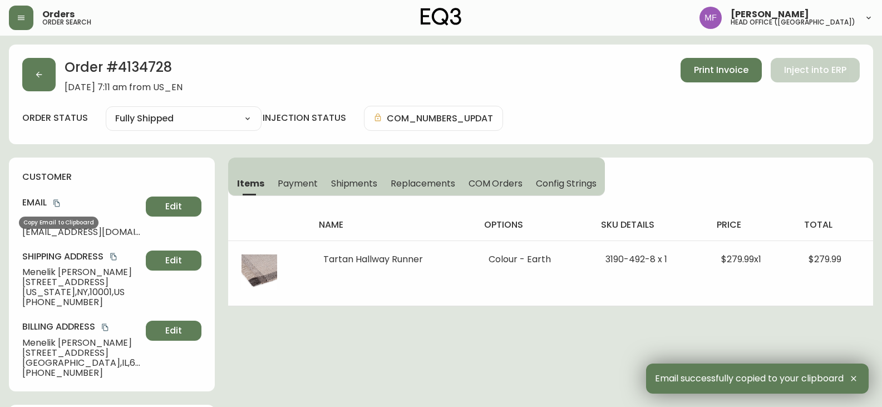
click at [58, 201] on icon "copy" at bounding box center [57, 203] width 8 height 8
drag, startPoint x: 86, startPoint y: 271, endPoint x: 22, endPoint y: 274, distance: 64.6
click at [22, 274] on div "customer Email Kingethim@instaddr.win Edit Shipping Address Menelik Rowe 243 W …" at bounding box center [112, 274] width 206 height 234
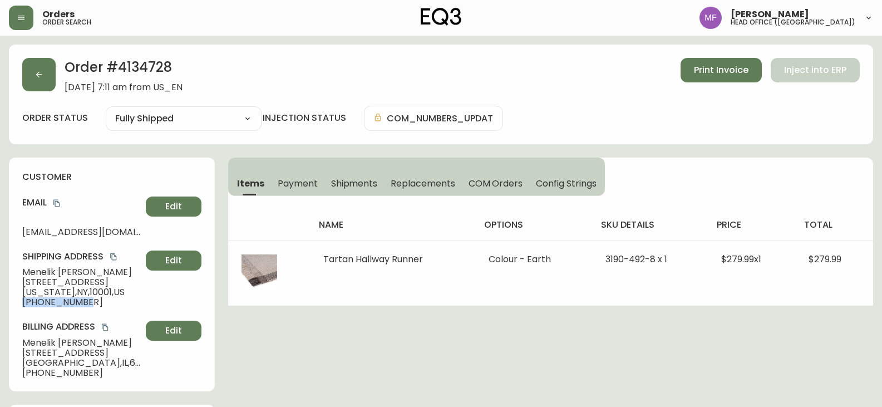
drag, startPoint x: 83, startPoint y: 305, endPoint x: 16, endPoint y: 303, distance: 67.9
click at [16, 303] on div "customer Email Kingethim@instaddr.win Edit Shipping Address Menelik Rowe 243 W …" at bounding box center [112, 274] width 206 height 234
click at [134, 70] on h2 "Order # 4134728" at bounding box center [124, 70] width 118 height 24
drag, startPoint x: 81, startPoint y: 274, endPoint x: 1, endPoint y: 272, distance: 79.6
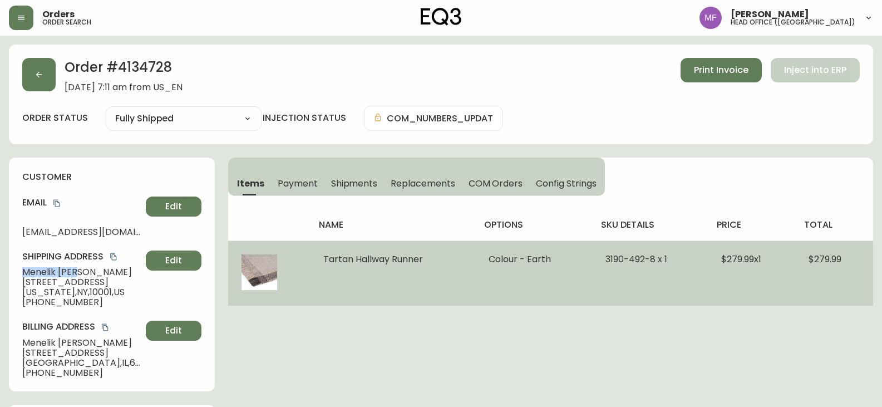
drag, startPoint x: 433, startPoint y: 261, endPoint x: 323, endPoint y: 264, distance: 109.6
click at [323, 264] on td "Tartan Hallway Runner" at bounding box center [392, 272] width 165 height 65
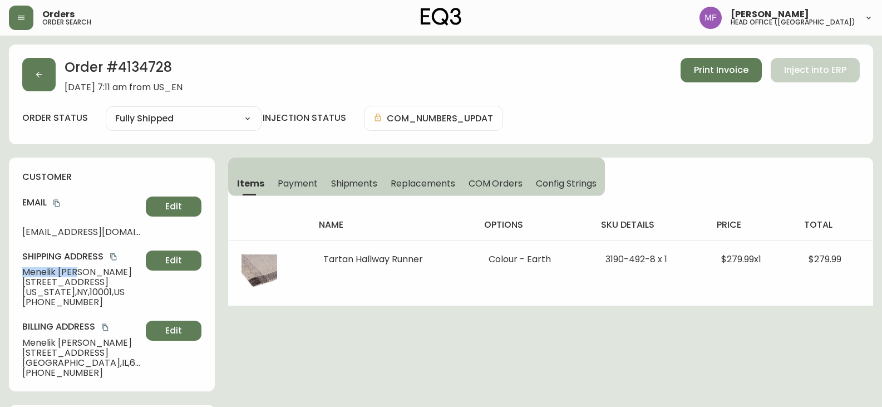
click at [340, 178] on span "Shipments" at bounding box center [354, 183] width 47 height 12
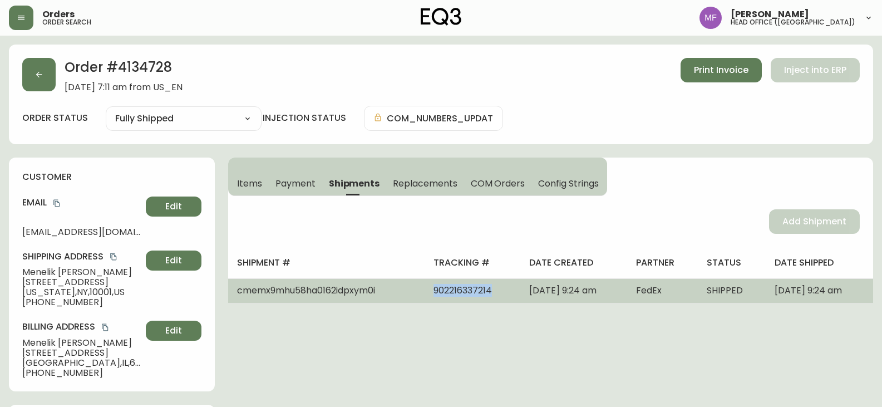
drag, startPoint x: 469, startPoint y: 291, endPoint x: 399, endPoint y: 292, distance: 70.1
click at [424, 292] on td "902216337214" at bounding box center [472, 290] width 96 height 24
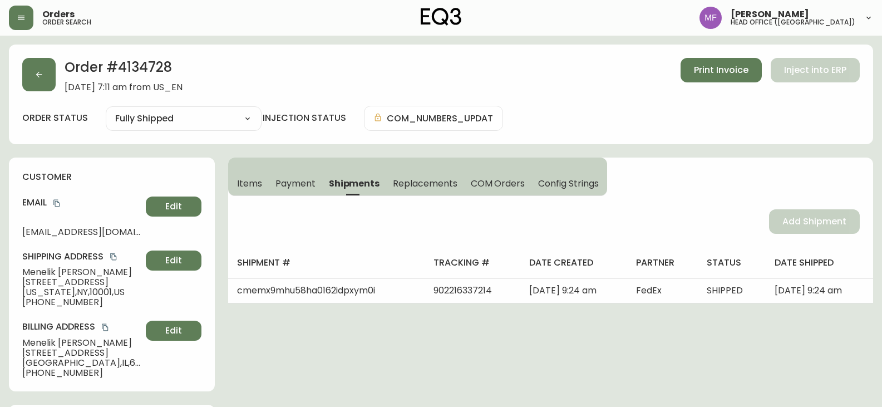
click at [146, 67] on h2 "Order # 4134728" at bounding box center [124, 70] width 118 height 24
click at [248, 188] on span "Items" at bounding box center [249, 183] width 25 height 12
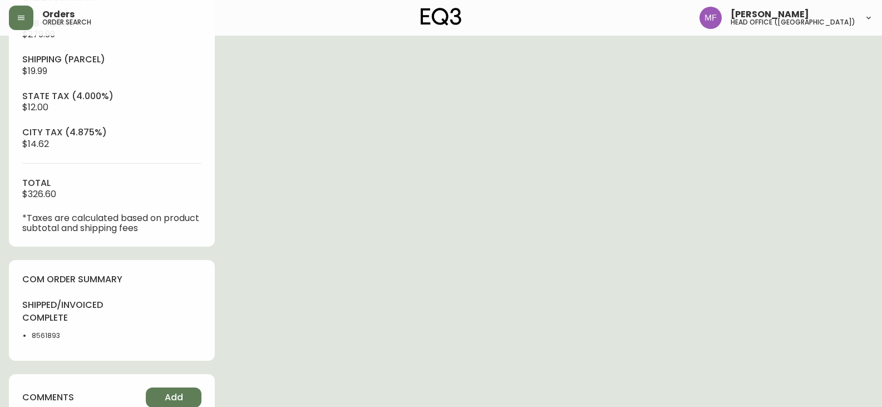
scroll to position [556, 0]
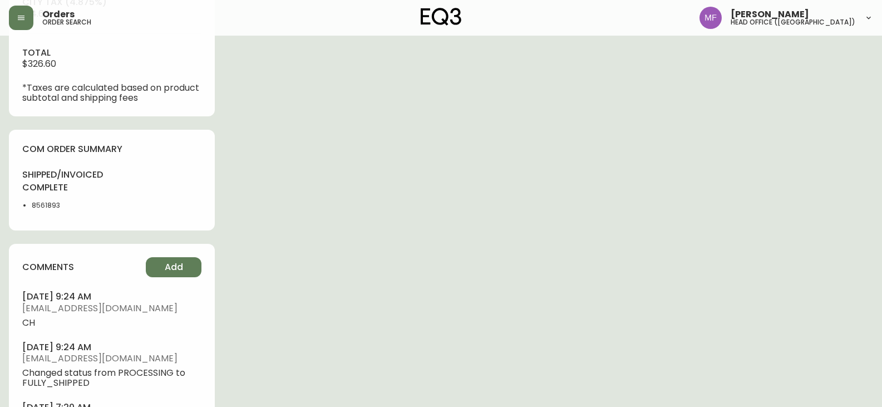
click at [28, 202] on ul "8561893" at bounding box center [63, 205] width 83 height 10
drag, startPoint x: 30, startPoint y: 202, endPoint x: 41, endPoint y: 202, distance: 10.6
click at [31, 202] on ul "8561893" at bounding box center [63, 205] width 83 height 10
click at [43, 207] on li "8561893" at bounding box center [68, 205] width 73 height 10
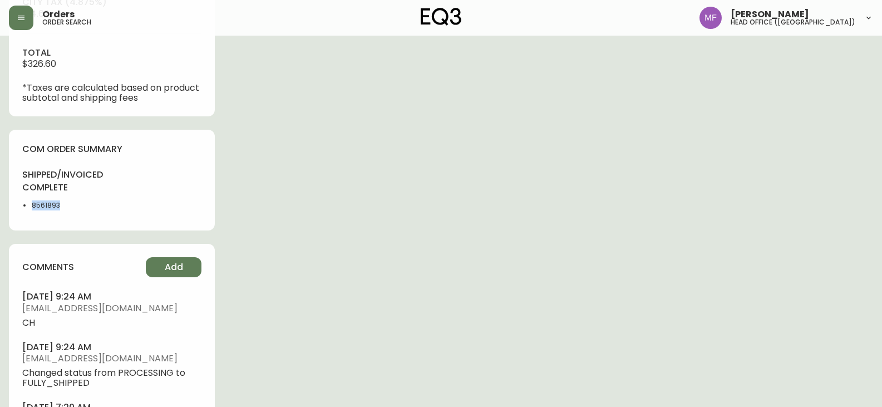
scroll to position [111, 0]
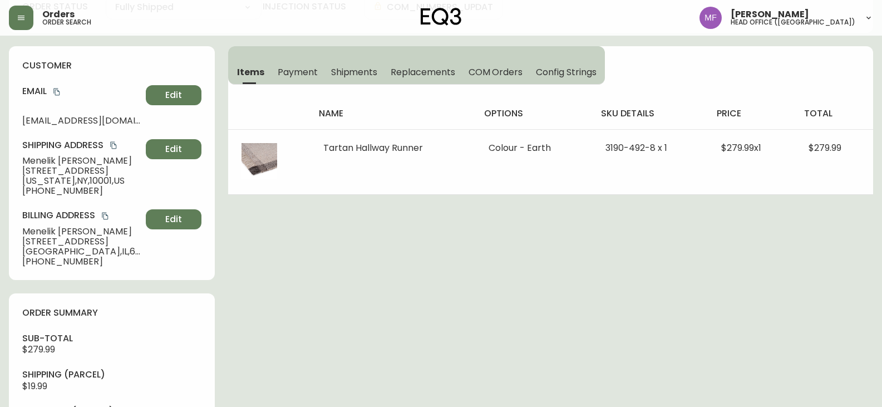
drag, startPoint x: 449, startPoint y: 213, endPoint x: 477, endPoint y: 155, distance: 64.9
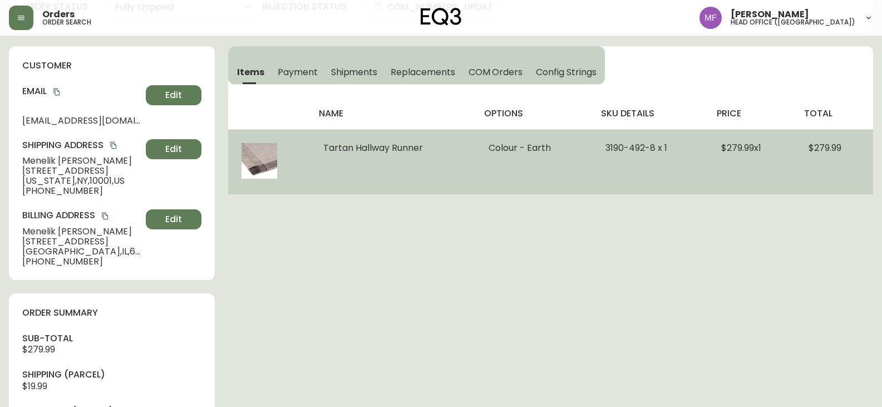
drag, startPoint x: 592, startPoint y: 147, endPoint x: 652, endPoint y: 151, distance: 59.6
click at [652, 151] on td "3190-492-8 x 1" at bounding box center [650, 161] width 116 height 65
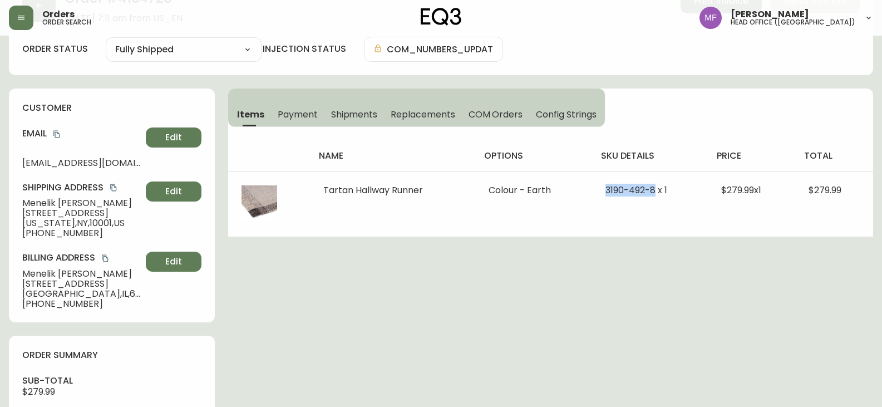
scroll to position [0, 0]
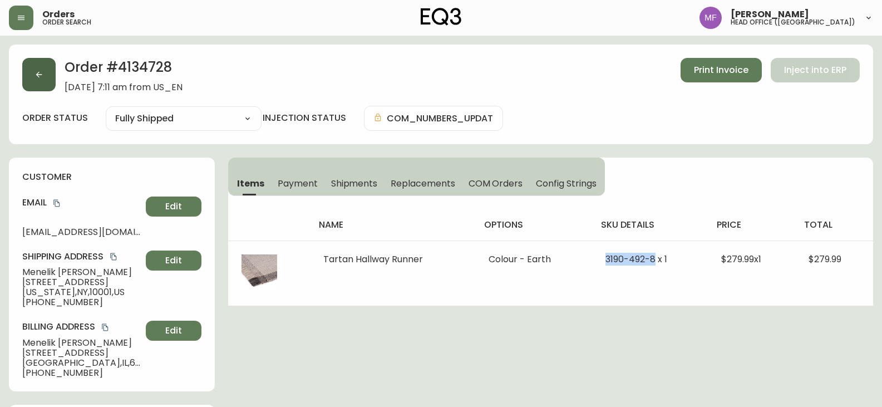
click at [43, 87] on button "button" at bounding box center [38, 74] width 33 height 33
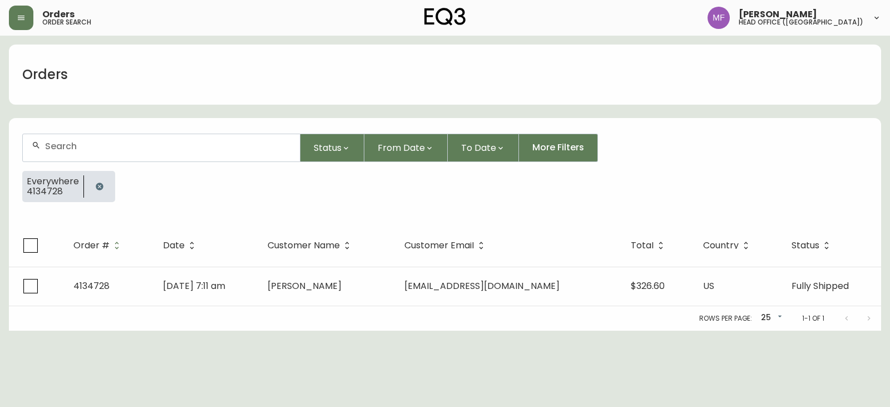
drag, startPoint x: 98, startPoint y: 185, endPoint x: 90, endPoint y: 149, distance: 37.1
click at [98, 184] on icon "button" at bounding box center [99, 185] width 7 height 7
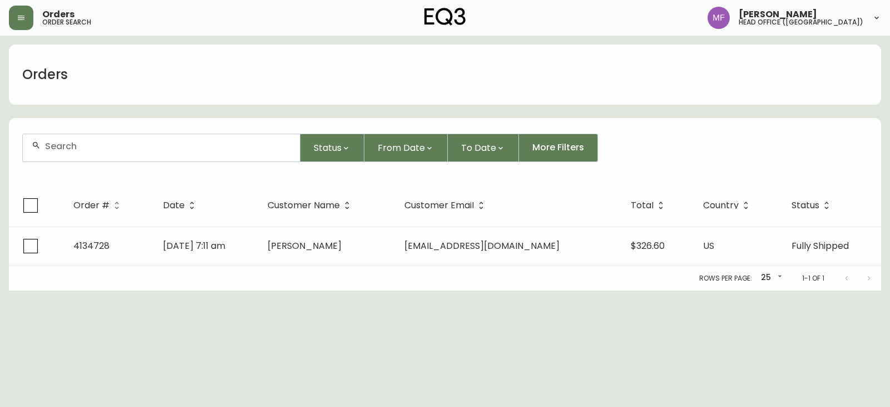
click at [90, 149] on input "text" at bounding box center [168, 146] width 246 height 11
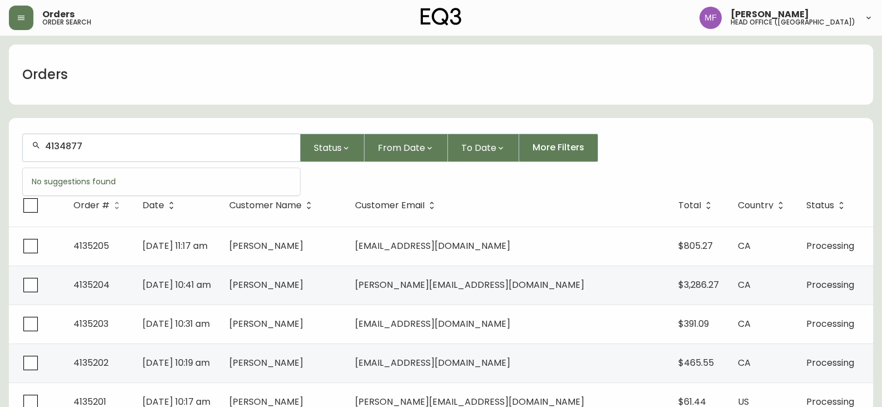
type input "4134877"
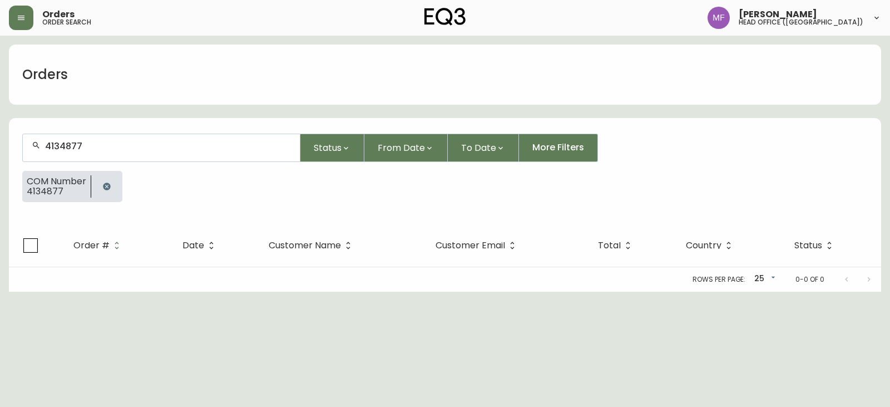
click at [109, 186] on icon "button" at bounding box center [106, 185] width 7 height 7
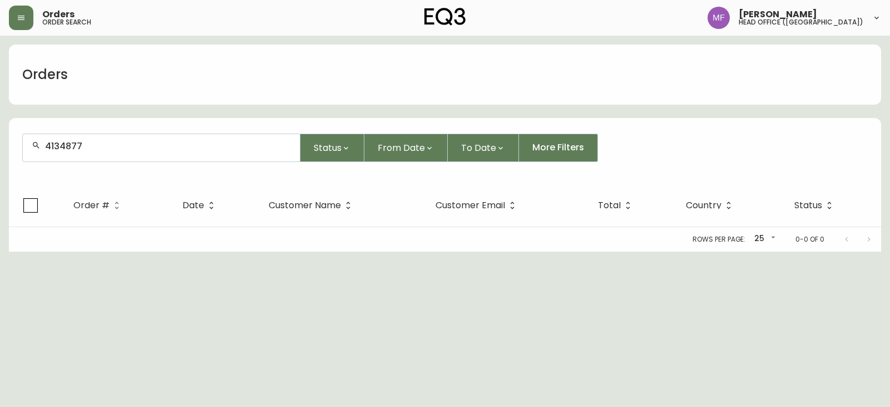
click at [93, 153] on div "4134877" at bounding box center [161, 147] width 277 height 27
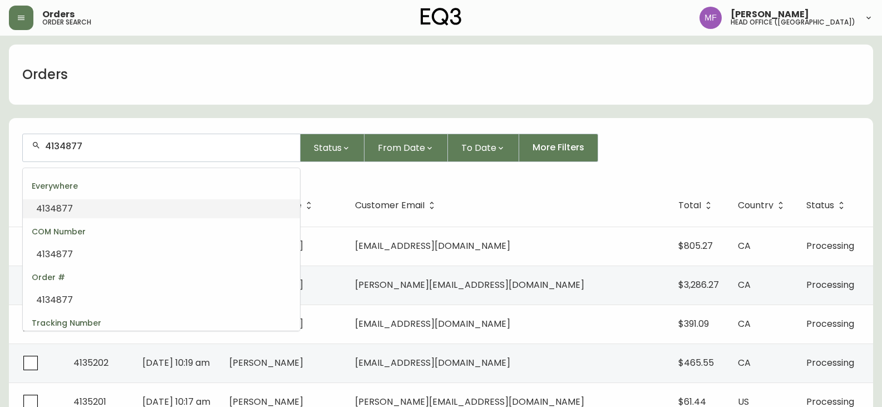
drag, startPoint x: 85, startPoint y: 145, endPoint x: 0, endPoint y: 144, distance: 85.1
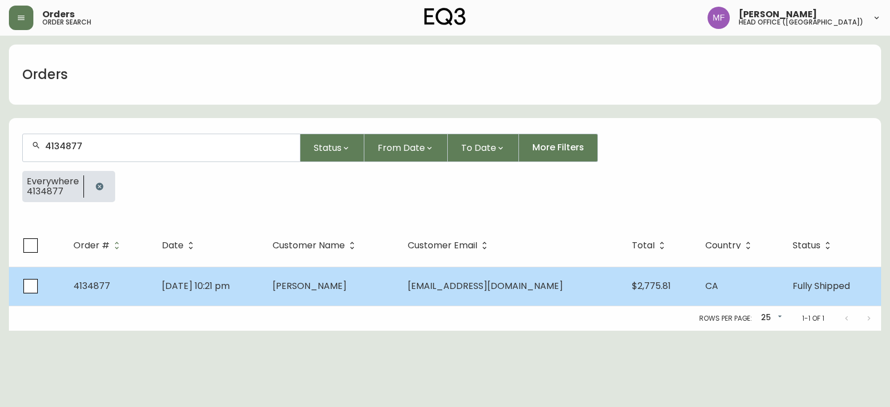
click at [321, 278] on td "Michael Yapp" at bounding box center [331, 285] width 135 height 39
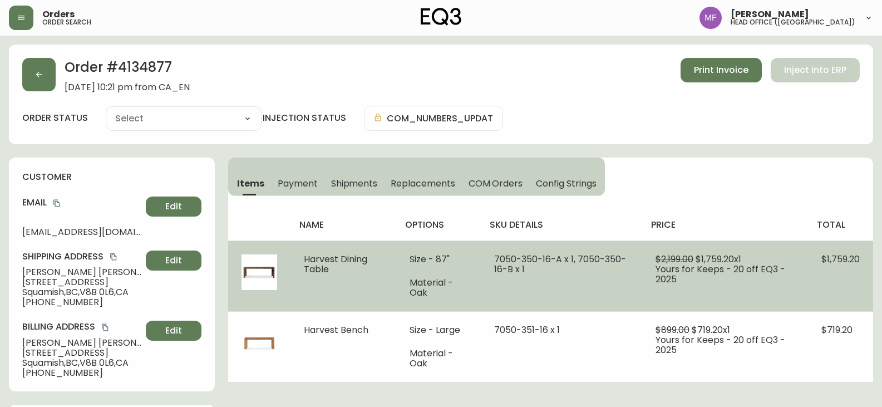
type input "Fully Shipped"
select select "FULLY_SHIPPED"
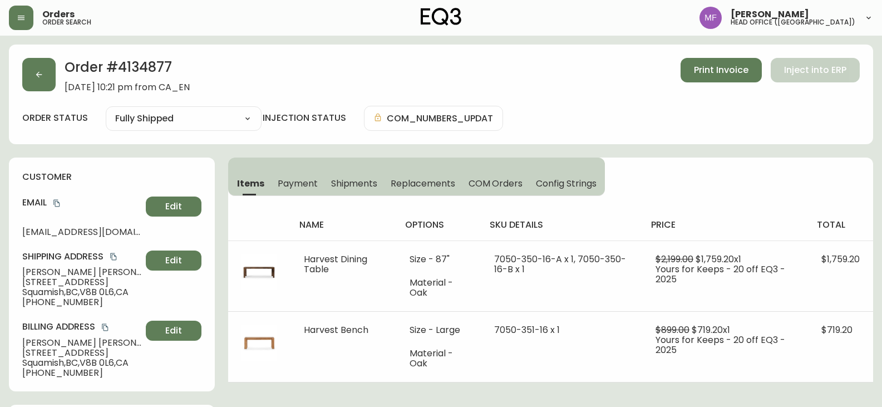
click at [359, 184] on span "Shipments" at bounding box center [354, 183] width 47 height 12
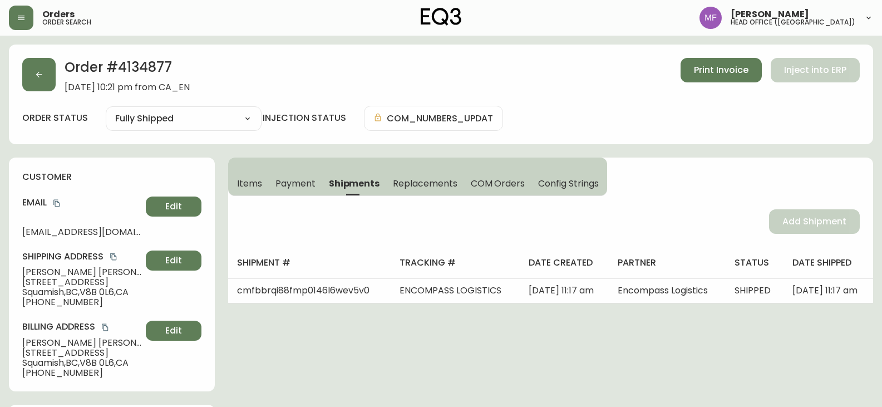
click at [240, 181] on span "Items" at bounding box center [249, 183] width 25 height 12
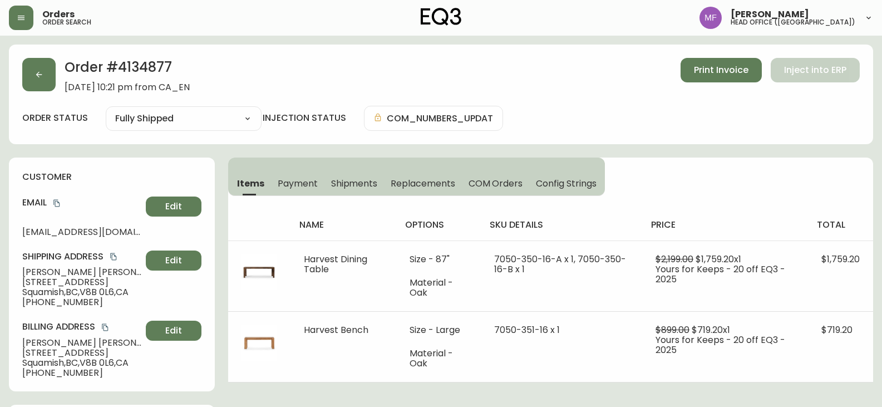
click at [157, 76] on h2 "Order # 4134877" at bounding box center [127, 70] width 125 height 24
drag, startPoint x: 94, startPoint y: 273, endPoint x: 0, endPoint y: 273, distance: 94.0
click at [154, 73] on h2 "Order # 4134877" at bounding box center [127, 70] width 125 height 24
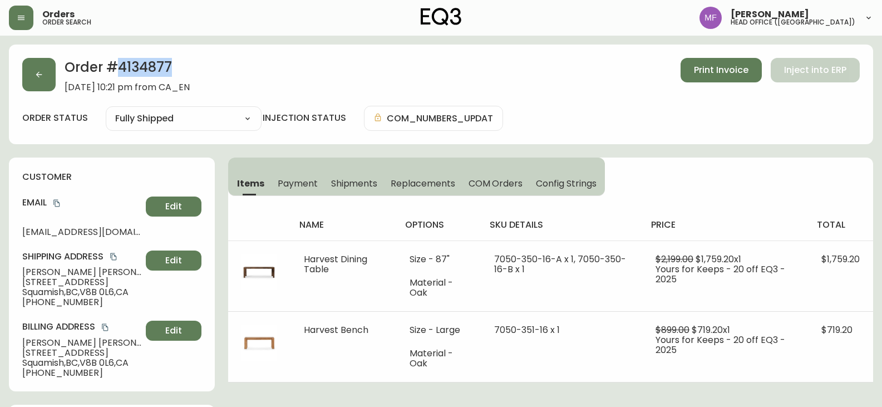
click at [155, 73] on h2 "Order # 4134877" at bounding box center [127, 70] width 125 height 24
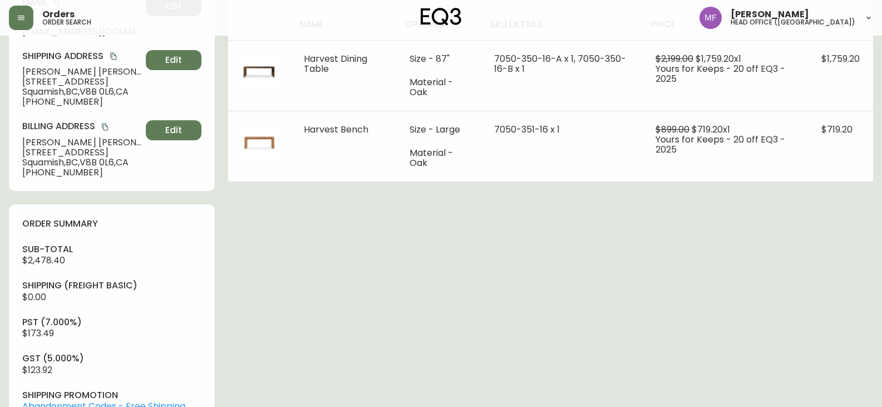
scroll to position [445, 0]
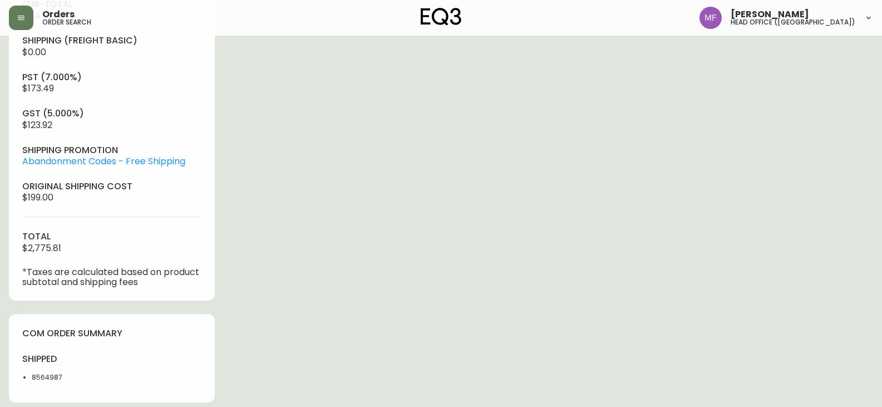
click at [42, 375] on li "8564987" at bounding box center [68, 377] width 73 height 10
drag, startPoint x: 617, startPoint y: 228, endPoint x: 779, endPoint y: 283, distance: 171.5
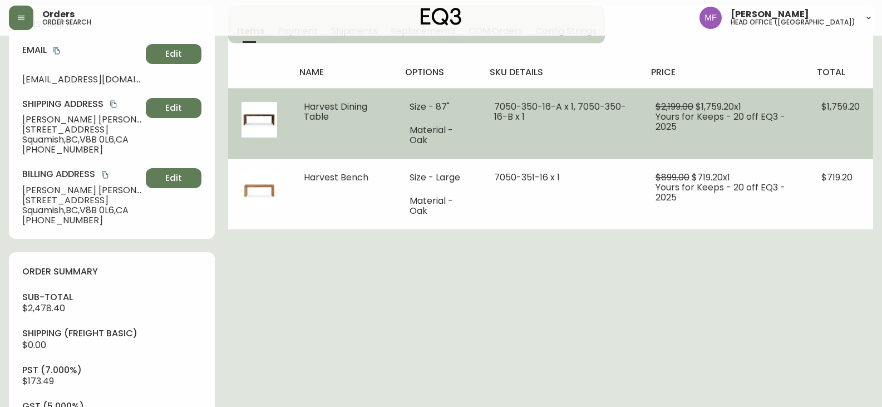
scroll to position [151, 0]
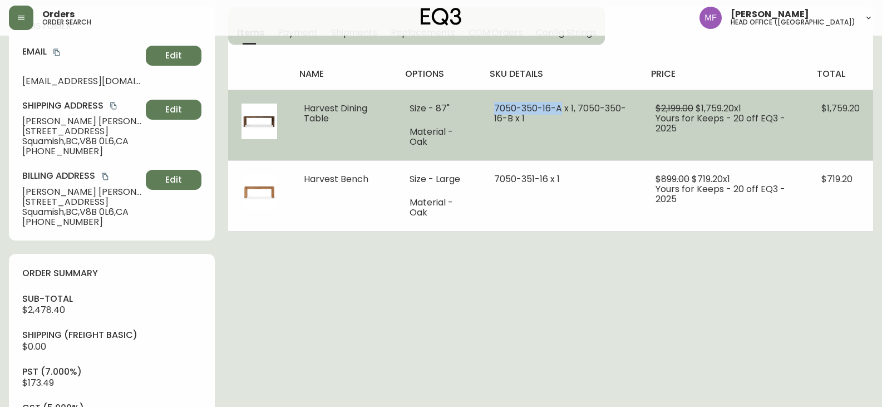
drag, startPoint x: 562, startPoint y: 111, endPoint x: 493, endPoint y: 107, distance: 69.1
click at [493, 107] on td "7050-350-16-A x 1, 7050-350-16-B x 1" at bounding box center [561, 125] width 161 height 71
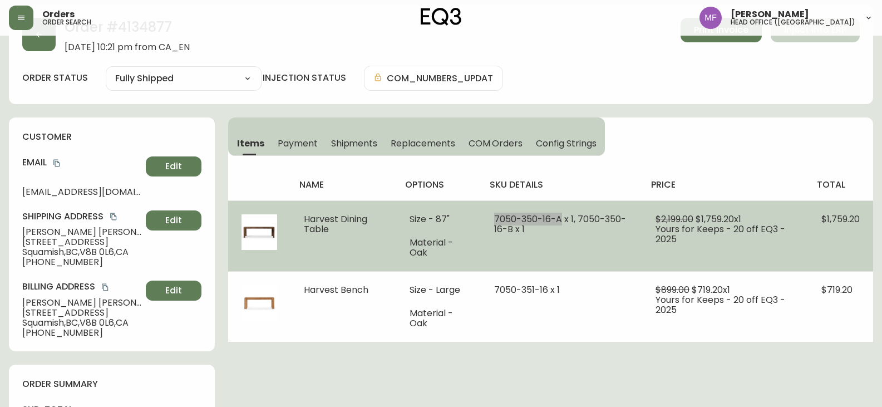
scroll to position [0, 0]
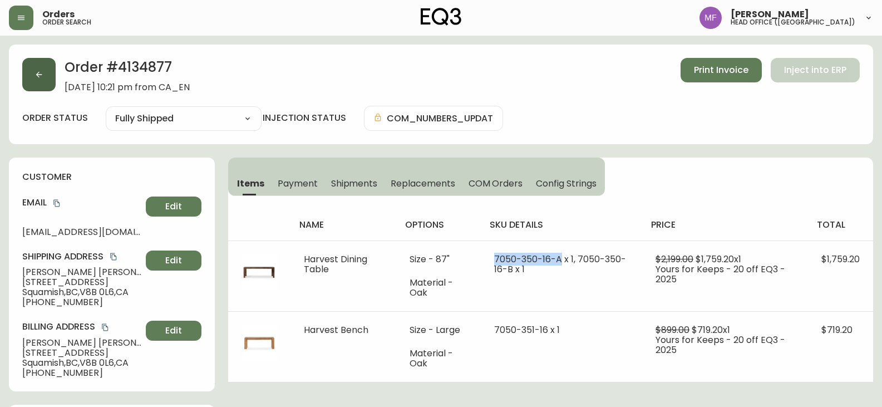
click at [46, 80] on button "button" at bounding box center [38, 74] width 33 height 33
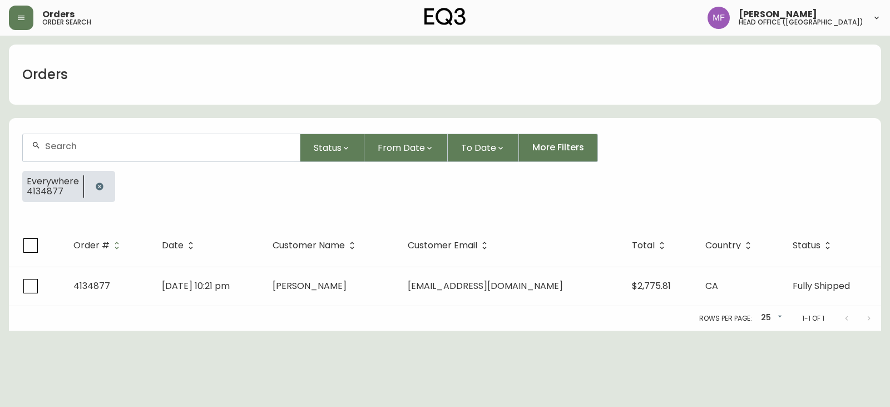
click at [98, 186] on icon "button" at bounding box center [99, 186] width 9 height 9
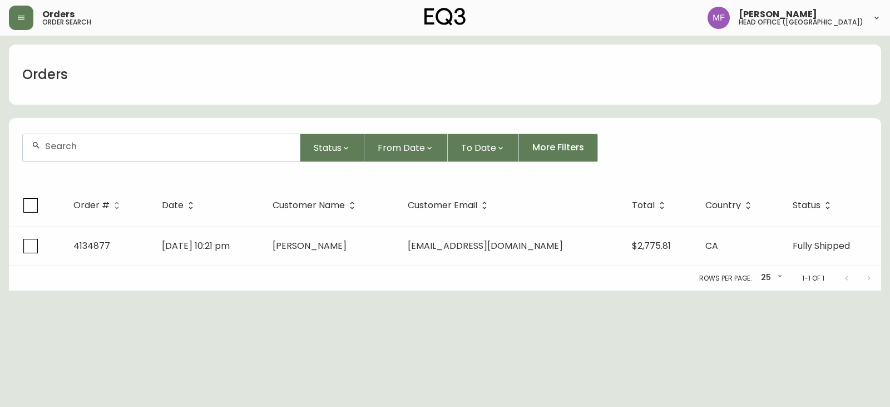
click at [89, 152] on div at bounding box center [161, 147] width 277 height 27
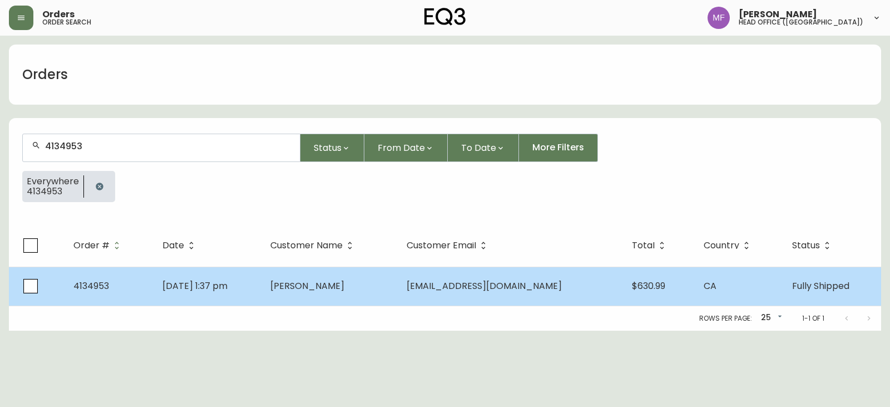
type input "4134953"
click at [236, 275] on td "Aug 30 2025, 1:37 pm" at bounding box center [208, 285] width 108 height 39
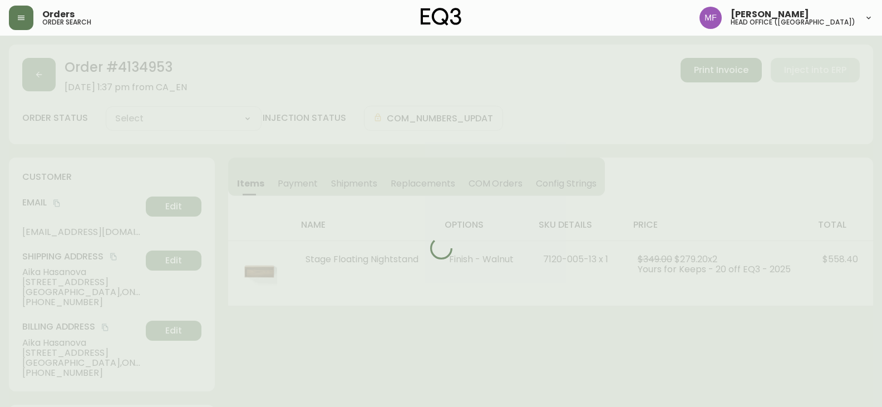
type input "Fully Shipped"
select select "FULLY_SHIPPED"
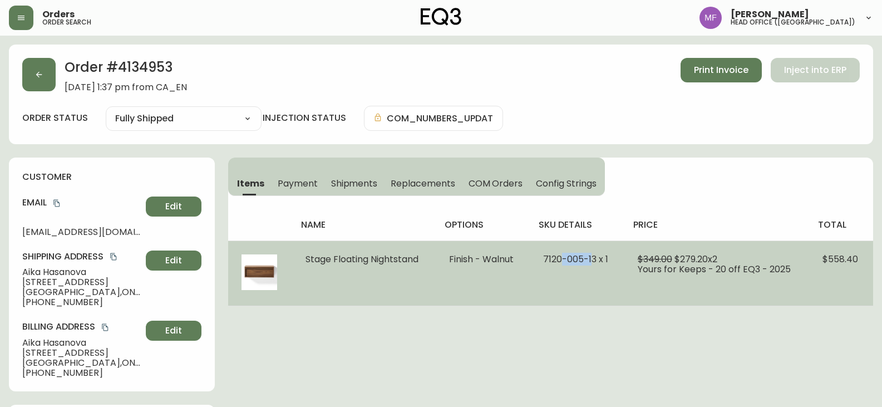
drag, startPoint x: 596, startPoint y: 260, endPoint x: 565, endPoint y: 261, distance: 30.6
click at [565, 261] on span "7120-005-13 x 1" at bounding box center [575, 259] width 65 height 13
click at [597, 263] on span "7120-005-13 x 1" at bounding box center [575, 259] width 65 height 13
drag, startPoint x: 599, startPoint y: 260, endPoint x: 545, endPoint y: 264, distance: 54.6
click at [545, 264] on td "7120-005-13 x 1" at bounding box center [577, 272] width 95 height 65
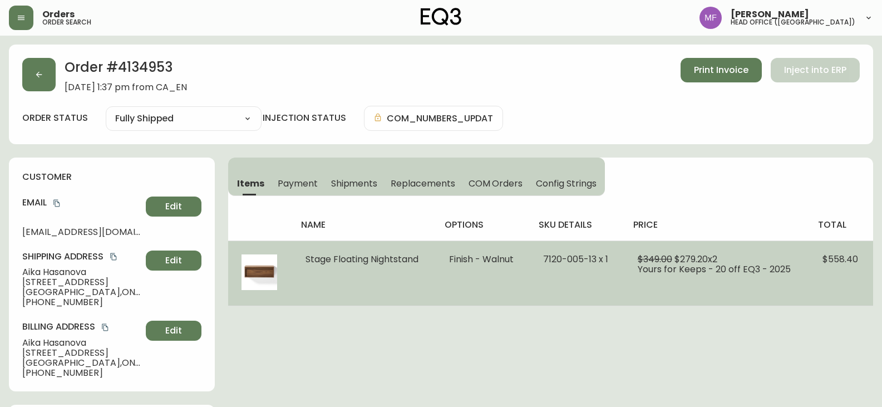
click at [414, 274] on td "Stage Floating Nightstand" at bounding box center [364, 272] width 144 height 65
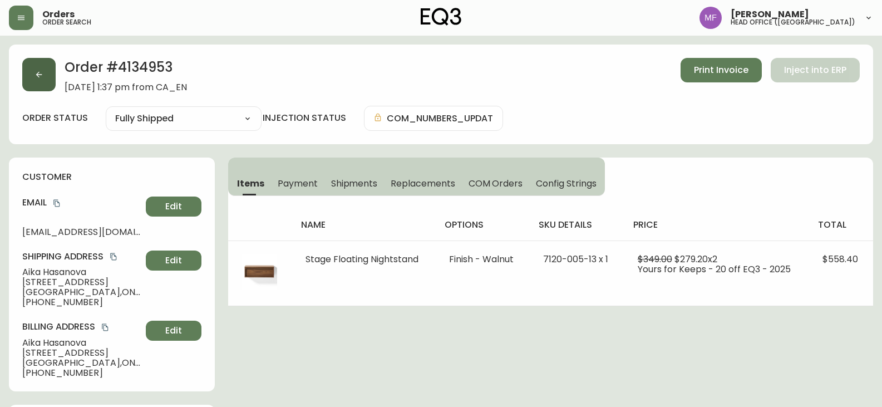
click at [26, 74] on button "button" at bounding box center [38, 74] width 33 height 33
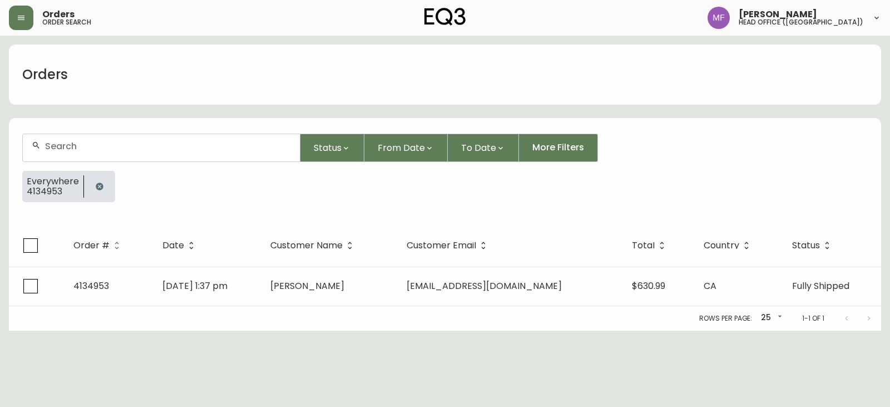
click at [96, 181] on button "button" at bounding box center [99, 186] width 22 height 22
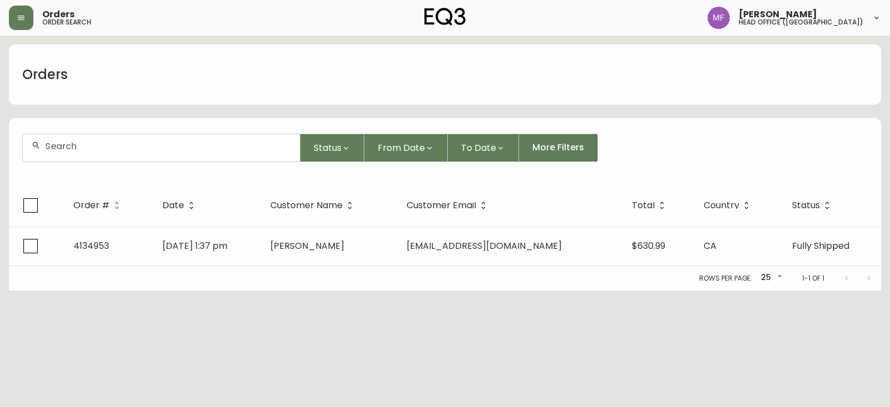
click at [87, 153] on div at bounding box center [161, 147] width 277 height 27
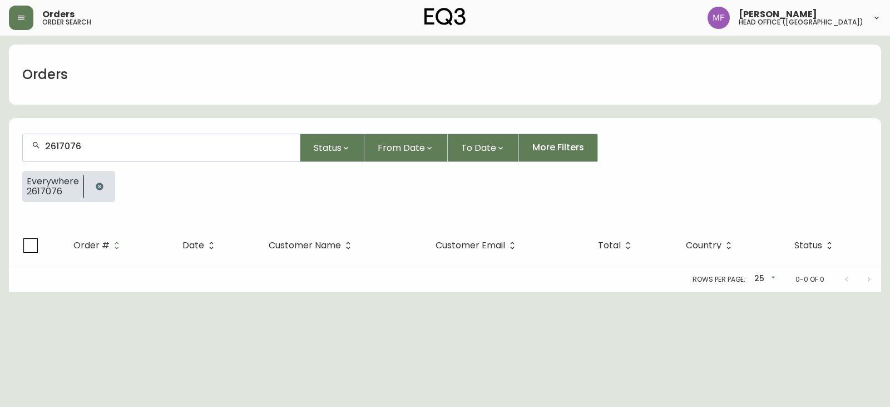
type input "2617076"
click at [101, 182] on icon "button" at bounding box center [99, 186] width 9 height 9
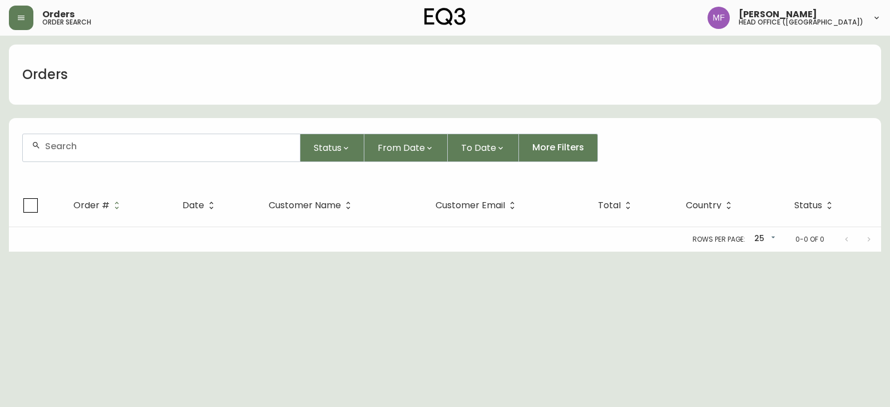
click at [101, 182] on form "Status From Date To Date More Filters" at bounding box center [445, 152] width 872 height 64
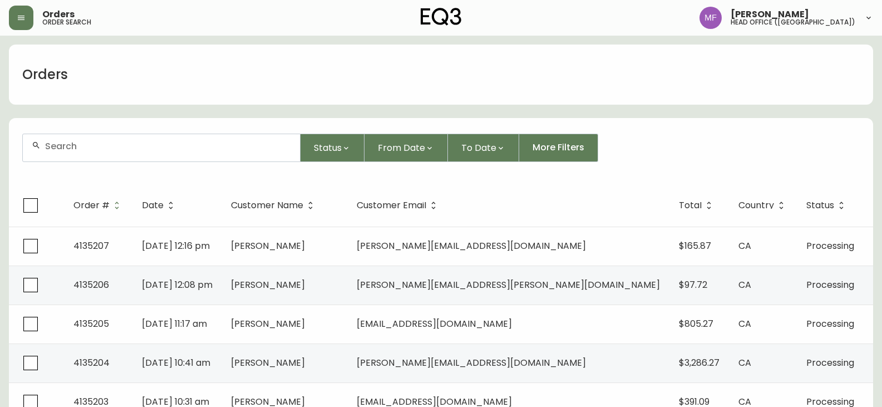
click at [108, 149] on input "text" at bounding box center [168, 146] width 246 height 11
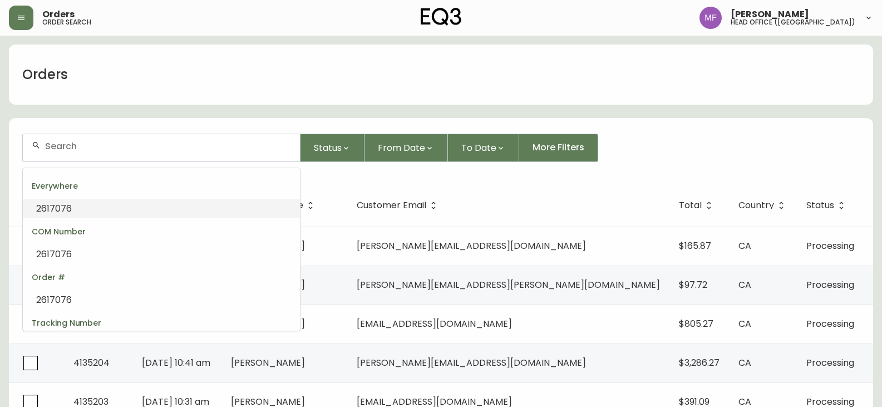
paste input "danasnell.91@gmail.com"
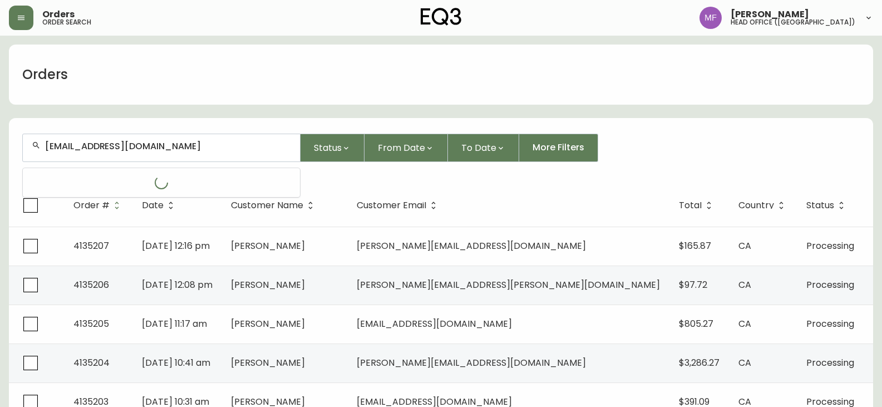
type input "danasnell.91@gmail.com"
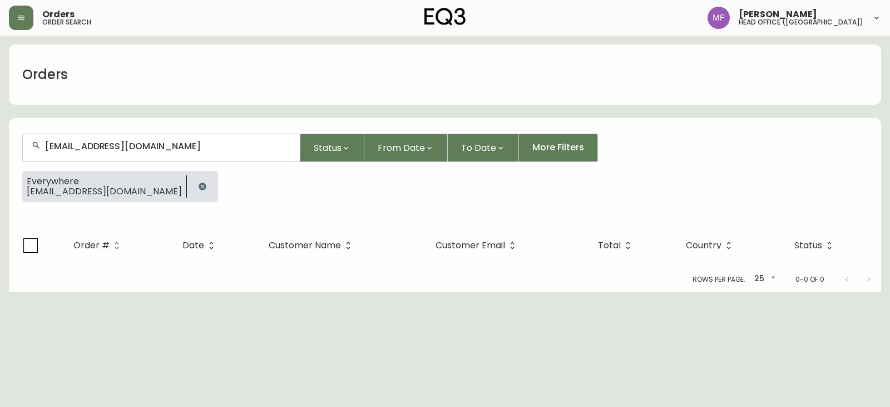
click at [199, 185] on icon "button" at bounding box center [202, 185] width 7 height 7
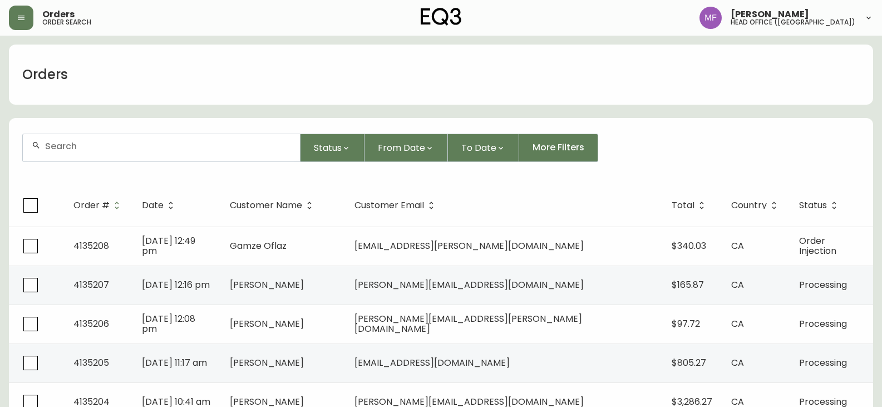
click at [56, 146] on input "text" at bounding box center [168, 146] width 246 height 11
paste input "camelgrassjuice@gmail.com"
type input "camelgrassjuice@gmail.com"
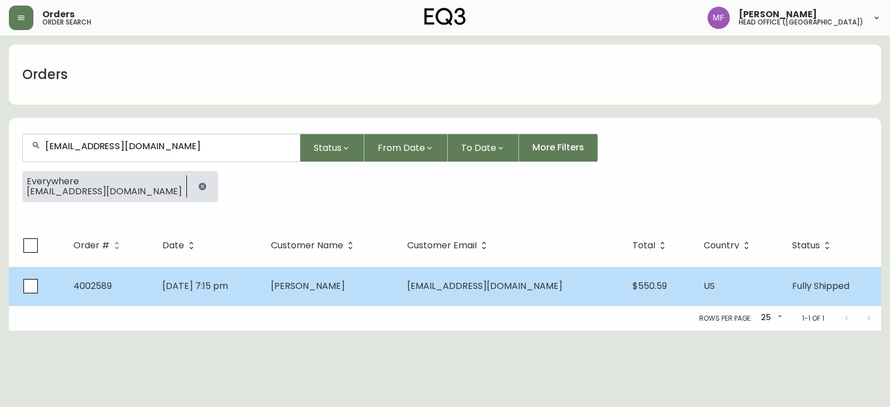
click at [206, 290] on span "Nov 25 2018, 7:15 pm" at bounding box center [195, 285] width 66 height 13
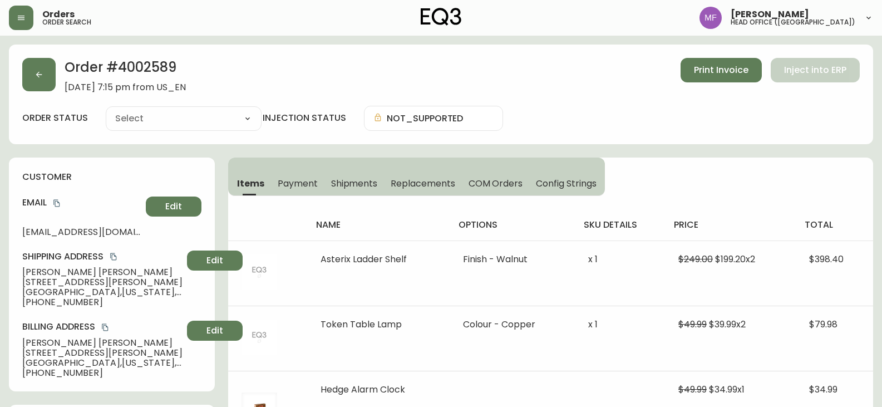
type input "Fully Shipped"
select select "FULLY_SHIPPED"
click at [149, 68] on h2 "Order # 4002589" at bounding box center [125, 70] width 121 height 24
drag, startPoint x: 91, startPoint y: 270, endPoint x: 0, endPoint y: 270, distance: 91.2
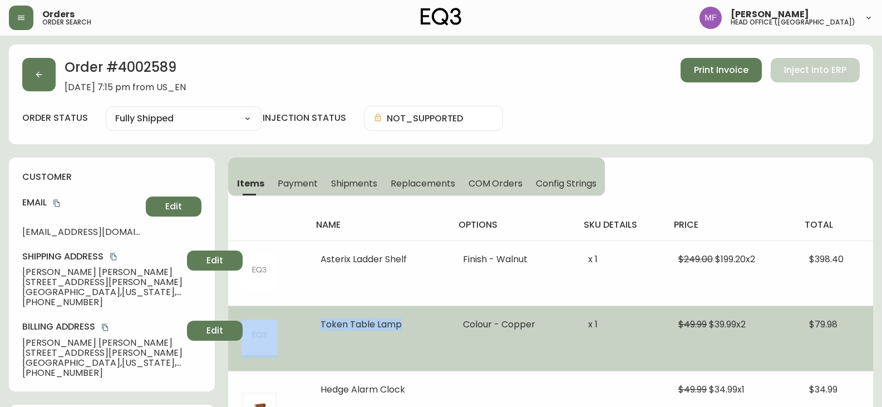
drag, startPoint x: 405, startPoint y: 324, endPoint x: 294, endPoint y: 330, distance: 111.4
click at [294, 330] on tr "Token Table Lamp Colour - Copper x 1 $49.99 $39.99 x 2 $79.98" at bounding box center [550, 337] width 645 height 65
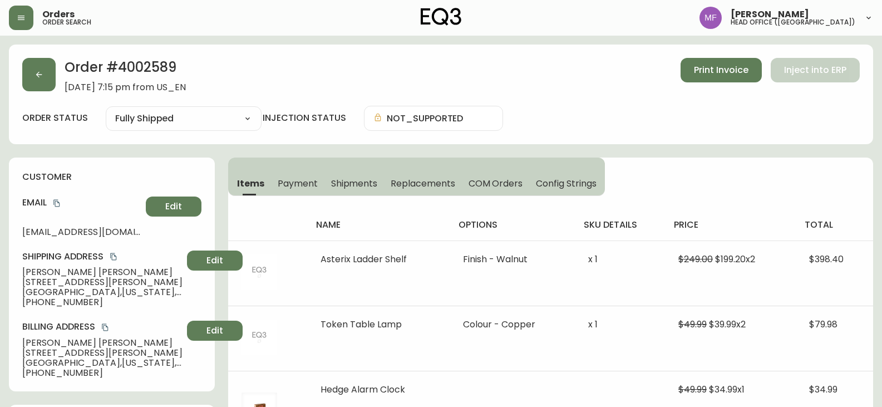
click at [131, 71] on h2 "Order # 4002589" at bounding box center [125, 70] width 121 height 24
click at [132, 71] on h2 "Order # 4002589" at bounding box center [125, 70] width 121 height 24
click at [373, 175] on button "Shipments" at bounding box center [354, 183] width 60 height 24
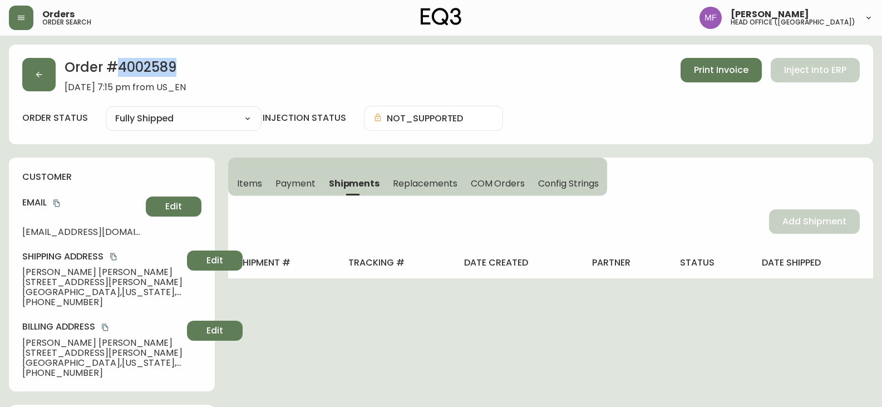
click at [262, 180] on button "Items" at bounding box center [248, 183] width 41 height 24
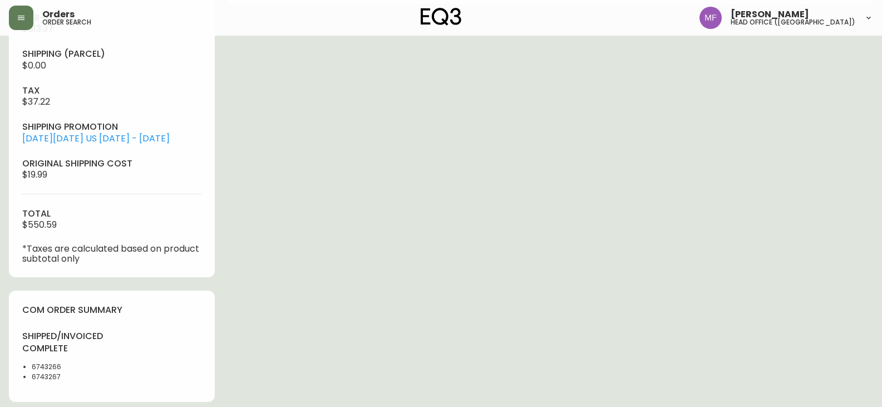
scroll to position [501, 0]
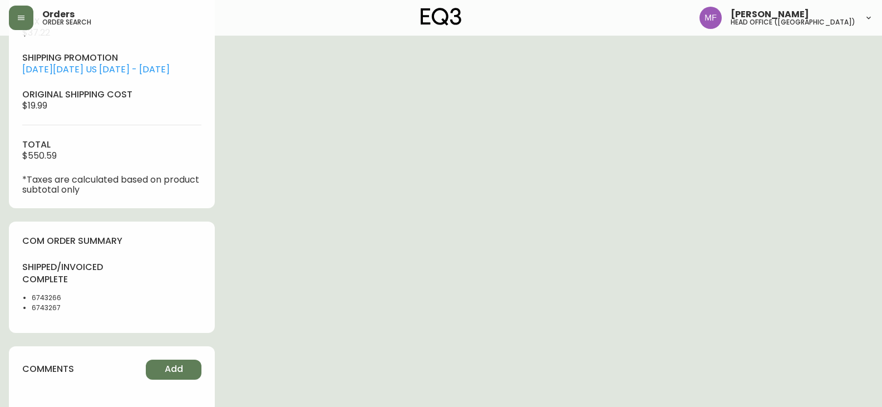
click at [48, 310] on li "6743267" at bounding box center [68, 308] width 73 height 10
click at [49, 310] on li "6743267" at bounding box center [68, 308] width 73 height 10
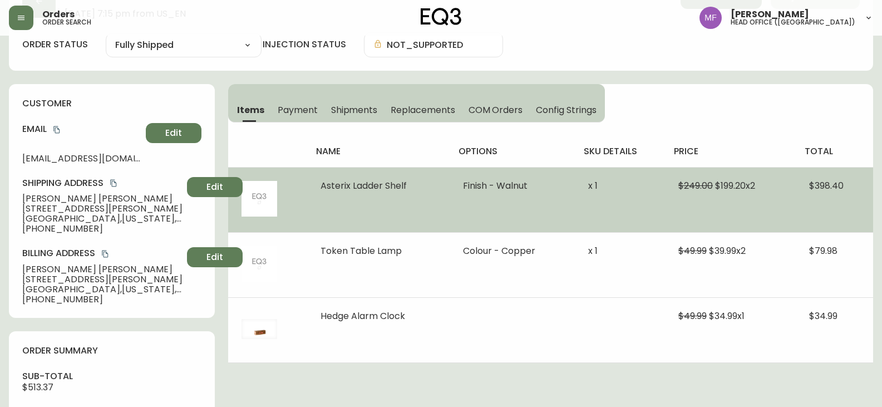
scroll to position [0, 0]
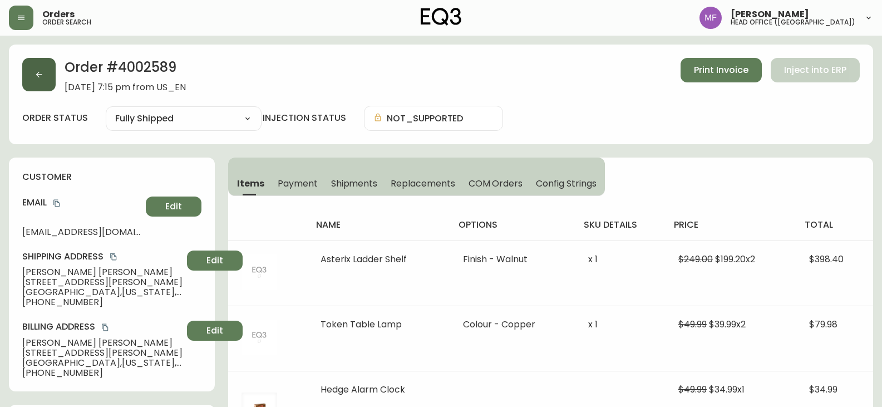
click at [41, 87] on button "button" at bounding box center [38, 74] width 33 height 33
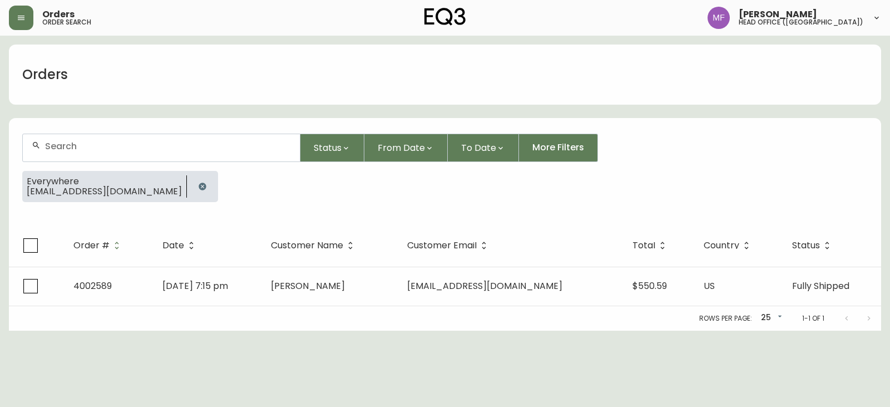
click at [155, 187] on span "camelgrassjuice@gmail.com" at bounding box center [104, 191] width 155 height 10
click at [191, 181] on button "button" at bounding box center [202, 186] width 22 height 22
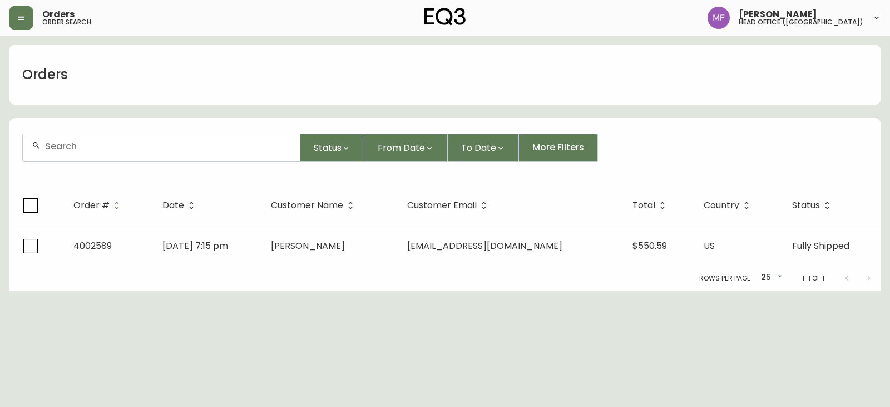
click at [159, 156] on div at bounding box center [161, 147] width 277 height 27
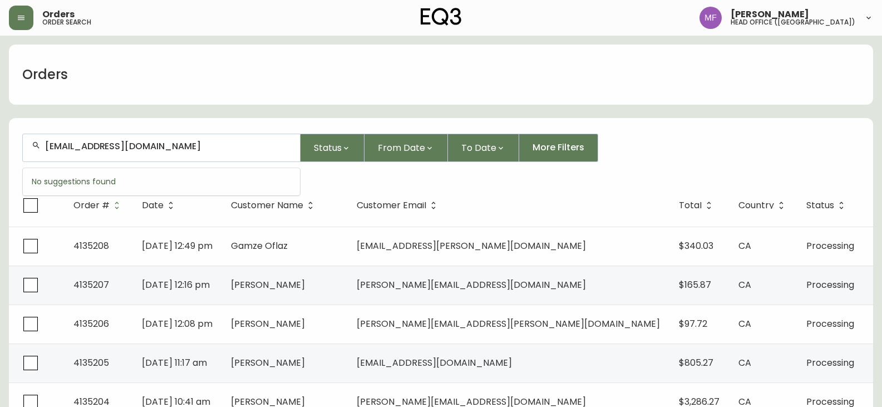
type input "ryandorsman@gmail.com"
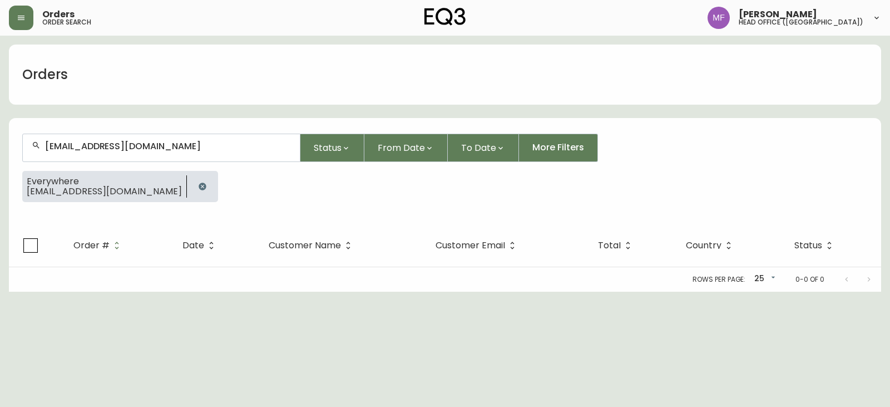
drag, startPoint x: 162, startPoint y: 182, endPoint x: 159, endPoint y: 170, distance: 12.7
click at [198, 182] on icon "button" at bounding box center [202, 186] width 9 height 9
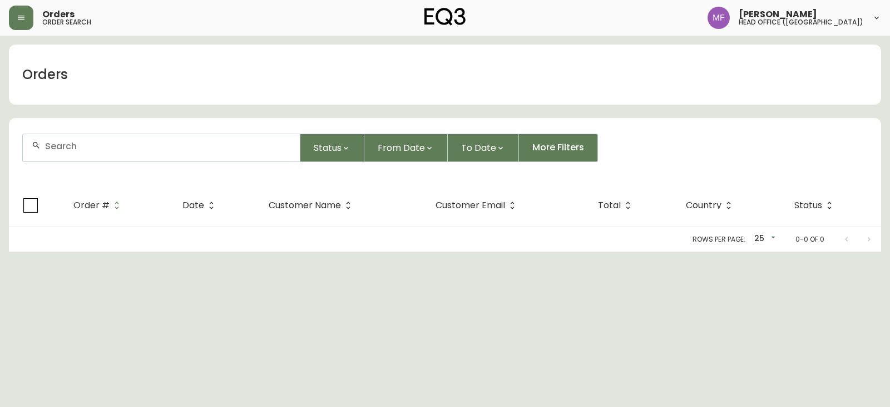
click at [144, 149] on input "text" at bounding box center [168, 146] width 246 height 11
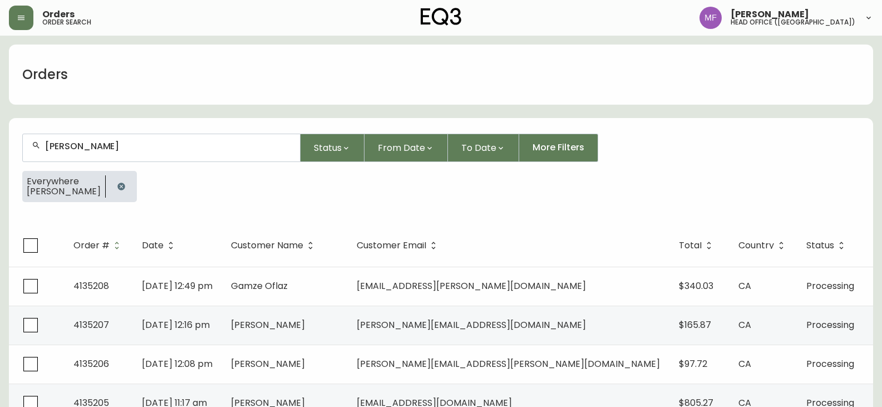
type input "Ryan Dorsman"
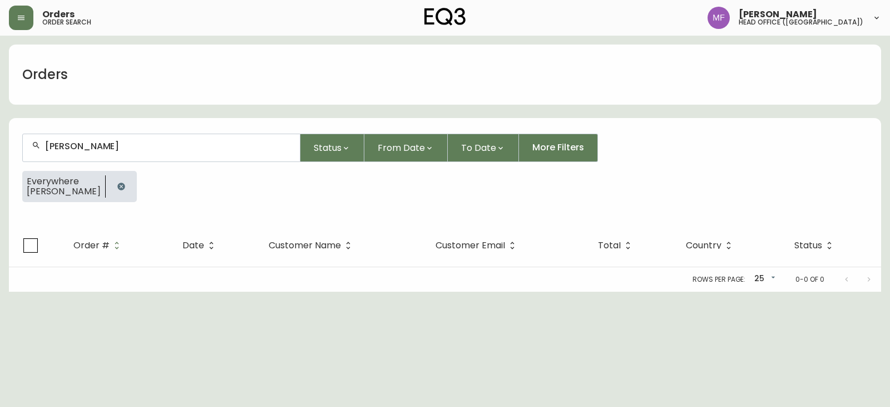
click at [119, 187] on button "button" at bounding box center [121, 186] width 22 height 22
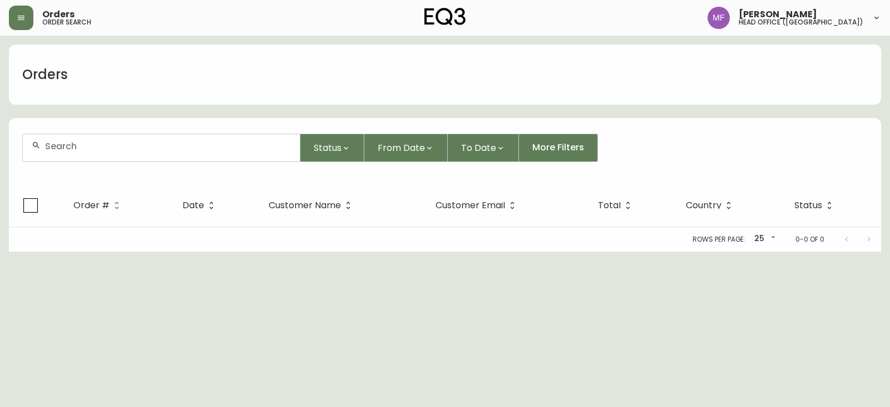
click at [100, 153] on div at bounding box center [161, 147] width 277 height 27
paste input "https://www.eq3.com/ca/en/shopwithus/eq3-locations"
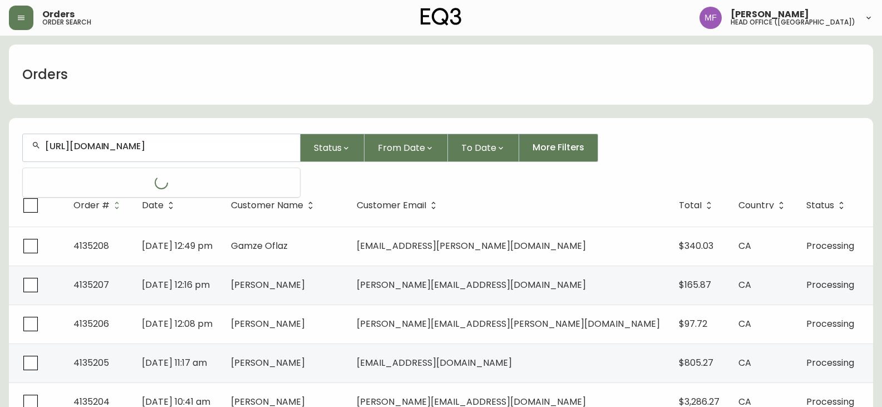
scroll to position [0, 6]
type input "https://www.eq3.com/ca/en/shopwithus/eq3-locations"
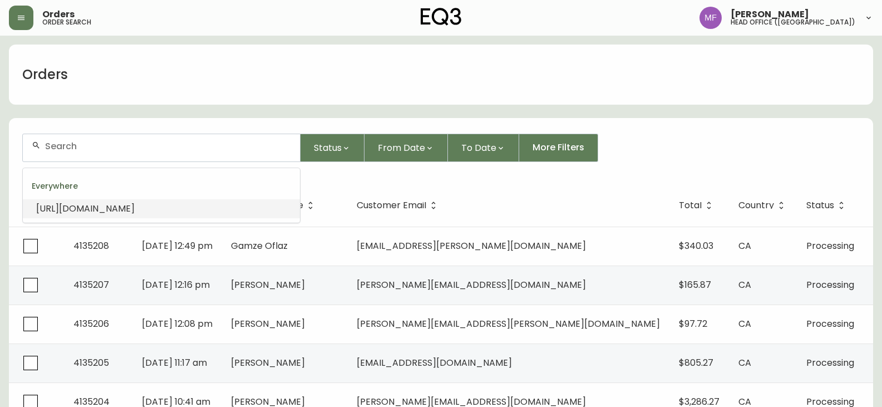
scroll to position [0, 0]
drag, startPoint x: 52, startPoint y: 154, endPoint x: 46, endPoint y: 150, distance: 6.5
click at [52, 154] on div at bounding box center [161, 147] width 277 height 27
paste input "4134079"
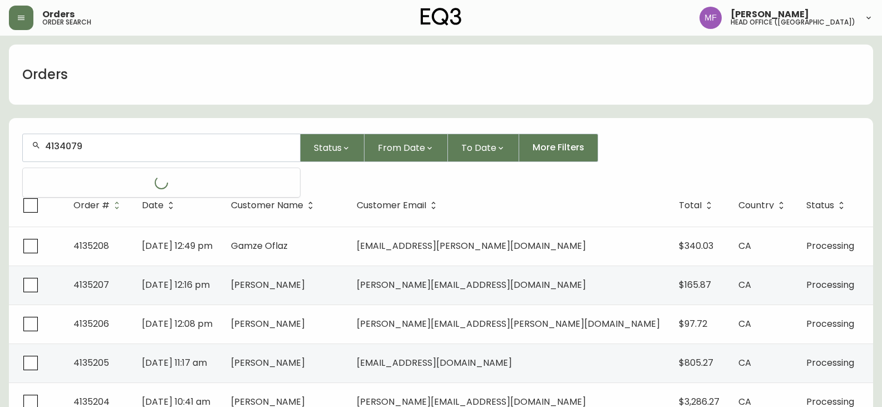
type input "4134079"
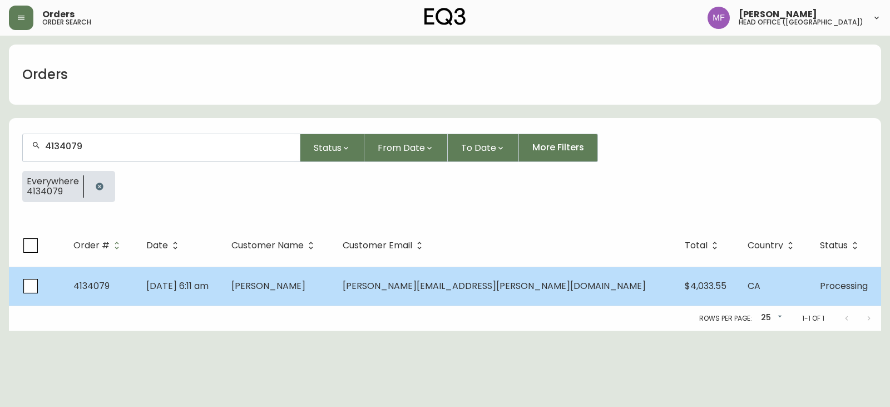
click at [305, 290] on span "Hilary Stephenson" at bounding box center [268, 285] width 74 height 13
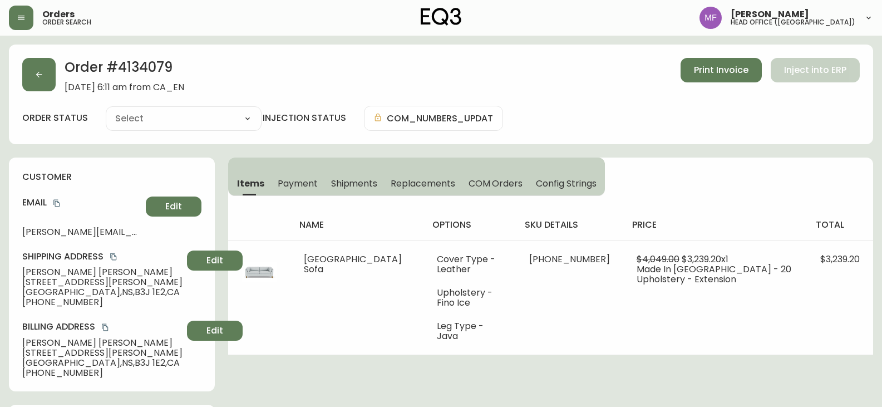
type input "Processing"
select select "PROCESSING"
click at [58, 201] on icon "copy" at bounding box center [56, 203] width 6 height 7
click at [57, 201] on icon "copy" at bounding box center [56, 203] width 6 height 7
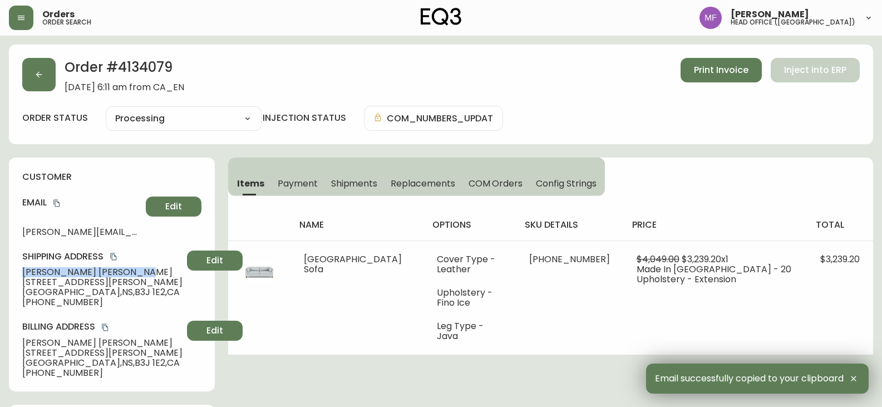
drag, startPoint x: 105, startPoint y: 270, endPoint x: 19, endPoint y: 270, distance: 85.7
click at [19, 270] on div "customer Email stephenson.hilary@gmail.com Edit Shipping Address Hilary Stephen…" at bounding box center [112, 274] width 206 height 234
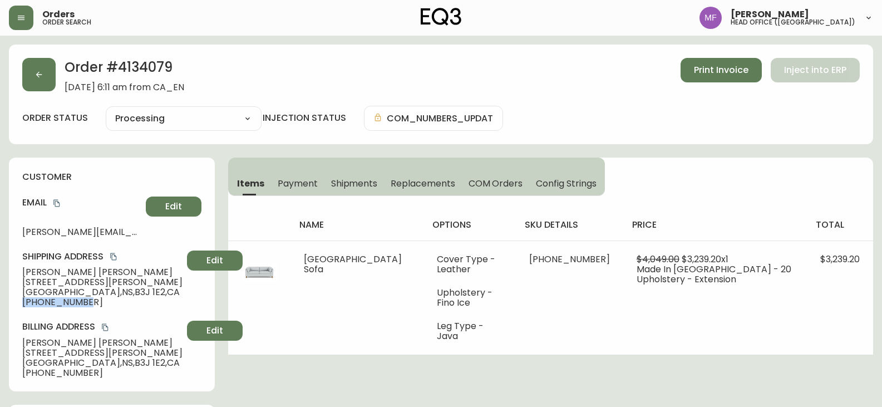
drag, startPoint x: 90, startPoint y: 302, endPoint x: 0, endPoint y: 300, distance: 90.1
click at [152, 71] on h2 "Order # 4134079" at bounding box center [125, 70] width 120 height 24
drag, startPoint x: 105, startPoint y: 273, endPoint x: 24, endPoint y: 270, distance: 80.7
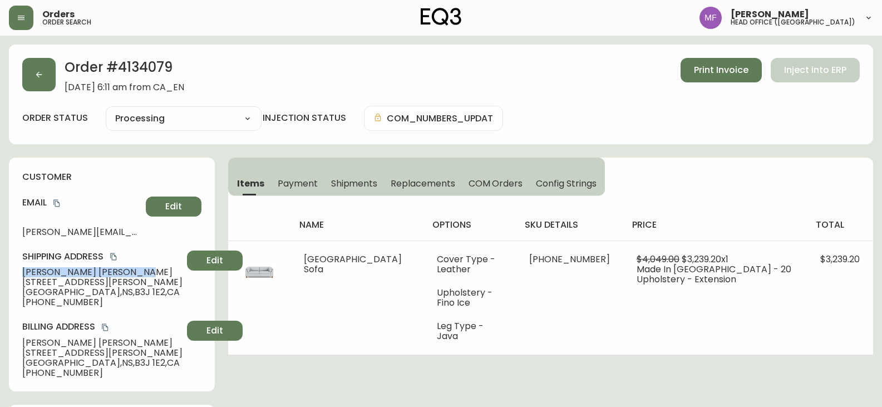
click at [24, 270] on span "Hilary Stephenson" at bounding box center [102, 272] width 160 height 10
click at [139, 71] on h2 "Order # 4134079" at bounding box center [125, 70] width 120 height 24
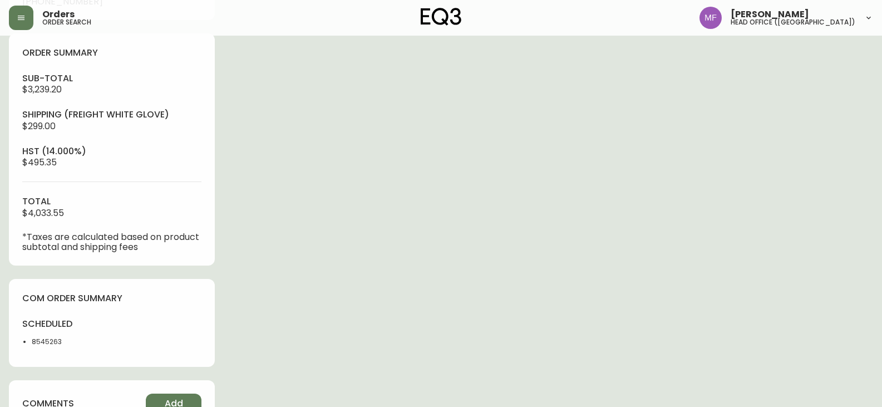
scroll to position [532, 0]
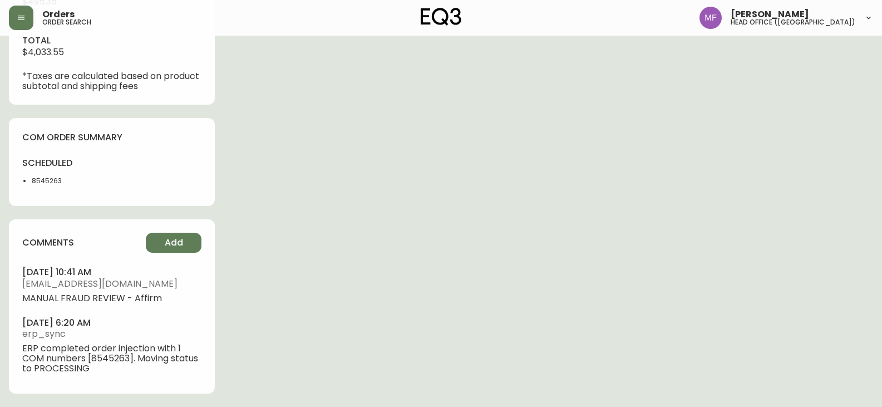
click at [39, 179] on li "8545263" at bounding box center [68, 181] width 73 height 10
click at [41, 179] on li "8545263" at bounding box center [68, 181] width 73 height 10
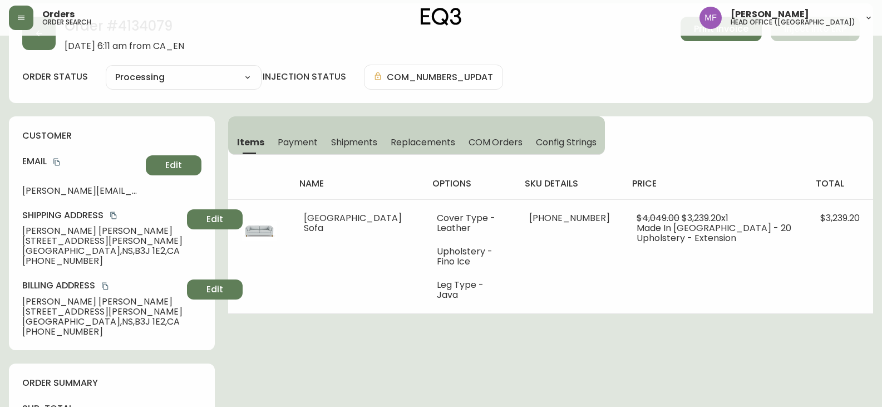
scroll to position [31, 0]
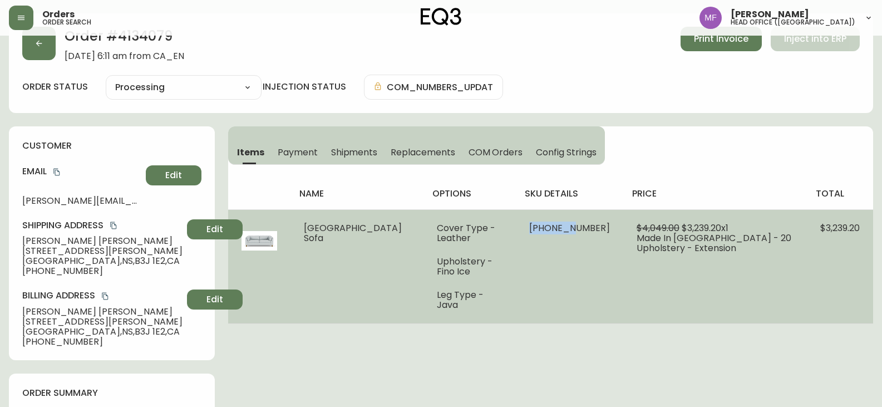
drag, startPoint x: 579, startPoint y: 226, endPoint x: 540, endPoint y: 222, distance: 39.7
click at [540, 222] on span "37024-91 x 1" at bounding box center [569, 227] width 81 height 13
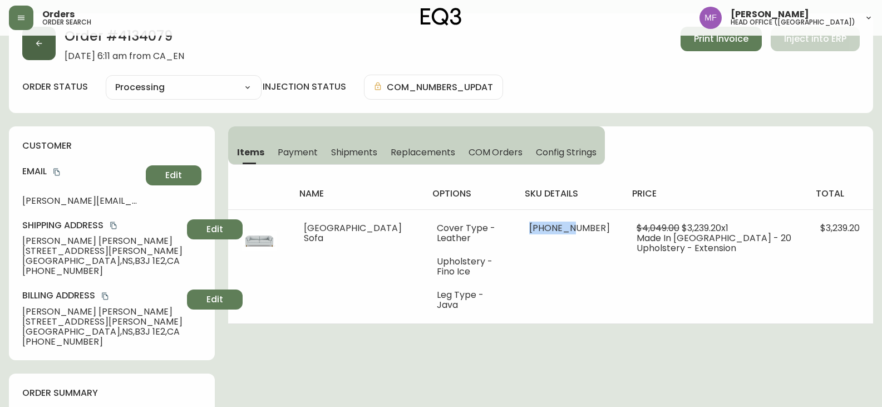
click at [38, 36] on button "button" at bounding box center [38, 43] width 33 height 33
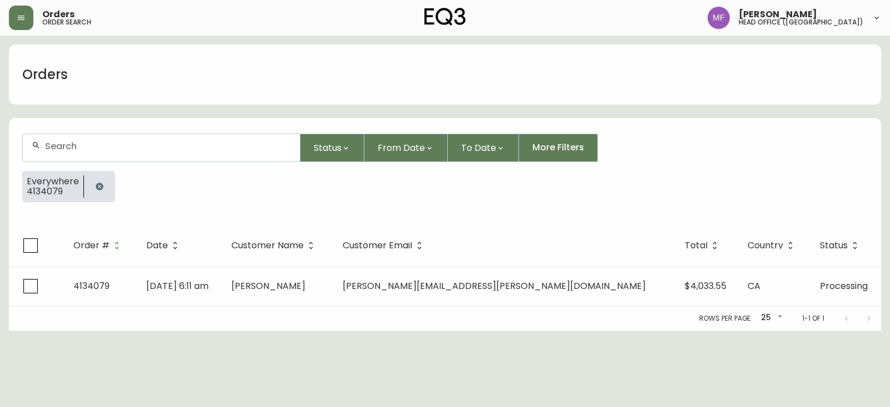
click at [95, 177] on button "button" at bounding box center [99, 186] width 22 height 22
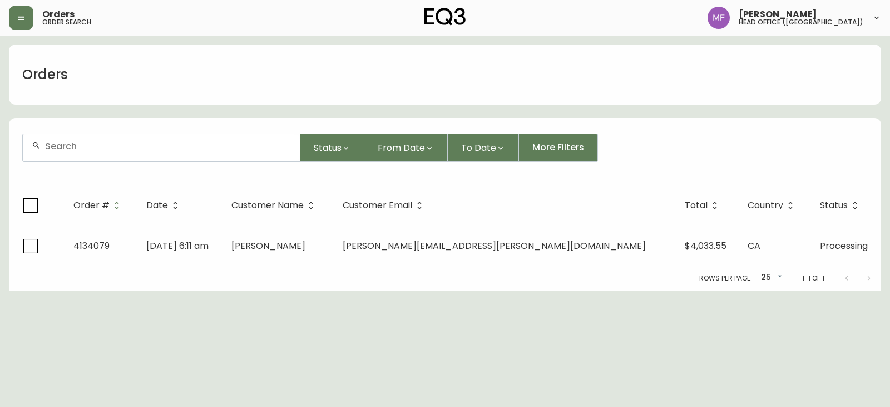
click at [88, 154] on div at bounding box center [161, 147] width 277 height 27
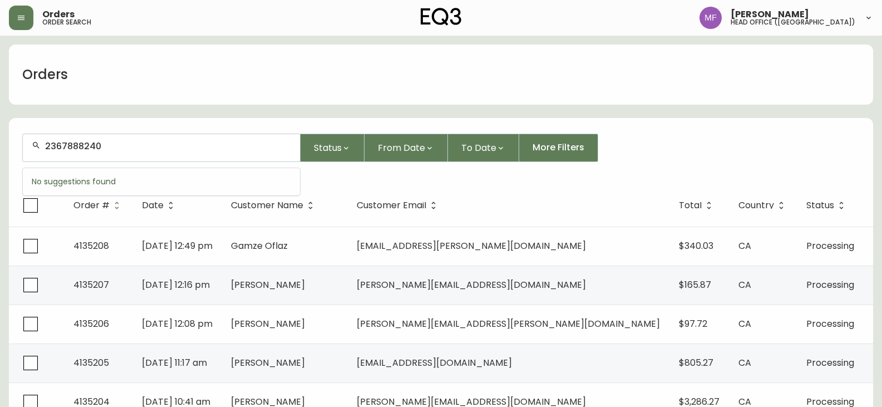
type input "2367888240"
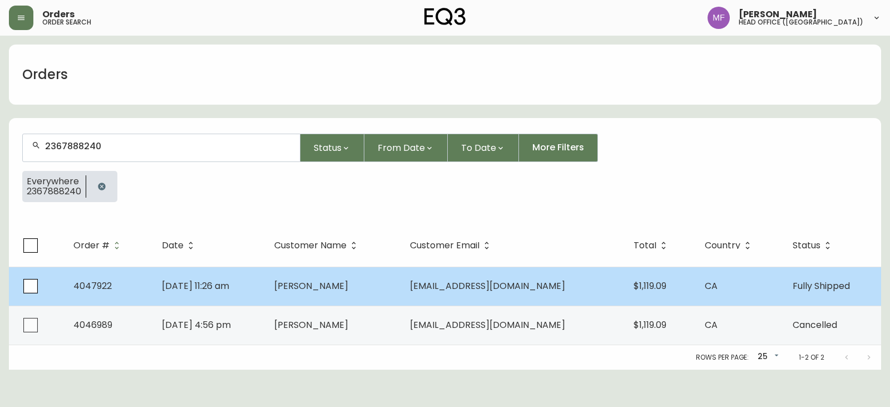
click at [308, 289] on td "Andres Penaloza" at bounding box center [332, 285] width 135 height 39
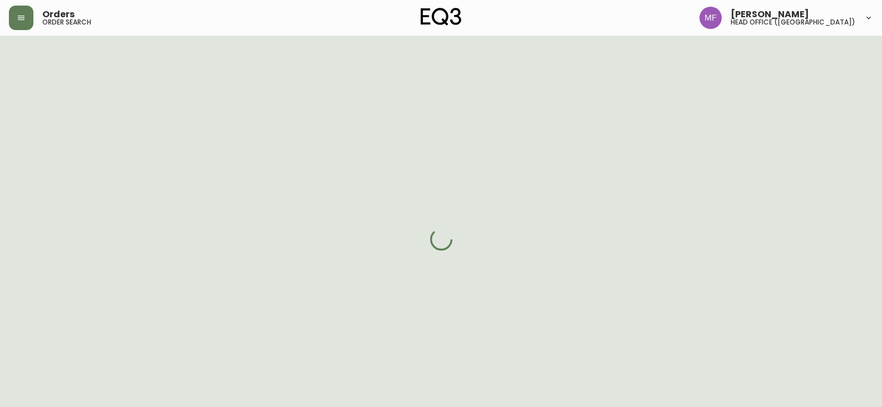
select select "FULLY_SHIPPED"
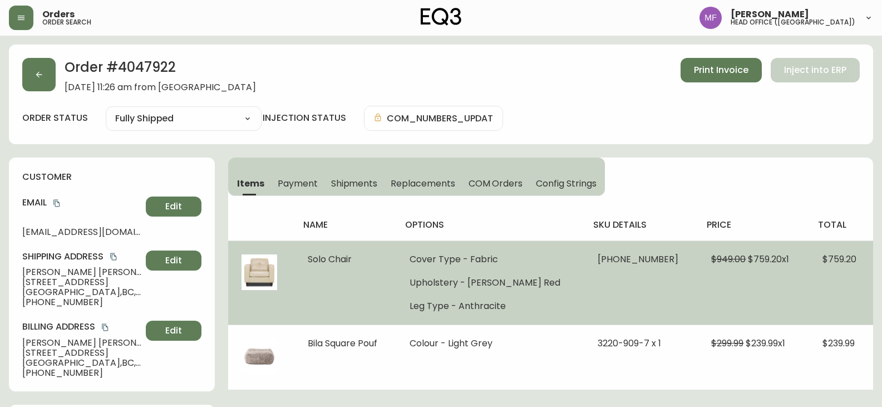
drag, startPoint x: 839, startPoint y: 271, endPoint x: 828, endPoint y: 273, distance: 11.8
click at [839, 271] on td "$759.20" at bounding box center [841, 282] width 64 height 84
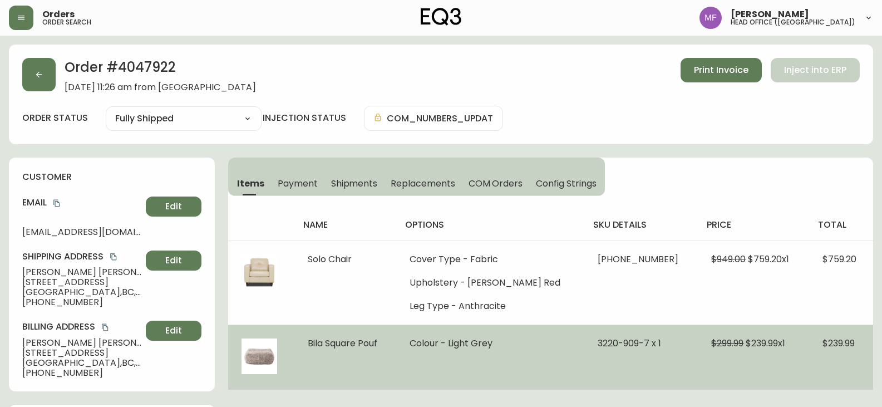
drag, startPoint x: 389, startPoint y: 345, endPoint x: 312, endPoint y: 344, distance: 77.3
click at [312, 344] on td "Bila Square Pouf" at bounding box center [345, 356] width 102 height 65
click at [339, 358] on td "Bila Square Pouf" at bounding box center [345, 356] width 102 height 65
drag, startPoint x: 302, startPoint y: 342, endPoint x: 394, endPoint y: 343, distance: 92.3
click at [394, 343] on td "Bila Square Pouf" at bounding box center [345, 356] width 102 height 65
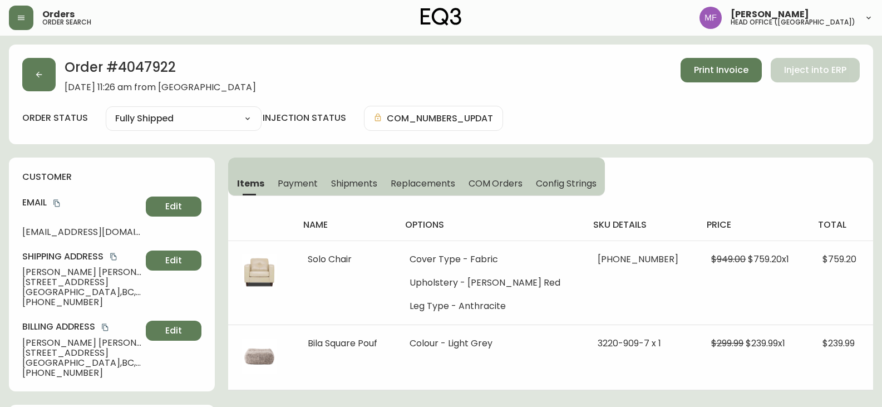
click at [58, 201] on icon "copy" at bounding box center [56, 203] width 6 height 7
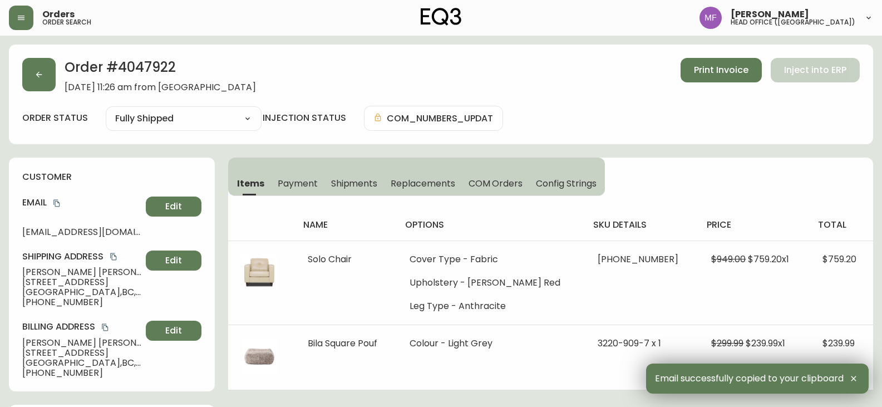
click at [173, 71] on h2 "Order # 4047922" at bounding box center [160, 70] width 191 height 24
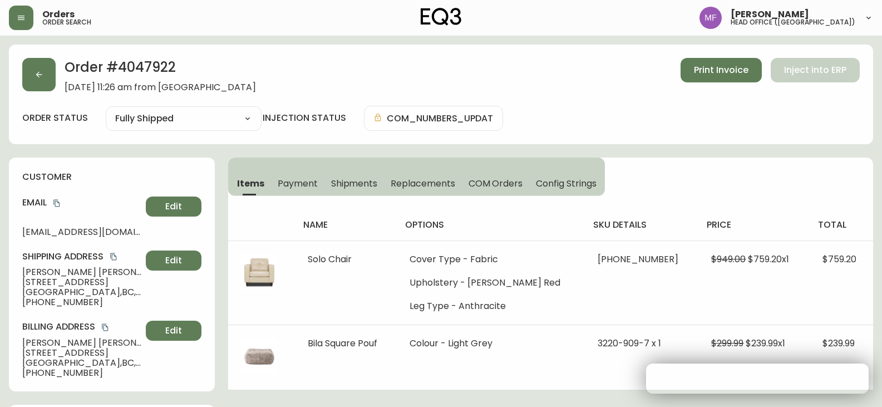
click at [173, 71] on h2 "Order # 4047922" at bounding box center [160, 70] width 191 height 24
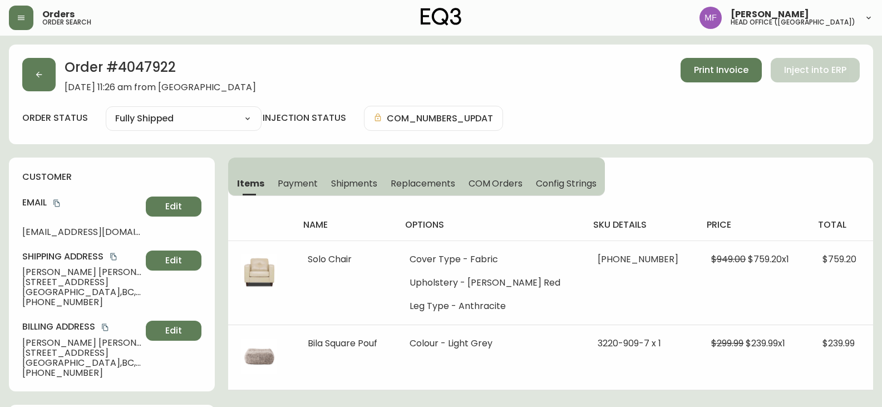
click at [160, 72] on h2 "Order # 4047922" at bounding box center [160, 70] width 191 height 24
drag, startPoint x: 98, startPoint y: 271, endPoint x: 4, endPoint y: 269, distance: 94.6
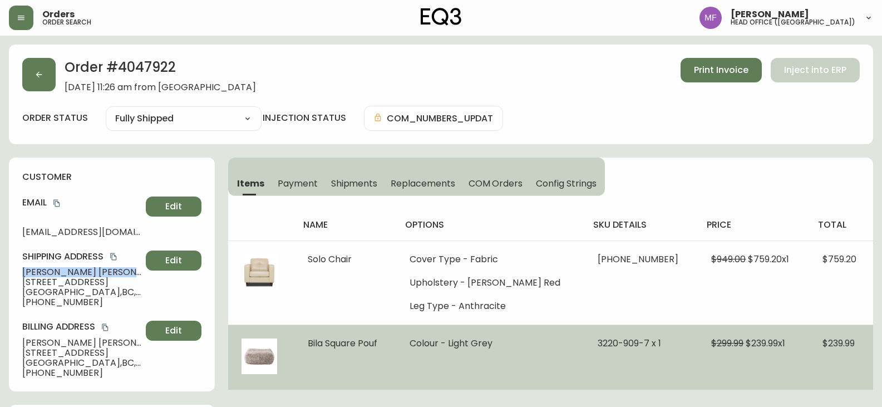
drag, startPoint x: 388, startPoint y: 344, endPoint x: 309, endPoint y: 343, distance: 79.6
click at [309, 343] on td "Bila Square Pouf" at bounding box center [345, 356] width 102 height 65
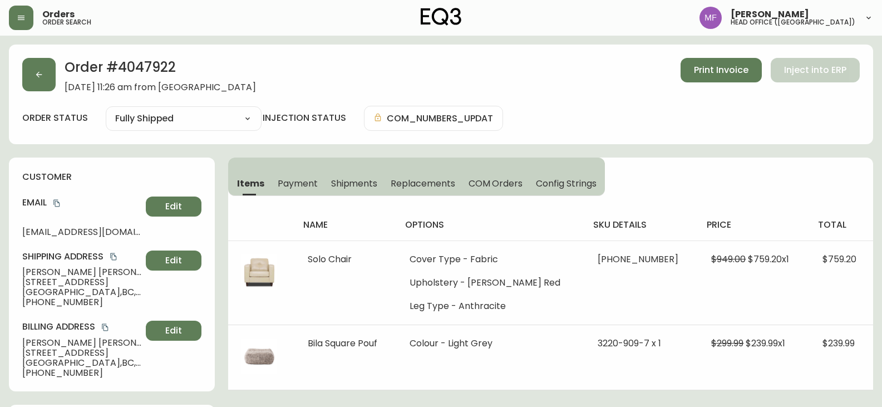
click at [162, 66] on h2 "Order # 4047922" at bounding box center [160, 70] width 191 height 24
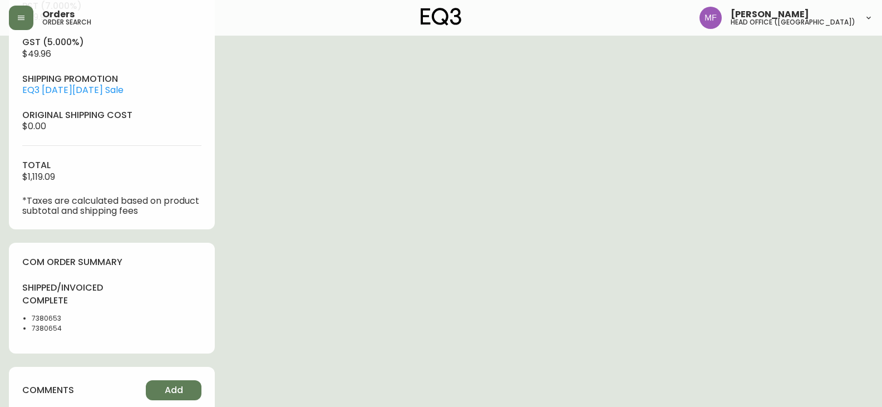
scroll to position [612, 0]
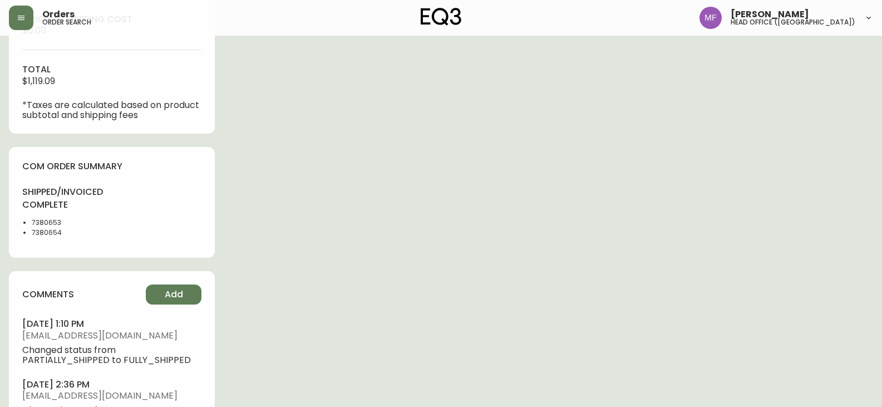
click at [52, 235] on li "7380654" at bounding box center [68, 233] width 73 height 10
click at [393, 233] on div "Order # 4047922 November 30, 2020 at 11:26 am from CA_EN Print Invoice Inject i…" at bounding box center [441, 51] width 864 height 1237
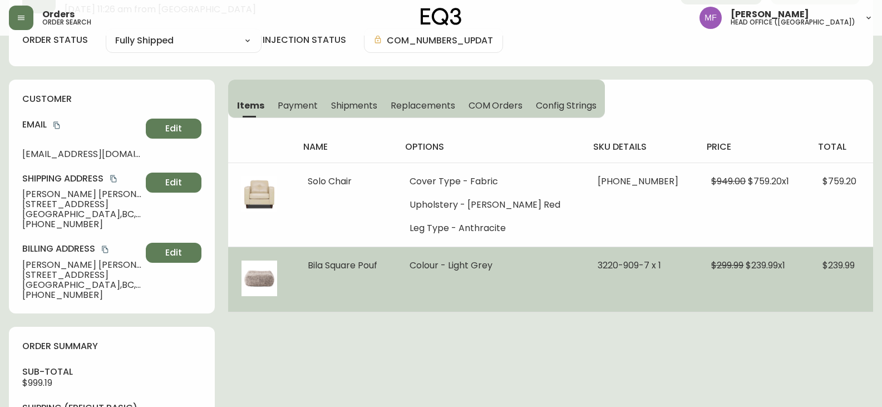
scroll to position [0, 0]
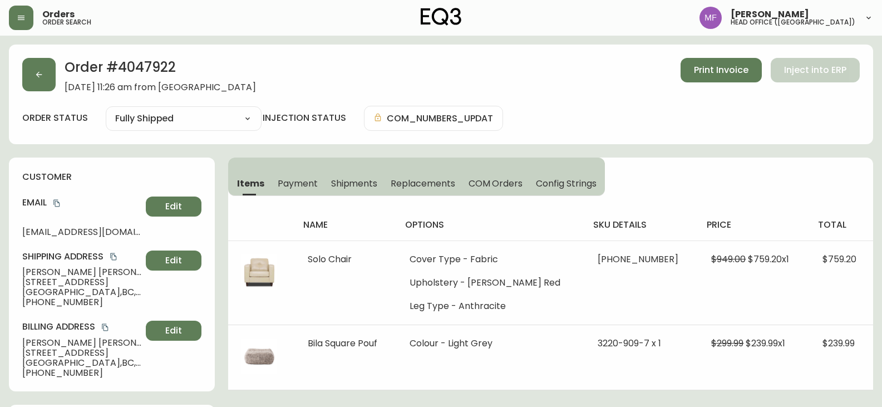
click at [360, 185] on span "Shipments" at bounding box center [354, 183] width 47 height 12
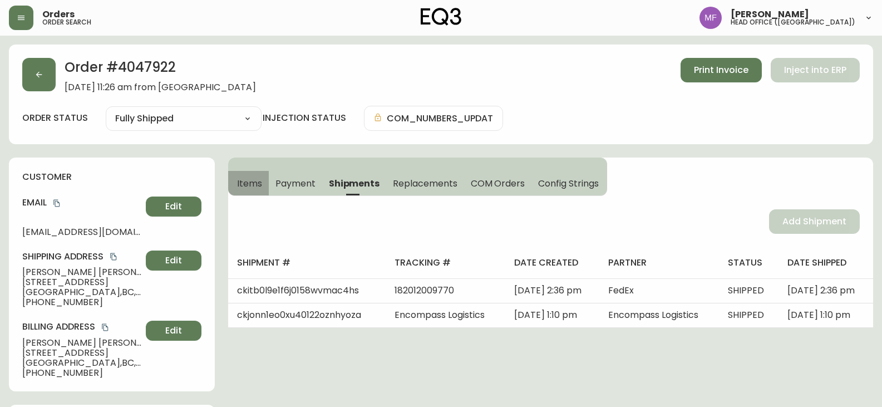
click at [254, 182] on span "Items" at bounding box center [249, 183] width 25 height 12
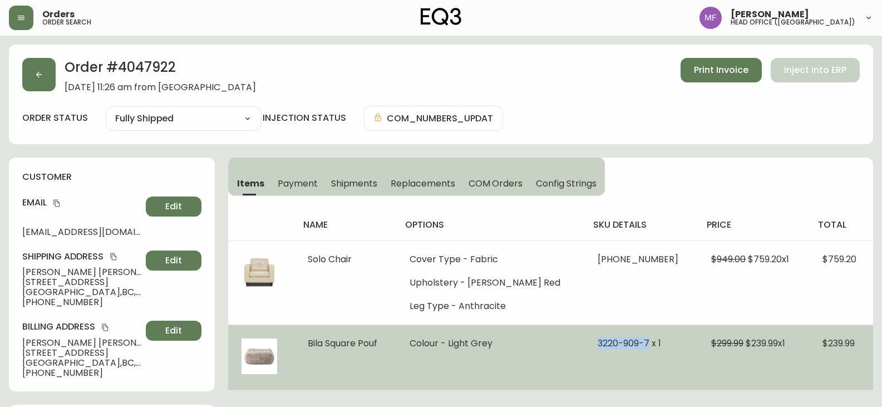
drag, startPoint x: 582, startPoint y: 342, endPoint x: 641, endPoint y: 344, distance: 59.0
click at [641, 344] on td "3220-909-7 x 1" at bounding box center [640, 356] width 113 height 65
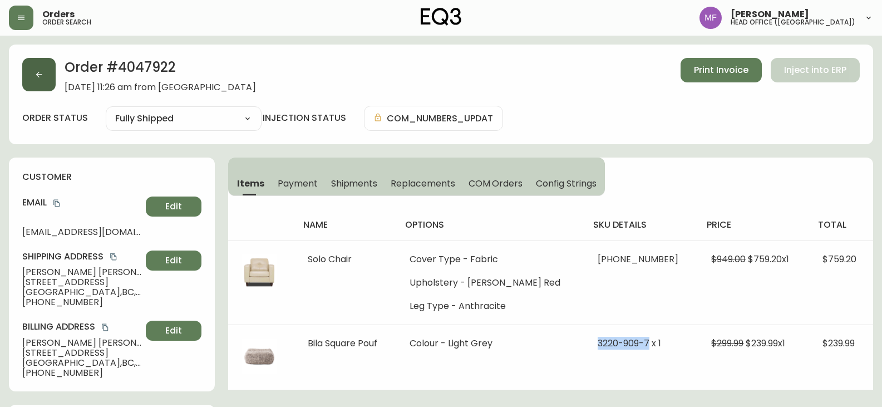
click at [30, 87] on button "button" at bounding box center [38, 74] width 33 height 33
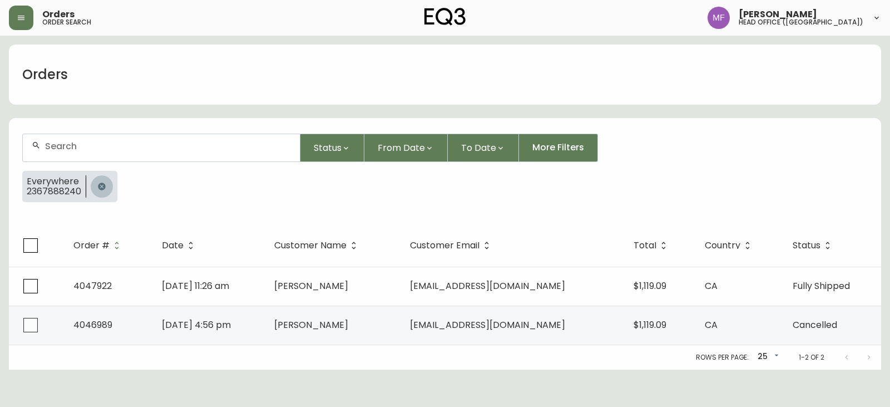
click at [99, 182] on icon "button" at bounding box center [101, 186] width 9 height 9
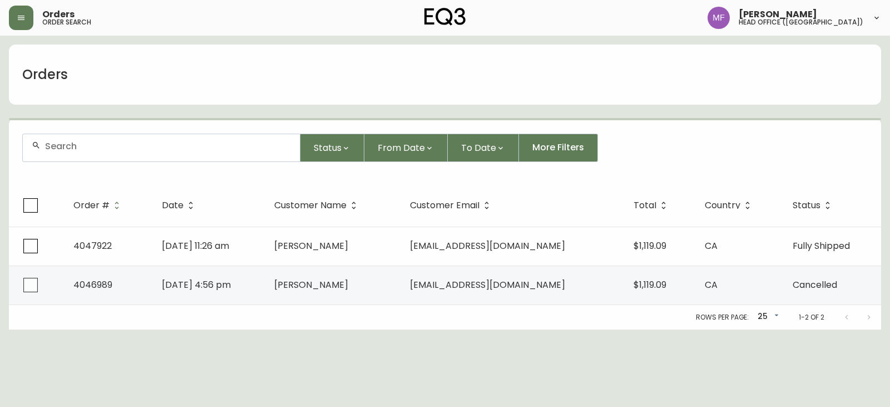
click at [90, 152] on div at bounding box center [161, 147] width 277 height 27
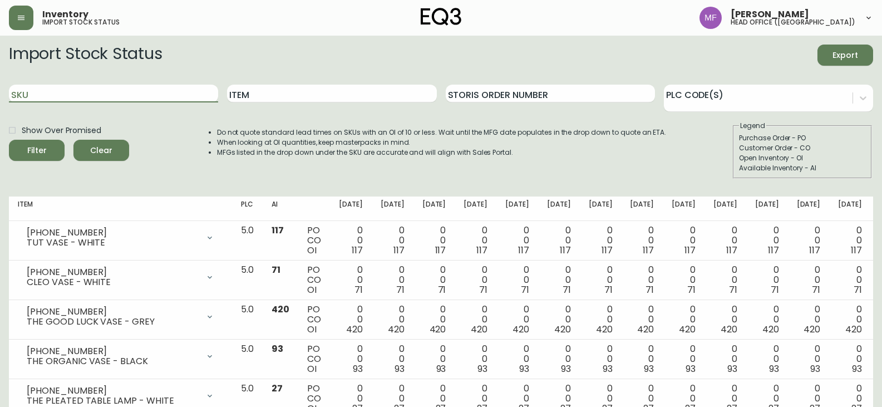
click at [131, 94] on input "SKU" at bounding box center [113, 94] width 209 height 18
click at [9, 140] on button "Filter" at bounding box center [37, 150] width 56 height 21
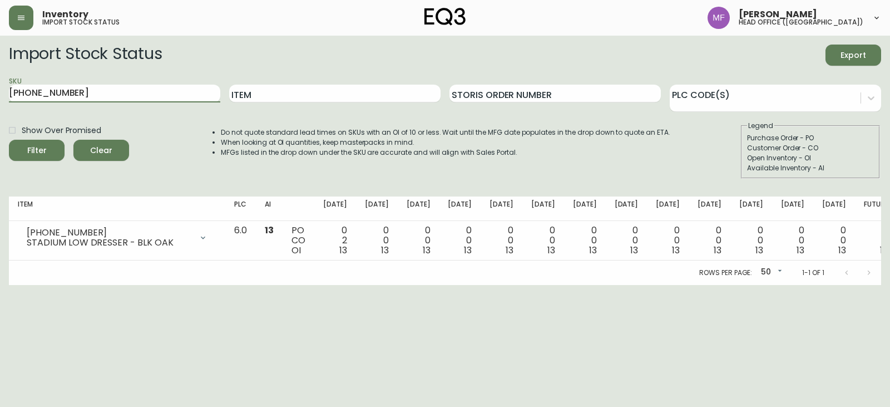
drag, startPoint x: 160, startPoint y: 95, endPoint x: 0, endPoint y: 93, distance: 160.2
click at [0, 93] on main "Import Stock Status Export SKU 7080-007-4 Item Storis Order Number PLC Code(s) …" at bounding box center [445, 160] width 890 height 249
paste input "120-005-13"
type input "7120-005-13"
click at [9, 140] on button "Filter" at bounding box center [37, 150] width 56 height 21
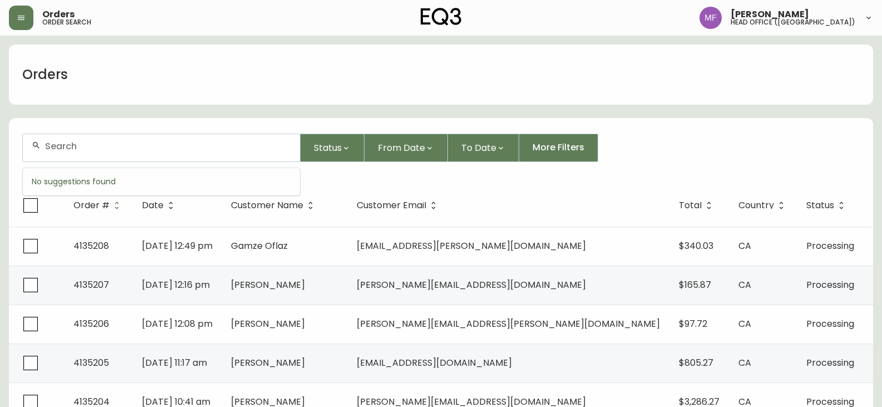
click at [115, 149] on input "text" at bounding box center [168, 146] width 246 height 11
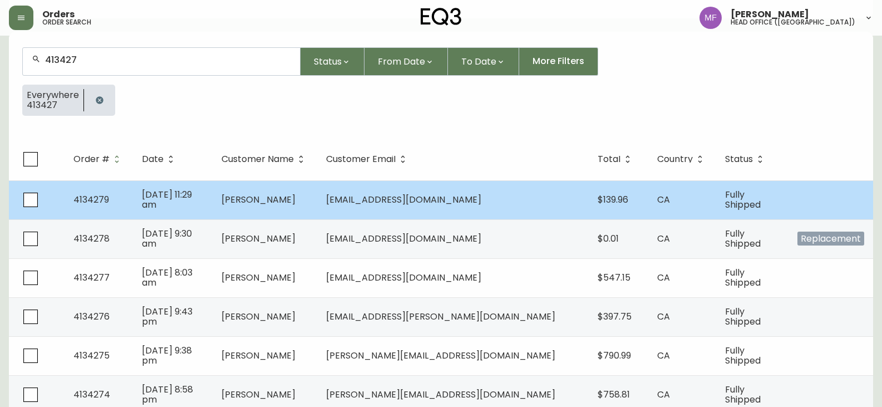
scroll to position [111, 0]
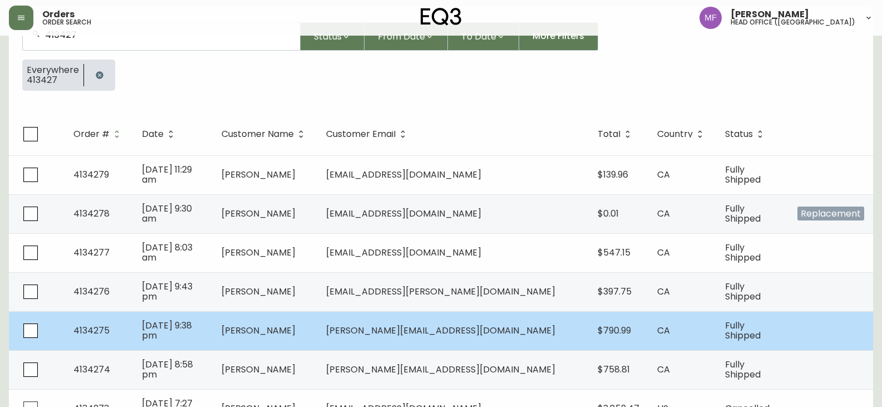
type input "413427"
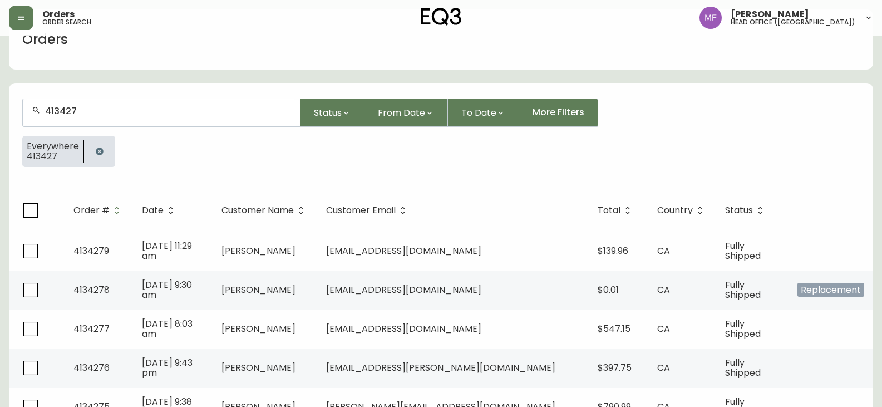
scroll to position [0, 0]
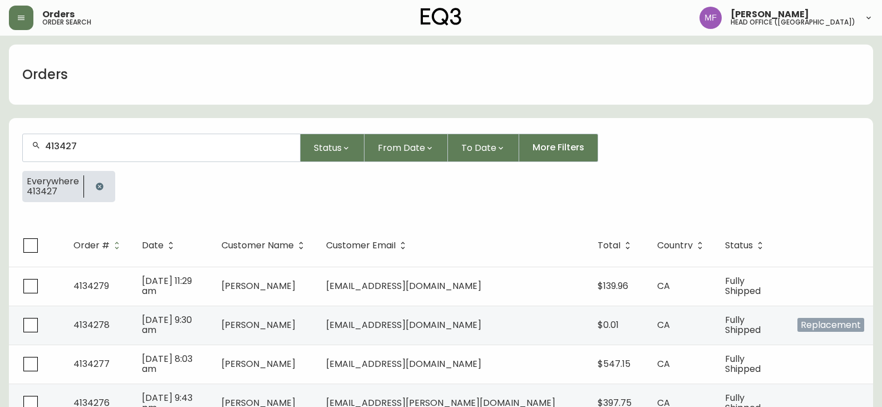
click at [96, 191] on button "button" at bounding box center [99, 186] width 22 height 22
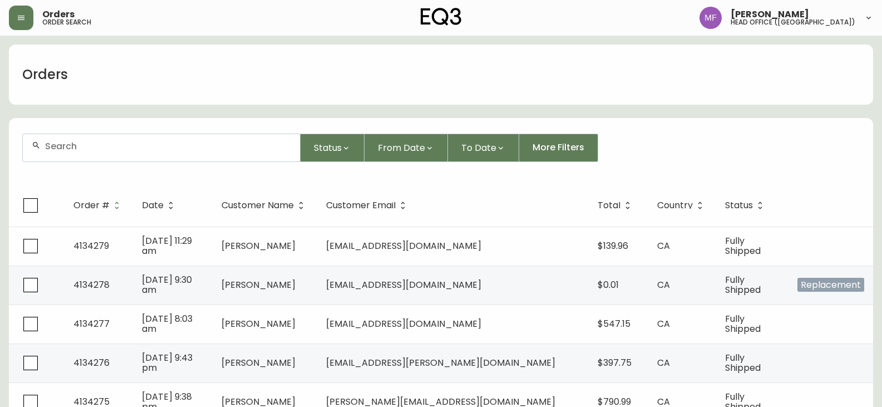
click at [81, 144] on input "text" at bounding box center [168, 146] width 246 height 11
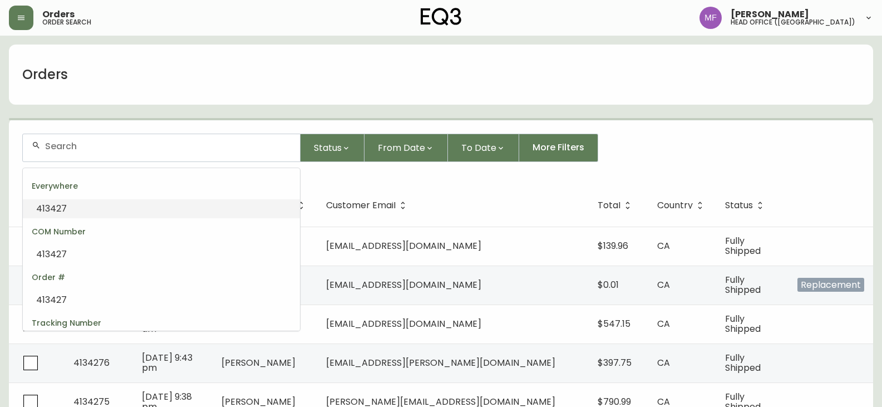
paste input "4047922"
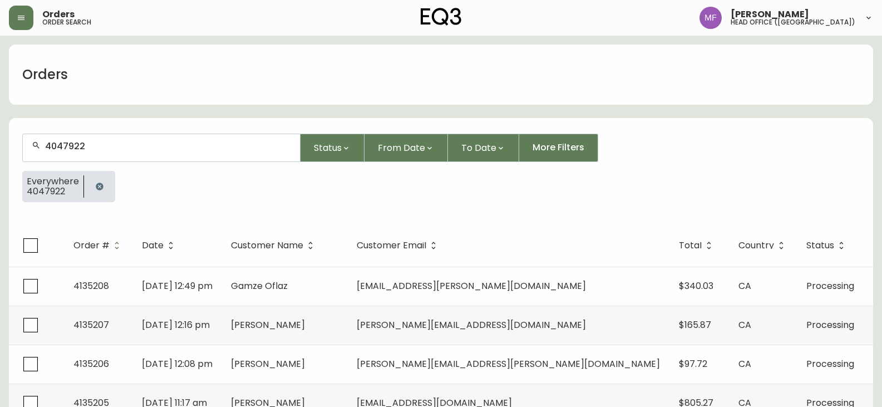
type input "4047922"
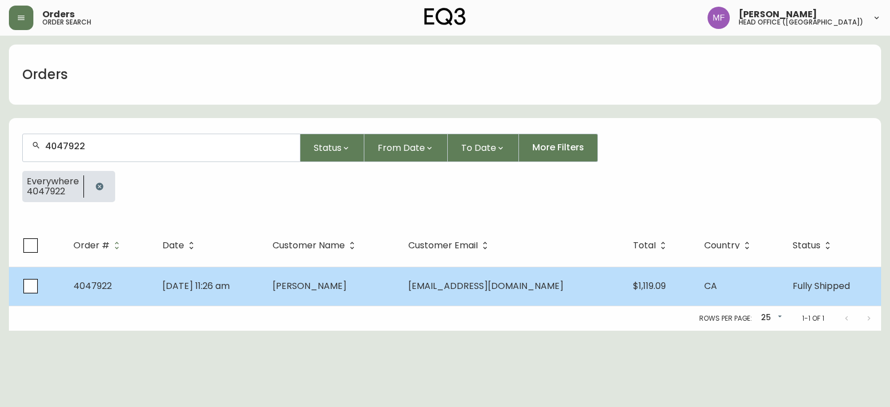
click at [264, 293] on td "Nov 30 2020, 11:26 am" at bounding box center [209, 285] width 111 height 39
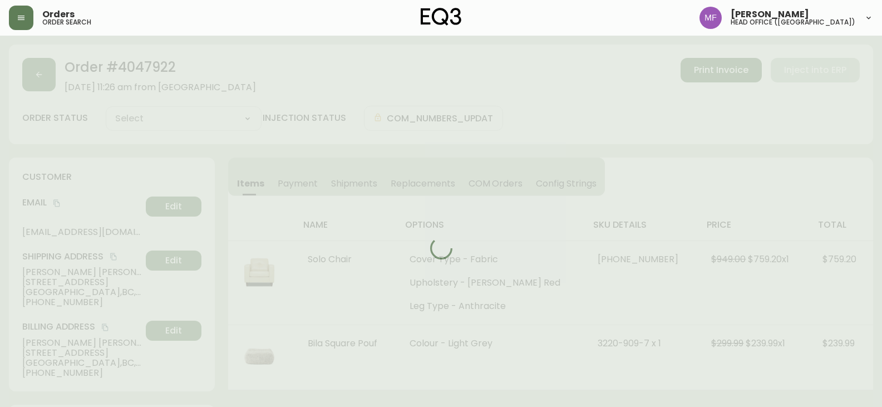
type input "Fully Shipped"
select select "FULLY_SHIPPED"
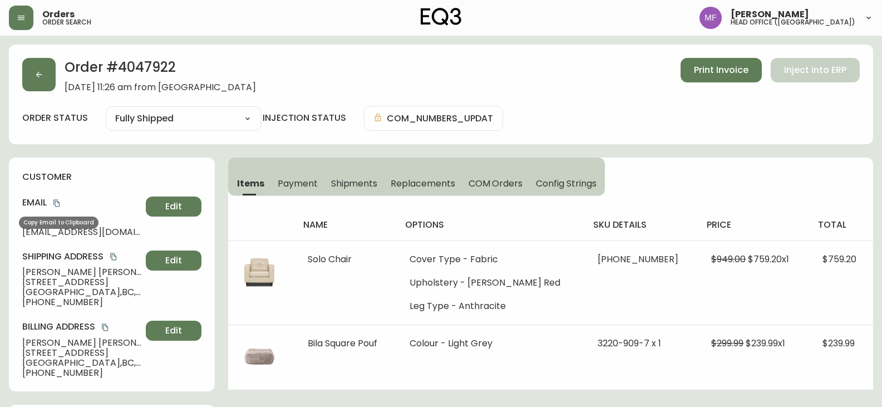
click at [56, 200] on icon "copy" at bounding box center [57, 203] width 8 height 8
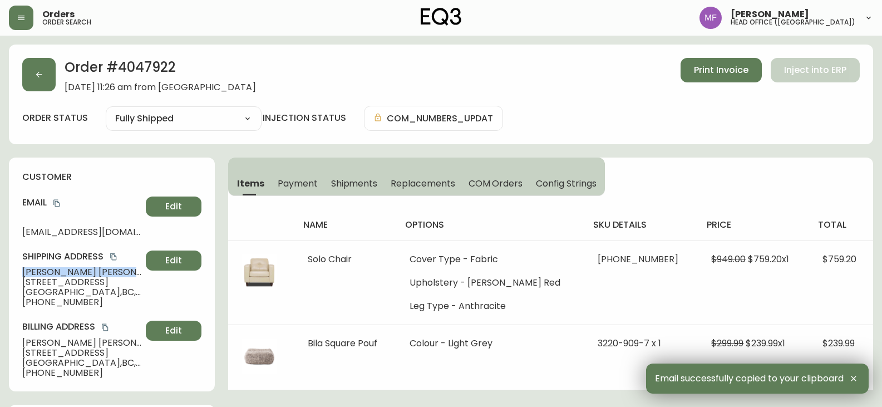
drag, startPoint x: 106, startPoint y: 272, endPoint x: 18, endPoint y: 273, distance: 88.5
click at [18, 273] on div "customer Email andreshpr19@gmail.com Edit Shipping Address Andres Penaloza 19-1…" at bounding box center [112, 274] width 206 height 234
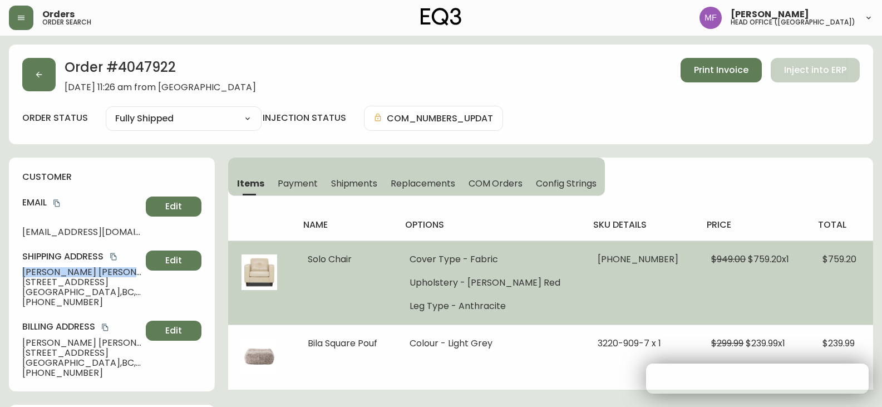
copy span "Andres Penaloza"
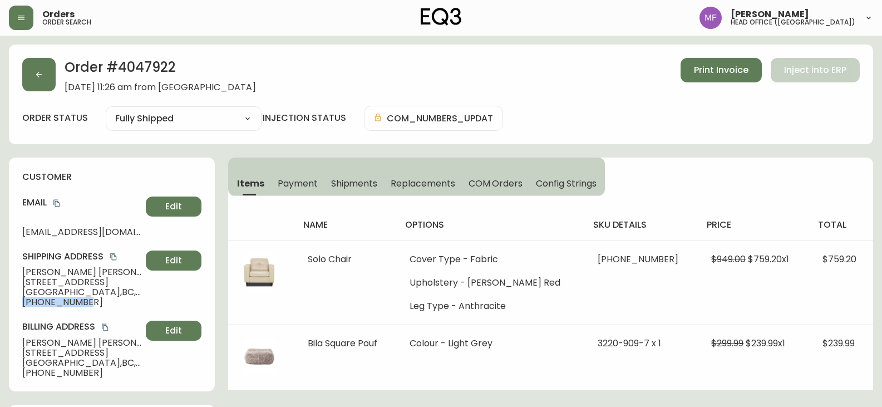
drag, startPoint x: 101, startPoint y: 300, endPoint x: 0, endPoint y: 304, distance: 100.8
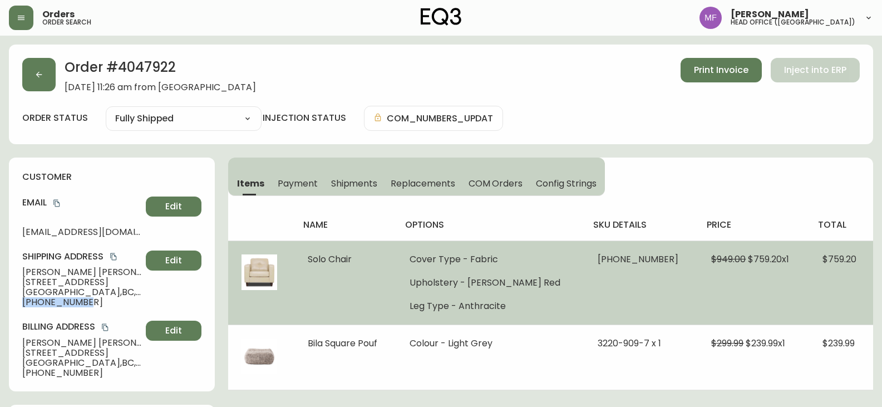
copy span "+12367888240"
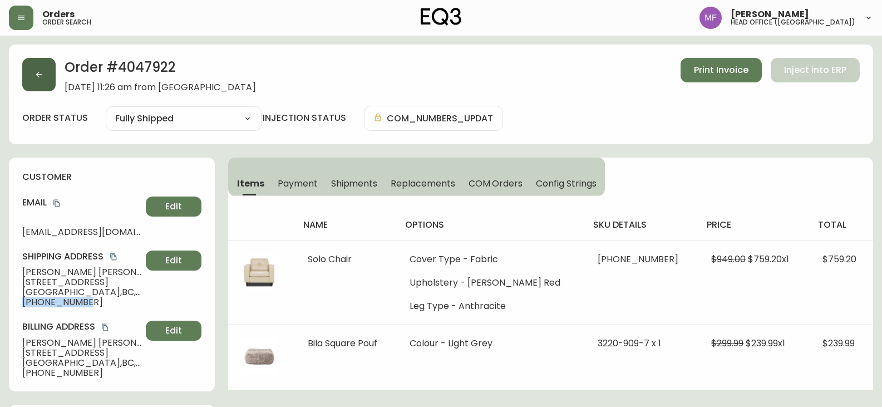
click at [34, 71] on button "button" at bounding box center [38, 74] width 33 height 33
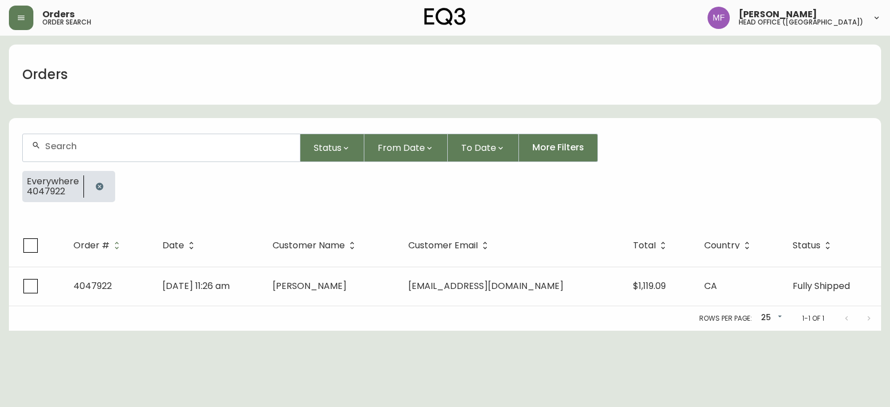
click at [98, 177] on button "button" at bounding box center [99, 186] width 22 height 22
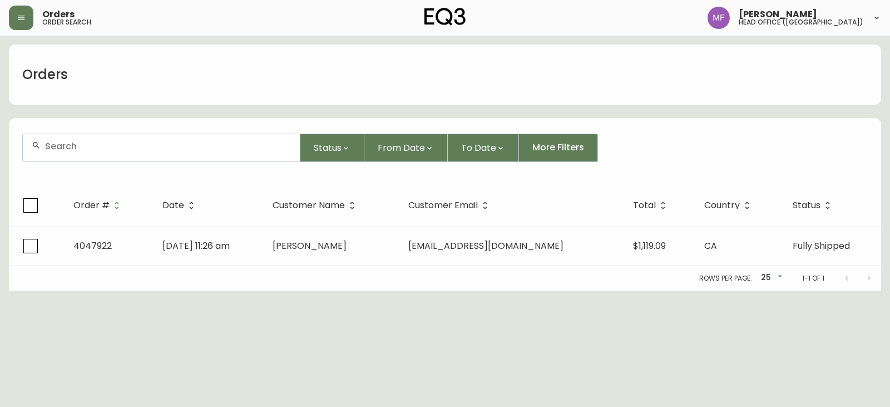
click at [89, 155] on div at bounding box center [161, 147] width 277 height 27
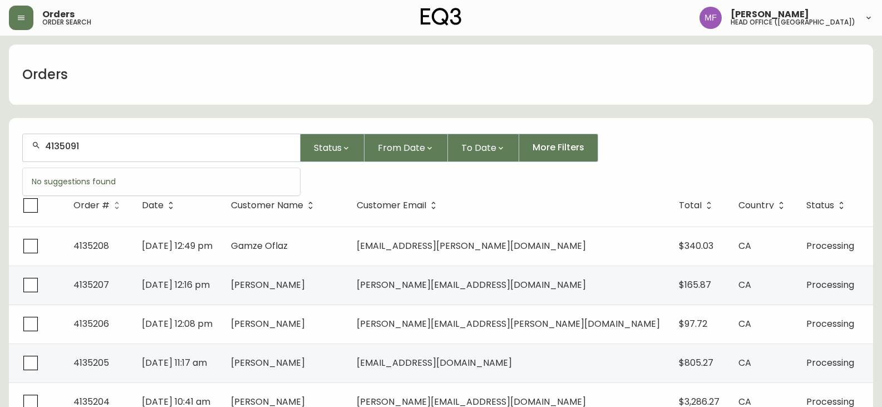
type input "4135091"
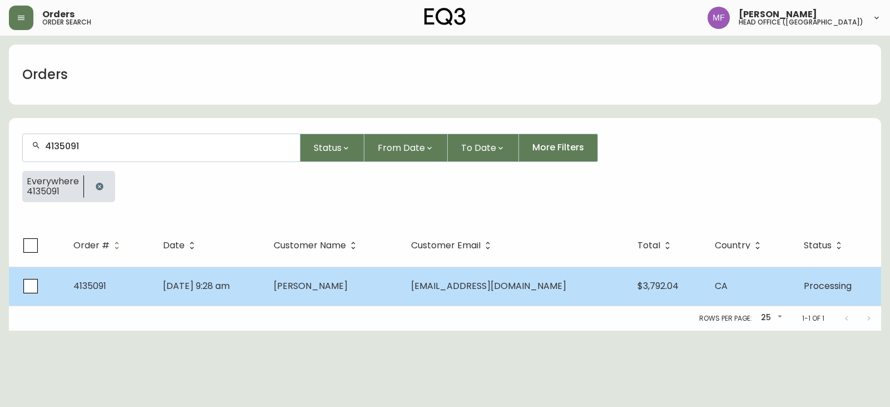
click at [402, 294] on td "Hana Sakuragi" at bounding box center [333, 285] width 137 height 39
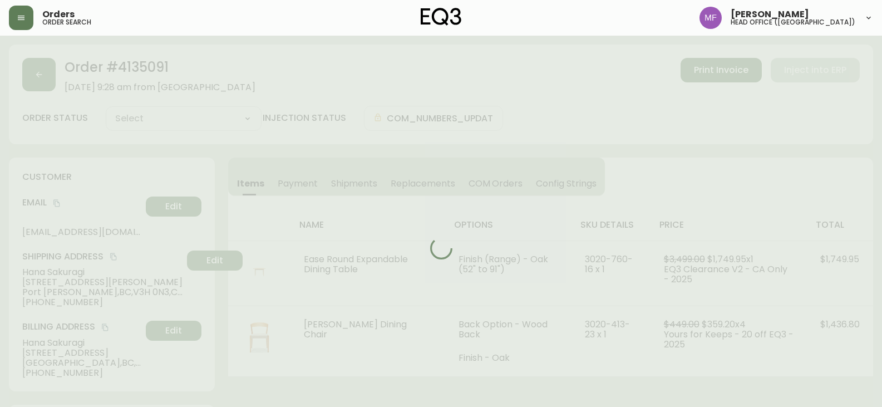
type input "Processing"
select select "PROCESSING"
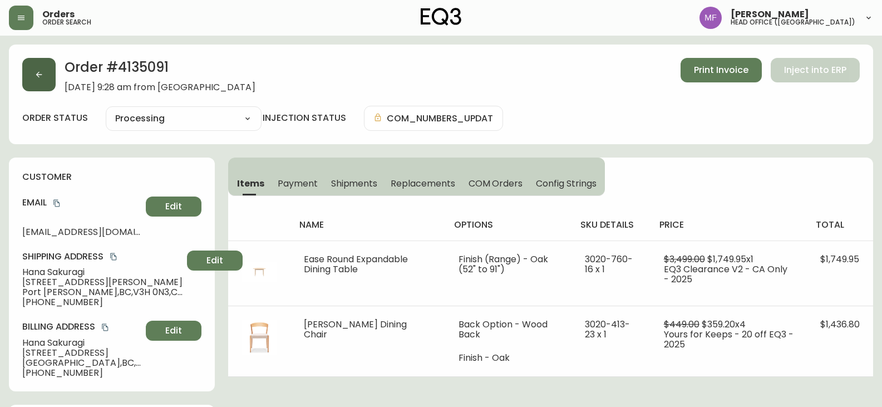
click at [38, 82] on button "button" at bounding box center [38, 74] width 33 height 33
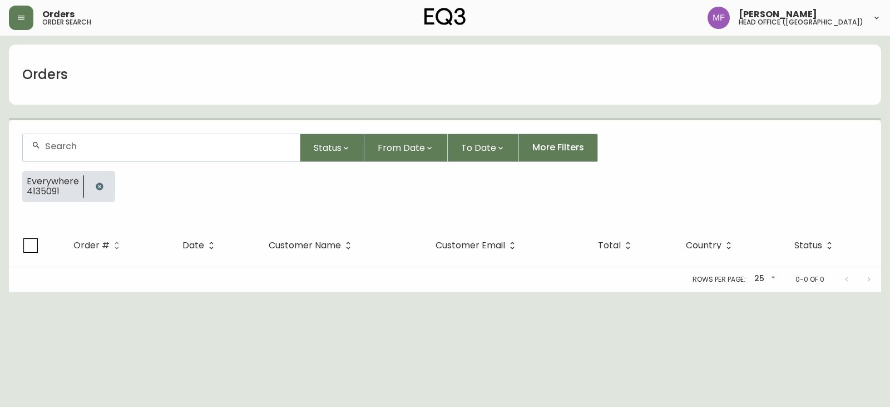
click at [104, 182] on button "button" at bounding box center [99, 186] width 22 height 22
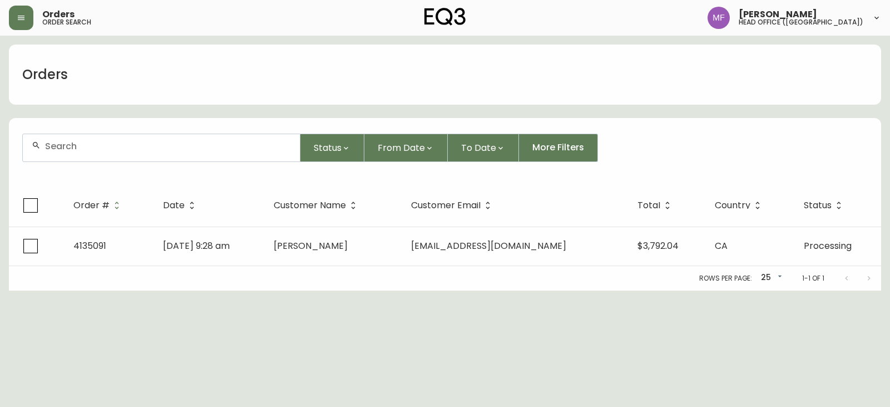
click at [86, 150] on input "text" at bounding box center [168, 146] width 246 height 11
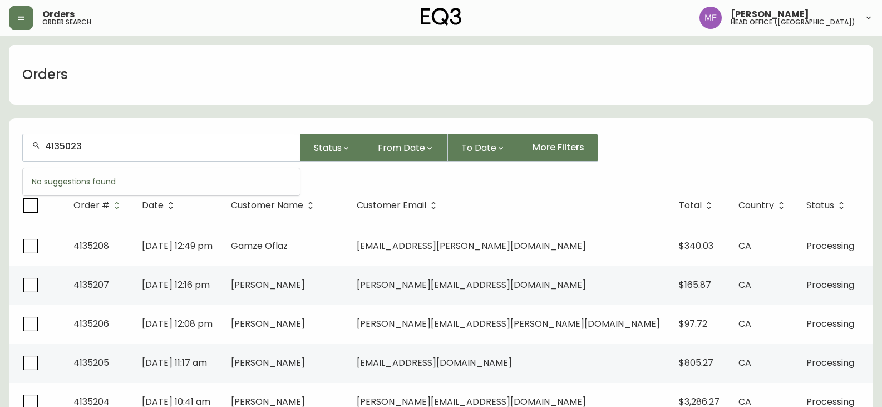
type input "4135023"
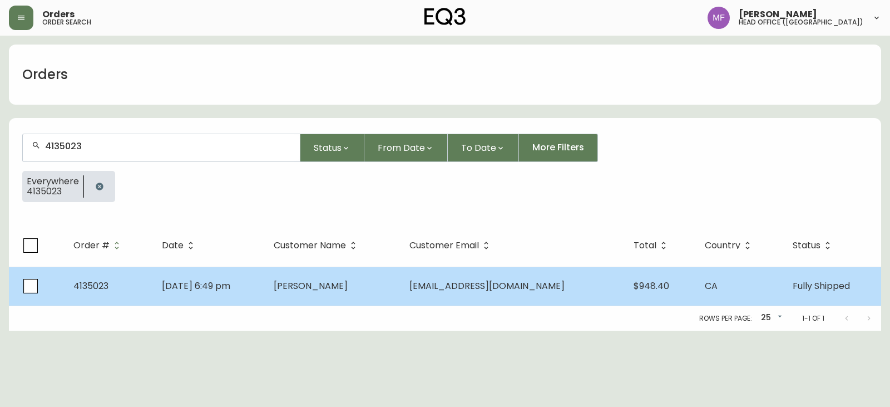
click at [391, 282] on td "Kimberly Manky" at bounding box center [333, 285] width 136 height 39
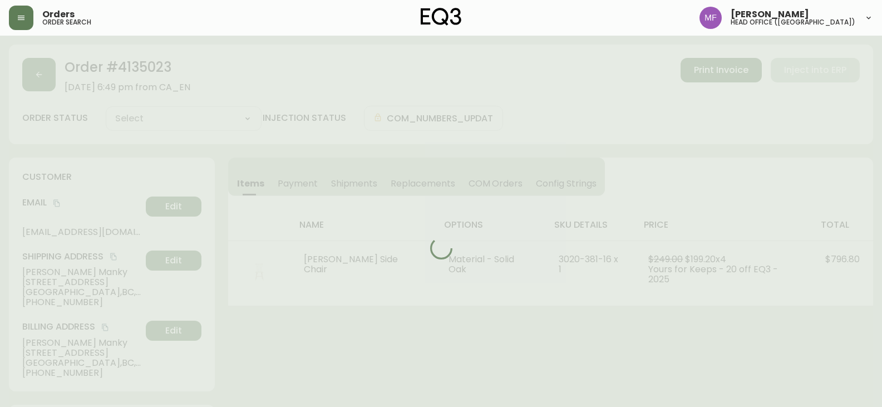
type input "Fully Shipped"
select select "FULLY_SHIPPED"
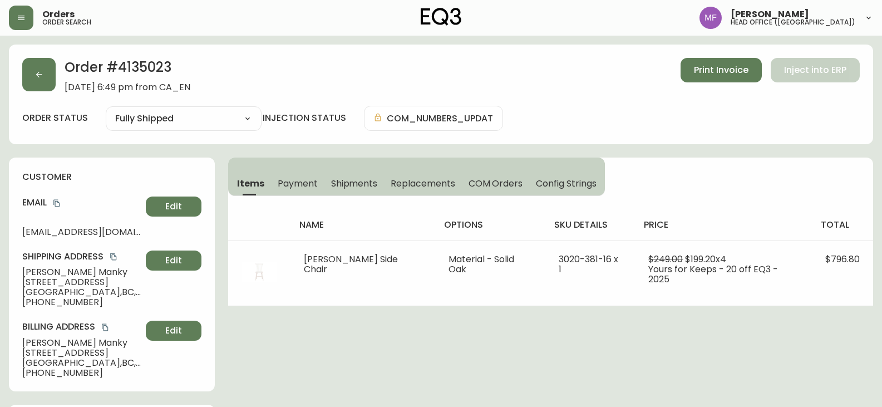
click at [354, 179] on span "Shipments" at bounding box center [354, 183] width 47 height 12
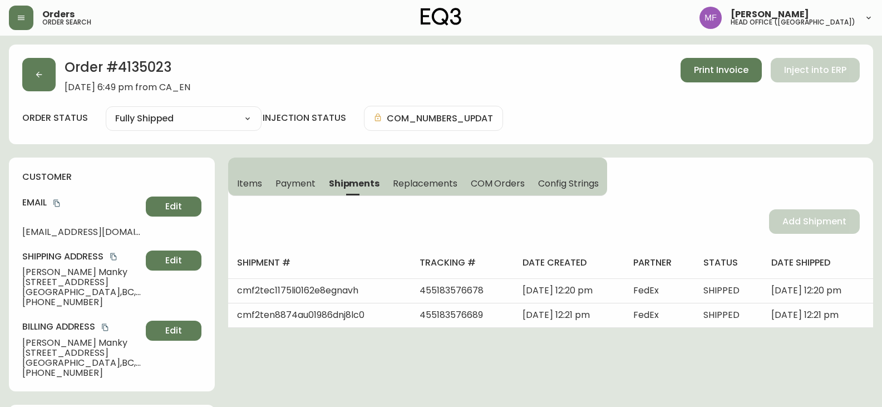
click at [251, 178] on span "Items" at bounding box center [249, 183] width 25 height 12
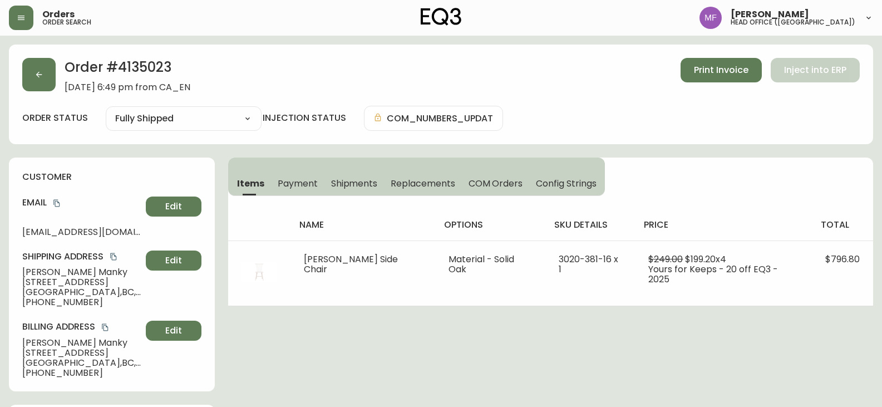
drag, startPoint x: 649, startPoint y: 327, endPoint x: 655, endPoint y: 329, distance: 7.0
click at [134, 70] on h2 "Order # 4135023" at bounding box center [128, 70] width 126 height 24
copy h2 "4135023"
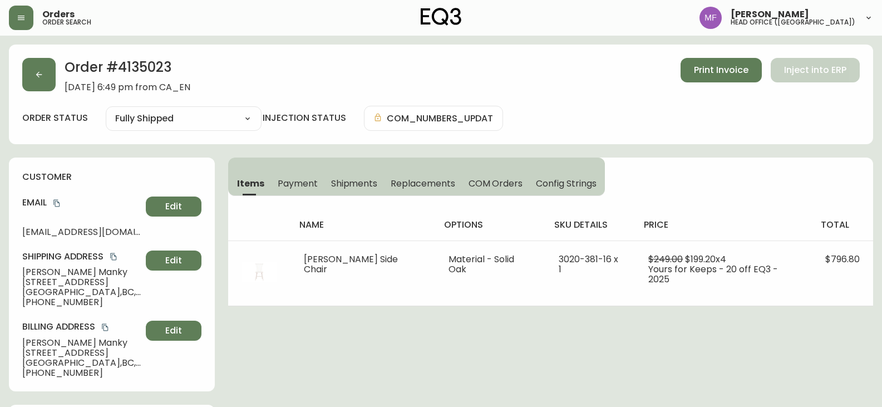
click at [161, 63] on h2 "Order # 4135023" at bounding box center [128, 70] width 126 height 24
copy h2 "4135023"
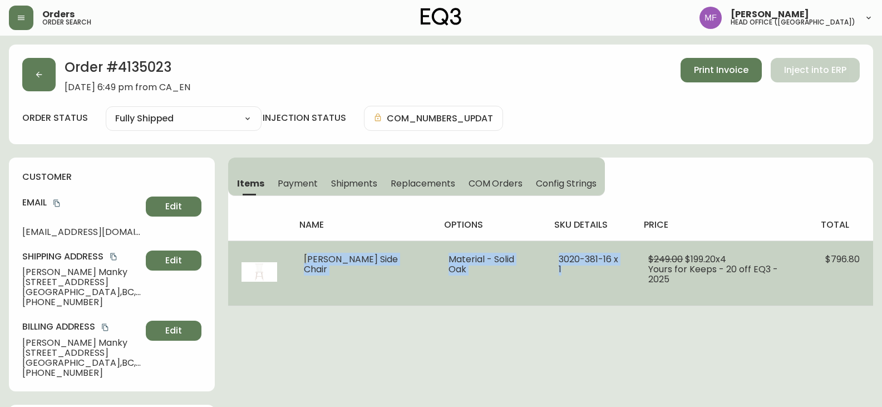
drag, startPoint x: 309, startPoint y: 258, endPoint x: 598, endPoint y: 264, distance: 288.8
click at [598, 264] on tr "Lyla Side Chair Material - Solid Oak 3020-381-16 x 1 $249.00 $199.20 x 4 Yours …" at bounding box center [550, 272] width 645 height 65
copy tr "Lyla Side Chair Material - Solid Oak 3020-381-16 x 1"
click at [599, 284] on td "3020-381-16 x 1" at bounding box center [590, 272] width 90 height 65
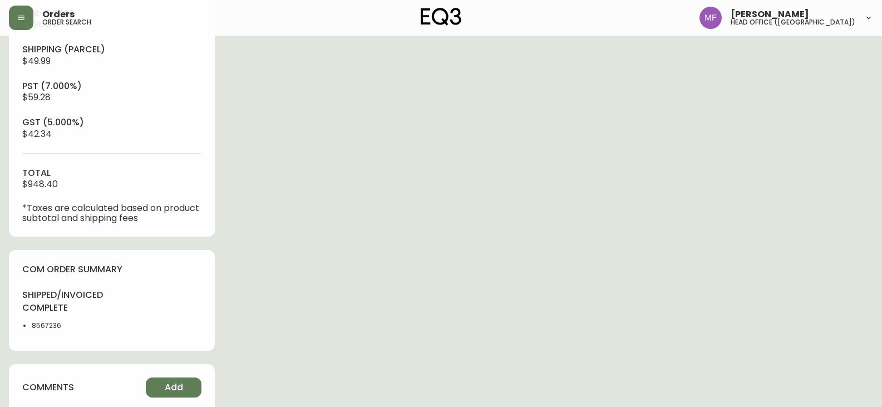
scroll to position [556, 0]
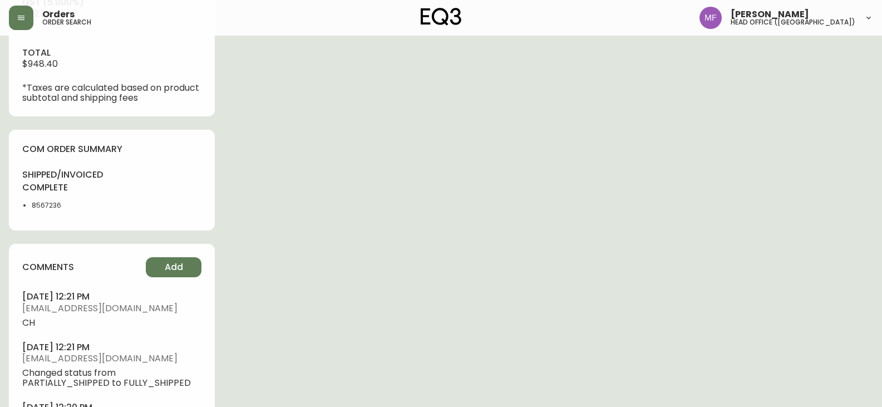
click at [55, 205] on li "8567236" at bounding box center [68, 205] width 73 height 10
copy li "8567236"
click at [374, 195] on div "Order # 4135023 September 1, 2025 at 6:49 pm from CA_EN Print Invoice Inject in…" at bounding box center [441, 20] width 864 height 1064
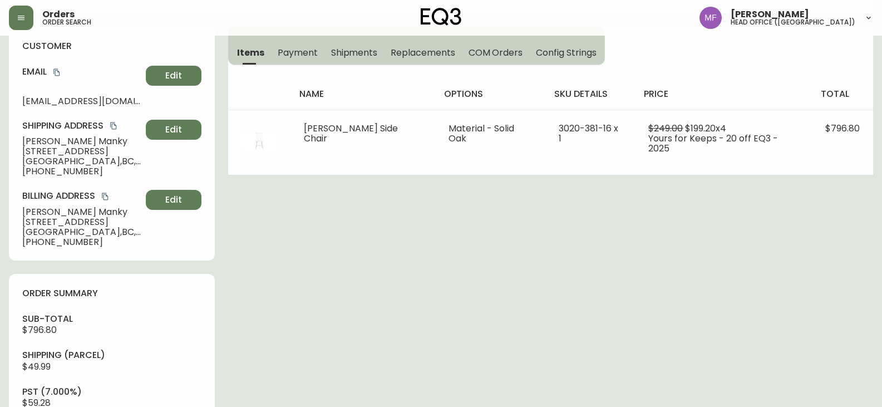
scroll to position [111, 0]
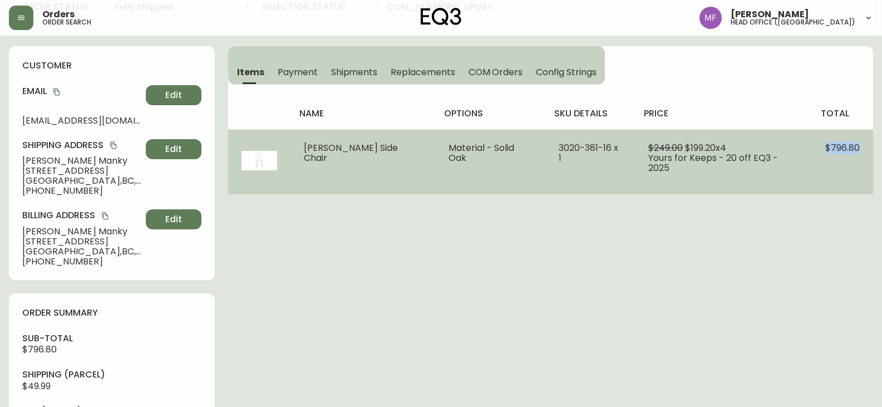
drag, startPoint x: 811, startPoint y: 152, endPoint x: 872, endPoint y: 151, distance: 61.2
click at [872, 151] on td "$796.80" at bounding box center [842, 161] width 61 height 65
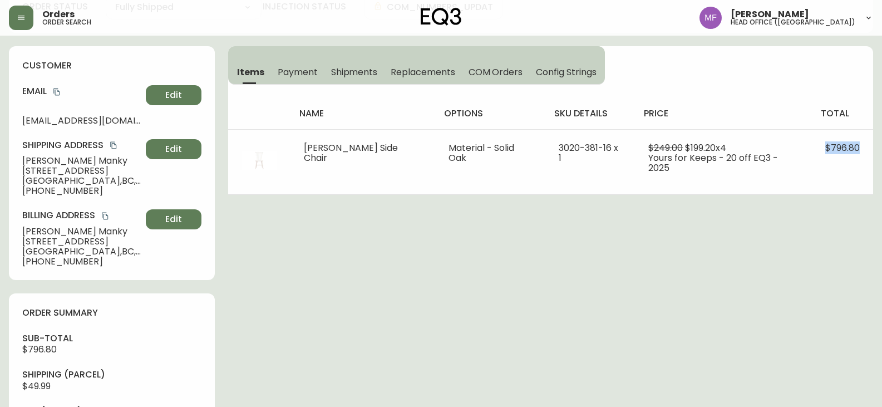
copy span "$796.80"
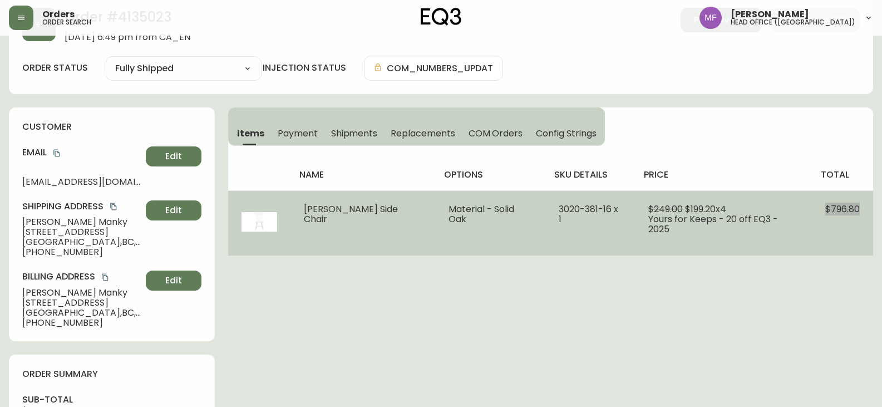
scroll to position [0, 0]
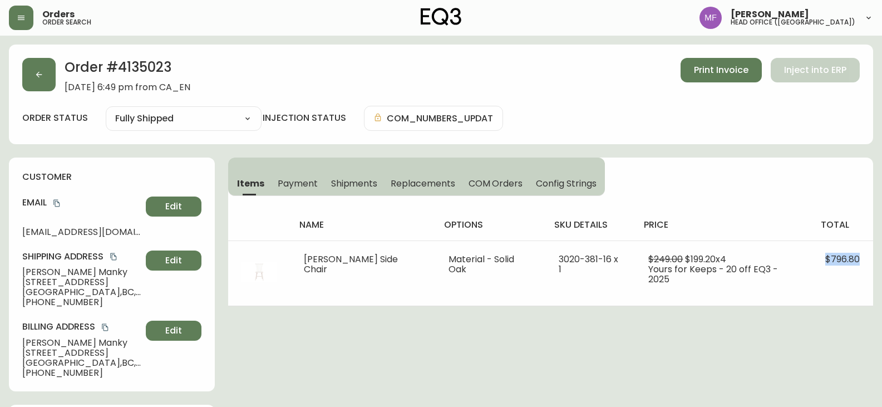
click at [145, 67] on h2 "Order # 4135023" at bounding box center [128, 70] width 126 height 24
copy h2 "4135023"
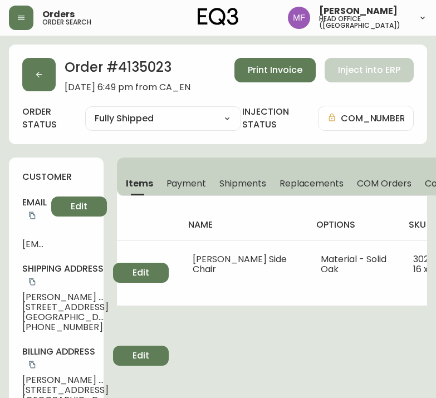
click at [160, 103] on div "Order # 4135023 September 1, 2025 at 6:49 pm from CA_EN Print Invoice Inject in…" at bounding box center [218, 95] width 418 height 100
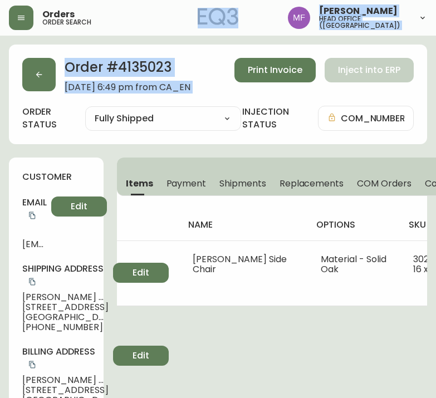
drag, startPoint x: 100, startPoint y: 1, endPoint x: -827, endPoint y: 106, distance: 932.2
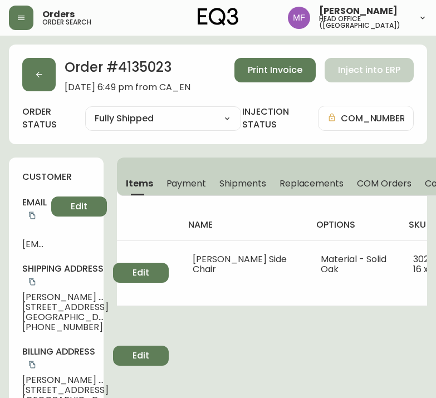
click at [139, 159] on div "Items Payment Shipments Replacements COM Orders Config Strings" at bounding box center [305, 176] width 377 height 38
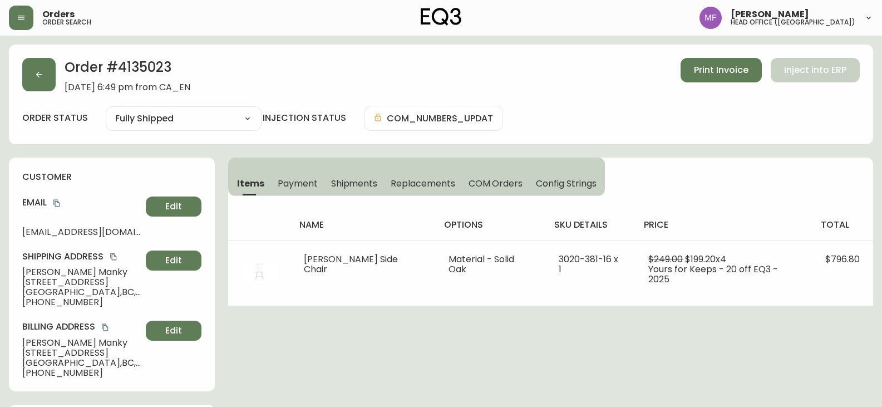
click at [141, 68] on h2 "Order # 4135023" at bounding box center [128, 70] width 126 height 24
copy h2 "4135023"
click at [58, 204] on icon "copy" at bounding box center [57, 203] width 8 height 8
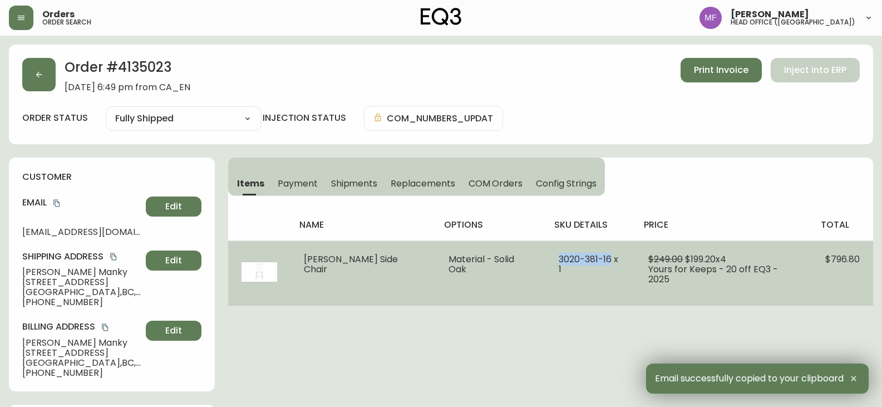
drag, startPoint x: 583, startPoint y: 260, endPoint x: 530, endPoint y: 259, distance: 52.9
click at [559, 259] on span "3020-381-16 x 1" at bounding box center [589, 264] width 60 height 23
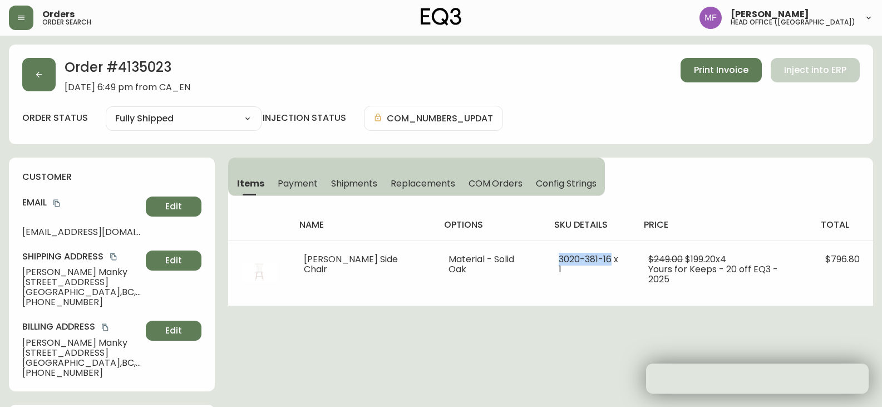
copy span "3020-381-16"
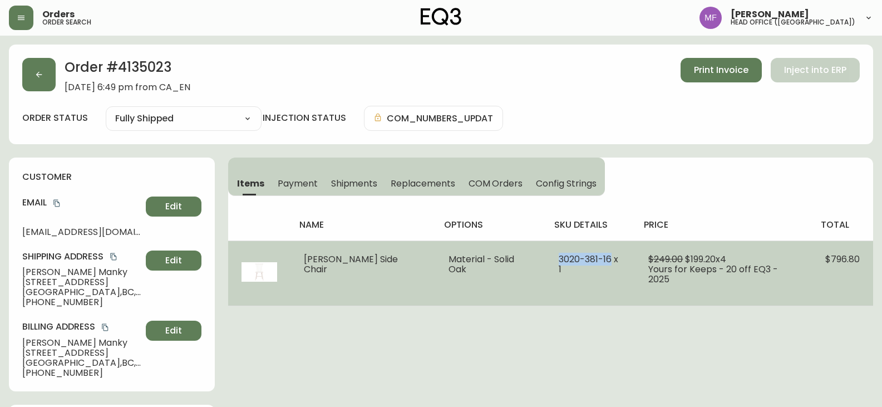
click at [679, 263] on span "Yours for Keeps - 20 off EQ3 - 2025" at bounding box center [713, 274] width 130 height 23
click at [685, 258] on span "$199.20 x 4" at bounding box center [705, 259] width 41 height 13
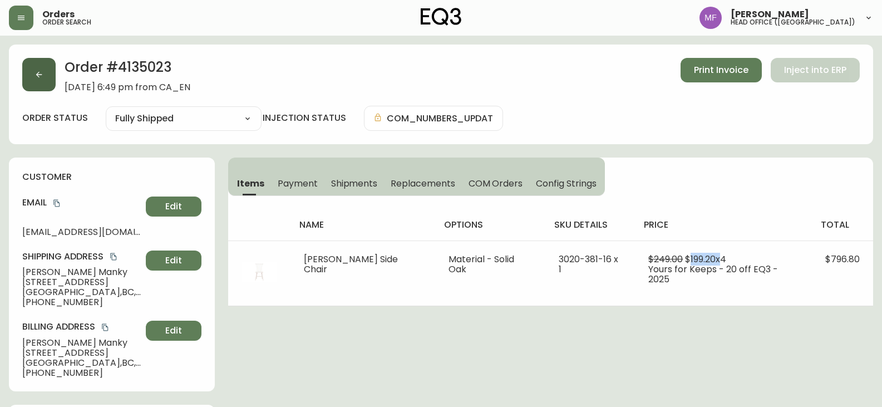
click at [36, 82] on button "button" at bounding box center [38, 74] width 33 height 33
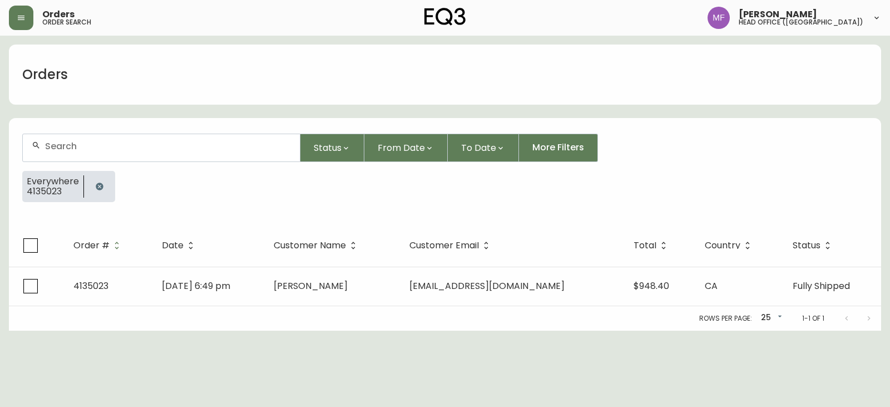
drag, startPoint x: 98, startPoint y: 189, endPoint x: 90, endPoint y: 140, distance: 49.7
click at [98, 189] on icon "button" at bounding box center [99, 185] width 7 height 7
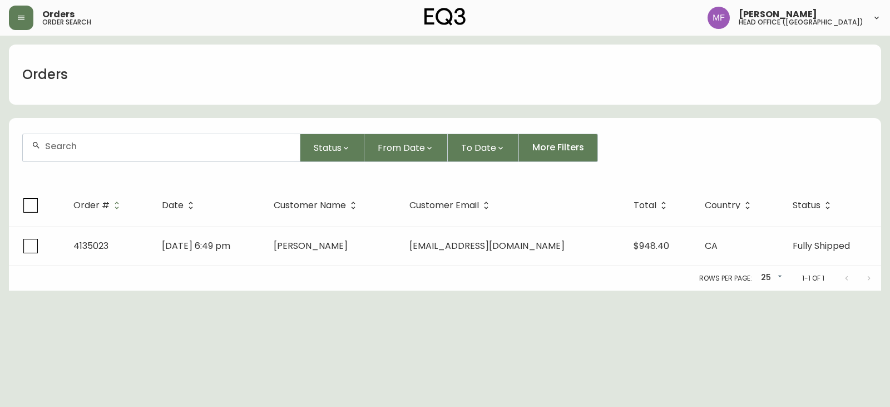
click at [90, 139] on div at bounding box center [161, 147] width 277 height 27
paste input "4135205"
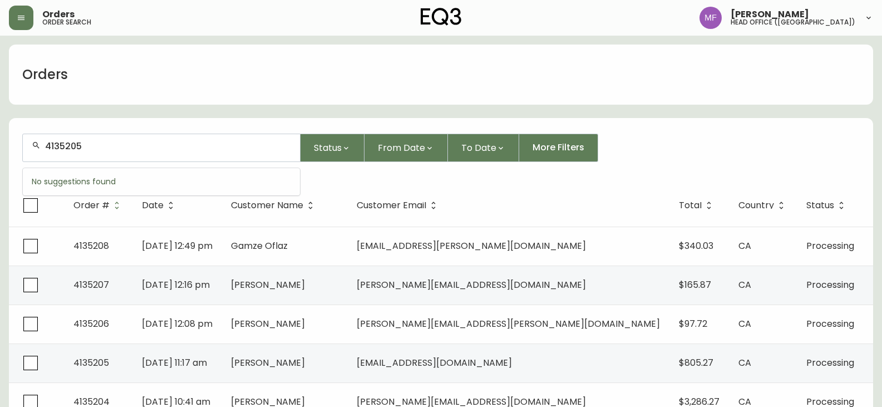
type input "4135205"
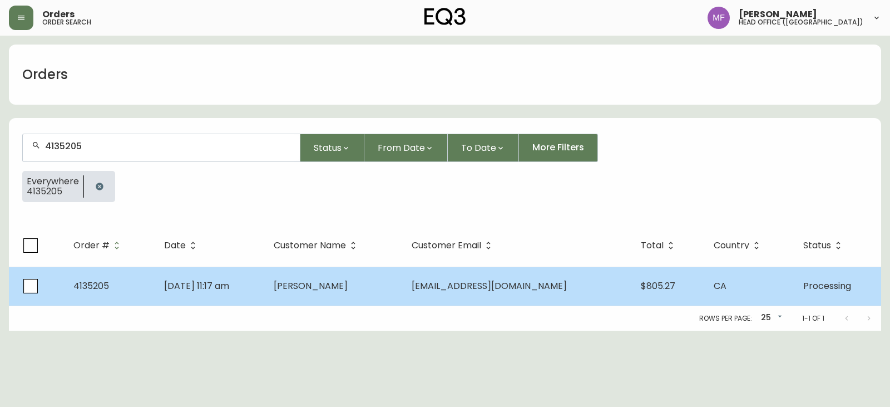
click at [345, 289] on span "Derek Okabe" at bounding box center [311, 285] width 74 height 13
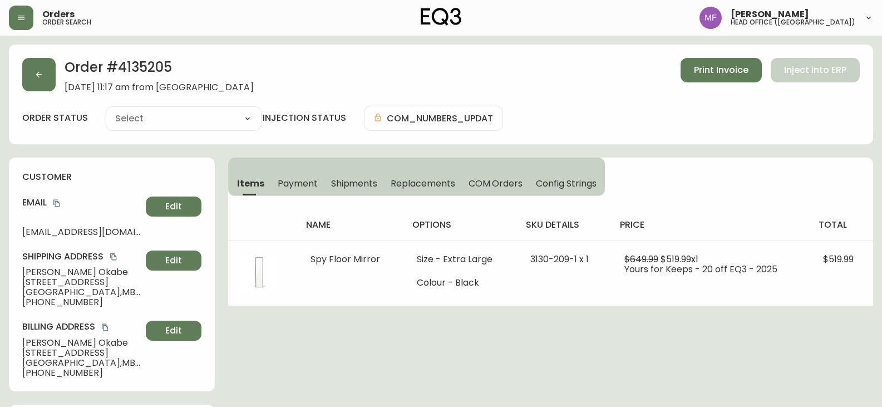
type input "Processing"
select select "PROCESSING"
click at [142, 70] on h2 "Order # 4135205" at bounding box center [159, 70] width 189 height 24
drag, startPoint x: 83, startPoint y: 270, endPoint x: 18, endPoint y: 271, distance: 65.1
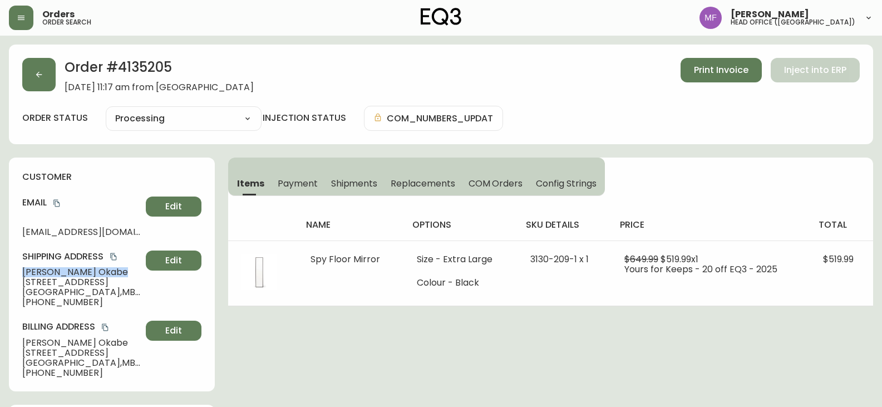
click at [18, 271] on div "customer Email derekokabechirocorp@gmail.com Edit Shipping Address Derek Okabe …" at bounding box center [112, 274] width 206 height 234
click at [146, 68] on h2 "Order # 4135205" at bounding box center [159, 70] width 189 height 24
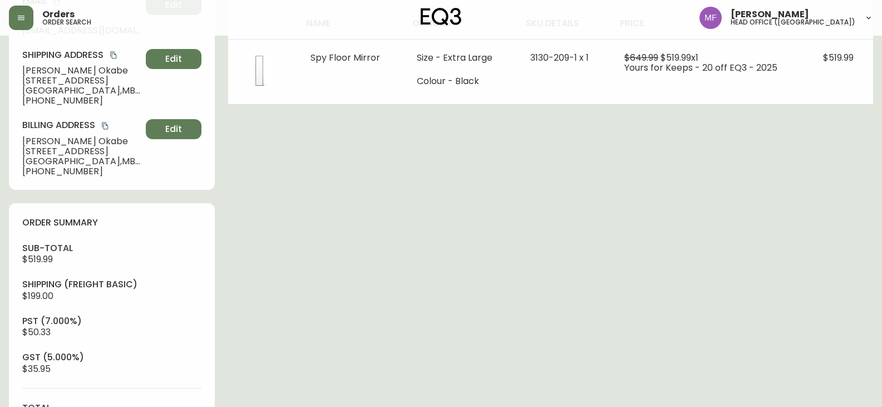
scroll to position [445, 0]
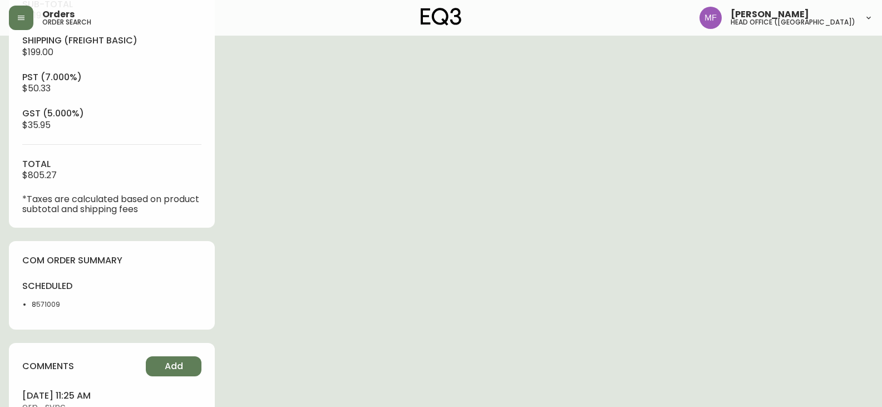
click at [36, 303] on li "8571009" at bounding box center [68, 304] width 73 height 10
click at [454, 232] on div "Order # 4135205 September 8, 2025 at 11:17 am from CA_EN Print Invoice Inject i…" at bounding box center [441, 39] width 864 height 880
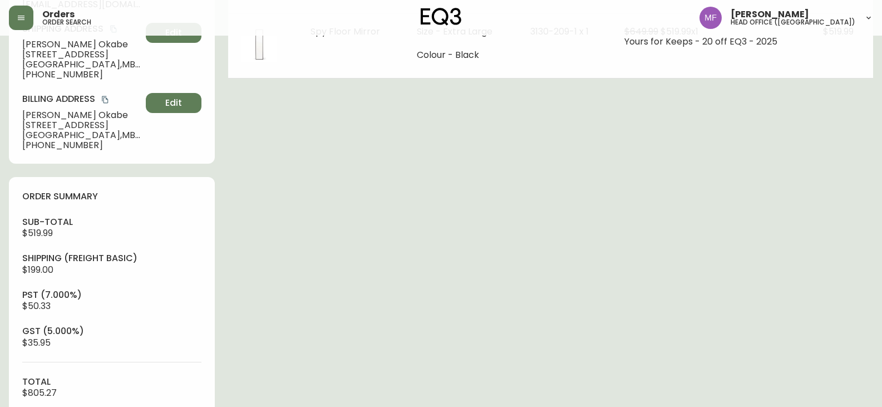
scroll to position [111, 0]
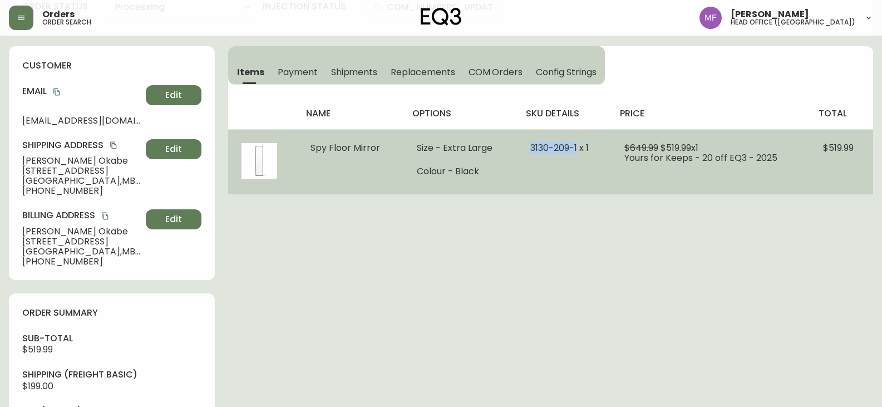
drag, startPoint x: 575, startPoint y: 150, endPoint x: 527, endPoint y: 149, distance: 47.8
click at [530, 149] on span "3130-209-1 x 1" at bounding box center [559, 147] width 58 height 13
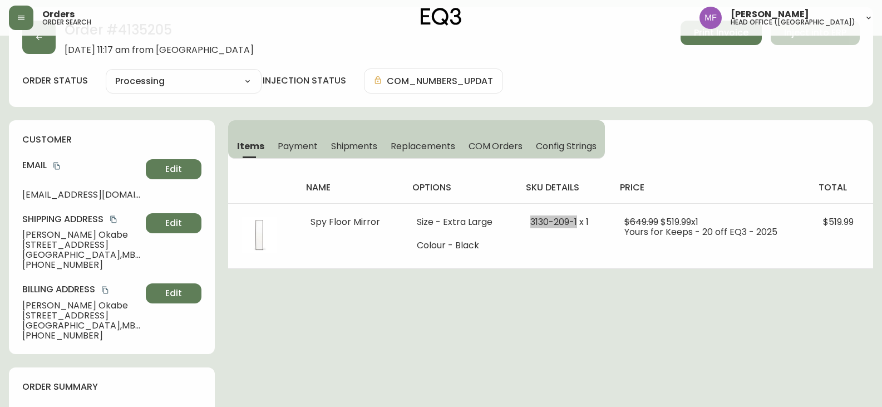
scroll to position [0, 0]
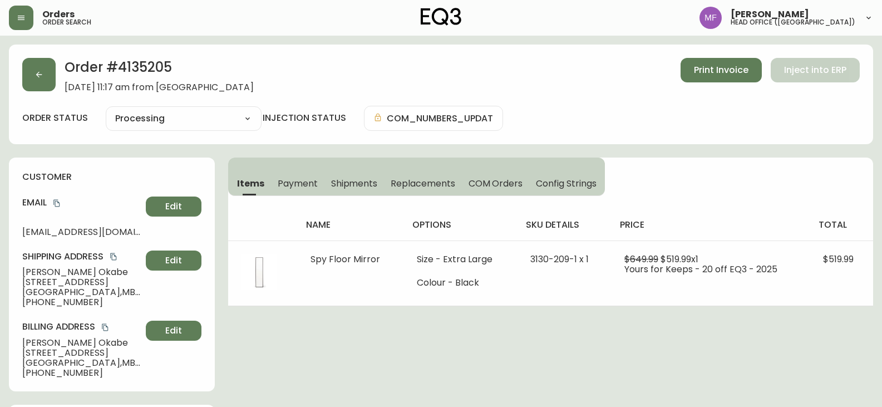
click at [139, 63] on h2 "Order # 4135205" at bounding box center [159, 70] width 189 height 24
click at [141, 64] on h2 "Order # 4135205" at bounding box center [159, 70] width 189 height 24
click at [147, 70] on h2 "Order # 4135205" at bounding box center [159, 70] width 189 height 24
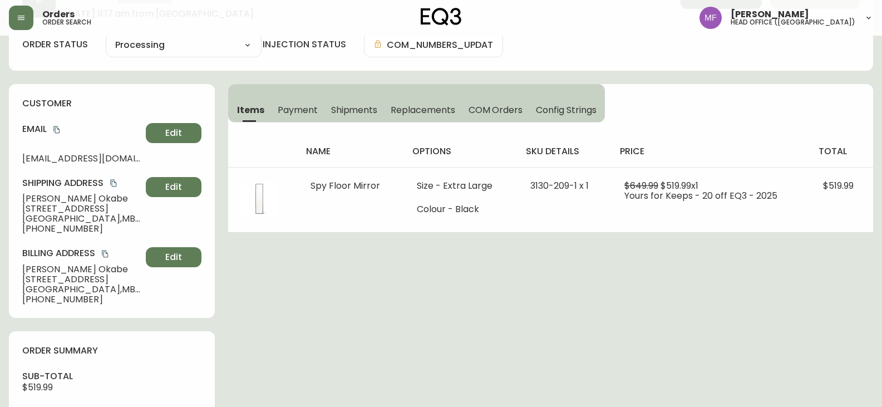
scroll to position [334, 0]
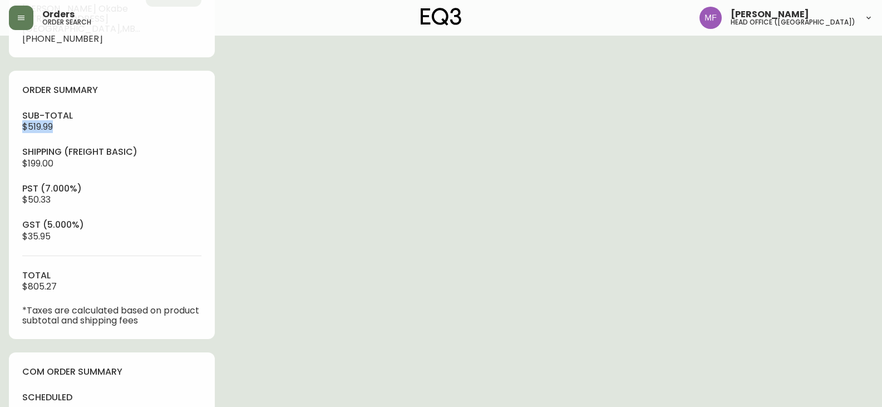
drag, startPoint x: 63, startPoint y: 128, endPoint x: 12, endPoint y: 126, distance: 50.7
click at [13, 125] on div "order summary sub-total $519.99 Shipping ( Freight Basic ) $199.00 pst (7.000%)…" at bounding box center [112, 205] width 206 height 268
drag, startPoint x: 65, startPoint y: 286, endPoint x: 7, endPoint y: 286, distance: 57.9
click at [7, 286] on main "Order # 4135205 September 8, 2025 at 11:17 am from CA_EN Print Invoice Inject i…" at bounding box center [441, 146] width 882 height 889
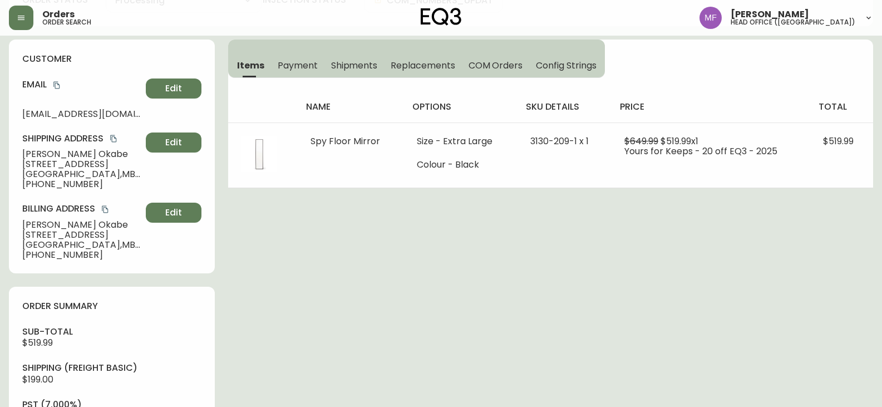
scroll to position [0, 0]
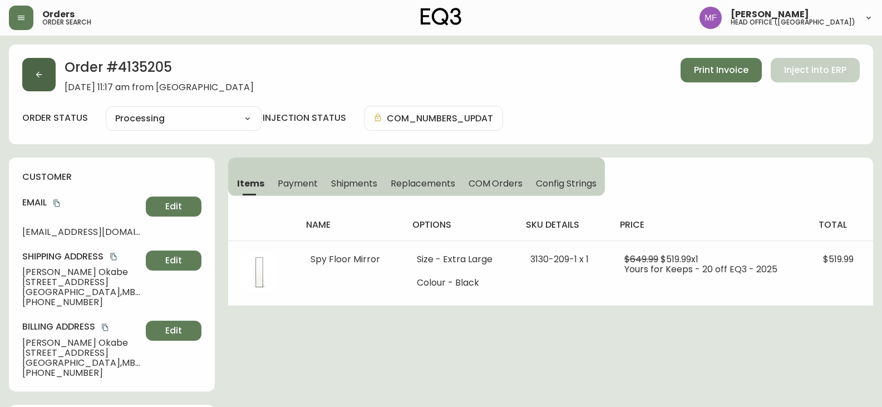
click at [50, 80] on button "button" at bounding box center [38, 74] width 33 height 33
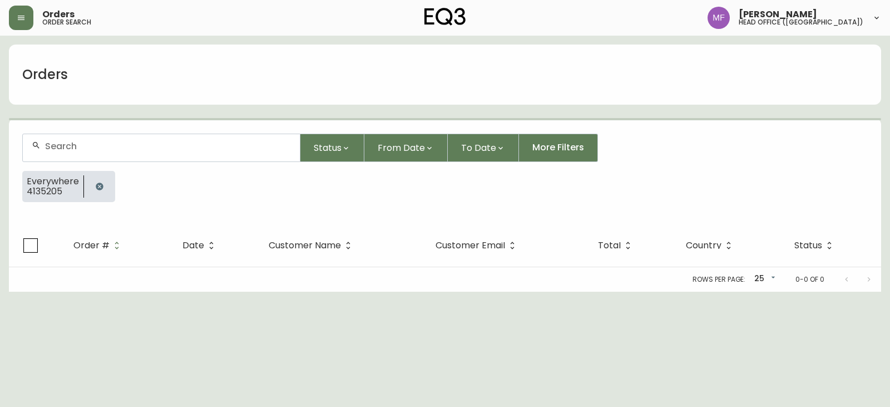
click at [98, 182] on icon "button" at bounding box center [99, 186] width 9 height 9
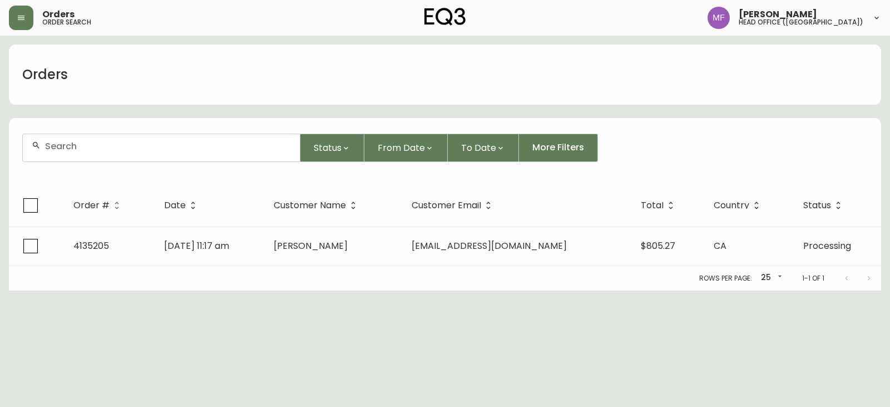
click at [86, 153] on div at bounding box center [161, 147] width 277 height 27
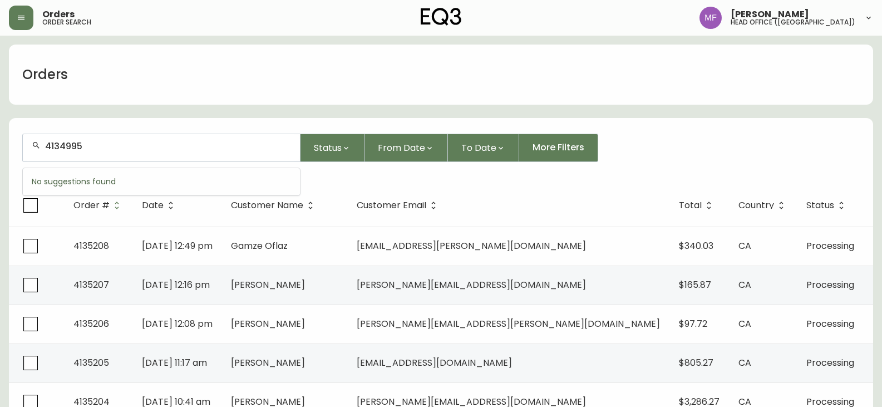
type input "4134995"
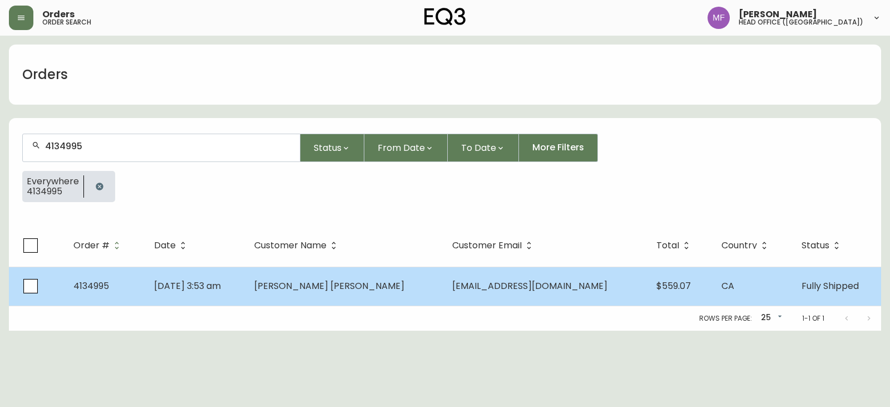
click at [209, 290] on span "Sep 01 2025, 3:53 am" at bounding box center [187, 285] width 67 height 13
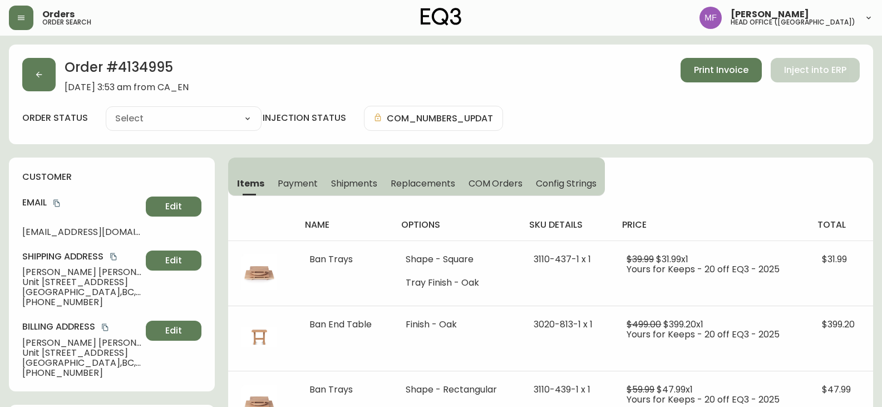
type input "Fully Shipped"
select select "FULLY_SHIPPED"
click at [338, 181] on span "Shipments" at bounding box center [354, 183] width 47 height 12
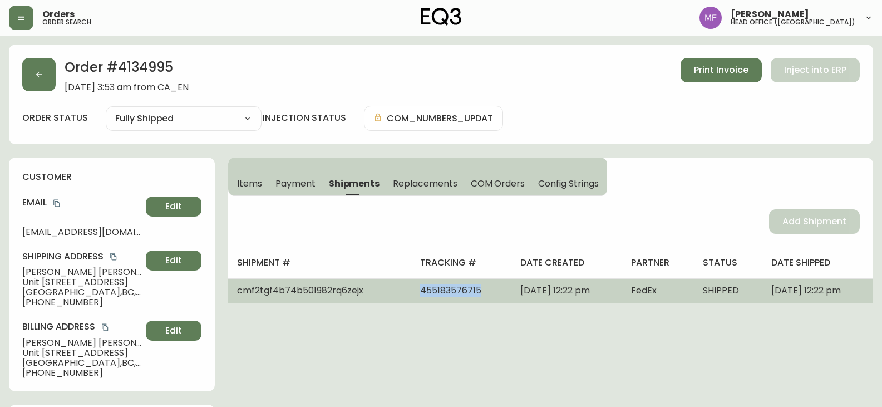
drag, startPoint x: 448, startPoint y: 289, endPoint x: 374, endPoint y: 289, distance: 73.4
click at [374, 289] on tr "cmf2tgf4b74b501982rq6zejx 455183576715 September 02, 2025 at 12:22 pm FedEx SHI…" at bounding box center [550, 290] width 645 height 24
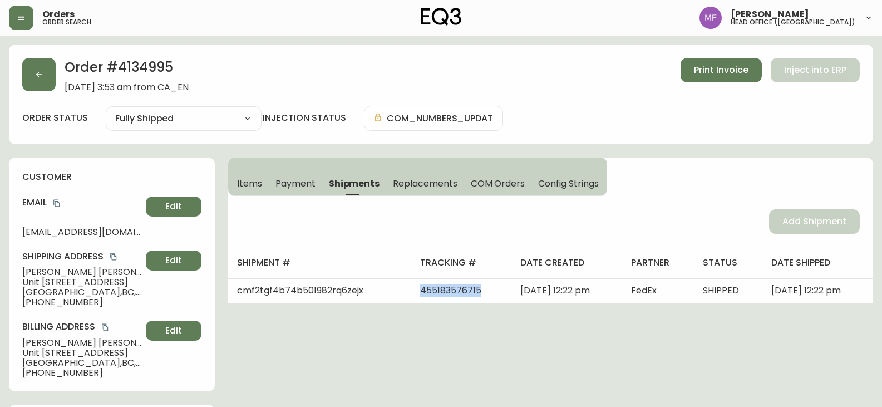
drag, startPoint x: 254, startPoint y: 182, endPoint x: 235, endPoint y: 146, distance: 41.6
click at [254, 182] on span "Items" at bounding box center [249, 183] width 25 height 12
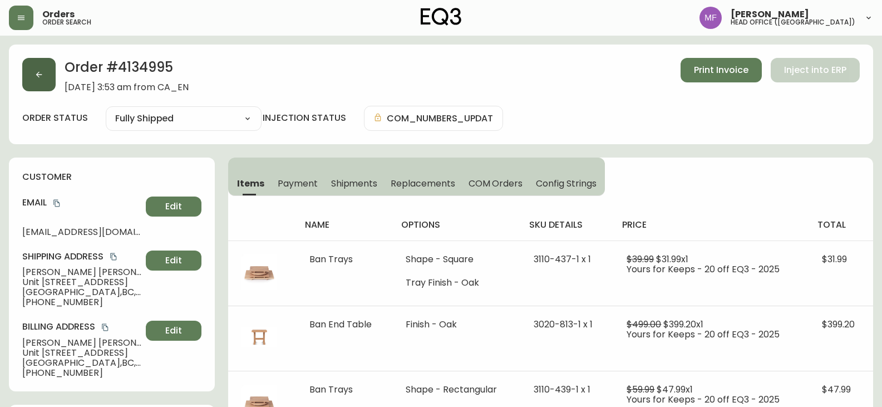
click at [50, 78] on button "button" at bounding box center [38, 74] width 33 height 33
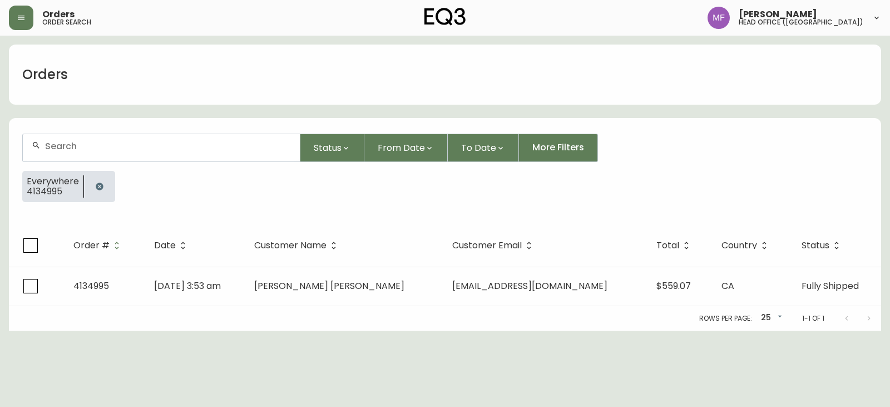
click at [91, 184] on button "button" at bounding box center [99, 186] width 22 height 22
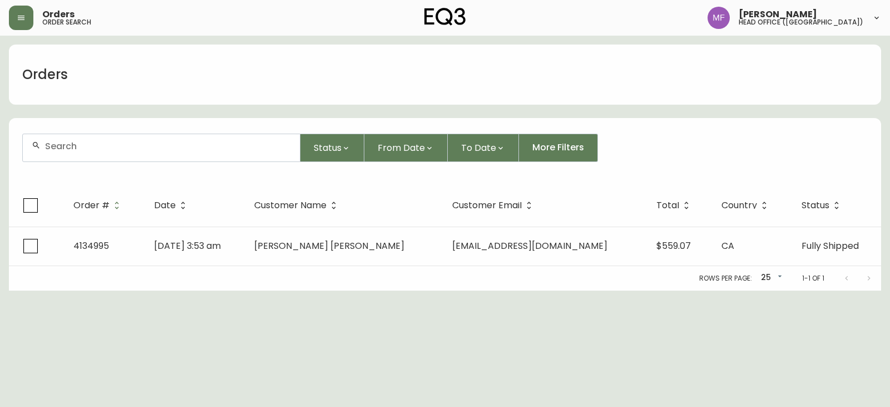
click at [86, 157] on div at bounding box center [161, 147] width 277 height 27
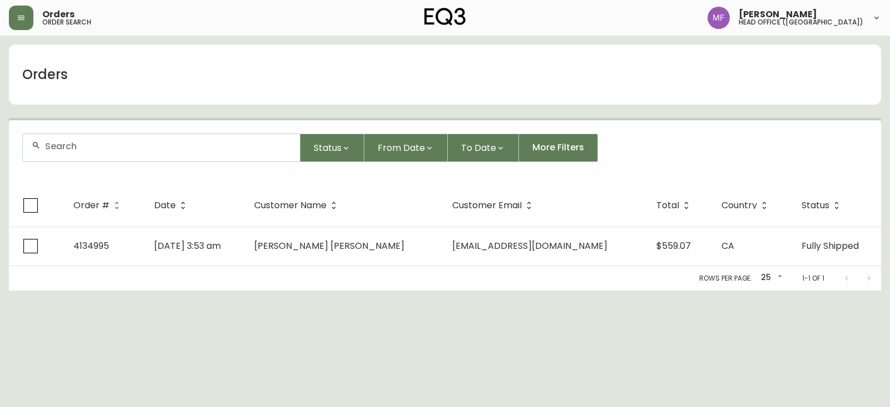
paste input "4134995"
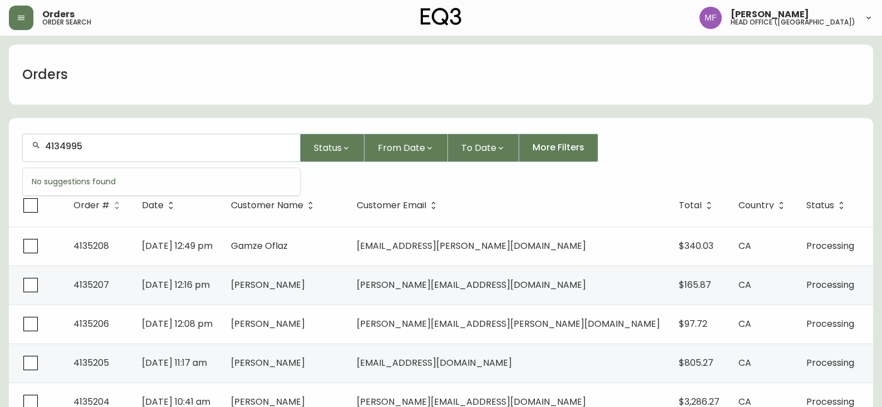
type input "4134995"
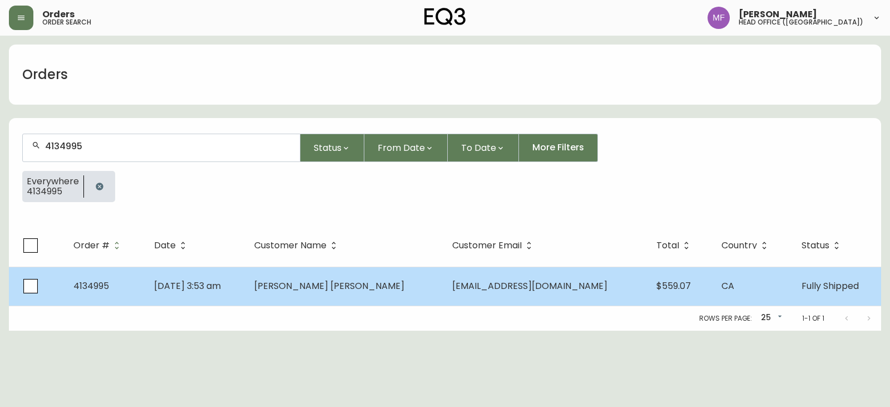
click at [367, 290] on td "Mei Qi Zhang" at bounding box center [344, 285] width 198 height 39
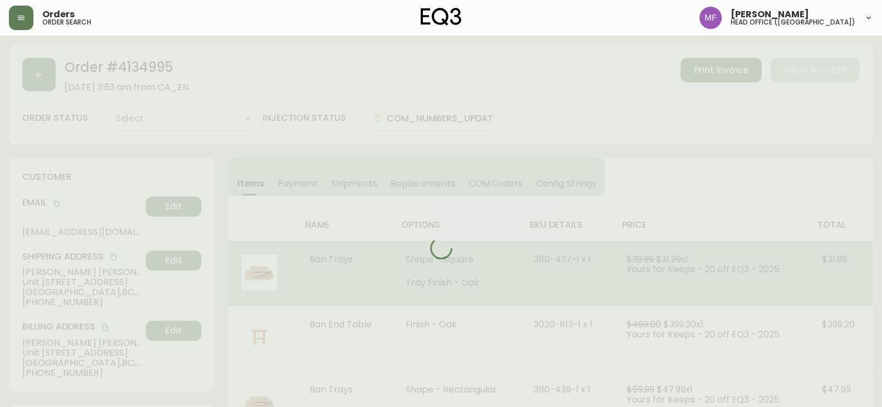
type input "Fully Shipped"
select select "FULLY_SHIPPED"
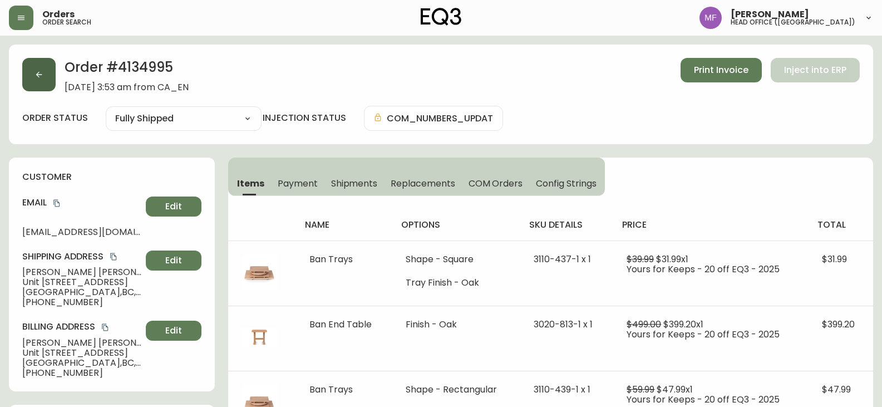
click at [39, 61] on button "button" at bounding box center [38, 74] width 33 height 33
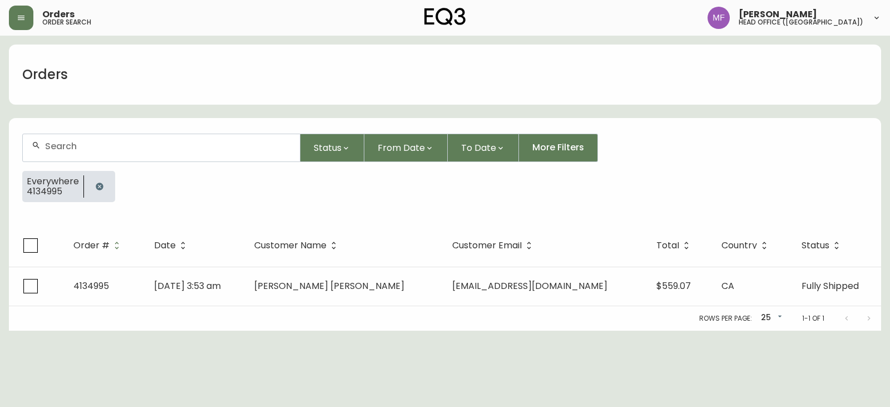
click at [84, 196] on div at bounding box center [99, 186] width 31 height 31
click at [95, 176] on button "button" at bounding box center [99, 186] width 22 height 22
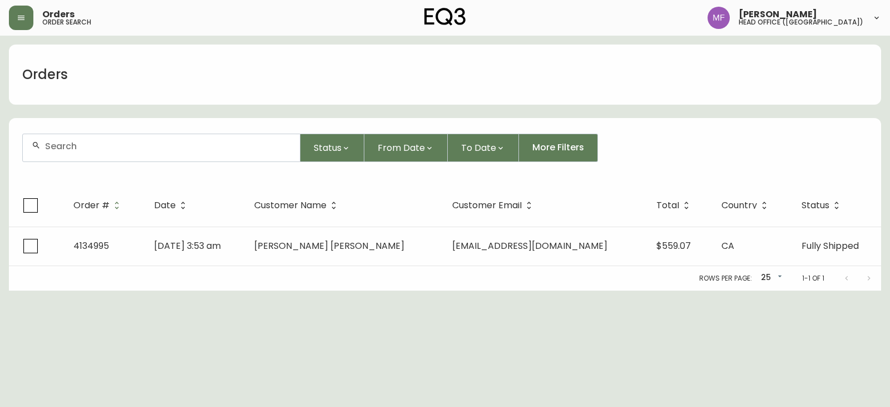
click at [94, 151] on div at bounding box center [161, 147] width 277 height 27
paste input "4134236"
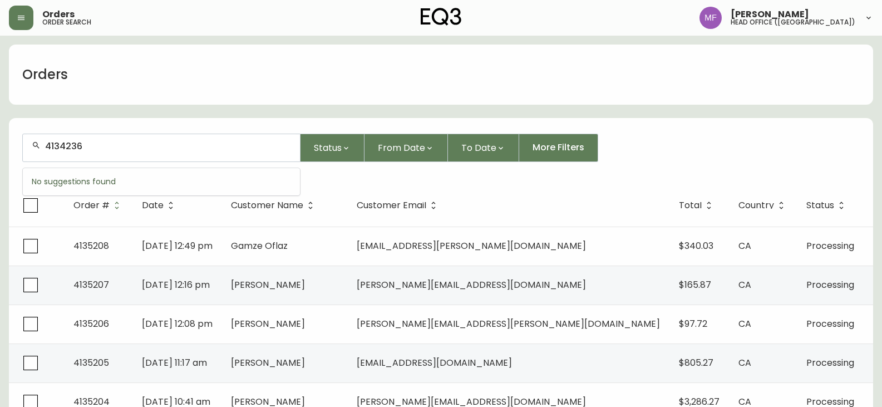
type input "4134236"
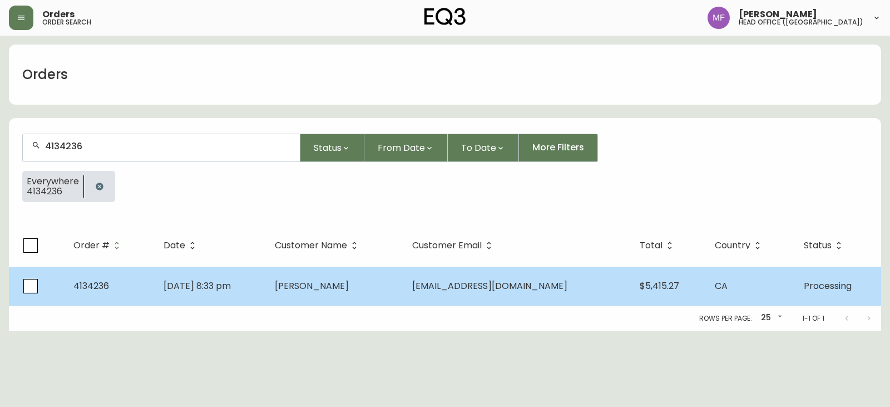
click at [266, 279] on td "Jul 19 2025, 8:33 pm" at bounding box center [211, 285] width 112 height 39
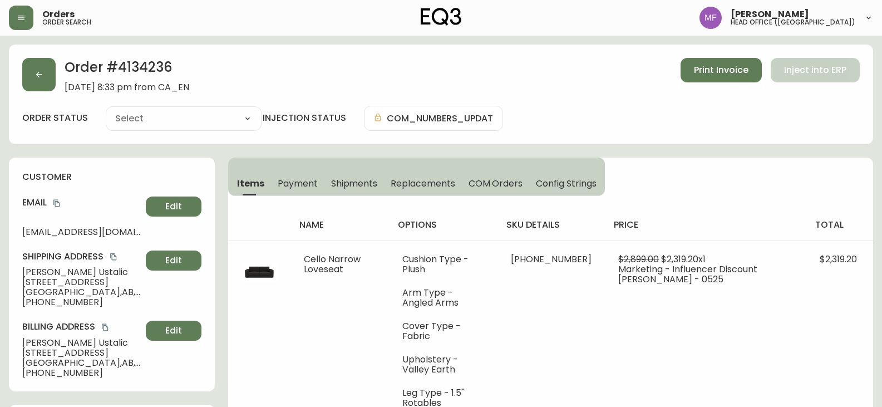
type input "Processing"
select select "PROCESSING"
click at [155, 62] on h2 "Order # 4134236" at bounding box center [127, 70] width 125 height 24
drag, startPoint x: 82, startPoint y: 272, endPoint x: 22, endPoint y: 271, distance: 60.1
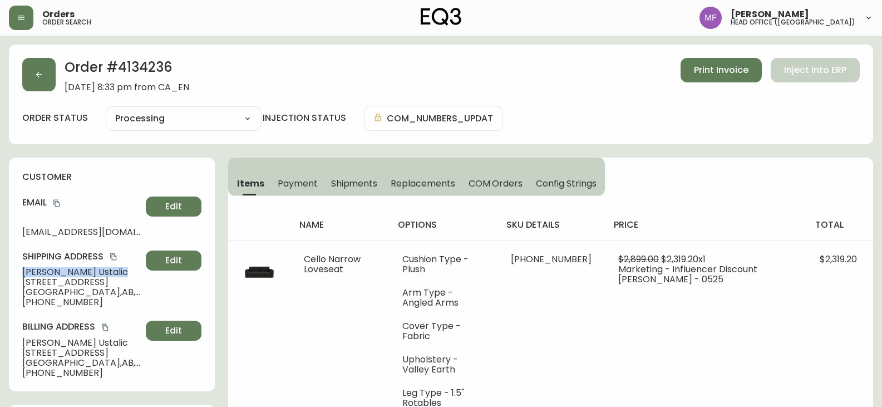
click at [22, 271] on div "customer Email vik.ustalic@gmail.com Edit Shipping Address Viktor Ustalic 456 2…" at bounding box center [112, 274] width 206 height 234
click at [132, 59] on h2 "Order # 4134236" at bounding box center [127, 70] width 125 height 24
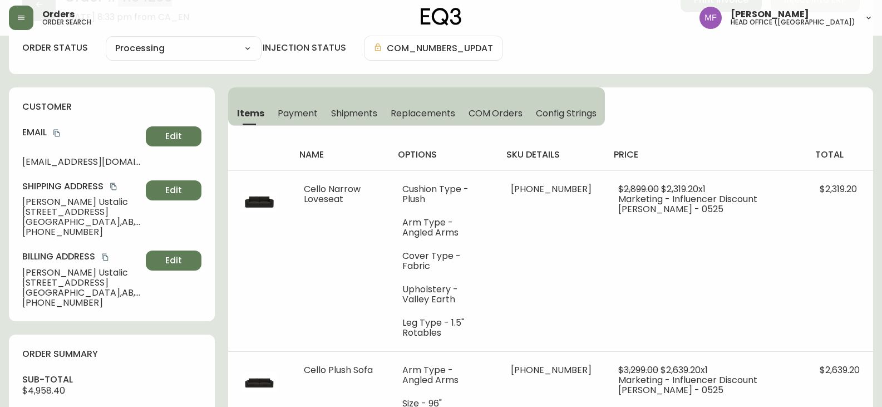
scroll to position [501, 0]
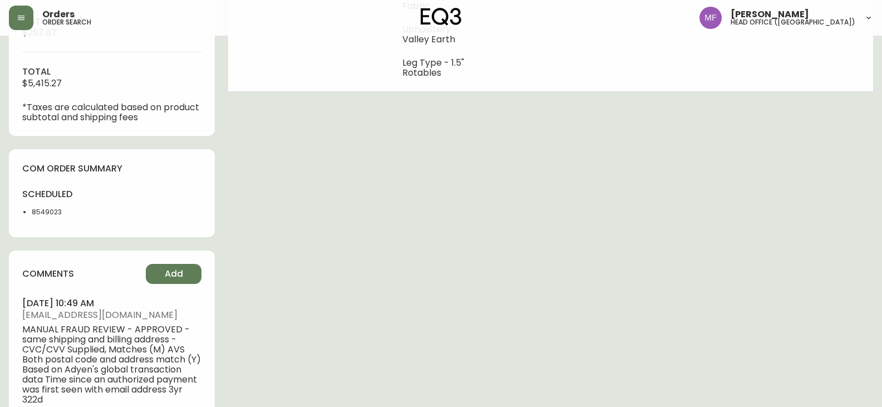
click at [50, 207] on li "8549023" at bounding box center [68, 212] width 73 height 10
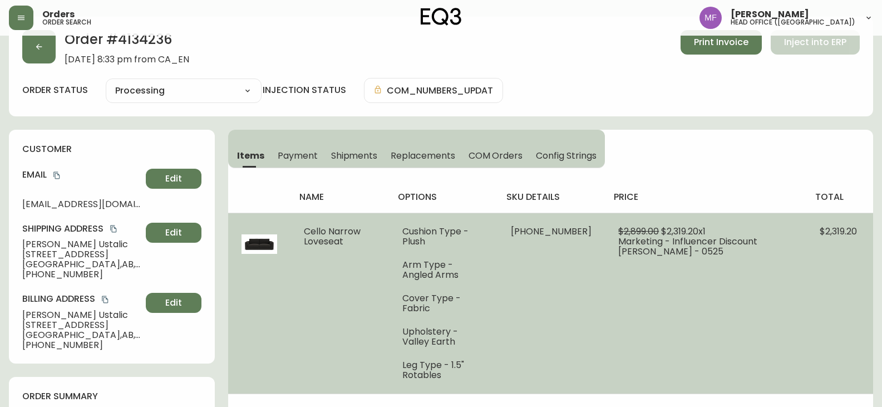
scroll to position [0, 0]
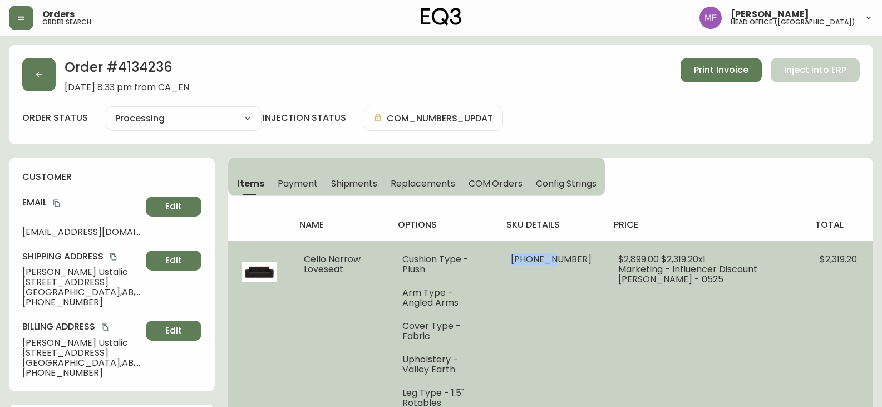
drag, startPoint x: 573, startPoint y: 258, endPoint x: 531, endPoint y: 256, distance: 41.8
click at [531, 256] on td "30393-03 x 1" at bounding box center [550, 330] width 107 height 181
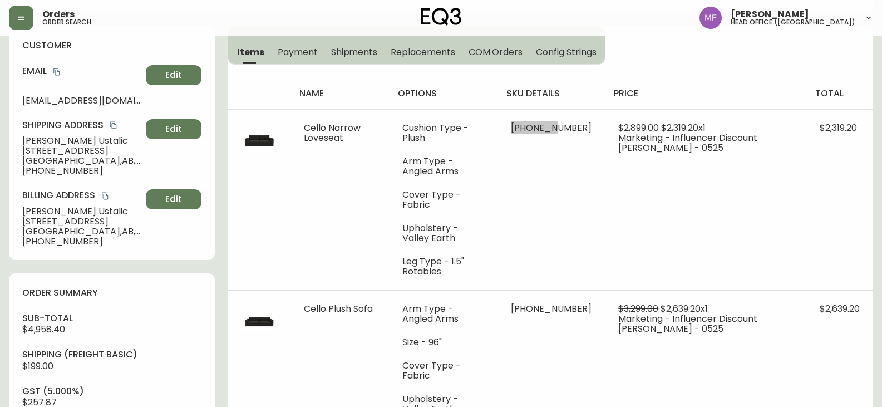
scroll to position [111, 0]
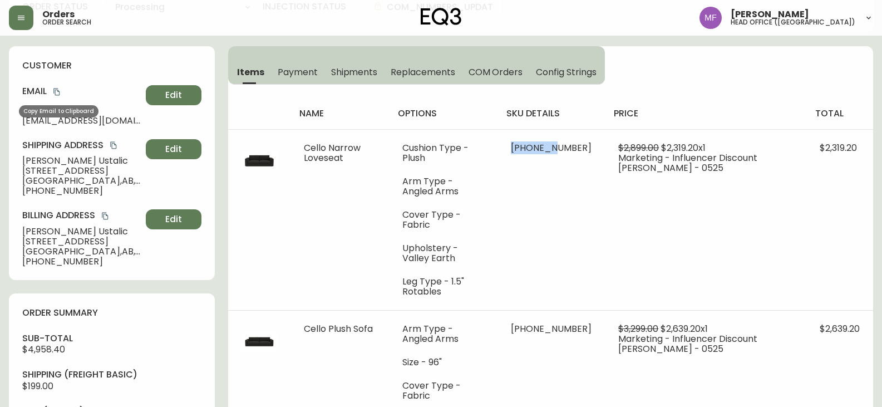
drag, startPoint x: 57, startPoint y: 93, endPoint x: 270, endPoint y: 93, distance: 213.1
click at [57, 93] on icon "copy" at bounding box center [57, 92] width 8 height 8
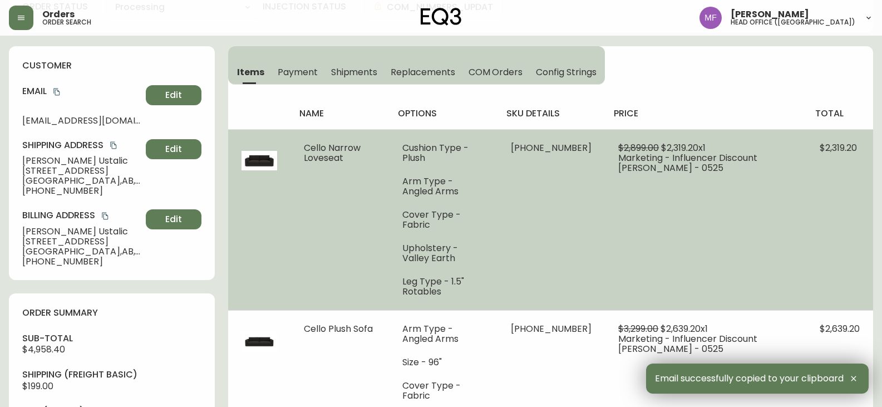
click at [605, 244] on td "$2,899.00 $2,319.20 x 1 Marketing - Influencer Discount Nitsan Raitor - 0525" at bounding box center [705, 219] width 201 height 181
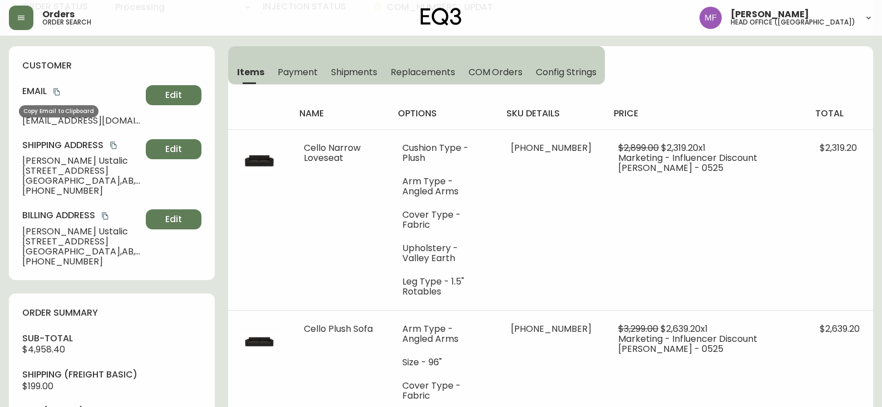
drag, startPoint x: 58, startPoint y: 89, endPoint x: 66, endPoint y: 90, distance: 7.9
click at [58, 89] on icon "copy" at bounding box center [57, 92] width 8 height 8
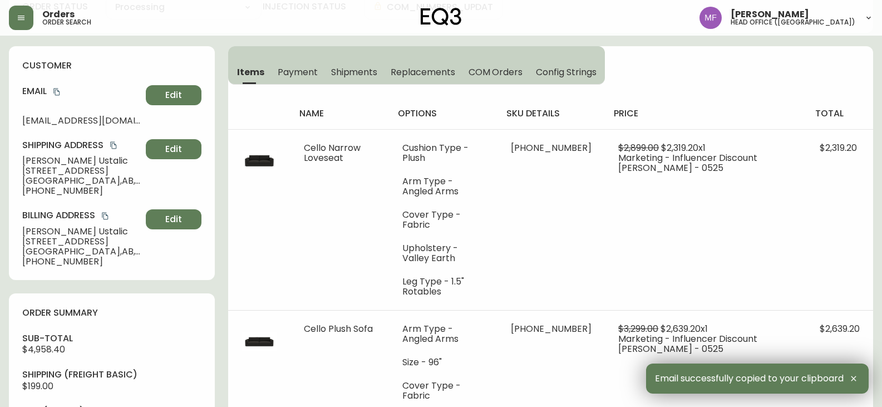
click at [83, 157] on span "Viktor Ustalic" at bounding box center [81, 161] width 119 height 10
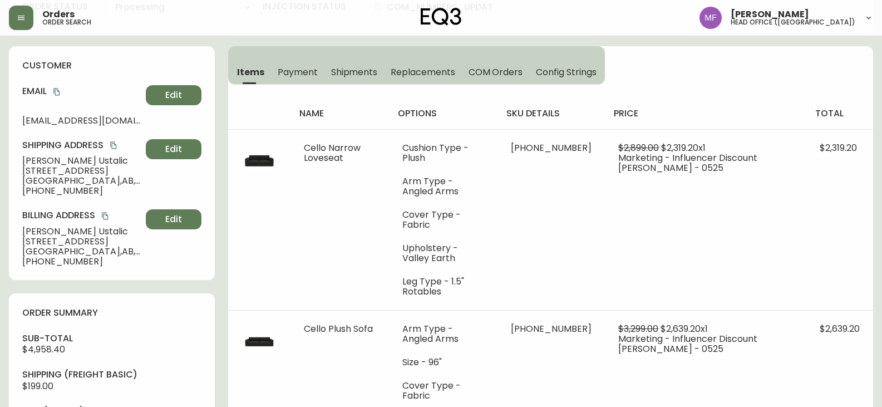
click at [214, 229] on div "customer Email vik.ustalic@gmail.com Edit Shipping Address Viktor Ustalic 456 2…" at bounding box center [112, 163] width 206 height 234
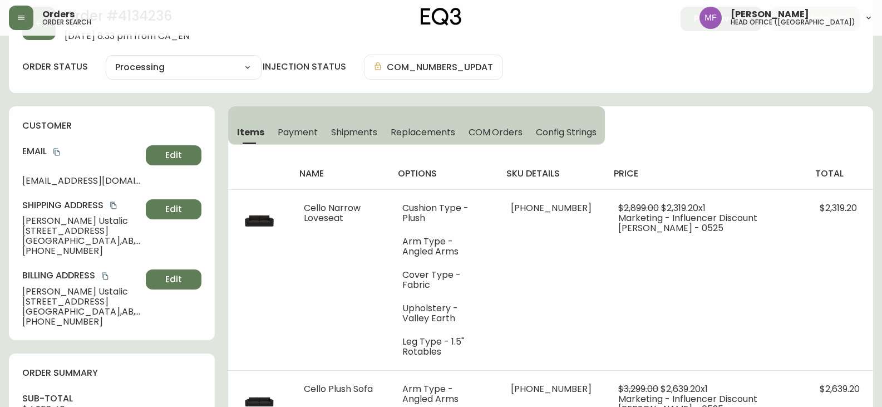
scroll to position [0, 0]
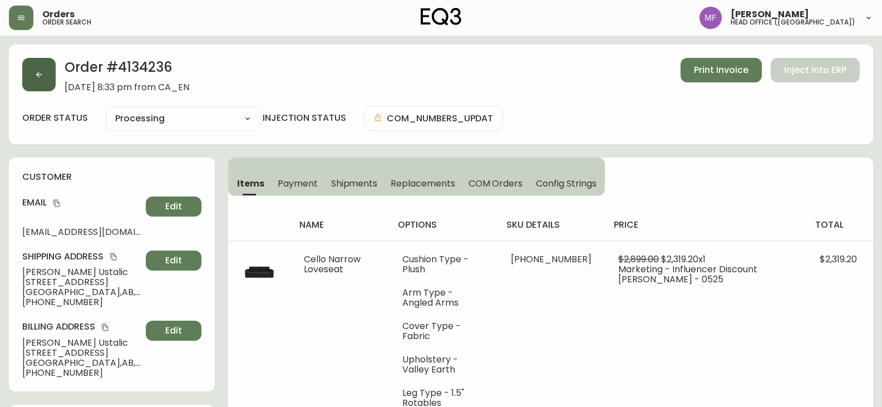
click at [44, 78] on button "button" at bounding box center [38, 74] width 33 height 33
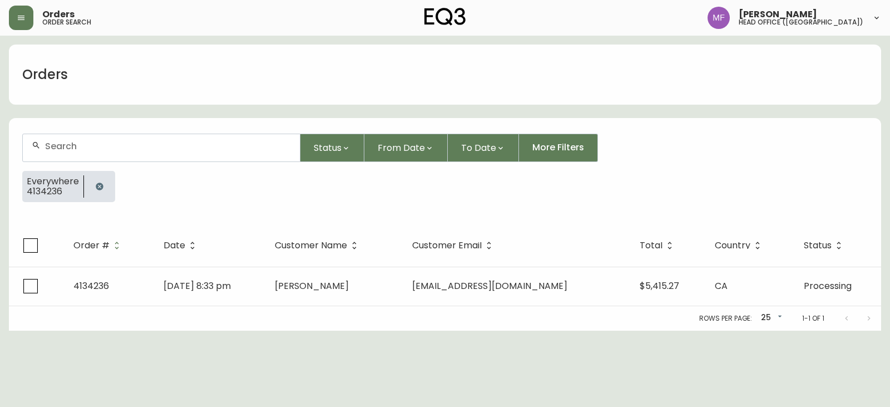
click at [95, 184] on icon "button" at bounding box center [99, 186] width 9 height 9
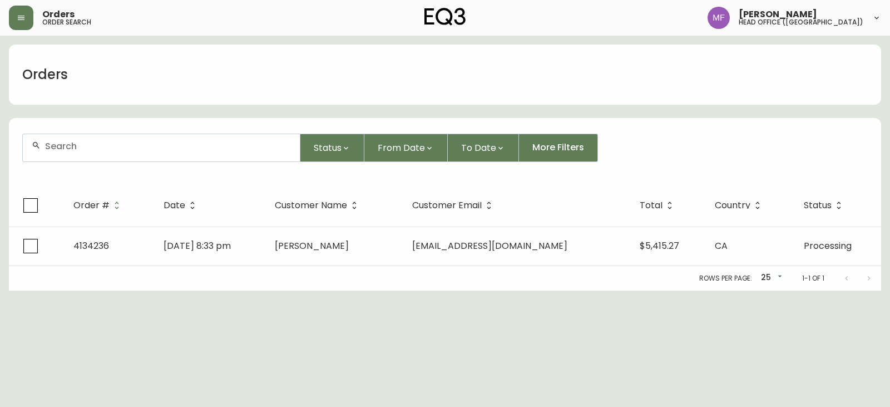
click at [81, 148] on input "text" at bounding box center [168, 146] width 246 height 11
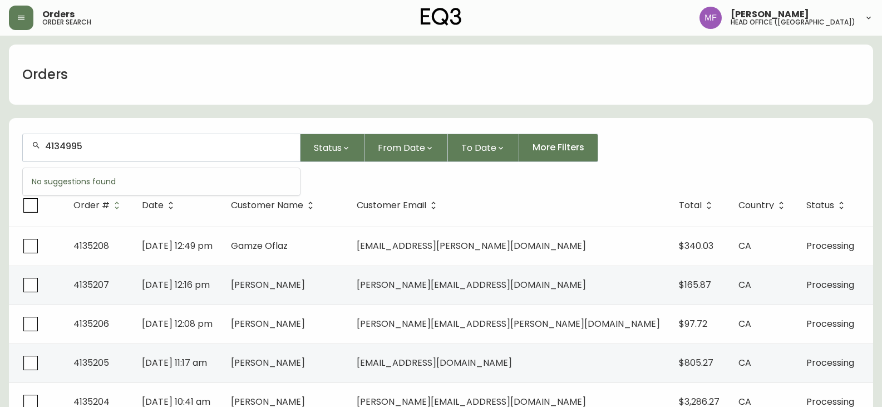
type input "4134995"
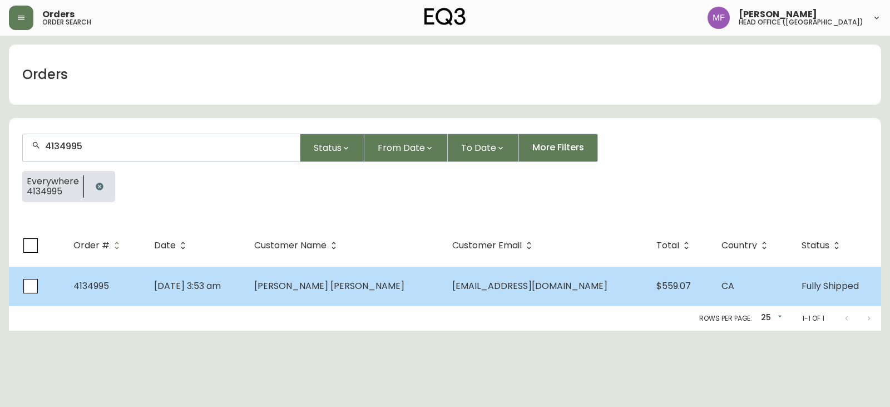
click at [221, 290] on span "Sep 01 2025, 3:53 am" at bounding box center [187, 285] width 67 height 13
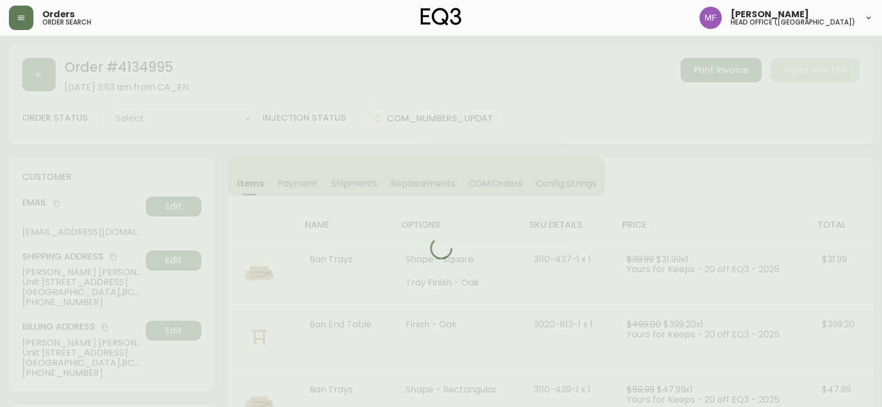
type input "Fully Shipped"
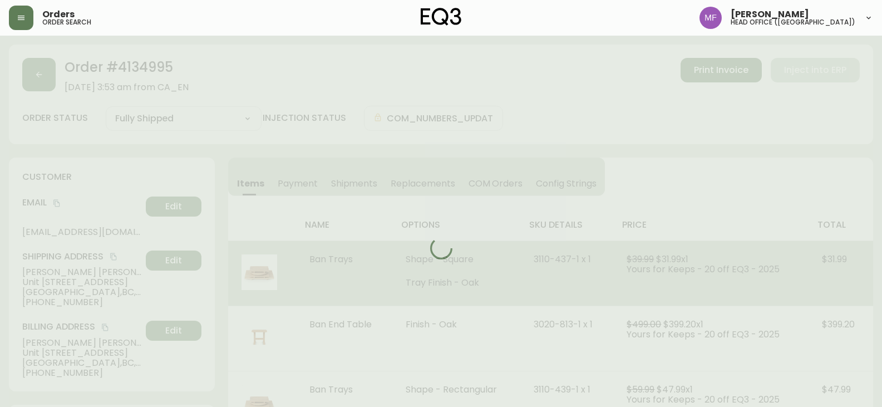
select select "FULLY_SHIPPED"
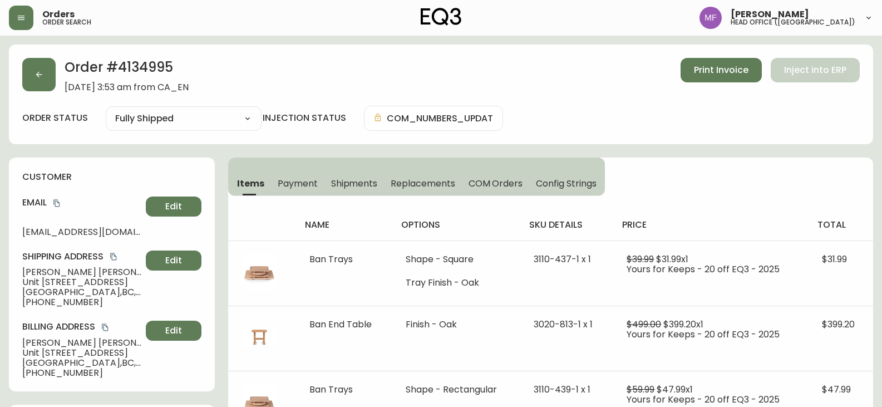
click at [140, 62] on h2 "Order # 4134995" at bounding box center [127, 70] width 124 height 24
drag, startPoint x: 85, startPoint y: 271, endPoint x: 11, endPoint y: 267, distance: 74.1
click at [11, 267] on div "customer Email jessicazhang1994@gmail.com Edit Shipping Address Mei Qi Zhang Un…" at bounding box center [112, 274] width 206 height 234
click at [58, 201] on icon "copy" at bounding box center [56, 203] width 6 height 7
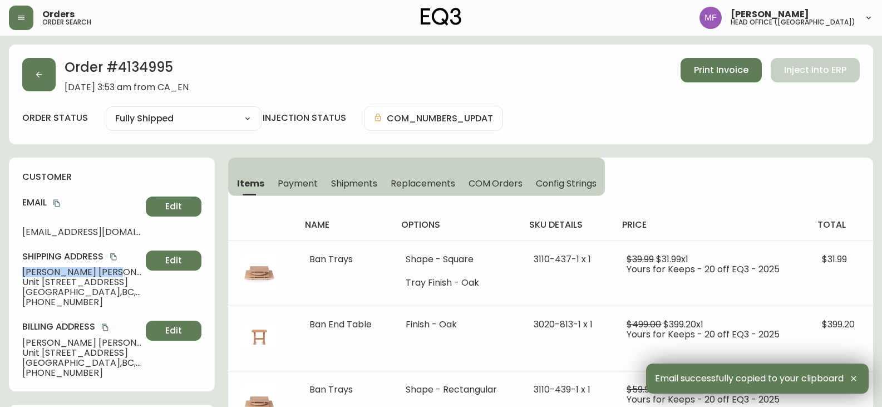
click at [74, 274] on span "Mei Qi Zhang" at bounding box center [81, 272] width 119 height 10
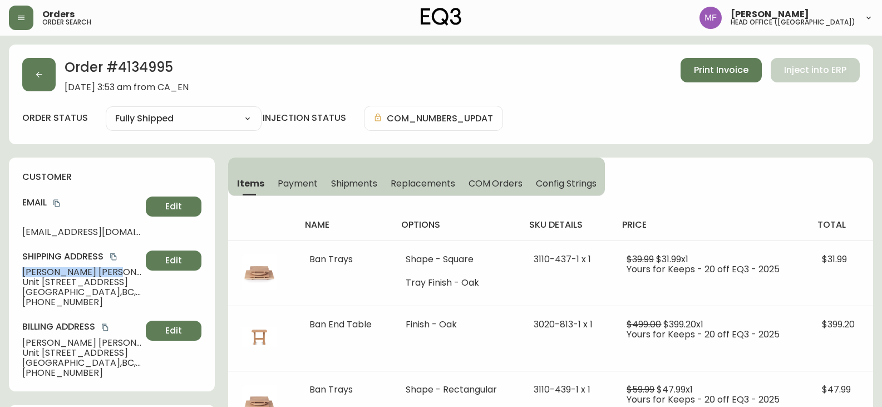
drag, startPoint x: 97, startPoint y: 272, endPoint x: 21, endPoint y: 272, distance: 76.2
click at [21, 272] on div "customer Email jessicazhang1994@gmail.com Edit Shipping Address Mei Qi Zhang Un…" at bounding box center [112, 274] width 206 height 234
drag, startPoint x: 86, startPoint y: 304, endPoint x: 8, endPoint y: 304, distance: 77.9
click at [159, 67] on h2 "Order # 4134995" at bounding box center [127, 70] width 124 height 24
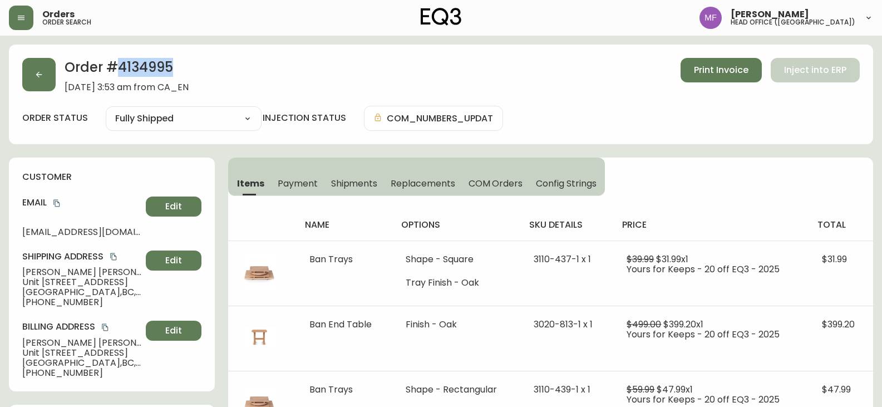
click at [159, 67] on h2 "Order # 4134995" at bounding box center [127, 70] width 124 height 24
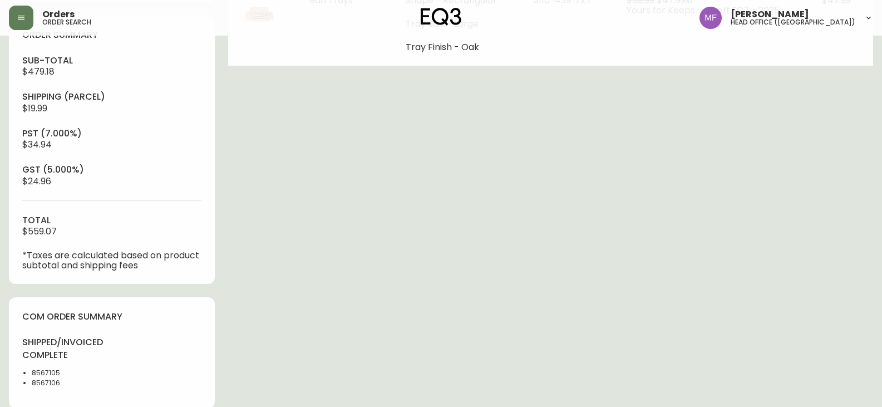
scroll to position [389, 0]
click at [50, 375] on li "8567105" at bounding box center [68, 372] width 73 height 10
click at [465, 300] on div "Order # 4134995 September 1, 2025 at 3:53 am from CA_EN Print Invoice Inject in…" at bounding box center [441, 162] width 864 height 1014
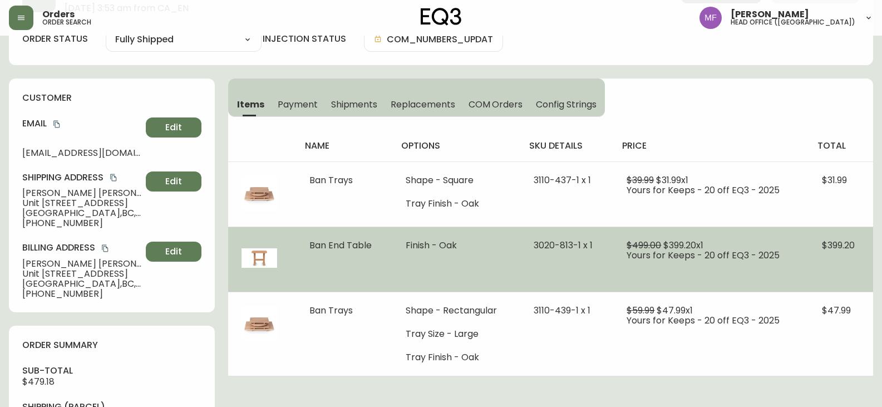
scroll to position [0, 0]
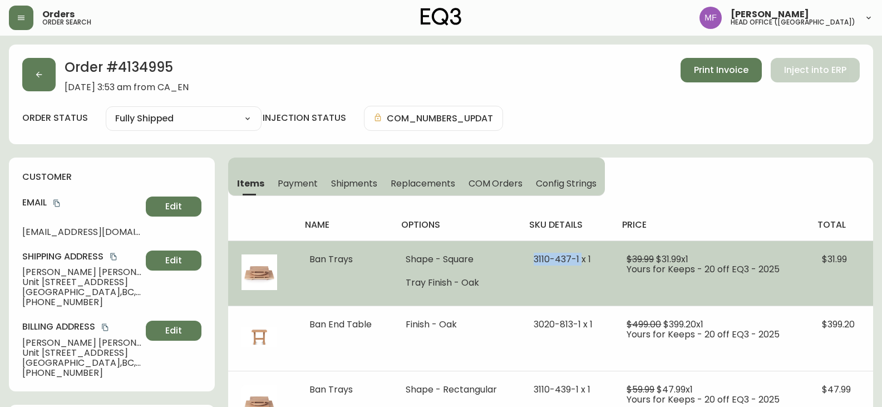
drag, startPoint x: 529, startPoint y: 253, endPoint x: 581, endPoint y: 254, distance: 51.7
click at [581, 254] on td "3110-437-1 x 1" at bounding box center [566, 272] width 93 height 65
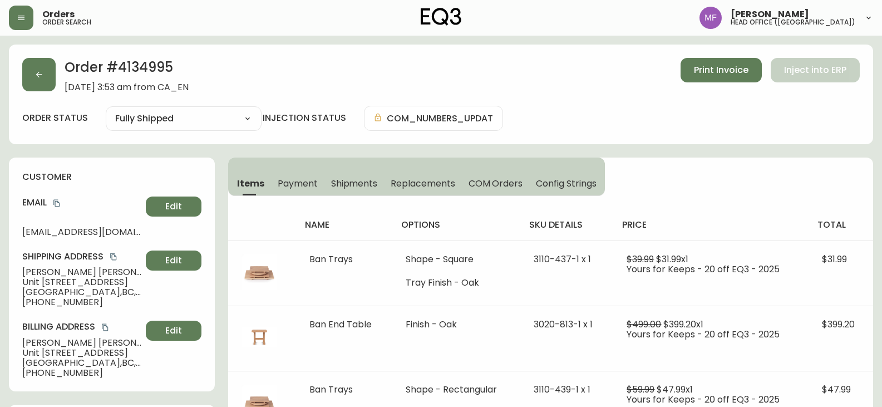
click at [160, 70] on h2 "Order # 4134995" at bounding box center [127, 70] width 124 height 24
click at [160, 71] on h2 "Order # 4134995" at bounding box center [127, 70] width 124 height 24
click at [60, 203] on icon "copy" at bounding box center [56, 203] width 6 height 7
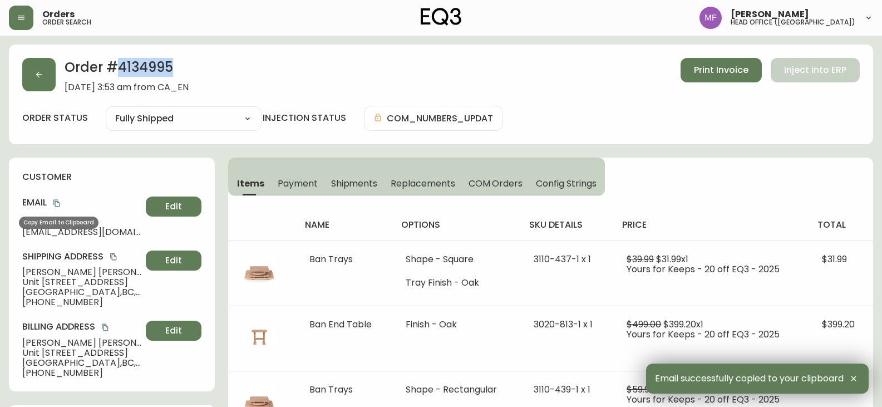
click at [58, 202] on icon "copy" at bounding box center [56, 203] width 6 height 7
click at [29, 80] on button "button" at bounding box center [38, 74] width 33 height 33
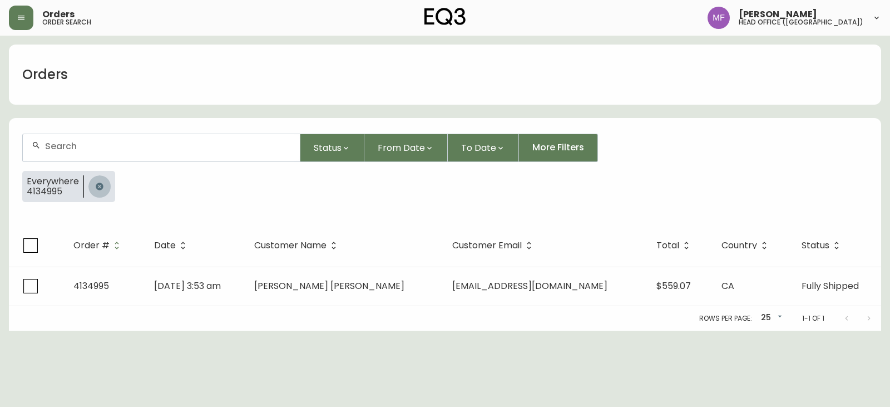
click at [90, 178] on button "button" at bounding box center [99, 186] width 22 height 22
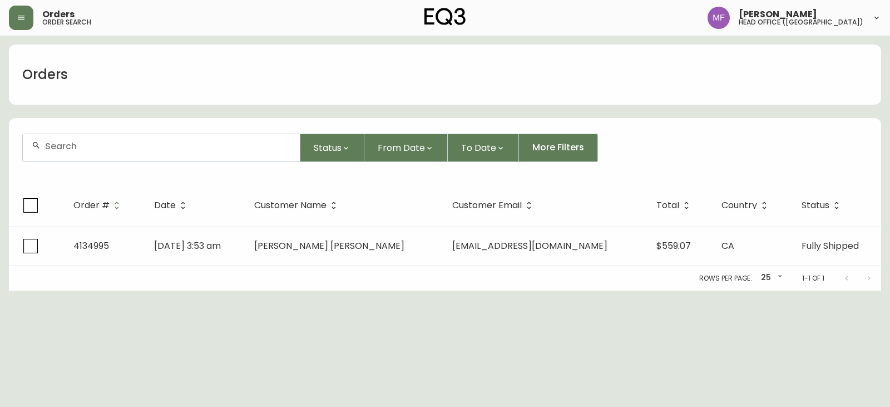
click at [85, 149] on input "text" at bounding box center [168, 146] width 246 height 11
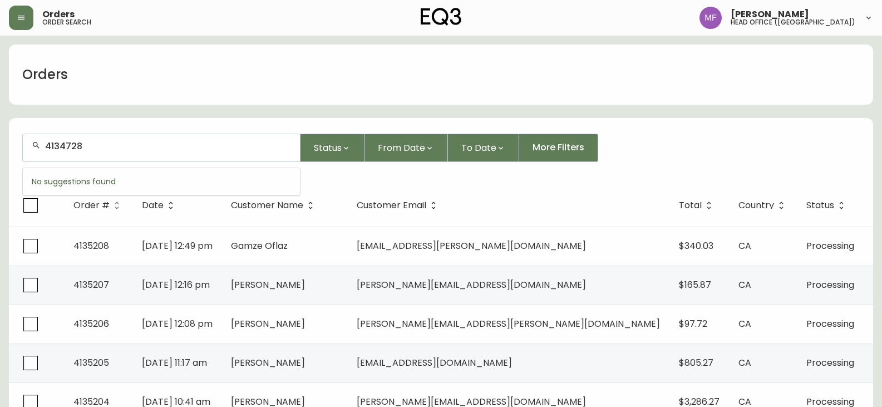
type input "4134728"
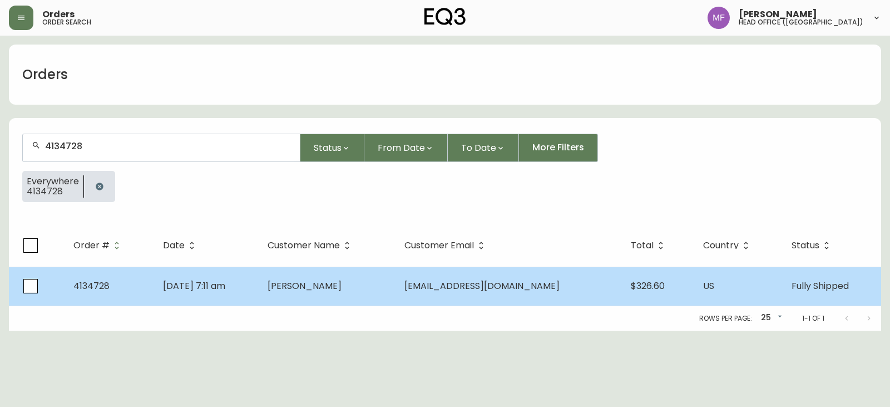
click at [441, 280] on td "Kingethim@instaddr.win" at bounding box center [509, 285] width 226 height 39
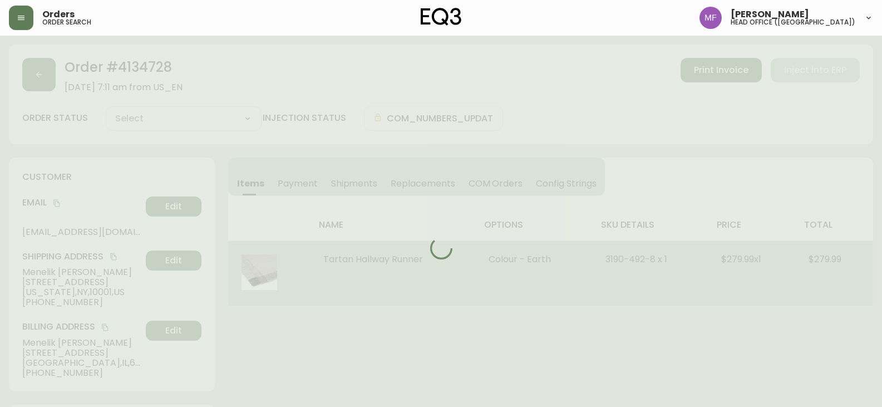
type input "Fully Shipped"
select select "FULLY_SHIPPED"
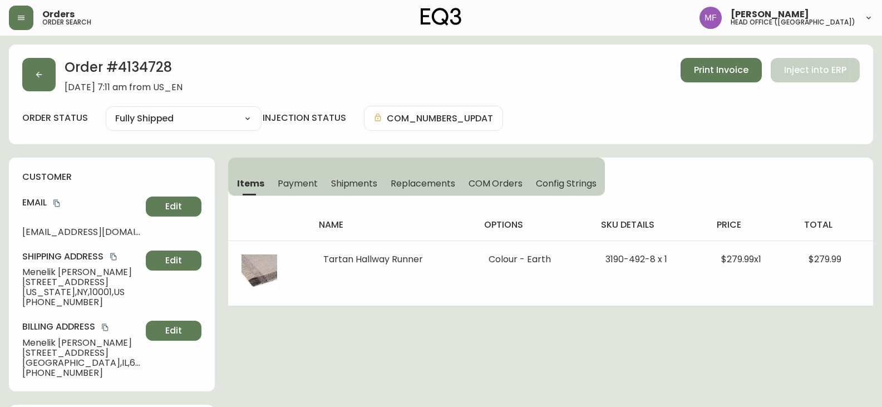
click at [371, 185] on span "Shipments" at bounding box center [354, 183] width 47 height 12
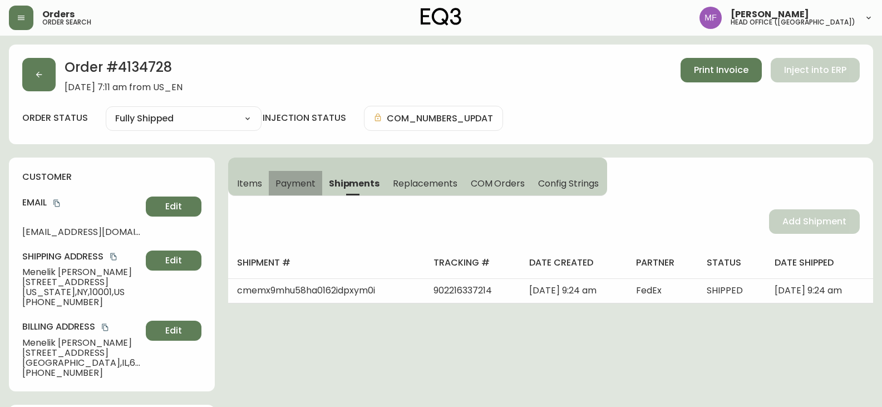
click at [269, 183] on button "Payment" at bounding box center [295, 183] width 53 height 24
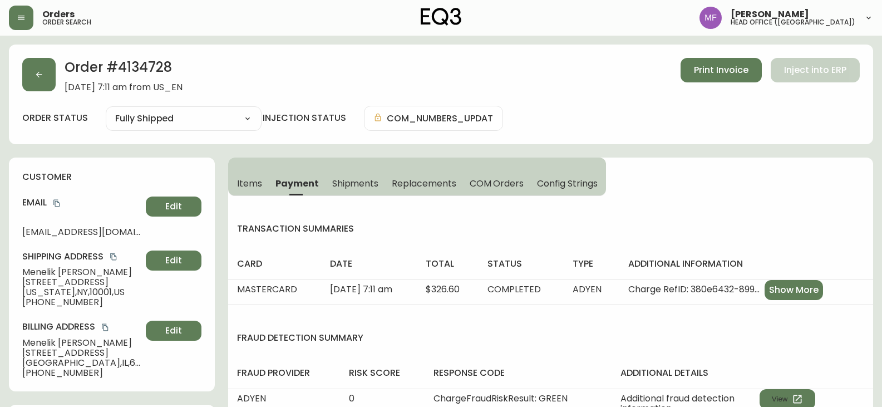
drag, startPoint x: 253, startPoint y: 186, endPoint x: 258, endPoint y: 194, distance: 9.3
click at [253, 186] on span "Items" at bounding box center [249, 183] width 25 height 12
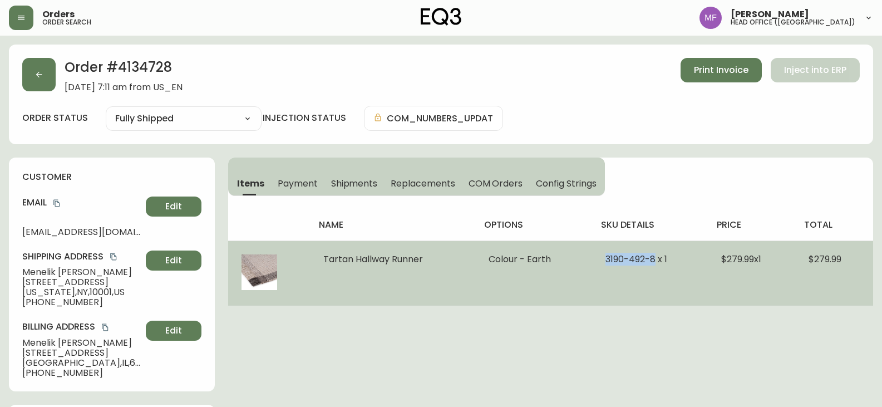
drag, startPoint x: 596, startPoint y: 260, endPoint x: 650, endPoint y: 262, distance: 54.6
click at [650, 262] on td "3190-492-8 x 1" at bounding box center [650, 272] width 116 height 65
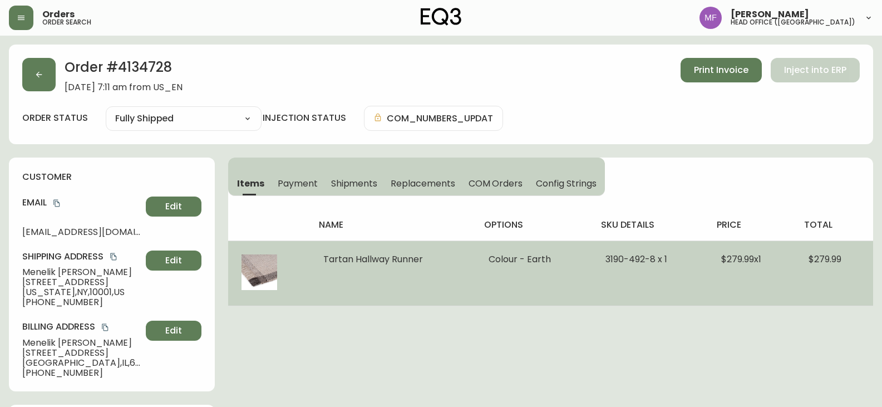
drag, startPoint x: 424, startPoint y: 261, endPoint x: 323, endPoint y: 261, distance: 101.8
click at [323, 261] on td "Tartan Hallway Runner" at bounding box center [392, 272] width 165 height 65
click at [531, 279] on td "Colour - Earth" at bounding box center [533, 272] width 116 height 65
drag, startPoint x: 598, startPoint y: 261, endPoint x: 650, endPoint y: 259, distance: 52.3
click at [650, 259] on td "3190-492-8 x 1" at bounding box center [650, 272] width 116 height 65
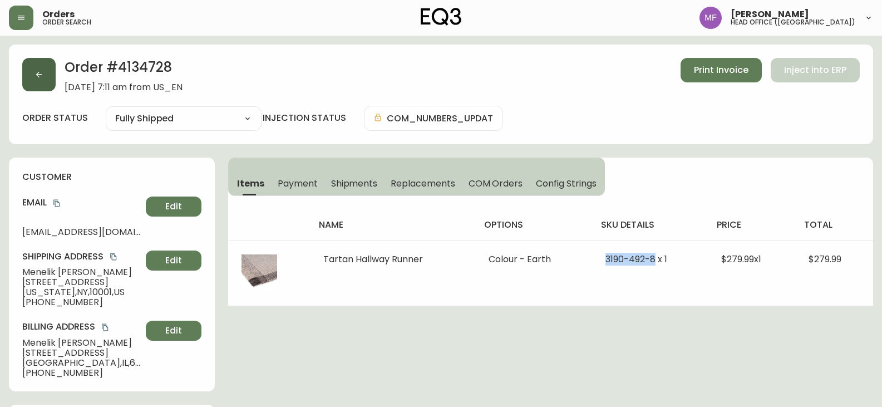
click at [47, 81] on button "button" at bounding box center [38, 74] width 33 height 33
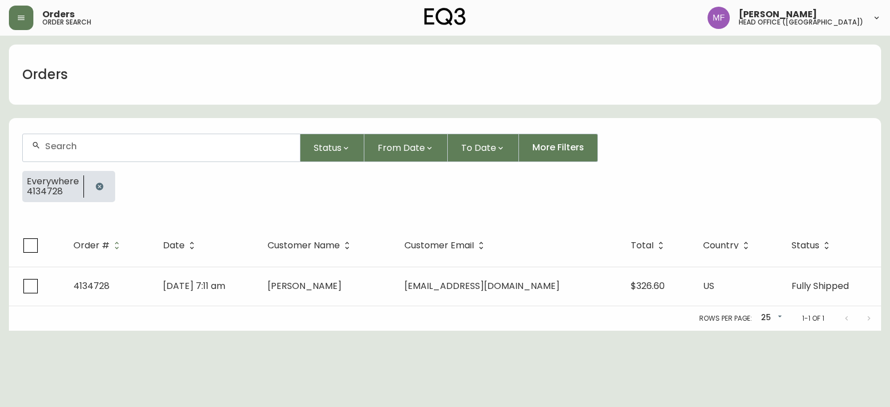
click at [95, 181] on button "button" at bounding box center [99, 186] width 22 height 22
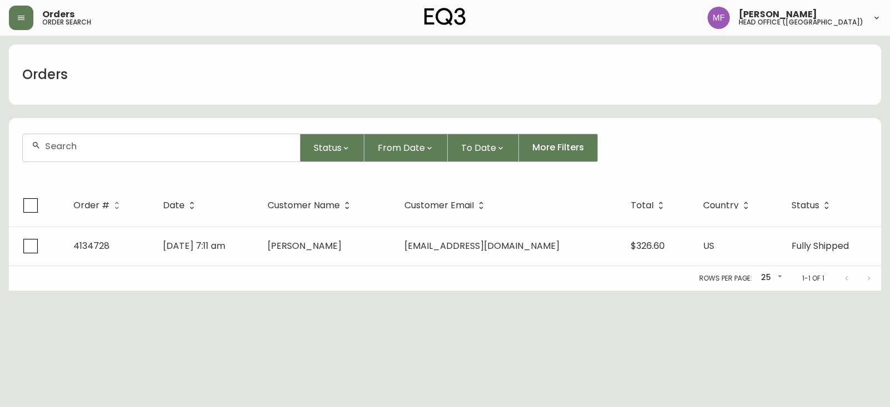
click at [87, 158] on div at bounding box center [161, 147] width 277 height 27
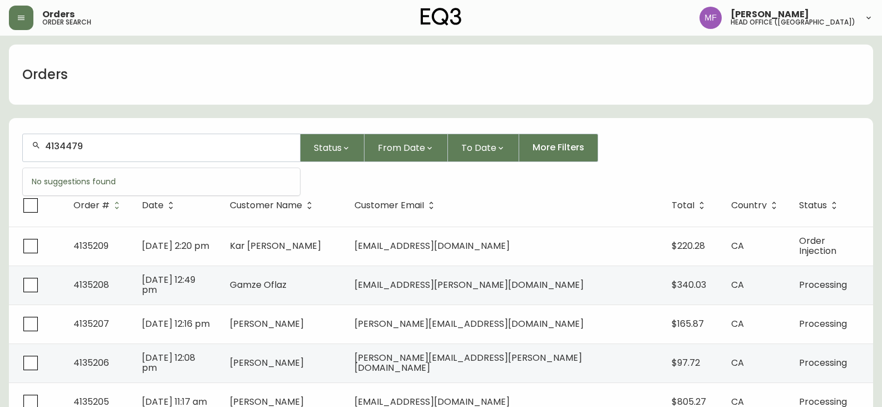
type input "4134479"
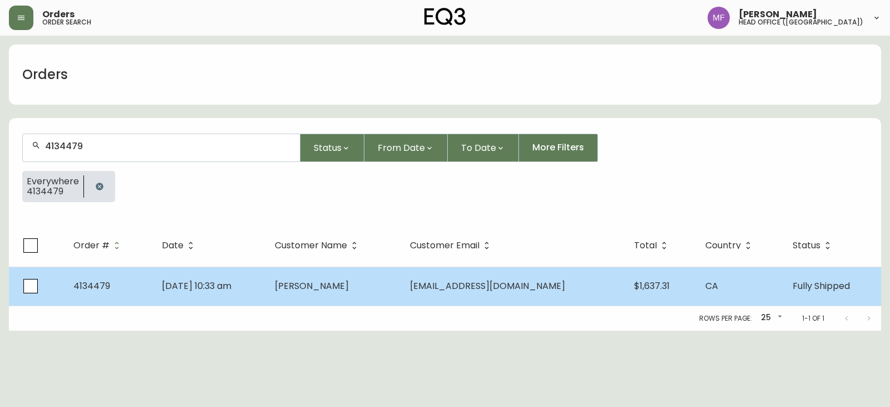
click at [401, 292] on td "Sean Rankin" at bounding box center [333, 285] width 135 height 39
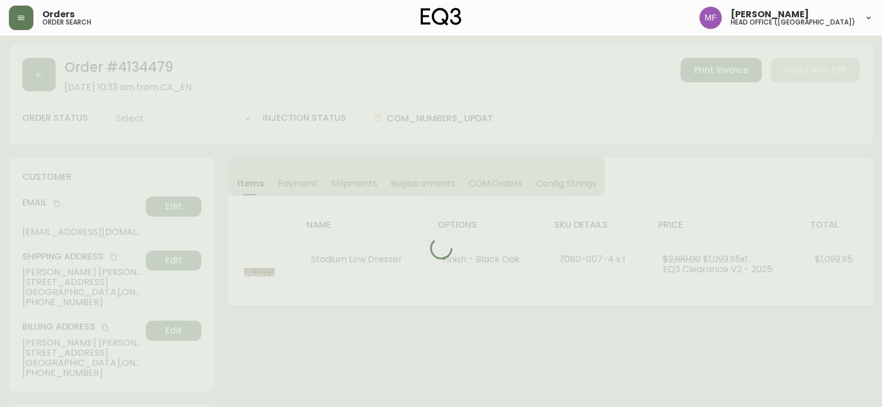
type input "Fully Shipped"
select select "FULLY_SHIPPED"
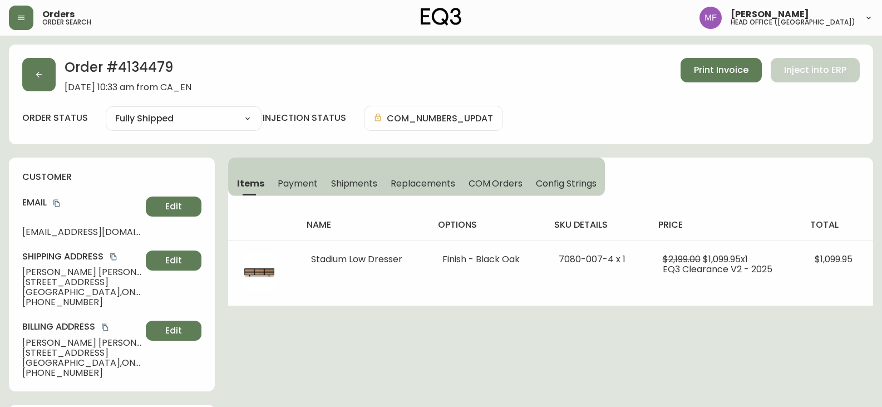
click at [146, 73] on h2 "Order # 4134479" at bounding box center [128, 70] width 127 height 24
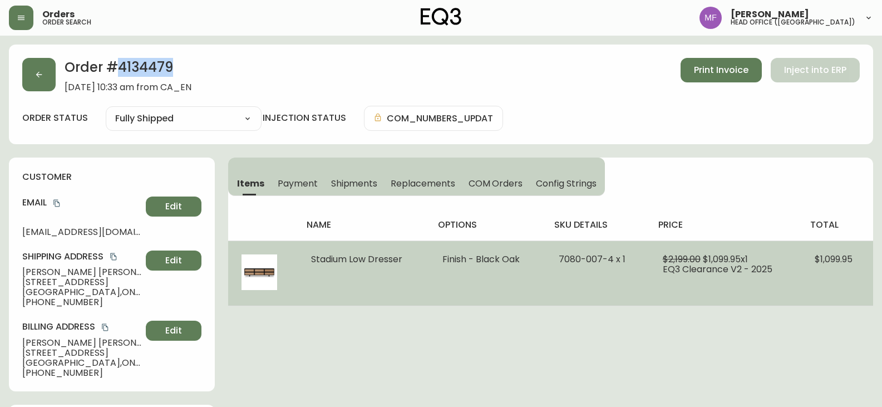
drag, startPoint x: 308, startPoint y: 259, endPoint x: 406, endPoint y: 259, distance: 97.9
click at [406, 259] on td "Stadium Low Dresser" at bounding box center [363, 272] width 131 height 65
drag, startPoint x: 557, startPoint y: 257, endPoint x: 627, endPoint y: 263, distance: 70.9
click at [627, 263] on td "7080-007-4 x 1" at bounding box center [597, 272] width 104 height 65
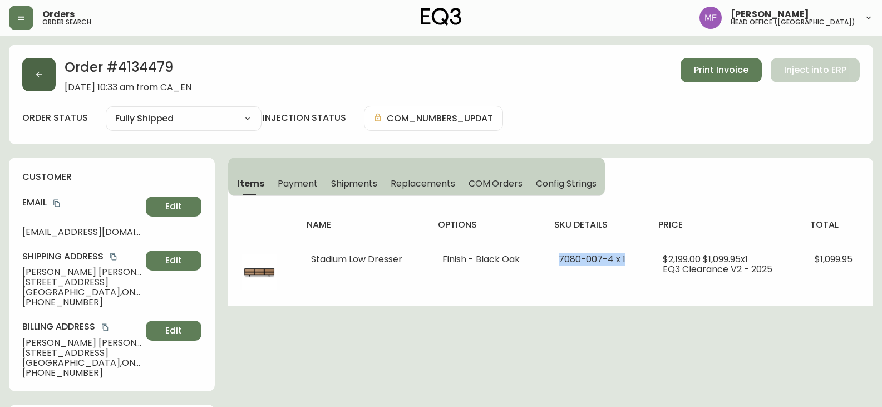
click at [29, 86] on button "button" at bounding box center [38, 74] width 33 height 33
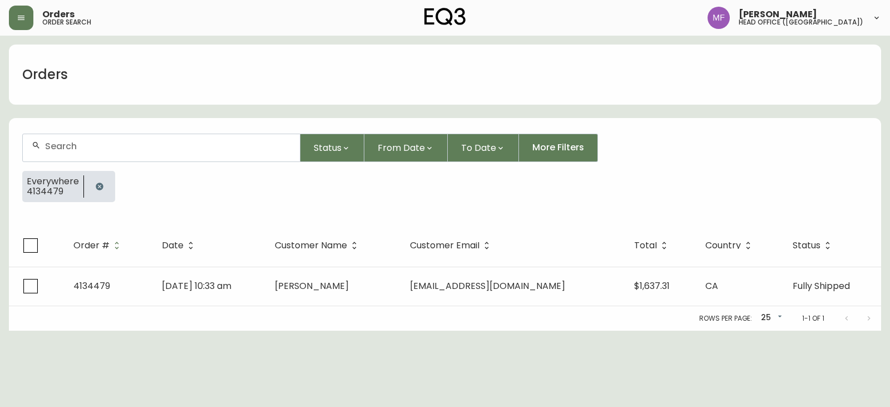
click at [98, 191] on button "button" at bounding box center [99, 186] width 22 height 22
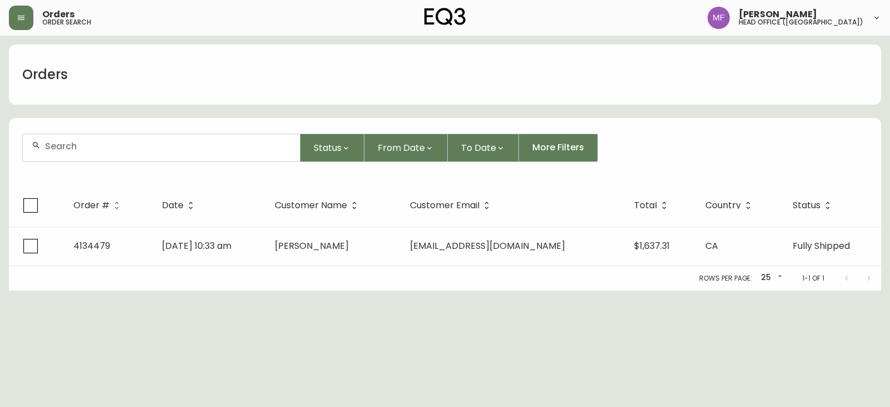
click at [92, 154] on div at bounding box center [161, 147] width 277 height 27
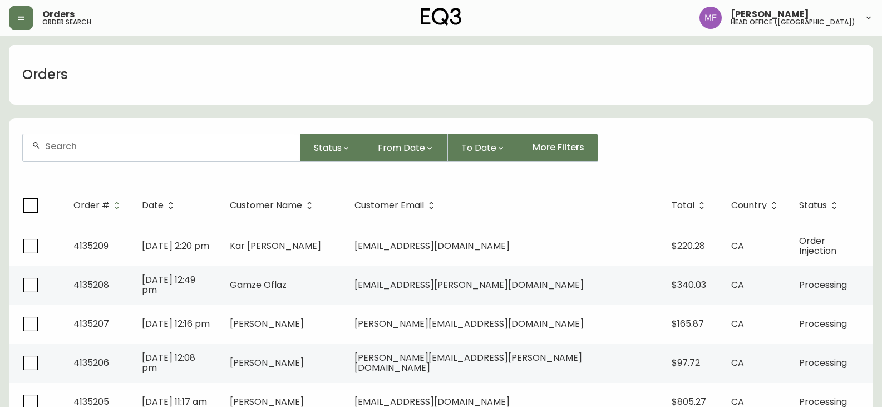
paste input "4128663"
type input "4128663"
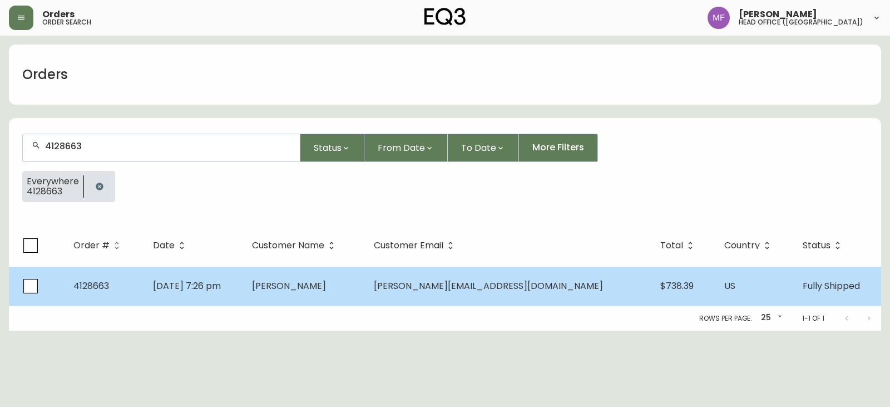
click at [244, 276] on td "Dec 15 2024, 7:26 pm" at bounding box center [194, 285] width 100 height 39
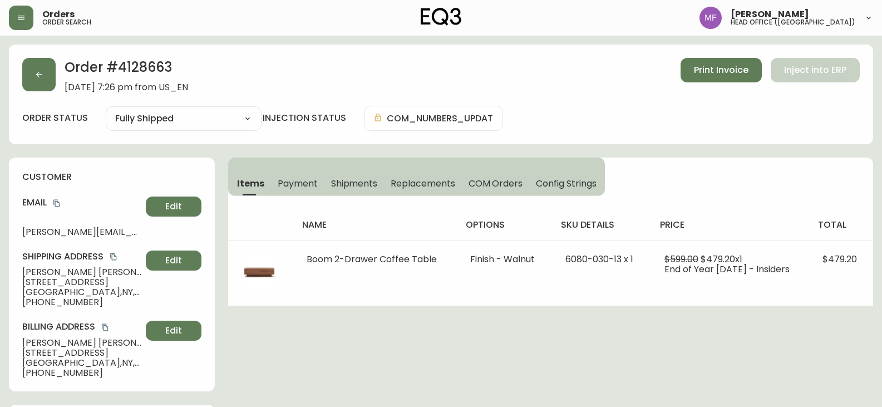
type input "Fully Shipped"
select select "FULLY_SHIPPED"
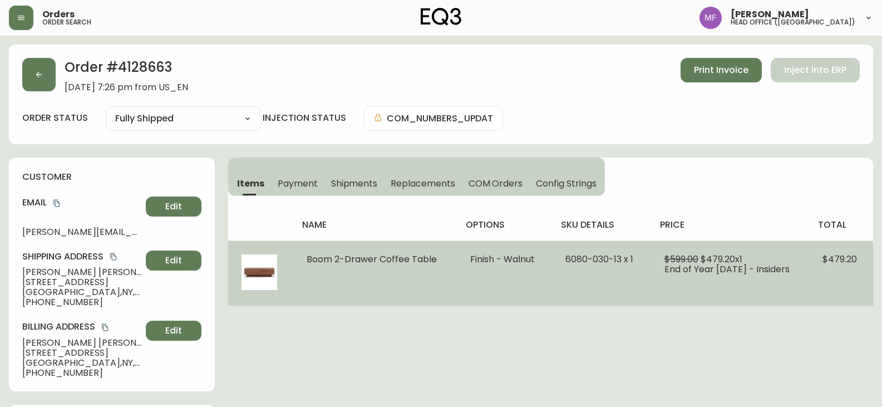
drag, startPoint x: 305, startPoint y: 261, endPoint x: 437, endPoint y: 275, distance: 133.1
click at [437, 275] on td "Boom 2-Drawer Coffee Table" at bounding box center [375, 272] width 164 height 65
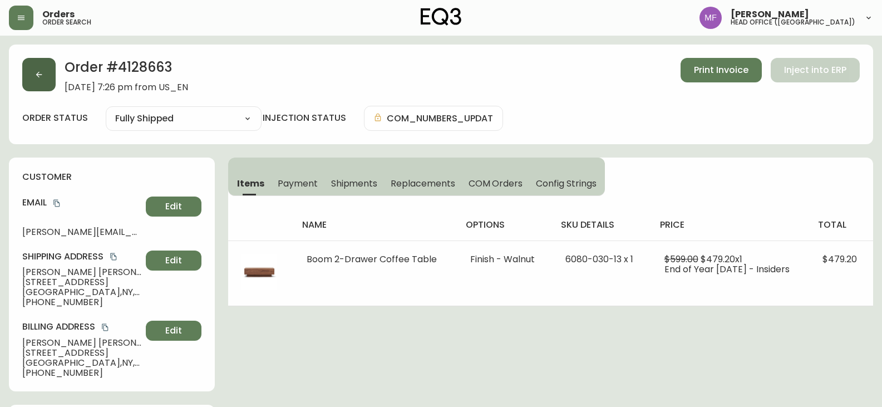
click at [22, 77] on div "Order # 4128663 December 15, 2024 at 7:26 pm from US_EN Print Invoice Inject in…" at bounding box center [441, 95] width 864 height 100
click at [46, 78] on button "button" at bounding box center [38, 74] width 33 height 33
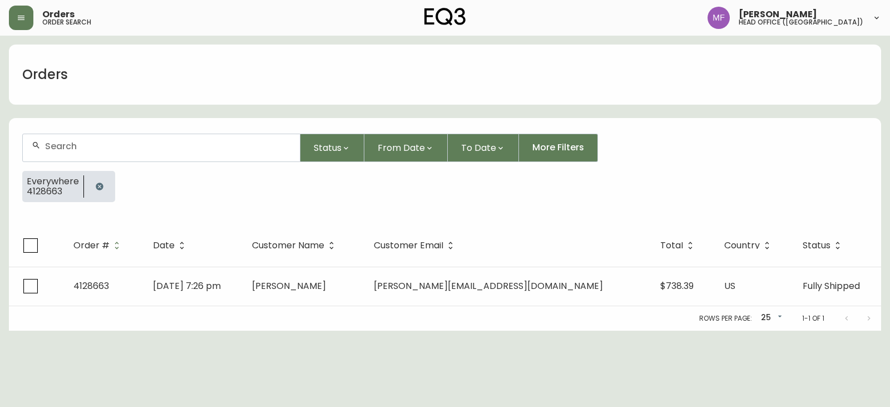
click at [105, 185] on button "button" at bounding box center [99, 186] width 22 height 22
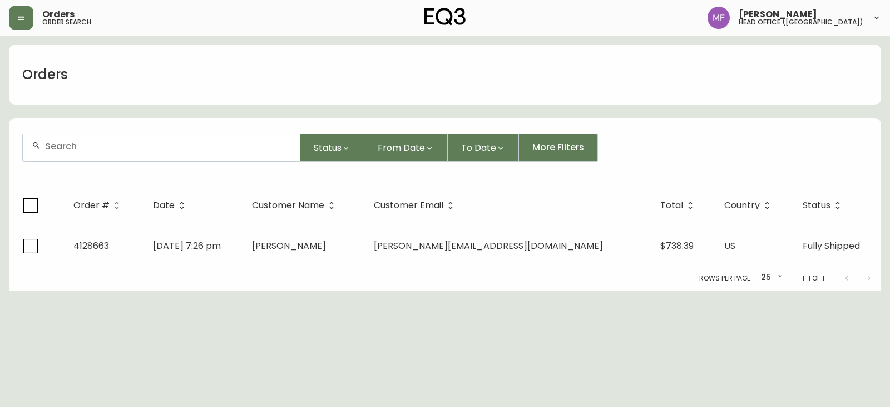
click at [85, 142] on input "text" at bounding box center [168, 146] width 246 height 11
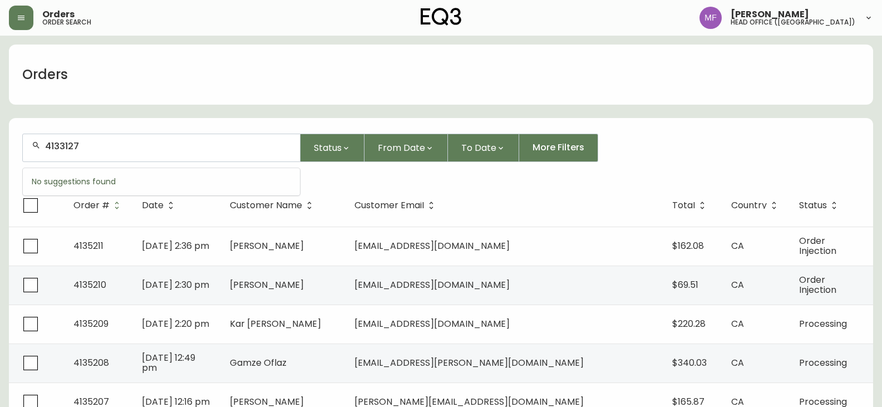
type input "4133127"
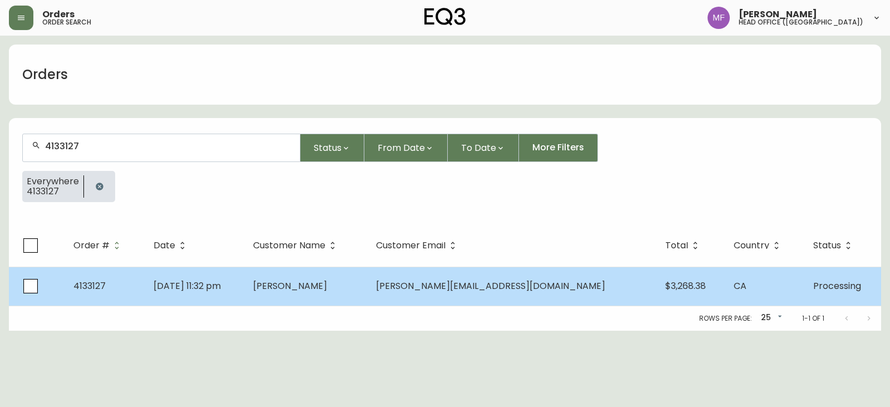
click at [221, 288] on span "May 19 2025, 11:32 pm" at bounding box center [187, 285] width 67 height 13
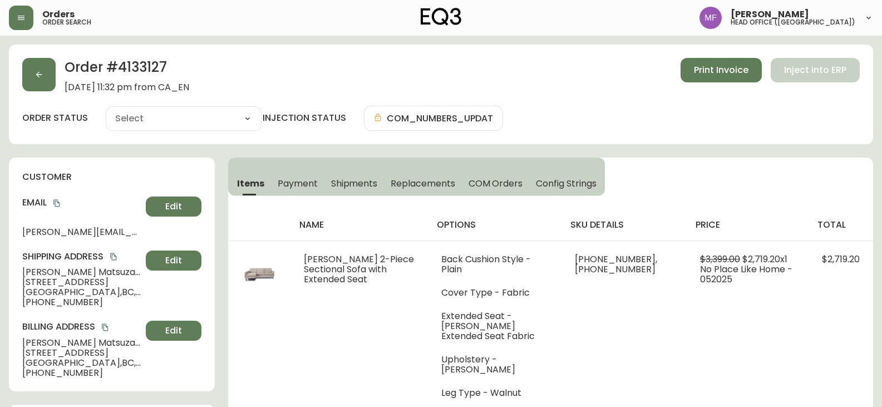
type input "Processing"
select select "PROCESSING"
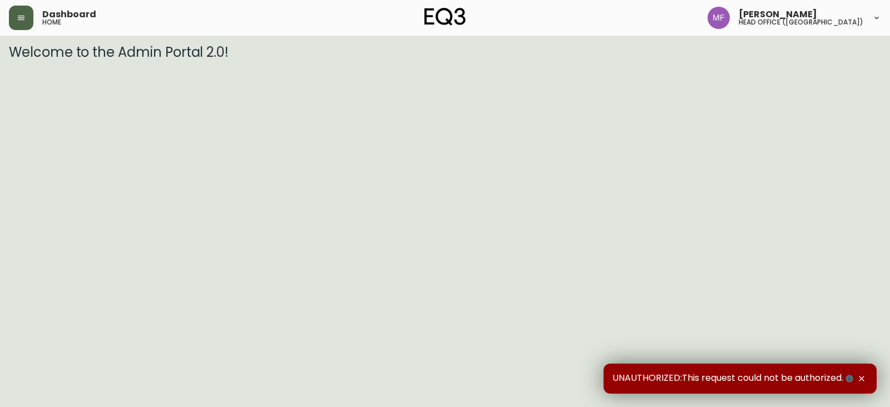
click at [13, 17] on button "button" at bounding box center [21, 18] width 24 height 24
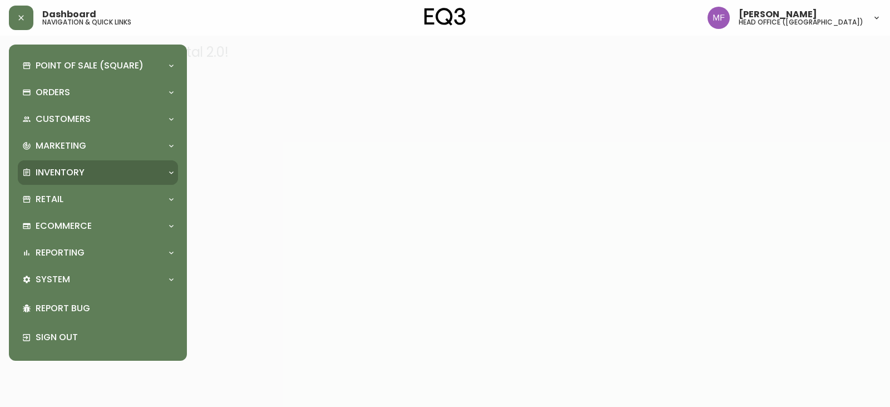
click at [58, 172] on p "Inventory" at bounding box center [60, 172] width 49 height 12
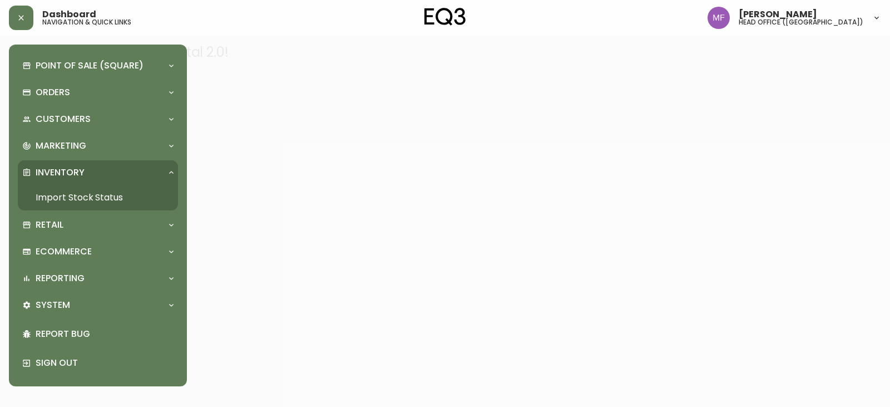
click at [82, 194] on link "Import Stock Status" at bounding box center [98, 198] width 160 height 26
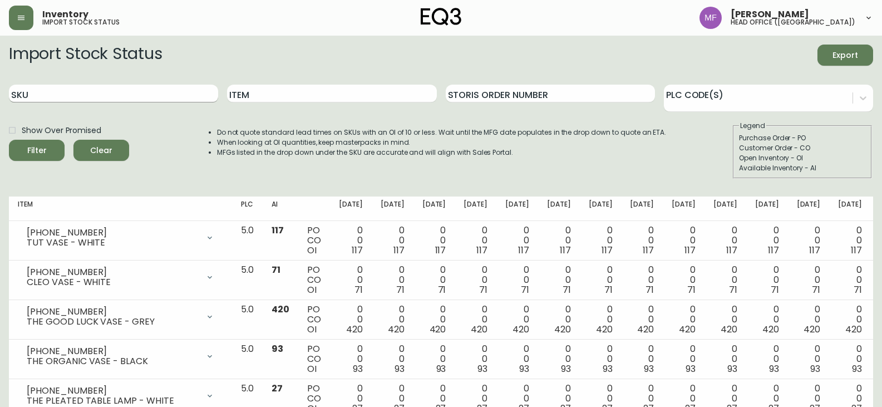
click at [48, 98] on input "SKU" at bounding box center [113, 94] width 209 height 18
click at [9, 140] on button "Filter" at bounding box center [37, 150] width 56 height 21
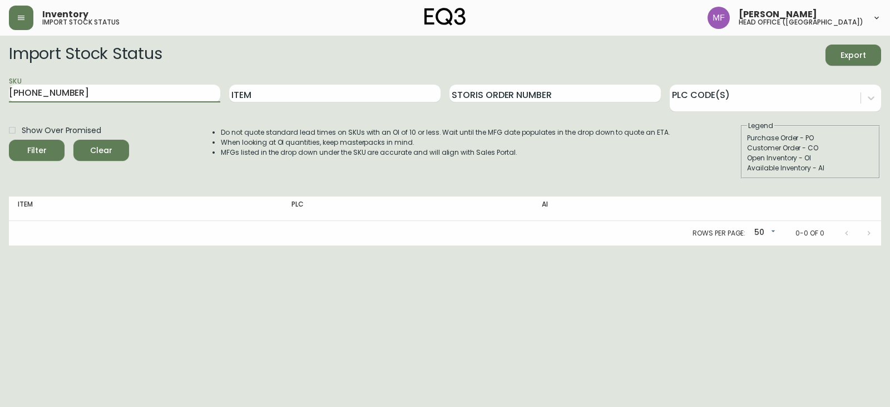
drag, startPoint x: 88, startPoint y: 93, endPoint x: 0, endPoint y: 90, distance: 88.5
click at [0, 90] on main "Import Stock Status Export SKU [PHONE_NUMBER] Item Storis Order Number PLC Code…" at bounding box center [445, 141] width 890 height 210
click at [9, 140] on button "Filter" at bounding box center [37, 150] width 56 height 21
drag, startPoint x: 161, startPoint y: 94, endPoint x: 0, endPoint y: 102, distance: 161.0
click at [0, 101] on main "Import Stock Status Export SKU [PHONE_NUMBER] Item Storis Order Number PLC Code…" at bounding box center [445, 141] width 890 height 210
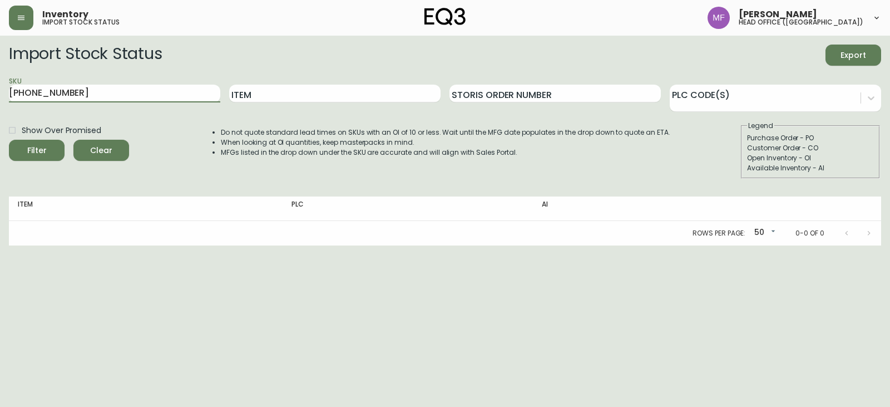
paste input "92-8"
type input "[PHONE_NUMBER]"
click at [9, 140] on button "Filter" at bounding box center [37, 150] width 56 height 21
drag, startPoint x: 152, startPoint y: 93, endPoint x: 0, endPoint y: 93, distance: 152.4
click at [0, 93] on main "Import Stock Status Export SKU [PHONE_NUMBER] Item Storis Order Number PLC Code…" at bounding box center [445, 141] width 890 height 210
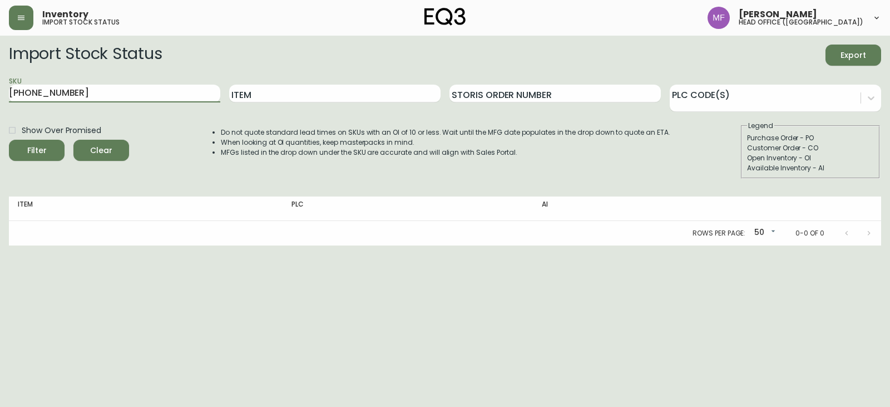
click at [9, 140] on button "Filter" at bounding box center [37, 150] width 56 height 21
